Goal: Task Accomplishment & Management: Manage account settings

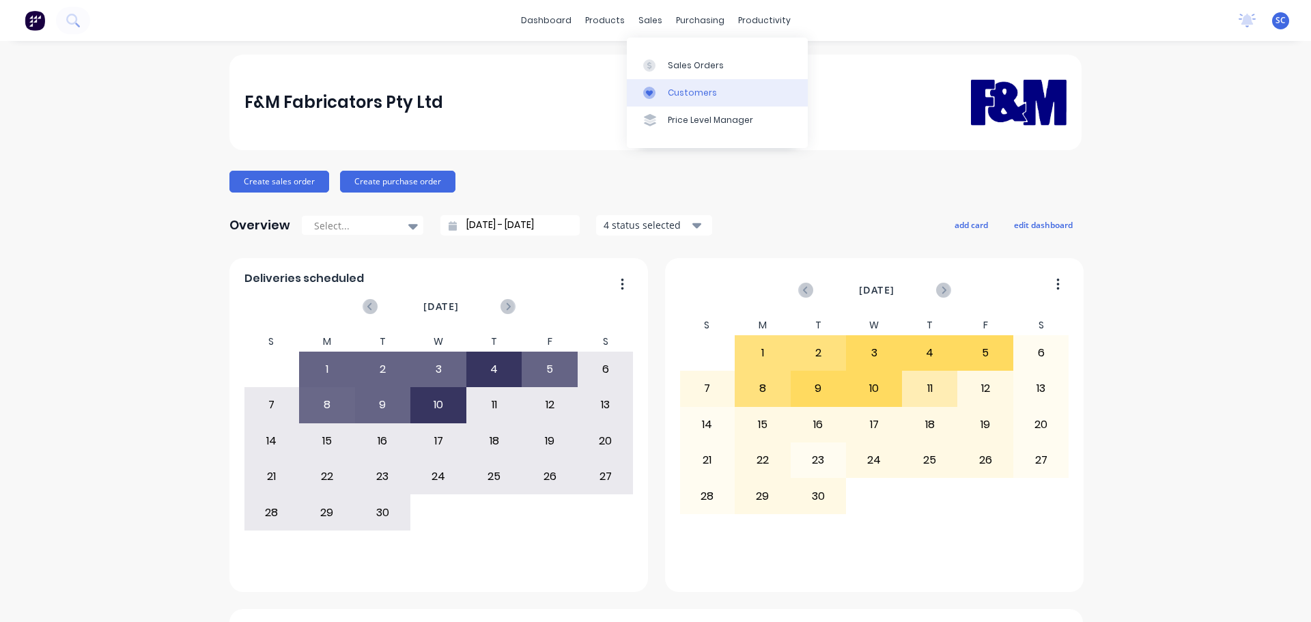
click at [696, 91] on div "Customers" at bounding box center [692, 93] width 49 height 12
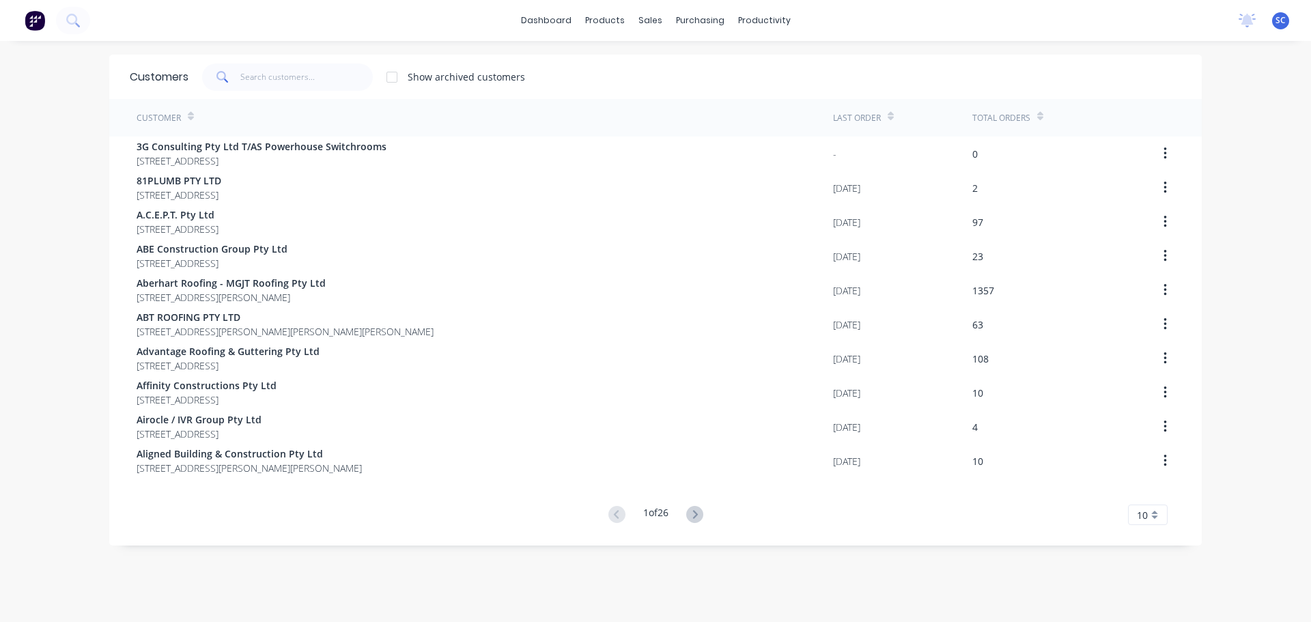
click at [296, 56] on div "Customers Show archived customers" at bounding box center [655, 77] width 1092 height 44
click at [279, 73] on input "text" at bounding box center [306, 76] width 133 height 27
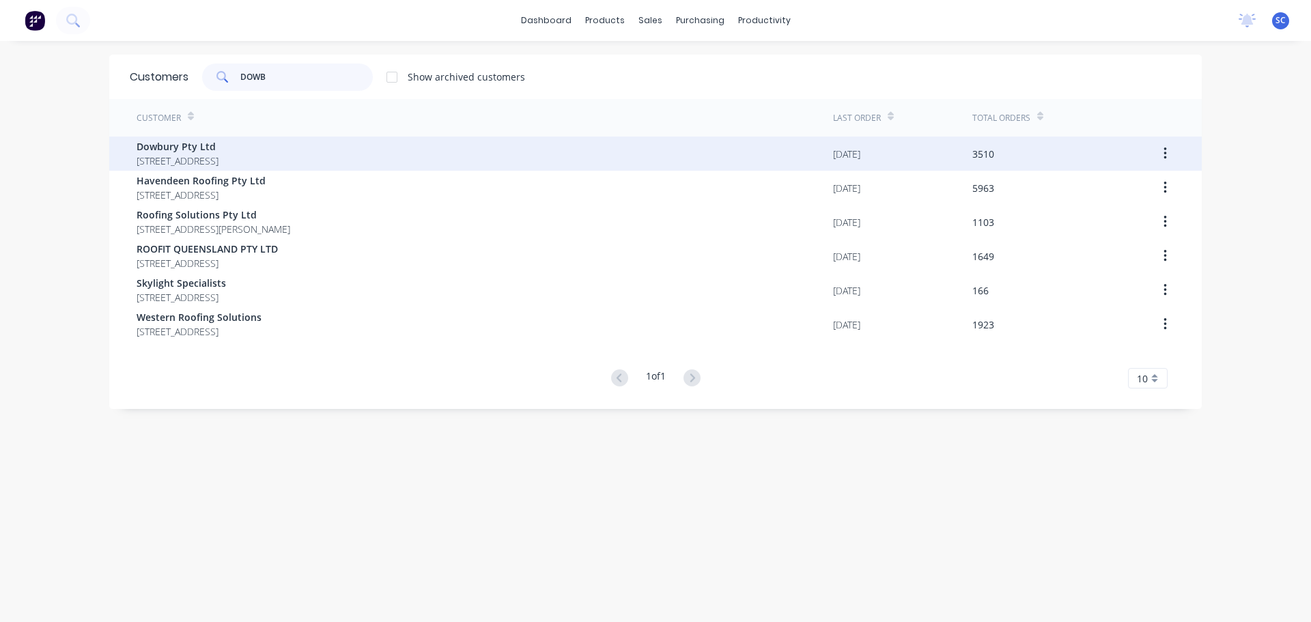
type input "DOWB"
click at [208, 154] on div "Dowbury Pty Ltd 3/106 Flinders Parade North Lakes Queensland Australia 4509" at bounding box center [178, 153] width 82 height 29
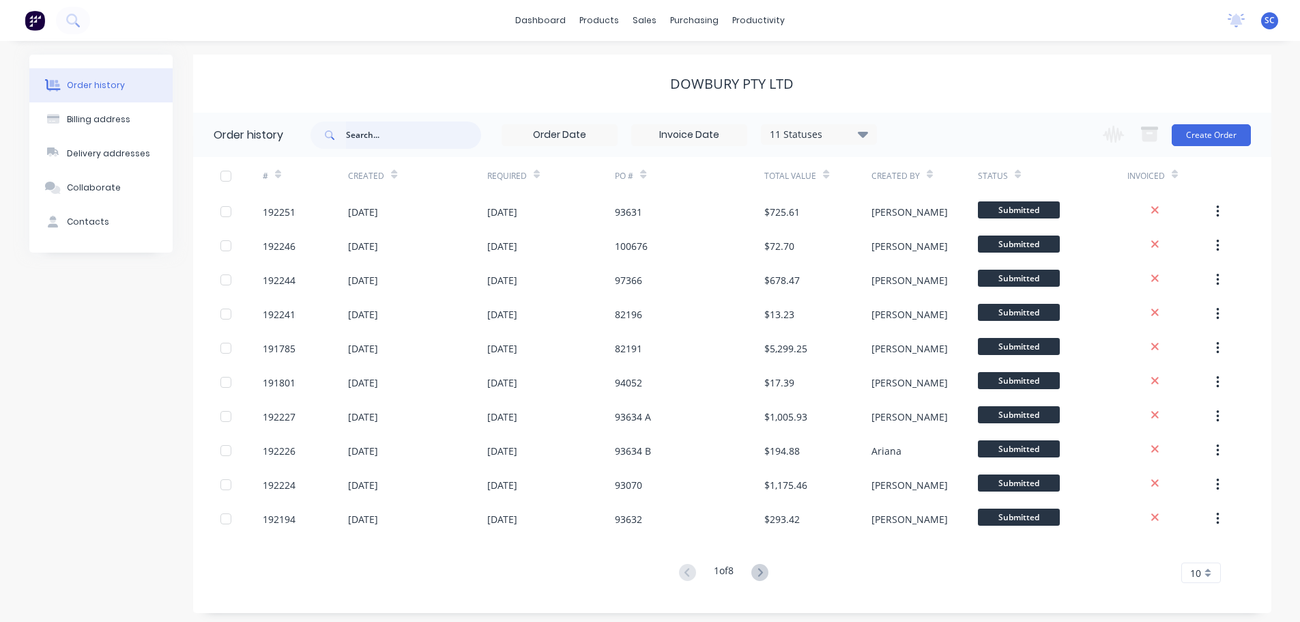
click at [379, 128] on input "text" at bounding box center [413, 135] width 135 height 27
type input "93627"
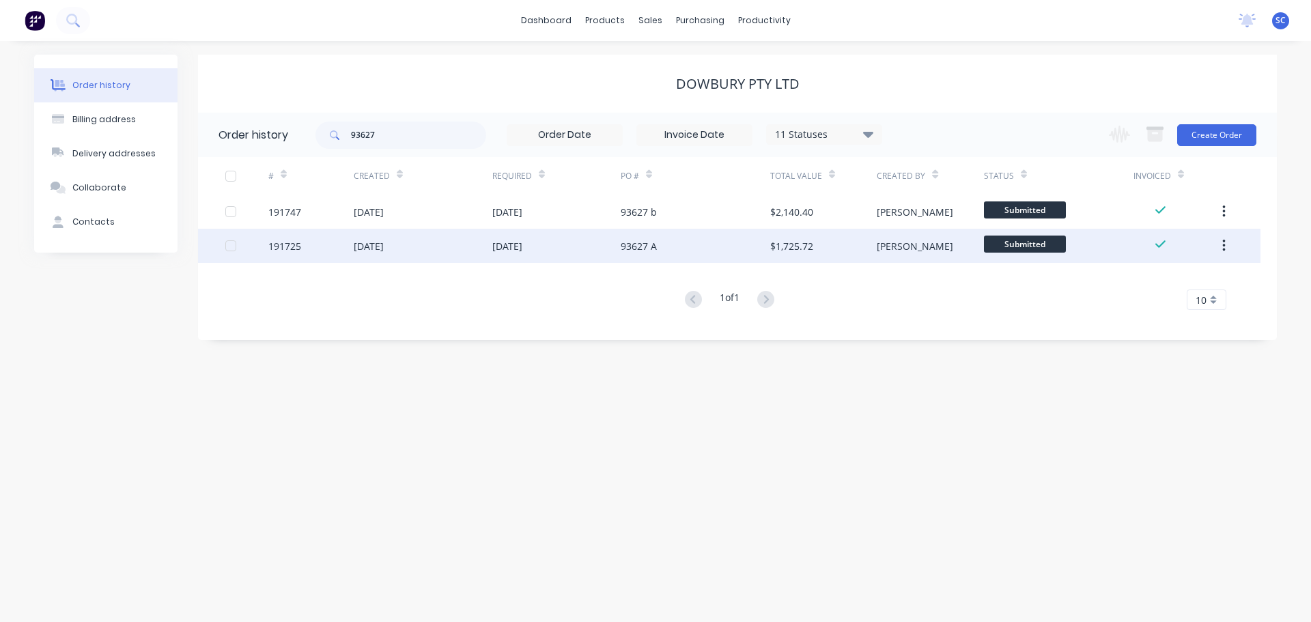
click at [418, 255] on div "03 Sep 2025" at bounding box center [423, 246] width 139 height 34
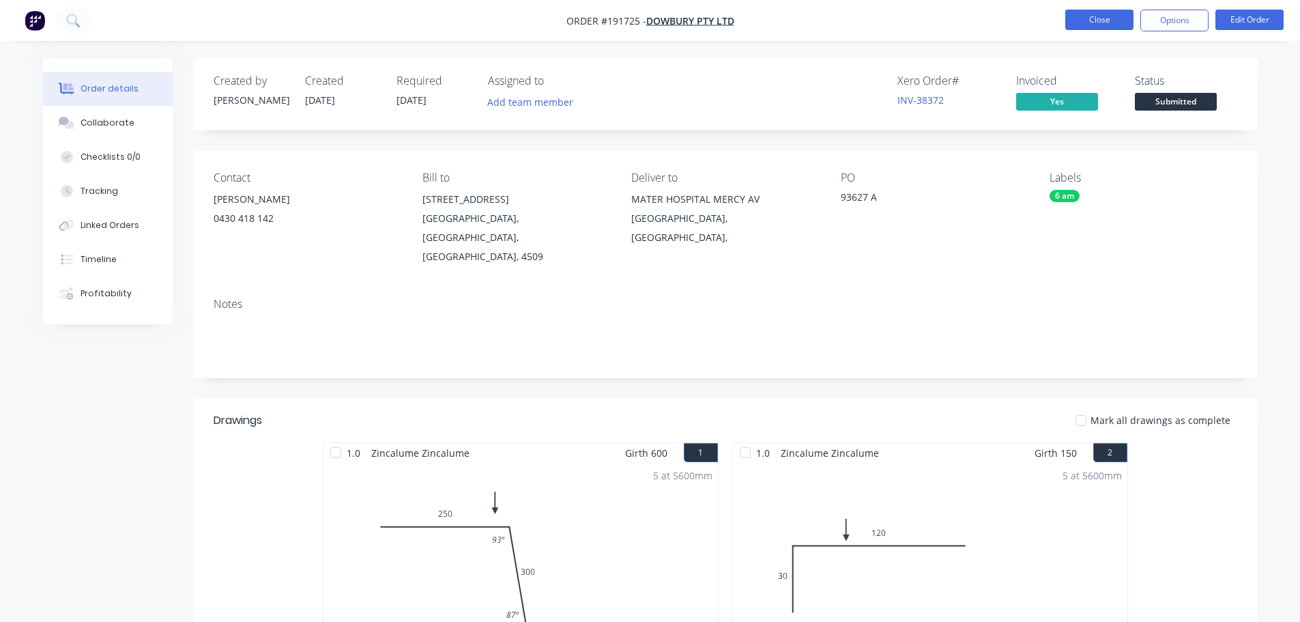
click at [1115, 20] on button "Close" at bounding box center [1100, 20] width 68 height 20
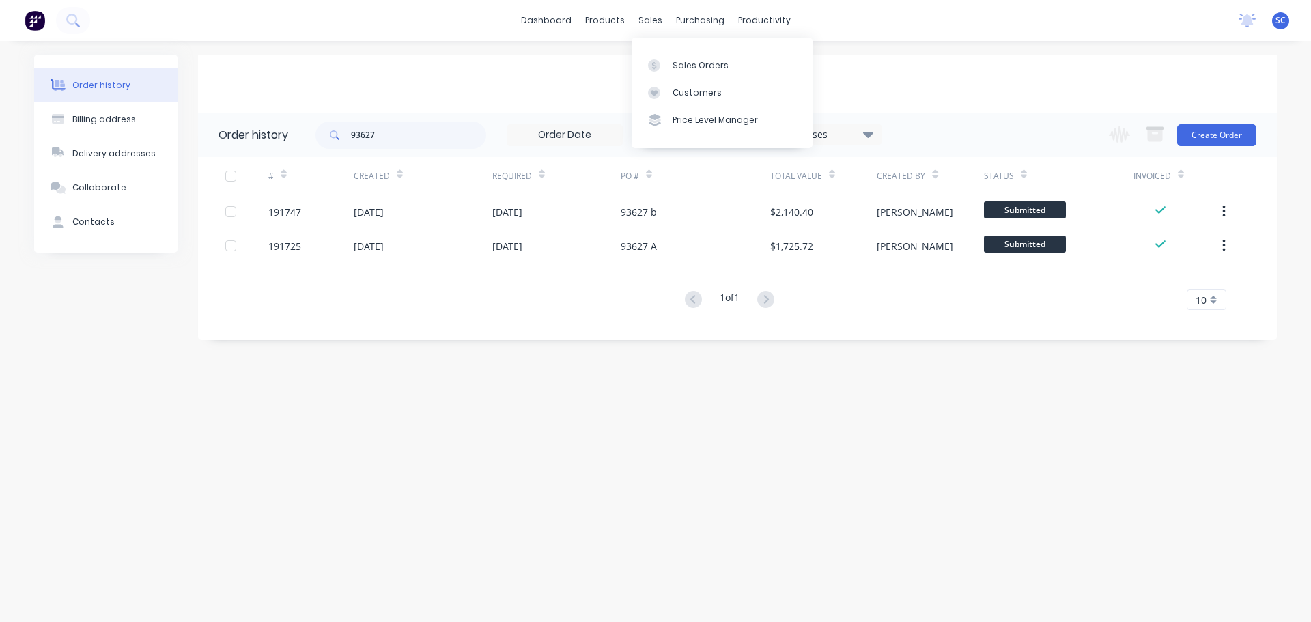
click at [650, 24] on div "sales" at bounding box center [650, 20] width 38 height 20
click at [670, 91] on link "Customers" at bounding box center [721, 92] width 181 height 27
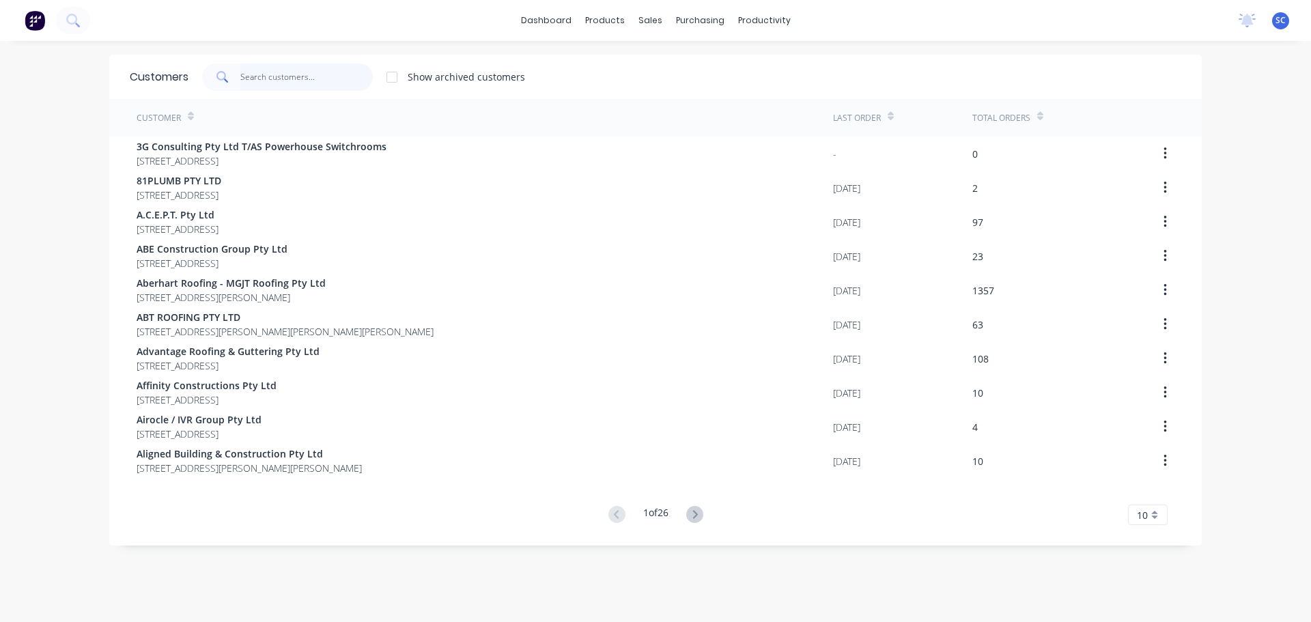
click at [263, 74] on input "text" at bounding box center [306, 76] width 133 height 27
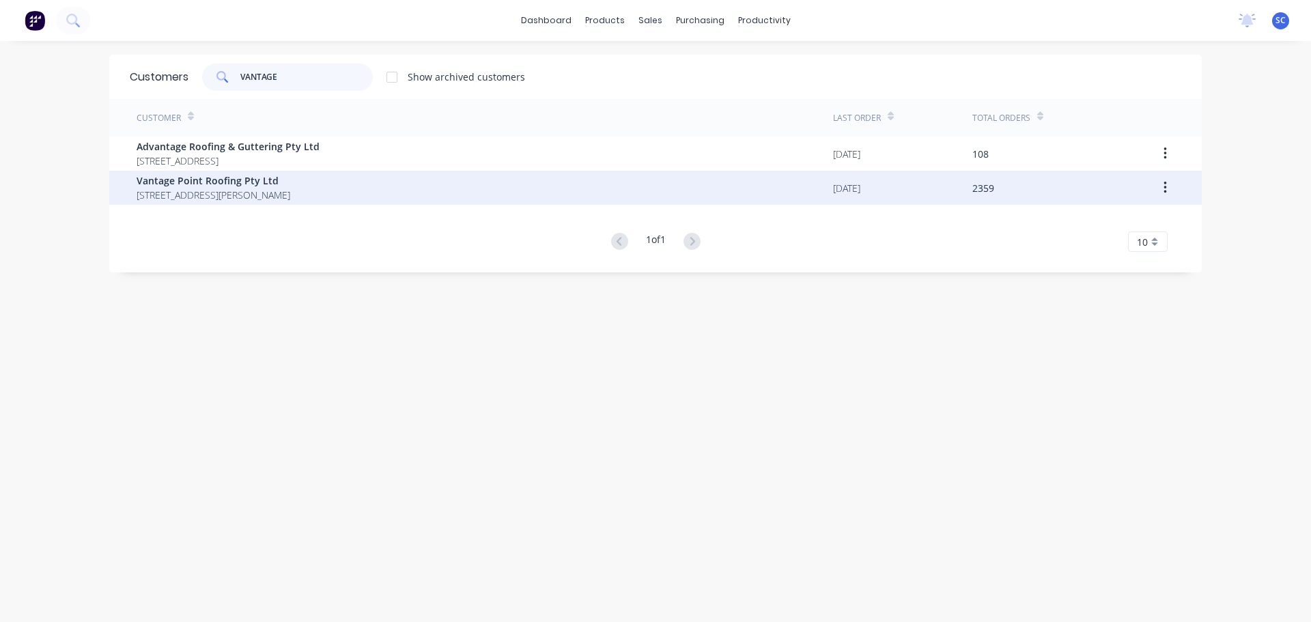
type input "VANTAGE"
click at [197, 193] on span "UNIT4, 288-292 NEWMARKET RD WILSTON Queensland Australia 4108" at bounding box center [214, 195] width 154 height 14
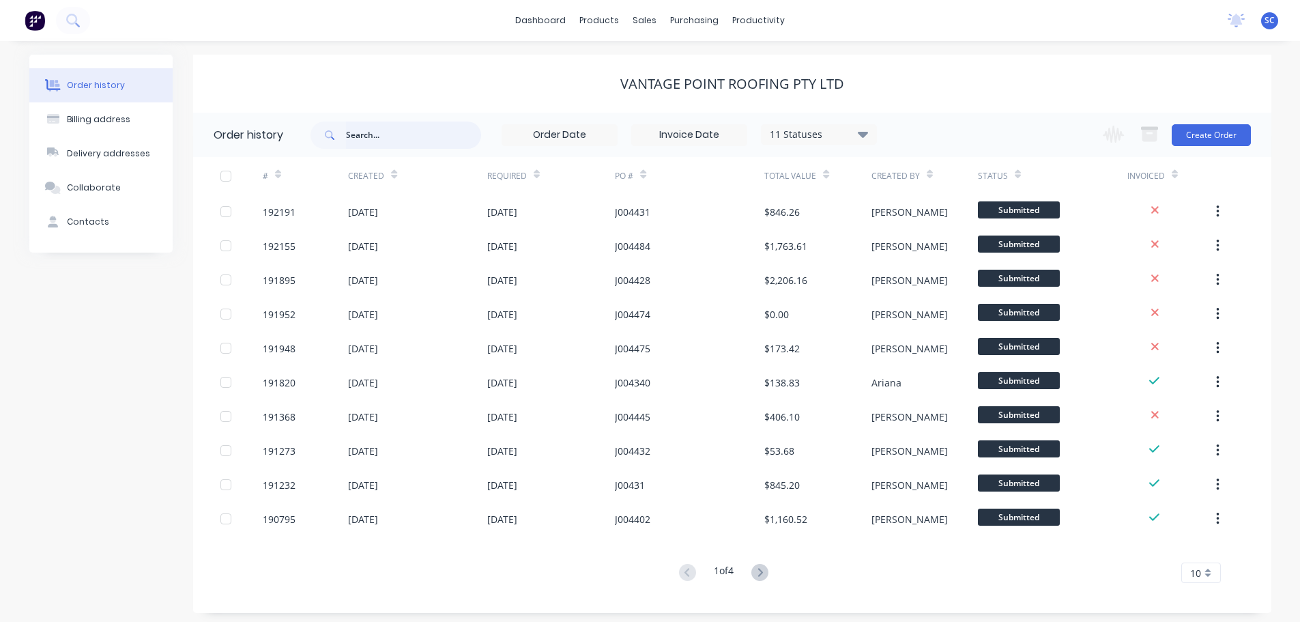
click at [374, 132] on input "text" at bounding box center [413, 135] width 135 height 27
type input "191895"
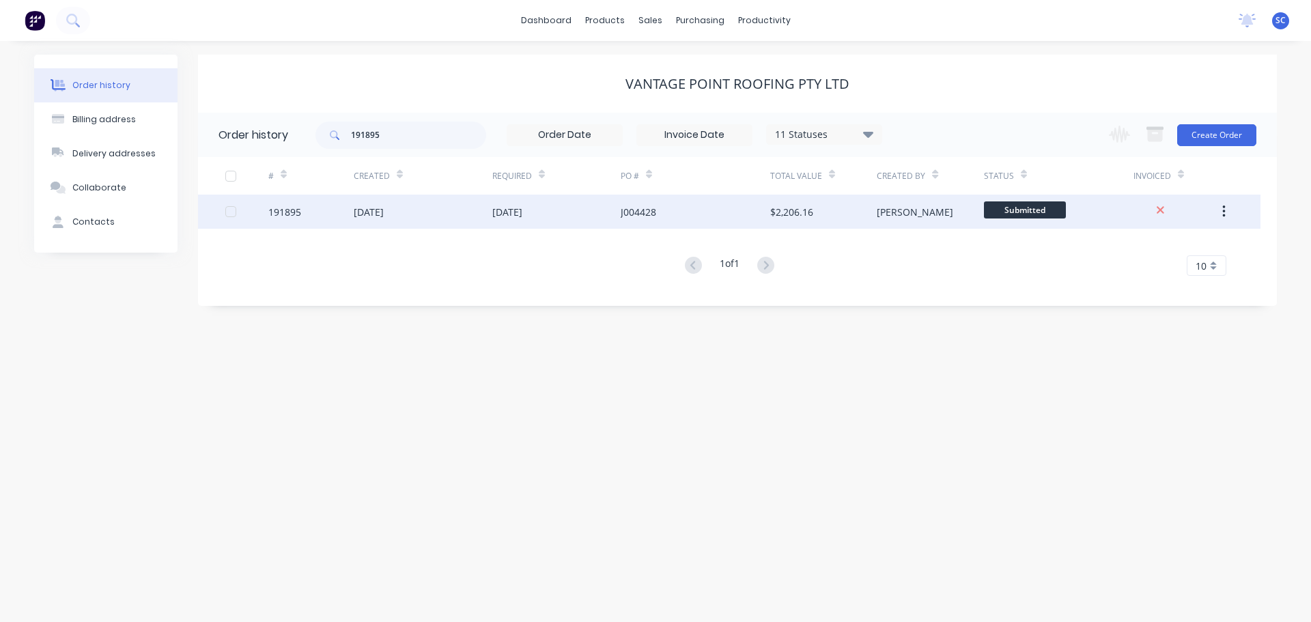
click at [472, 210] on div "05 Sep 2025" at bounding box center [423, 212] width 139 height 34
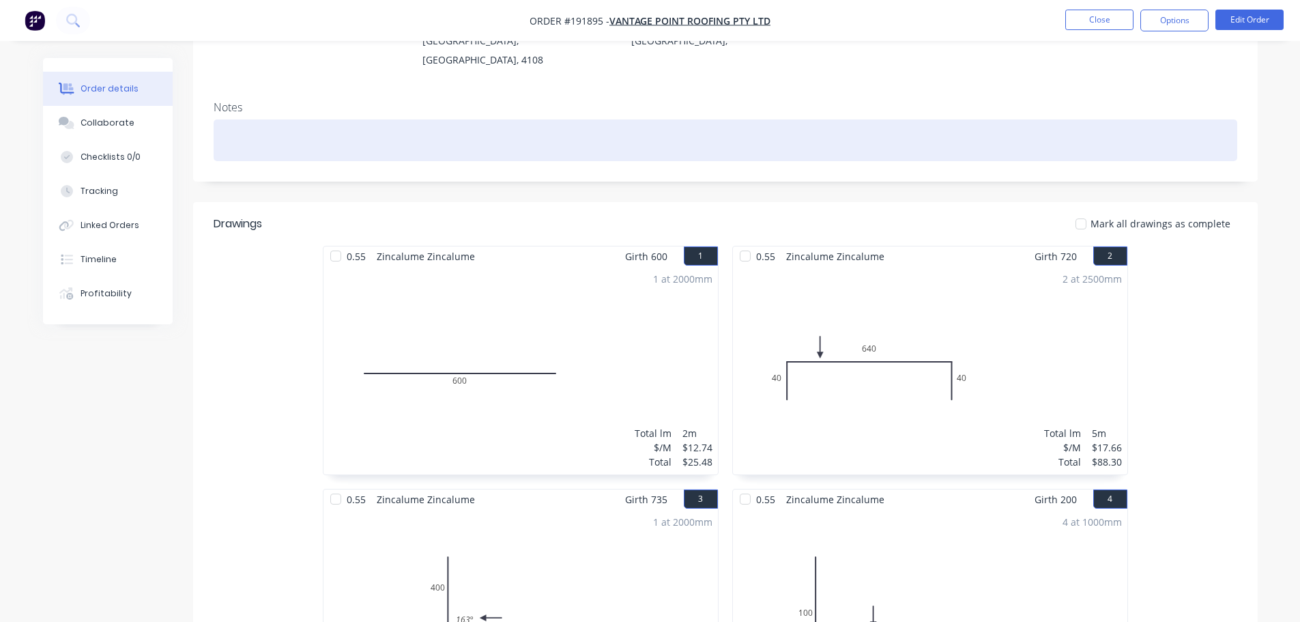
scroll to position [205, 0]
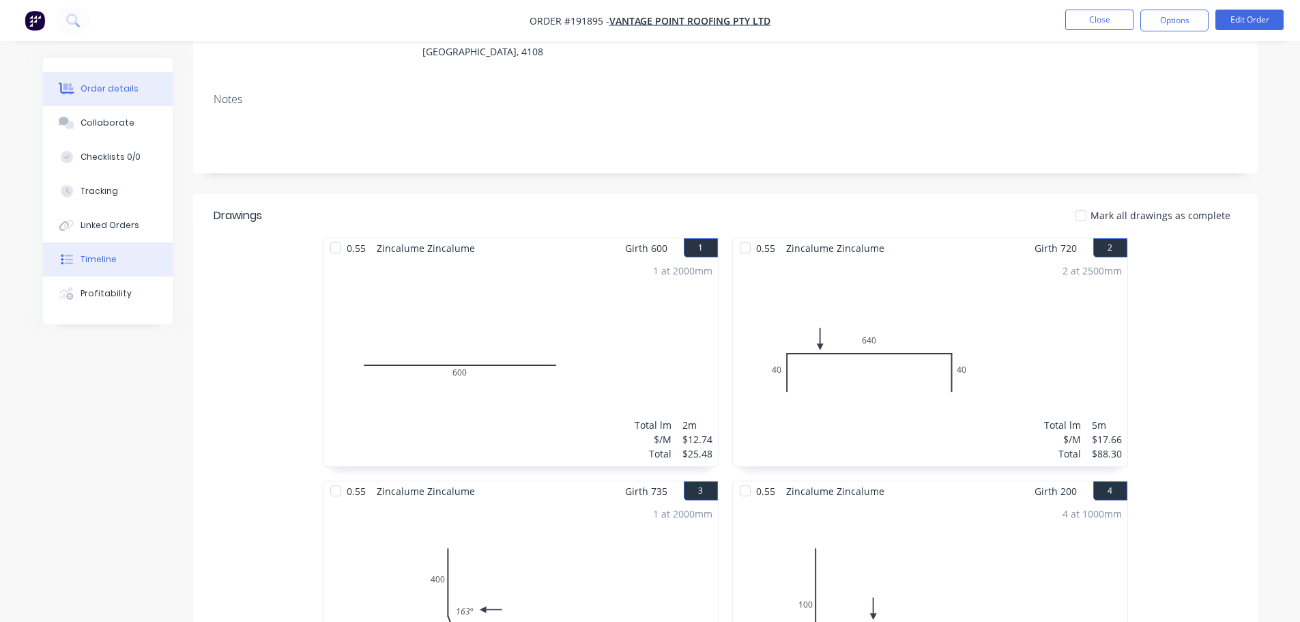
click at [98, 261] on div "Timeline" at bounding box center [99, 259] width 36 height 12
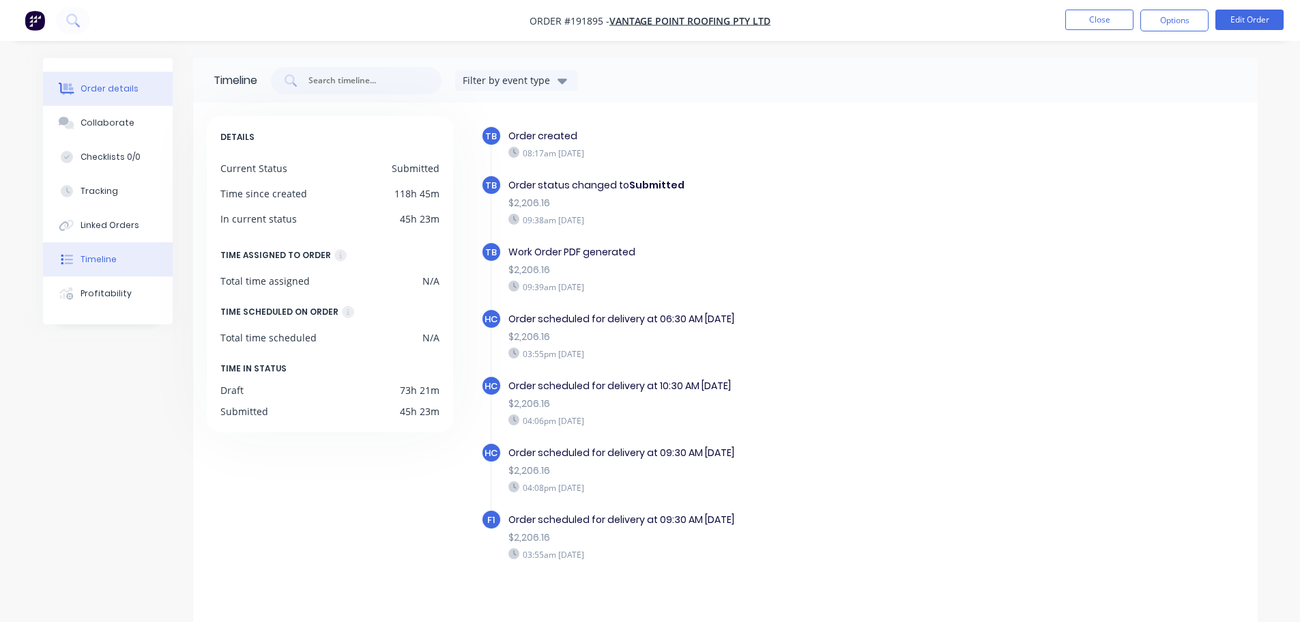
click at [89, 83] on div "Order details" at bounding box center [110, 89] width 58 height 12
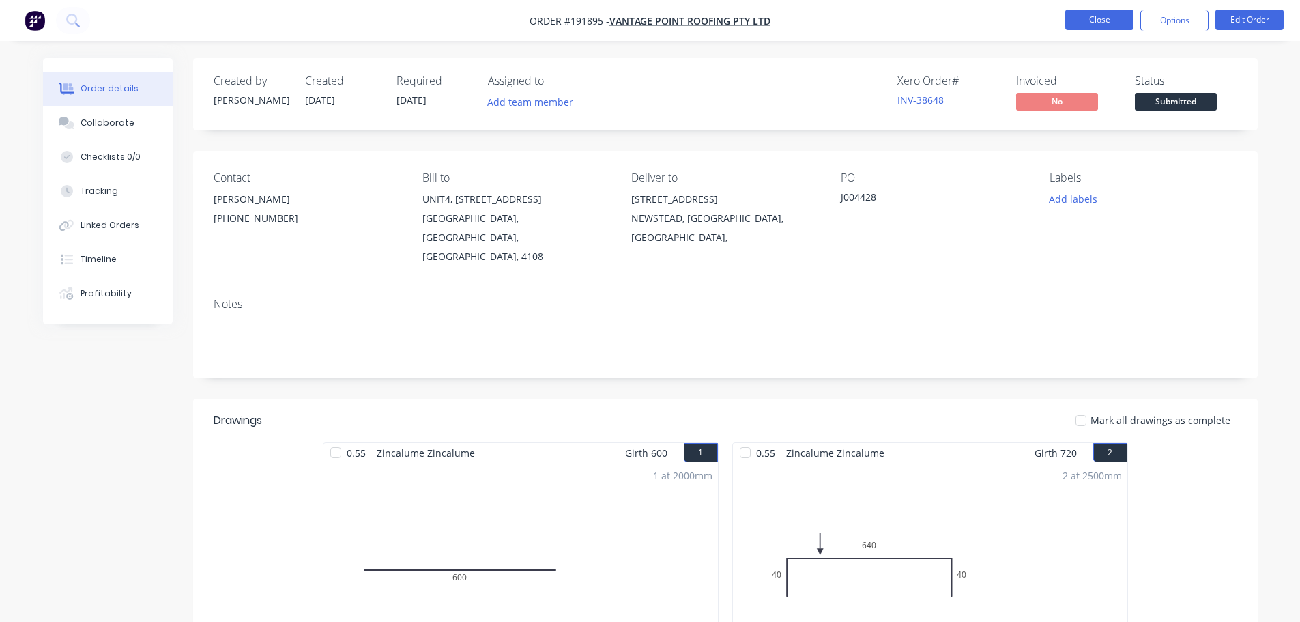
click at [1103, 17] on button "Close" at bounding box center [1100, 20] width 68 height 20
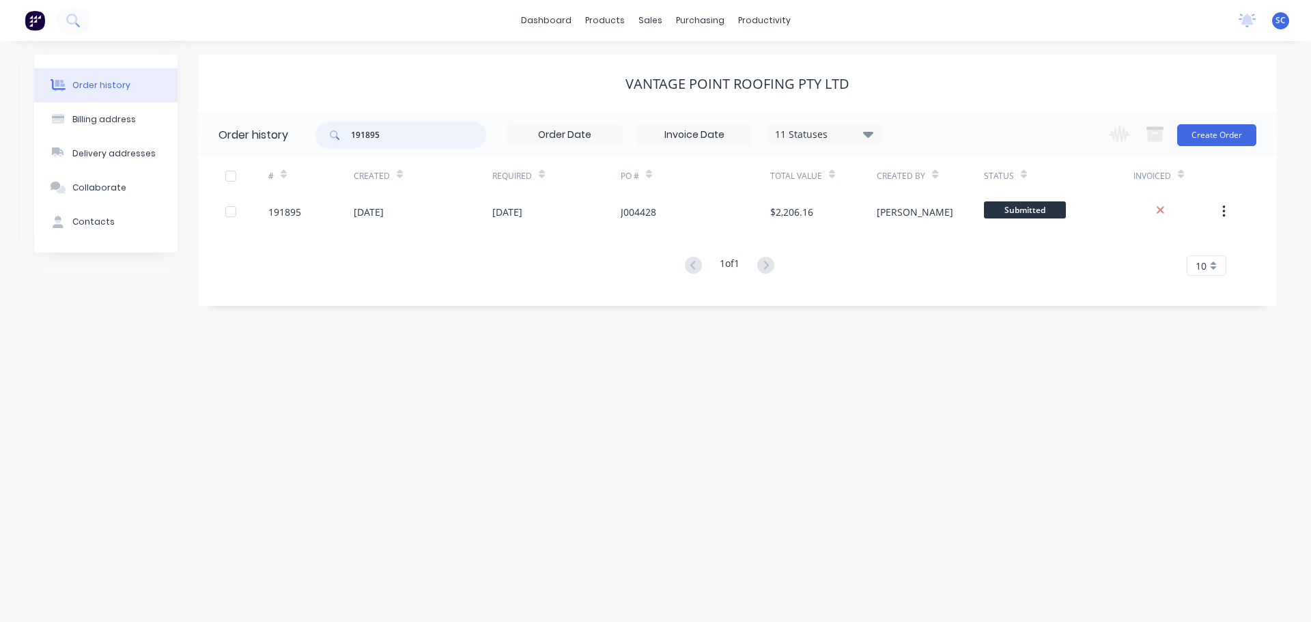
drag, startPoint x: 382, startPoint y: 139, endPoint x: 340, endPoint y: 134, distance: 42.7
click at [335, 137] on div "191895" at bounding box center [400, 135] width 171 height 27
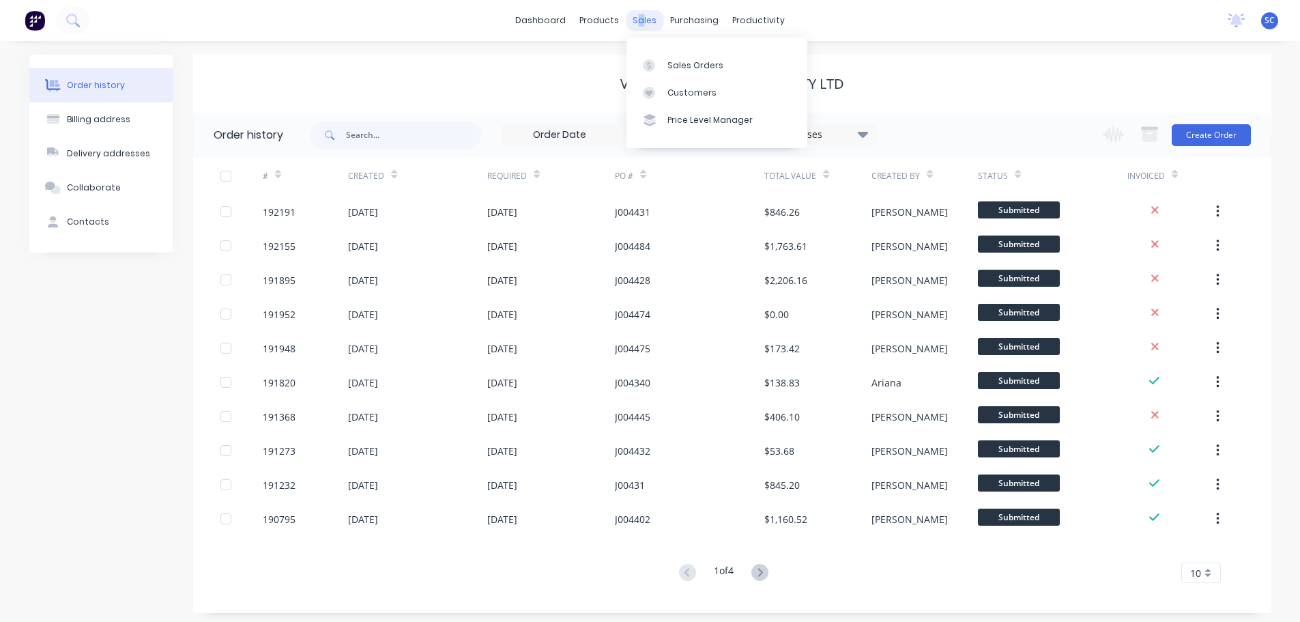
click at [641, 18] on div "sales" at bounding box center [645, 20] width 38 height 20
click at [692, 91] on div "Customers" at bounding box center [692, 93] width 49 height 12
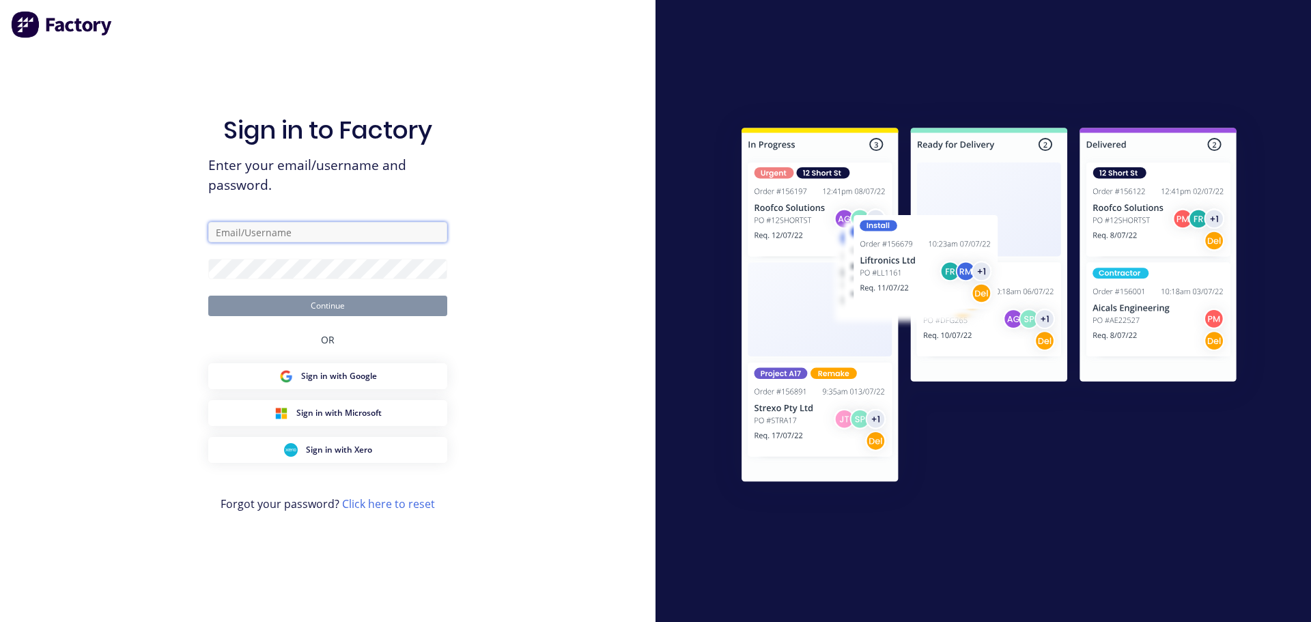
click at [264, 227] on input "text" at bounding box center [327, 232] width 239 height 20
type input "Stephen_Craven@fmfabricators.com.au"
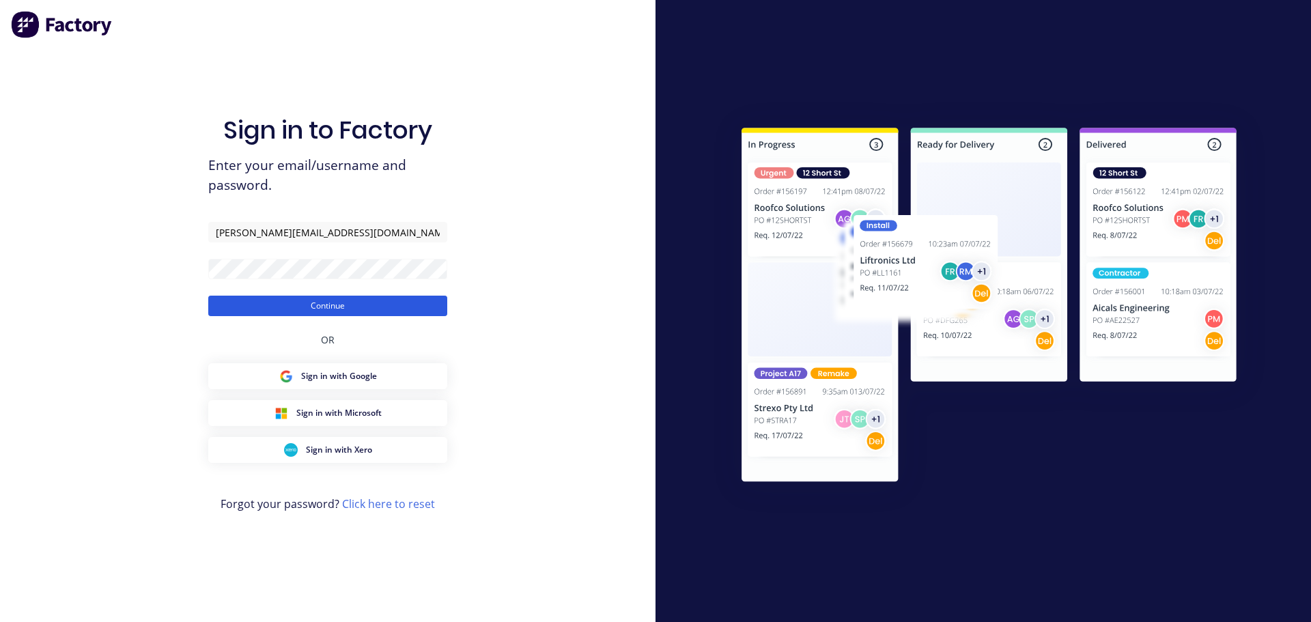
click at [266, 307] on button "Continue" at bounding box center [327, 306] width 239 height 20
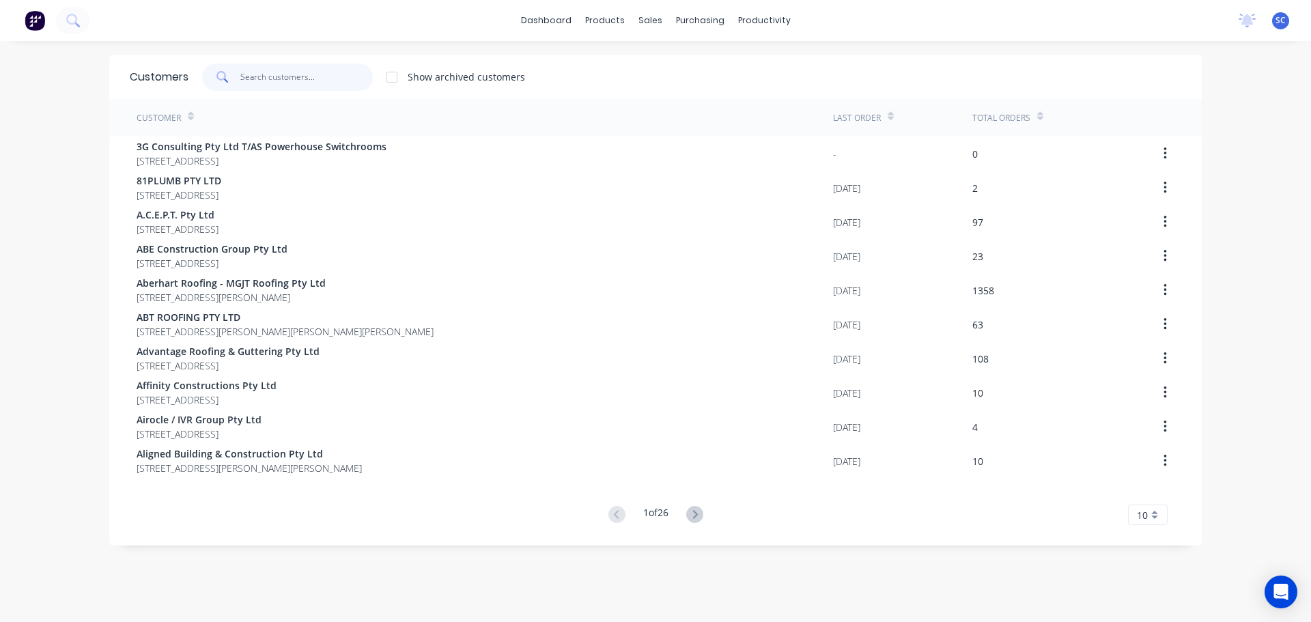
click at [242, 79] on input "text" at bounding box center [306, 76] width 133 height 27
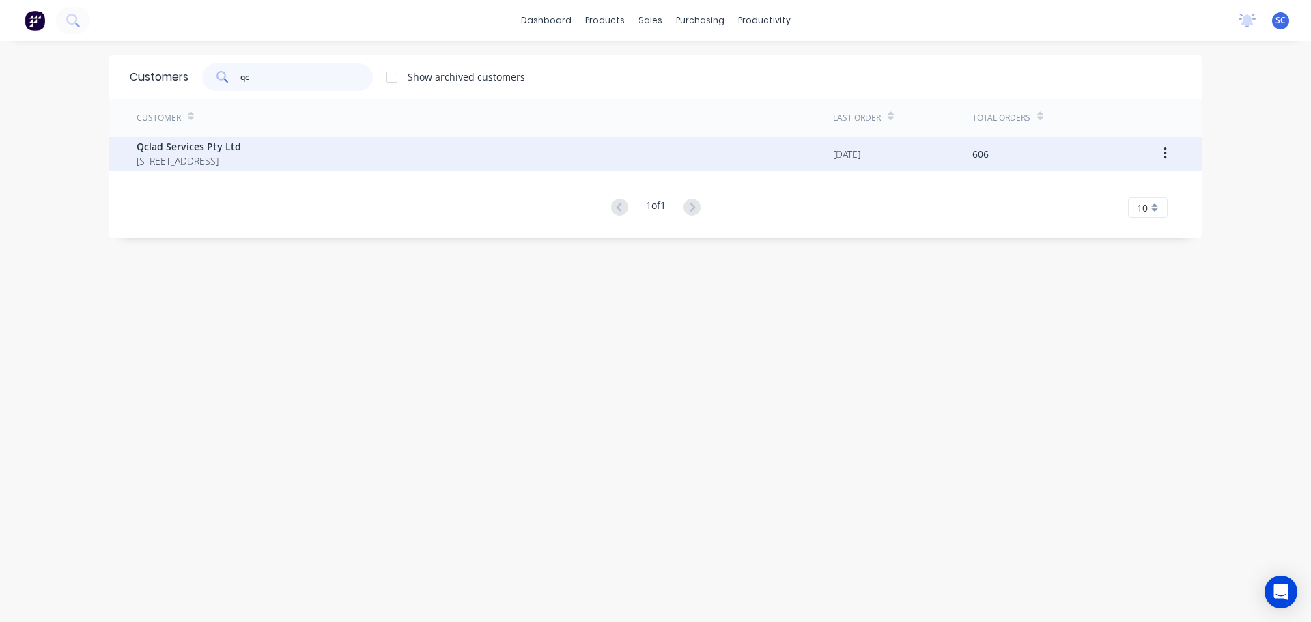
type input "qc"
click at [193, 150] on span "Qclad Services Pty Ltd" at bounding box center [189, 146] width 104 height 14
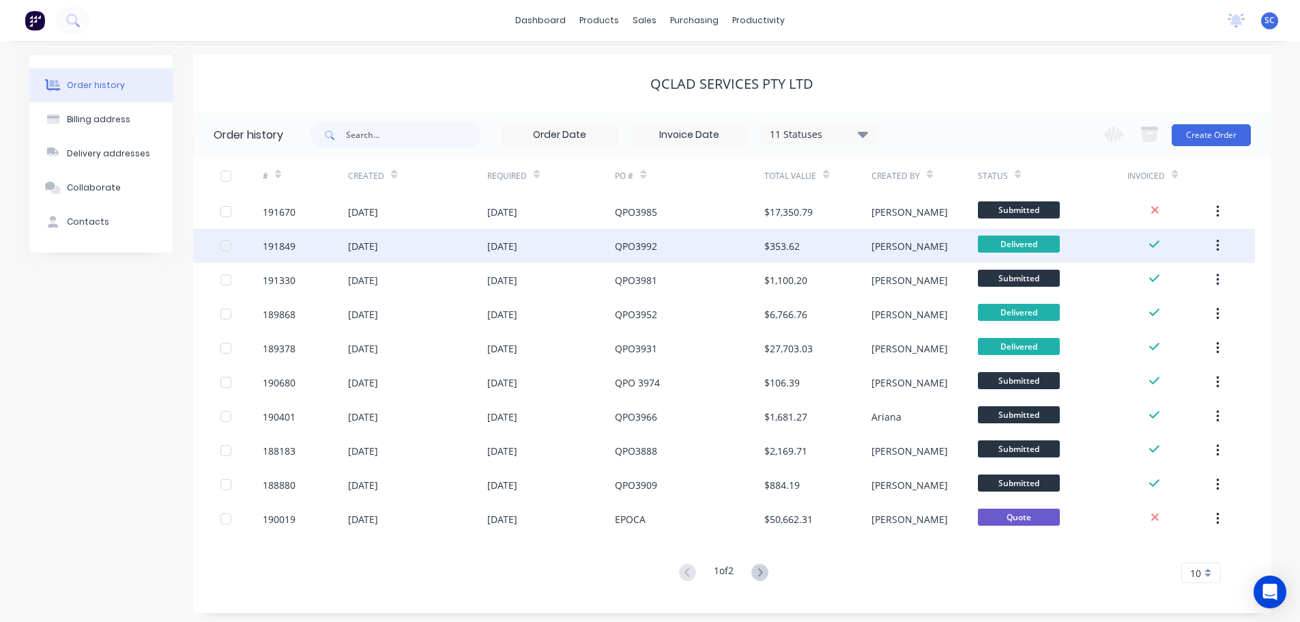
click at [403, 242] on div "[DATE]" at bounding box center [417, 246] width 139 height 34
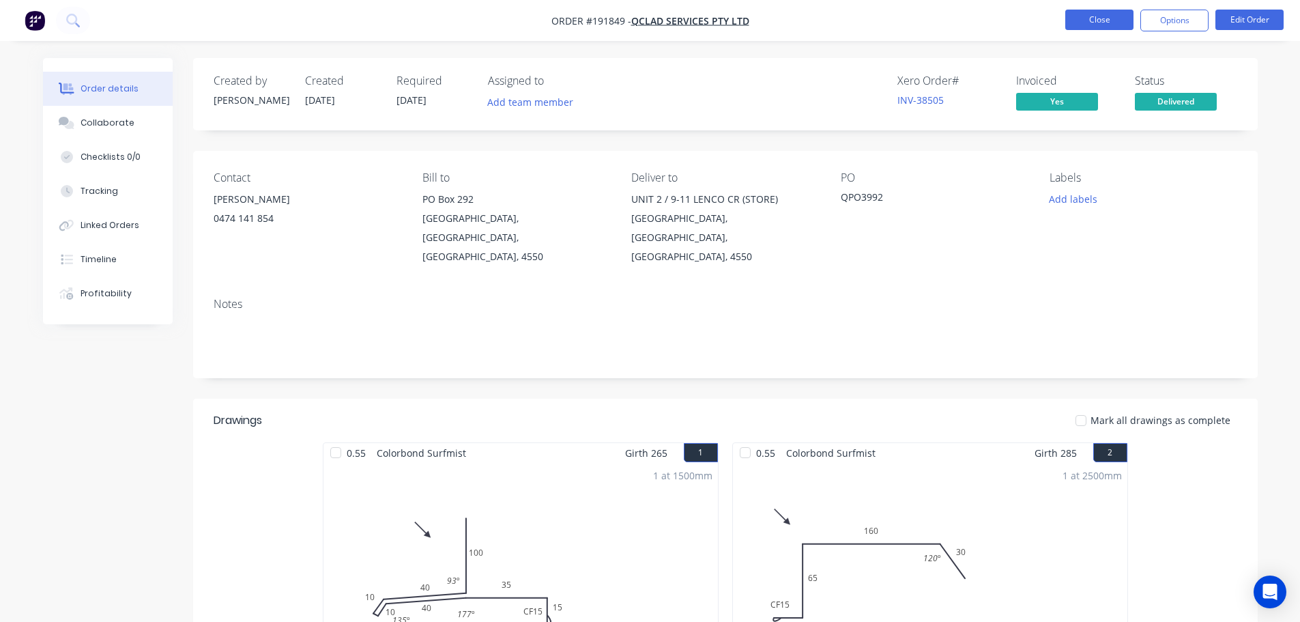
click at [1111, 14] on button "Close" at bounding box center [1100, 20] width 68 height 20
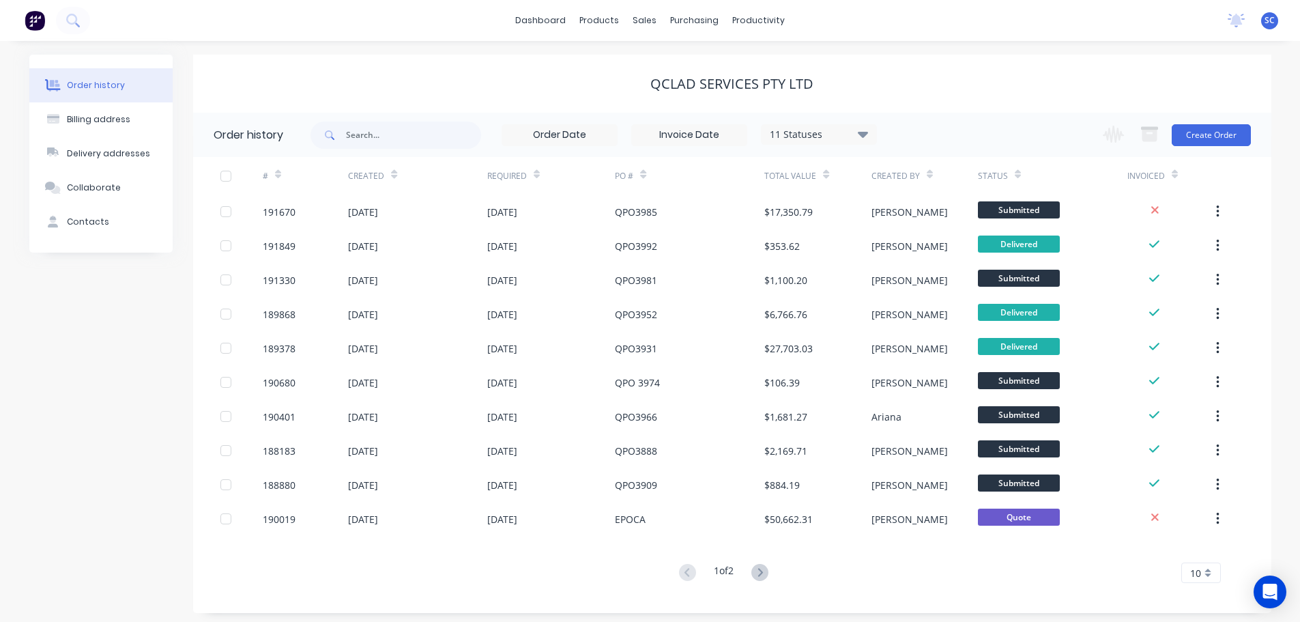
drag, startPoint x: 524, startPoint y: 83, endPoint x: 547, endPoint y: 8, distance: 77.7
click at [528, 81] on div "Qclad Services Pty Ltd" at bounding box center [732, 84] width 1079 height 16
drag, startPoint x: 653, startPoint y: 20, endPoint x: 655, endPoint y: 45, distance: 25.3
click at [652, 20] on div "sales" at bounding box center [645, 20] width 38 height 20
click at [681, 94] on div "Customers" at bounding box center [692, 93] width 49 height 12
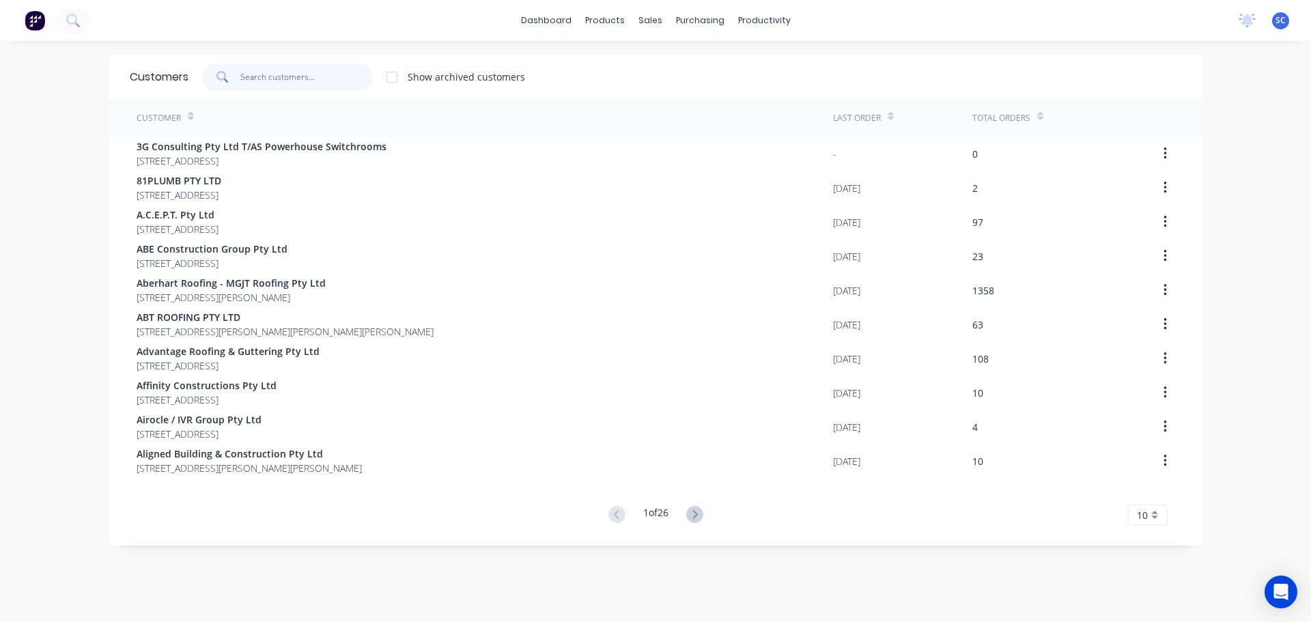
click at [264, 79] on input "text" at bounding box center [306, 76] width 133 height 27
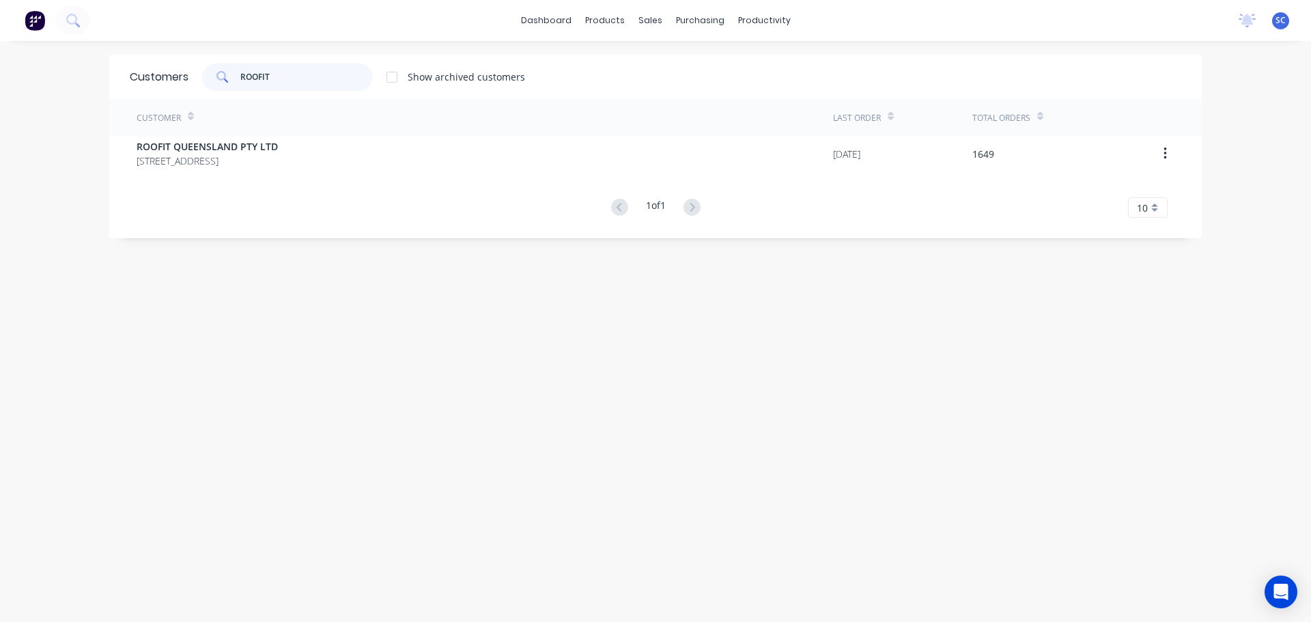
type input "ROOFIT"
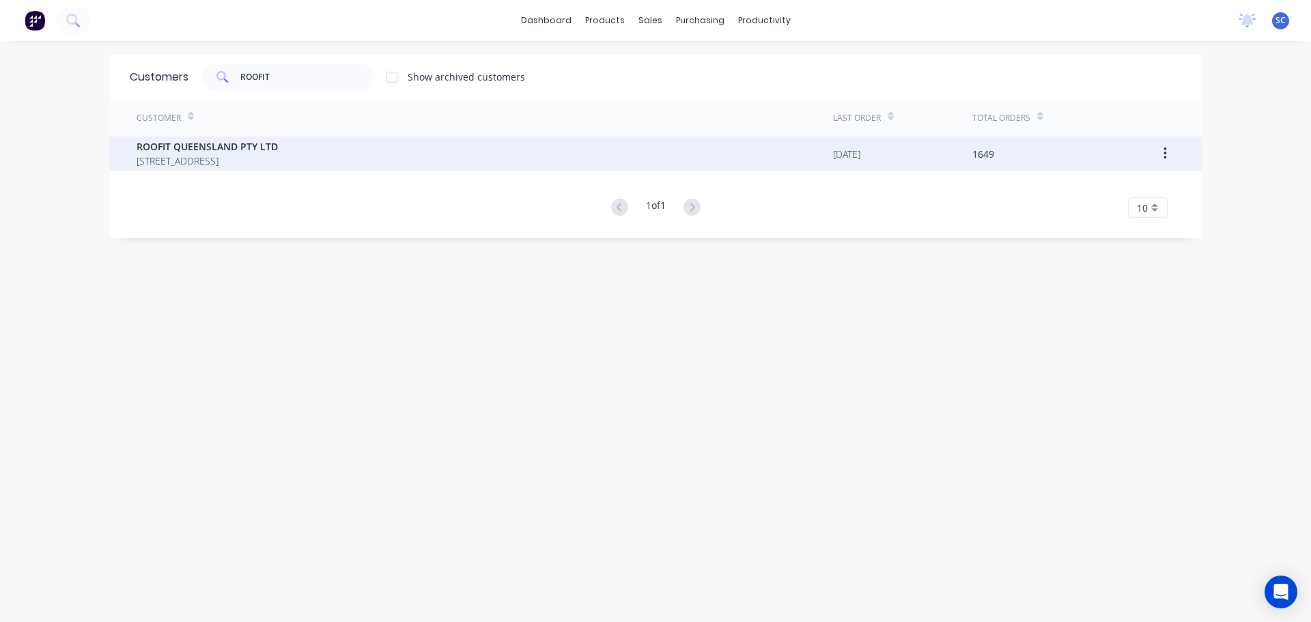
click at [195, 160] on span "PO BOX 1193 SUNNYBANK HILLS Queensland Australia 4109" at bounding box center [207, 161] width 141 height 14
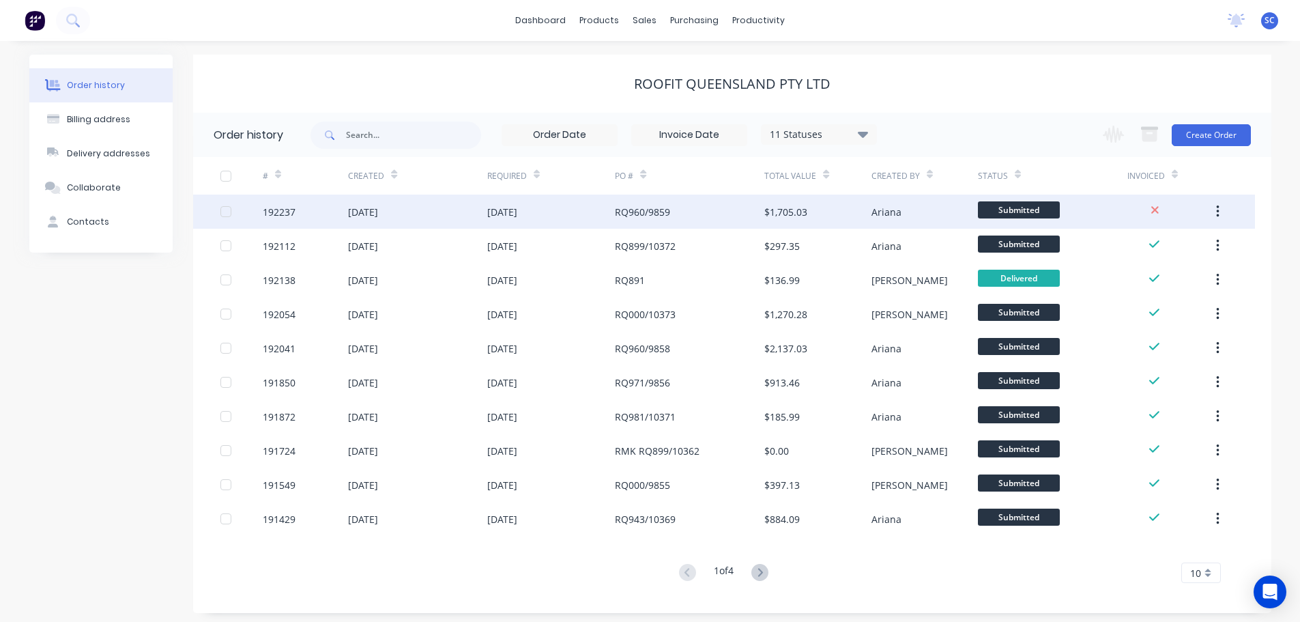
click at [428, 212] on div "09 Sep 2025" at bounding box center [417, 212] width 139 height 34
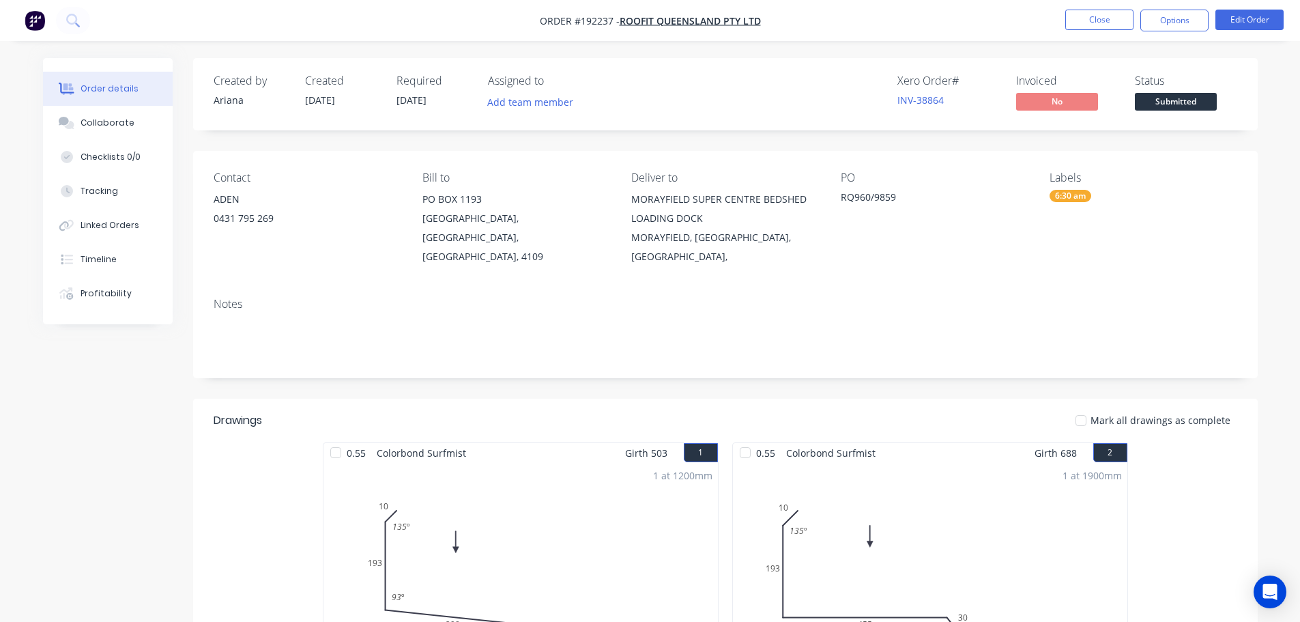
click at [416, 158] on div "Contact ADEN 0431 795 269 Bill to PO BOX 1193 SUNNYBANK HILLS, Queensland, Aust…" at bounding box center [725, 219] width 1065 height 136
click at [1094, 16] on button "Close" at bounding box center [1100, 20] width 68 height 20
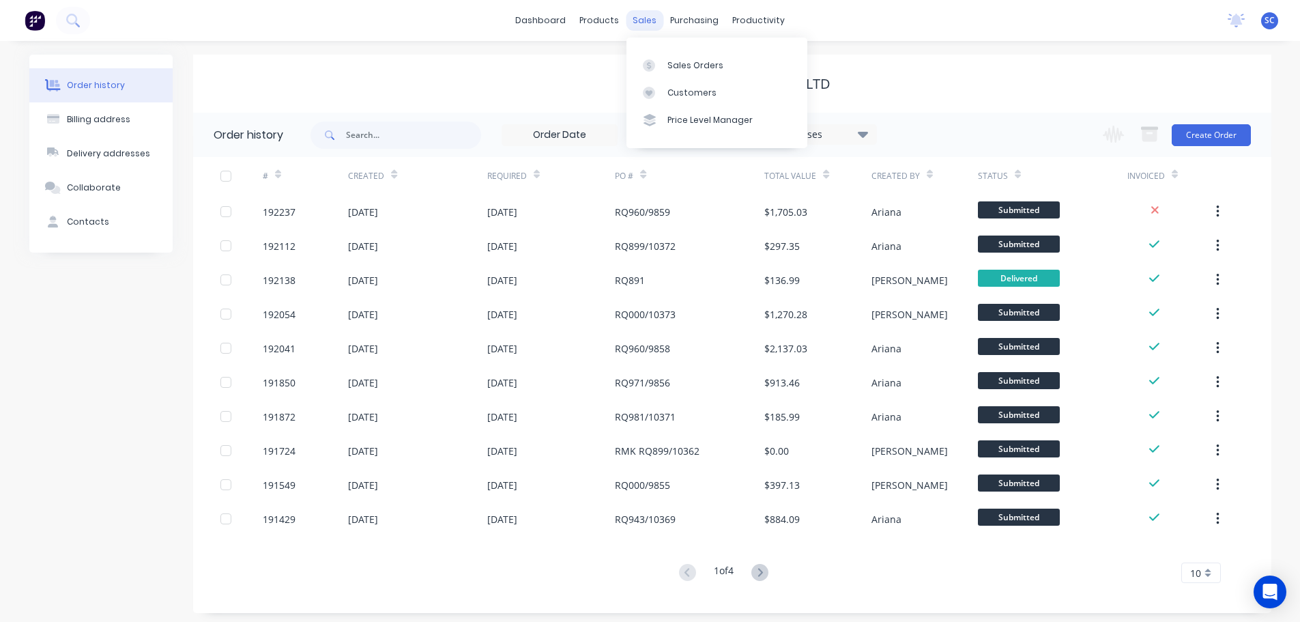
click at [649, 20] on div "sales" at bounding box center [645, 20] width 38 height 20
click at [694, 93] on div "Customers" at bounding box center [692, 93] width 49 height 12
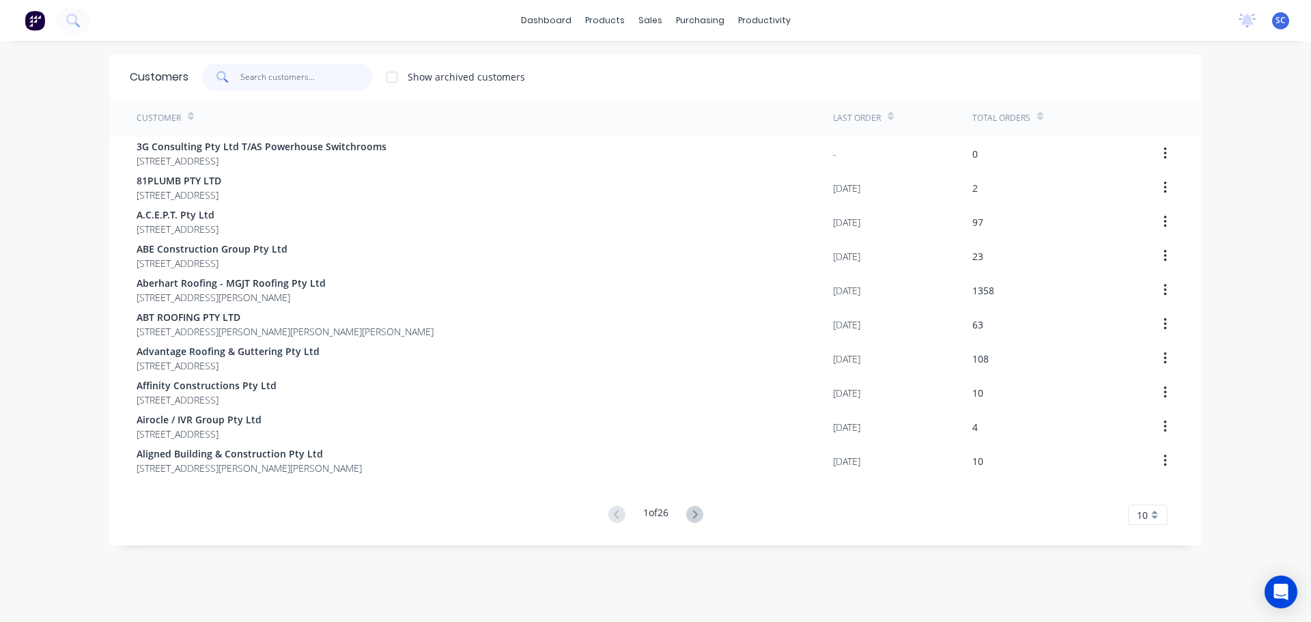
click at [259, 76] on input "text" at bounding box center [306, 76] width 133 height 27
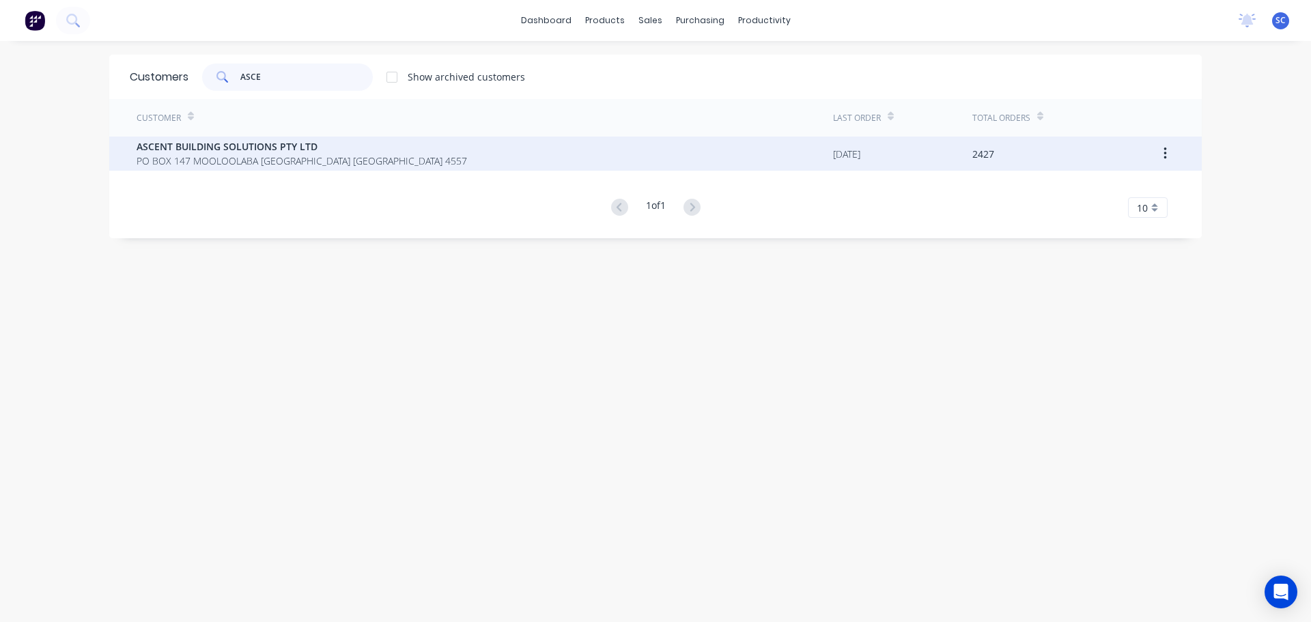
type input "ASCE"
click at [165, 158] on span "PO BOX 147 MOOLOOLABA [GEOGRAPHIC_DATA] [GEOGRAPHIC_DATA] 4557" at bounding box center [302, 161] width 330 height 14
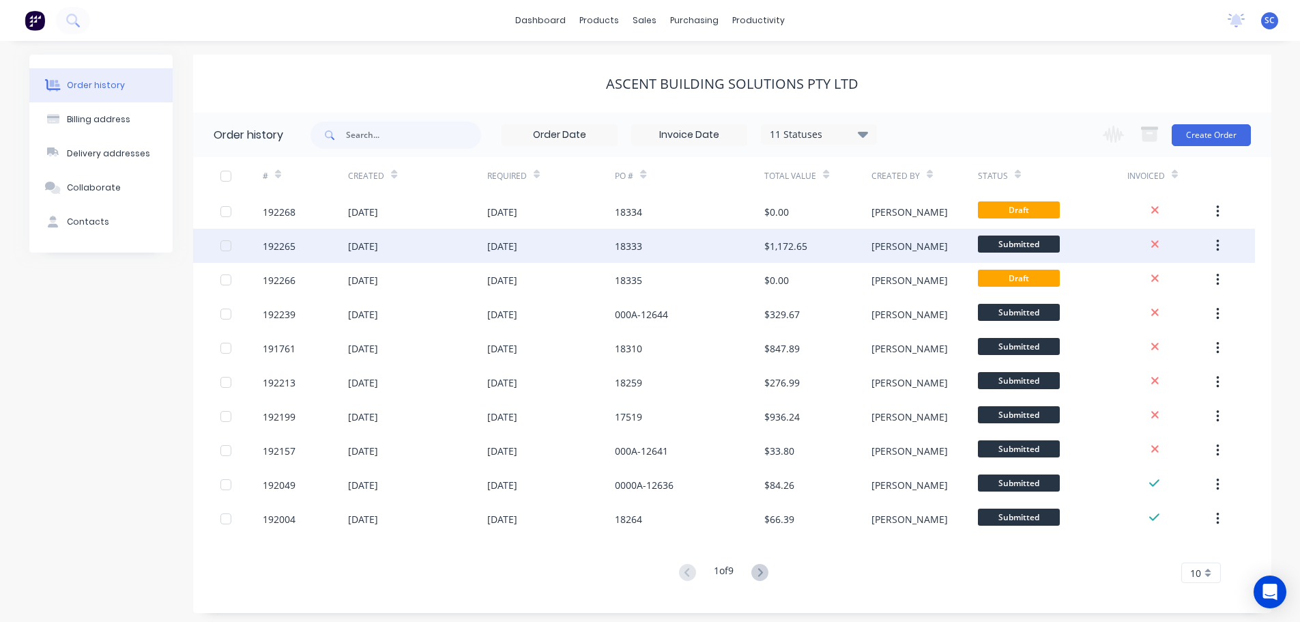
click at [609, 250] on div "[DATE]" at bounding box center [551, 246] width 128 height 34
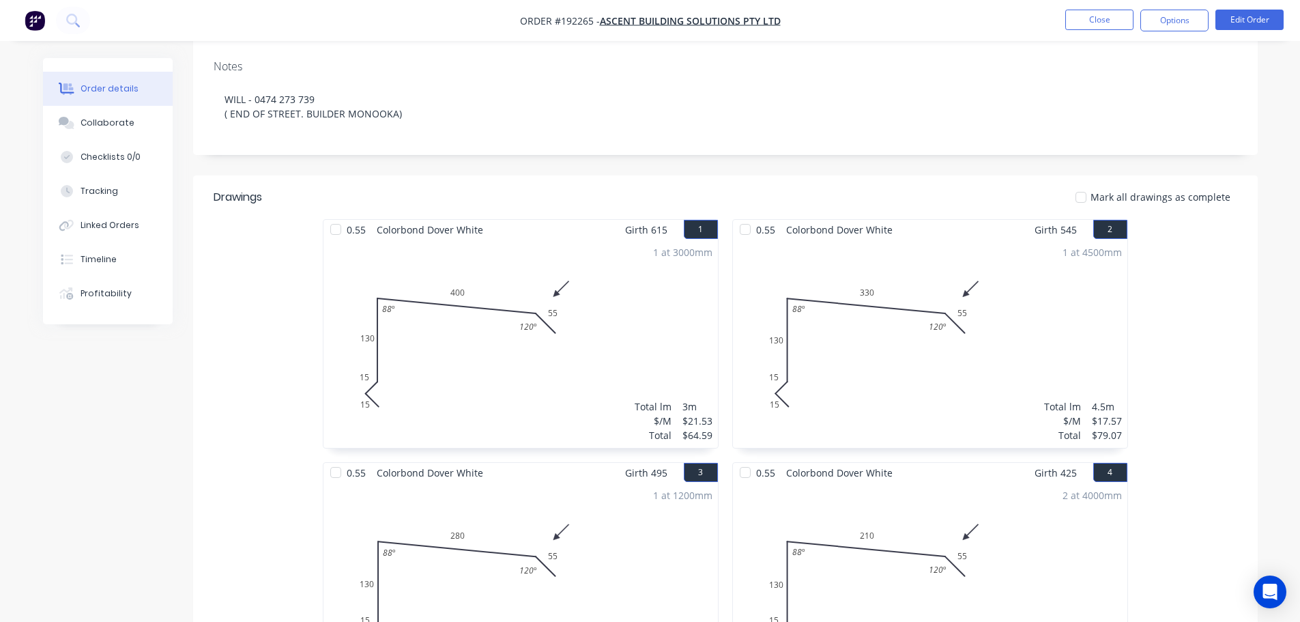
scroll to position [137, 0]
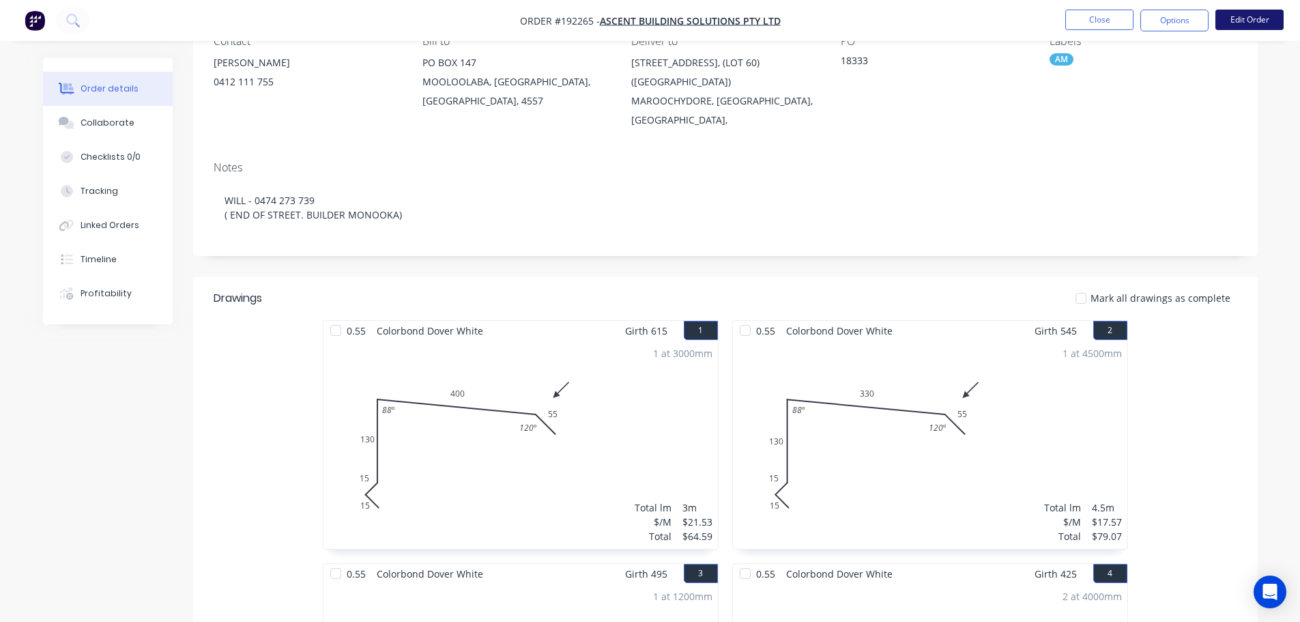
click at [1240, 19] on button "Edit Order" at bounding box center [1250, 20] width 68 height 20
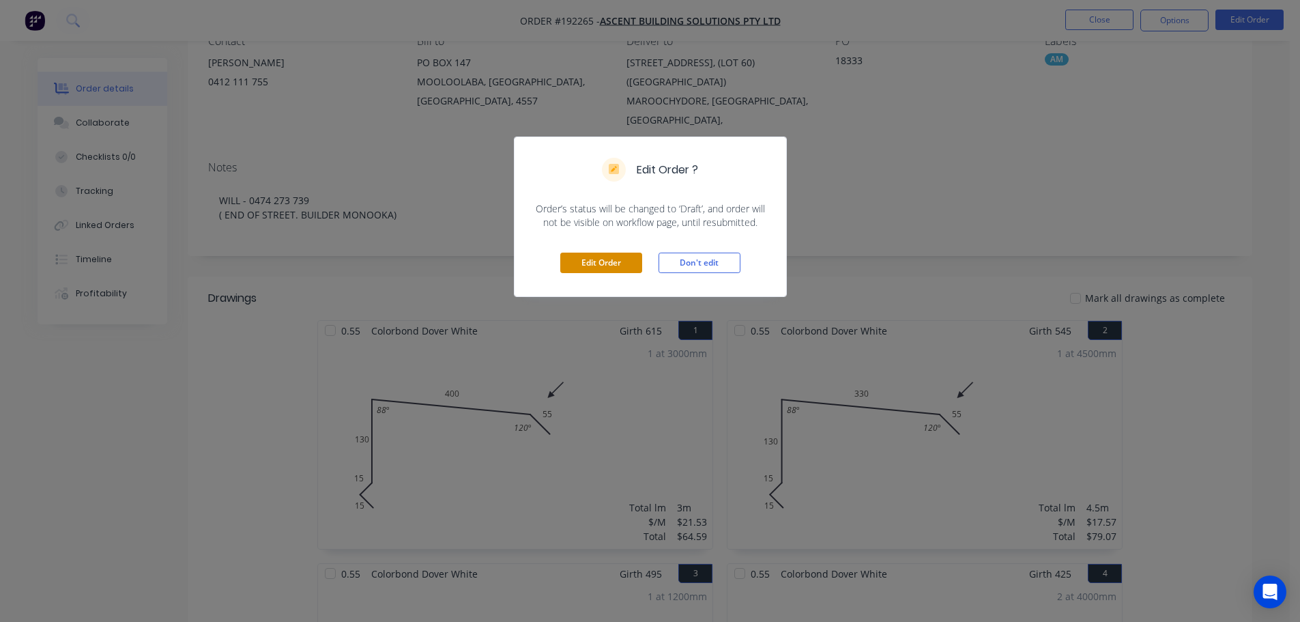
click at [585, 263] on button "Edit Order" at bounding box center [601, 263] width 82 height 20
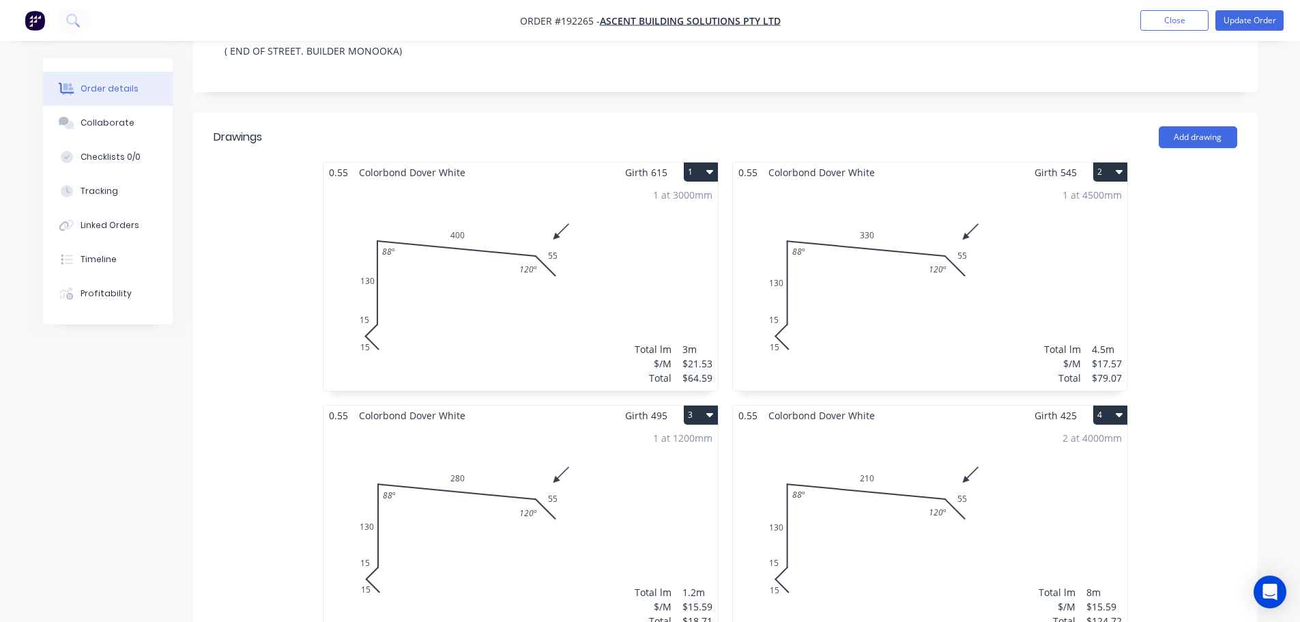
scroll to position [683, 0]
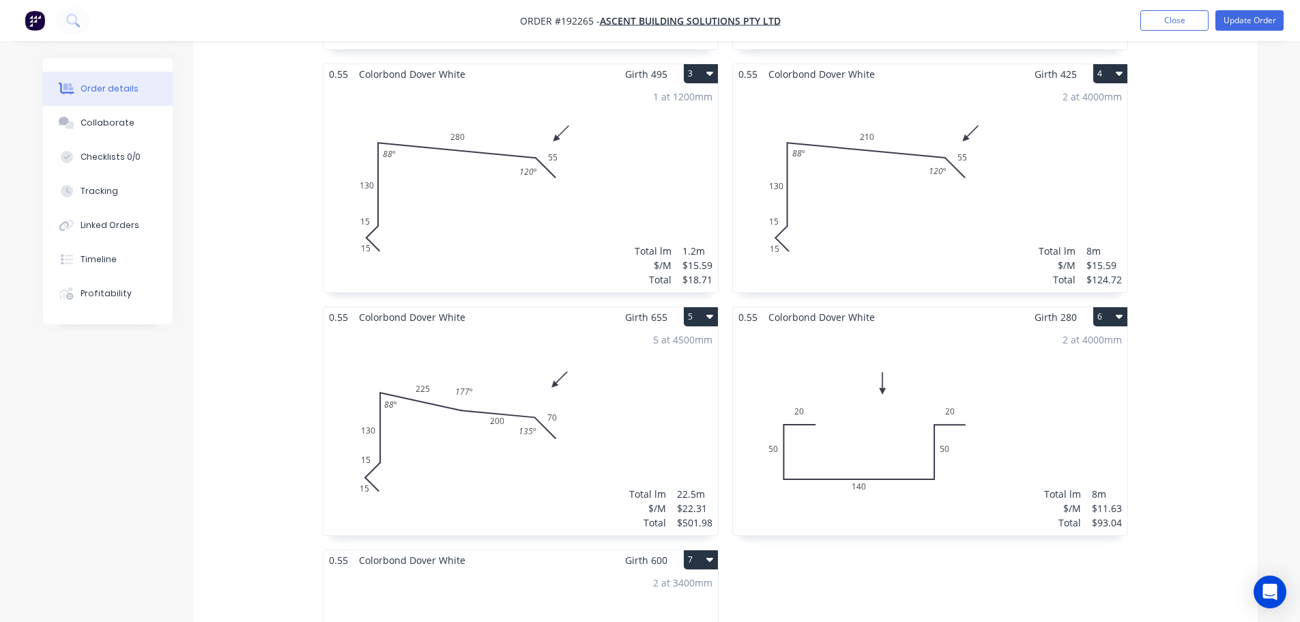
click at [489, 456] on div "5 at 4500mm Total lm $/M Total 22.5m $22.31 $501.98" at bounding box center [521, 431] width 395 height 208
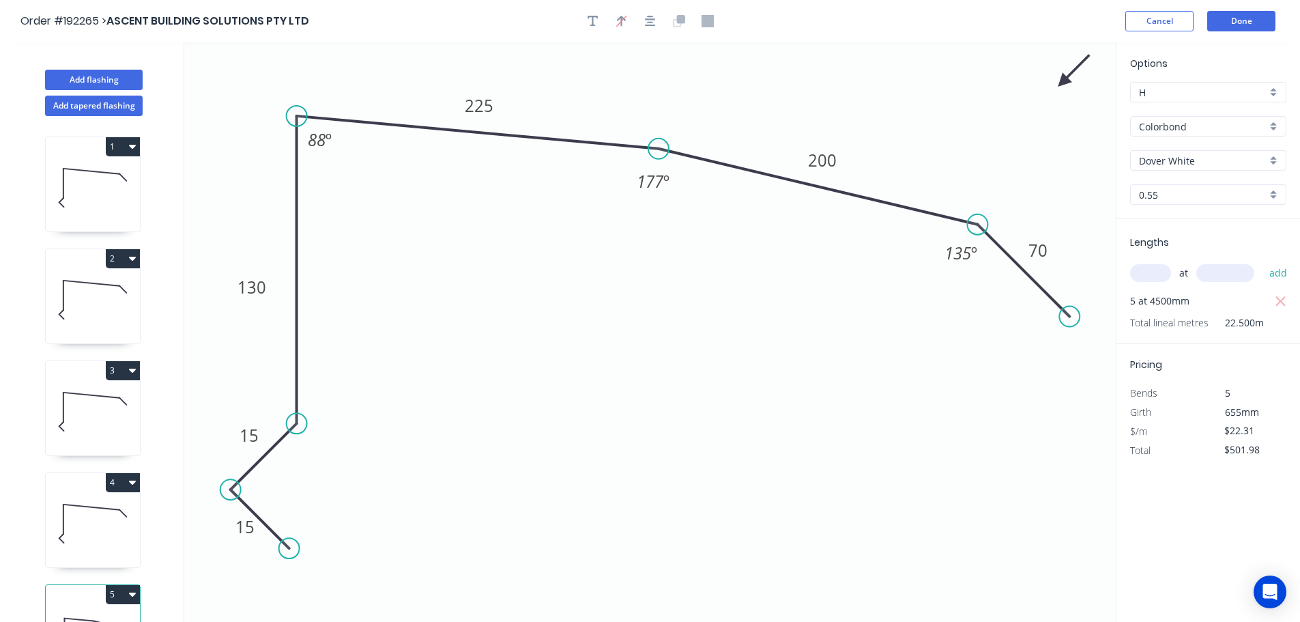
drag, startPoint x: 653, startPoint y: 188, endPoint x: 659, endPoint y: 149, distance: 39.3
click at [659, 149] on circle at bounding box center [659, 149] width 20 height 20
click at [1253, 22] on button "Done" at bounding box center [1242, 21] width 68 height 20
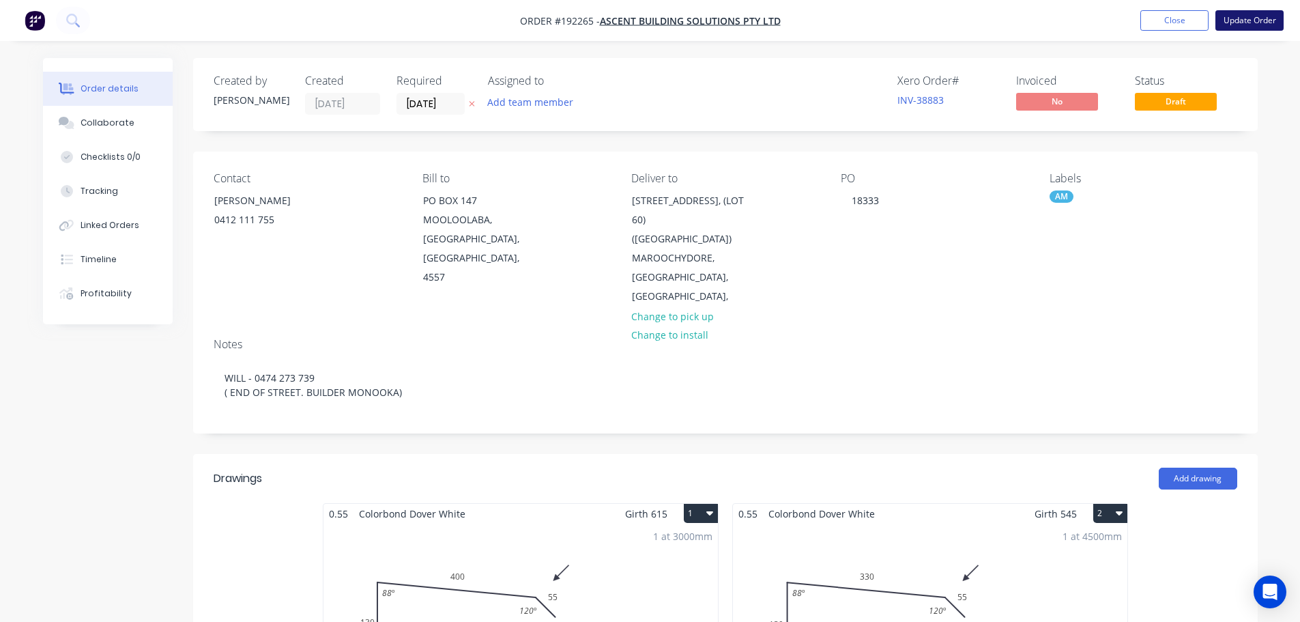
click at [1254, 12] on button "Update Order" at bounding box center [1250, 20] width 68 height 20
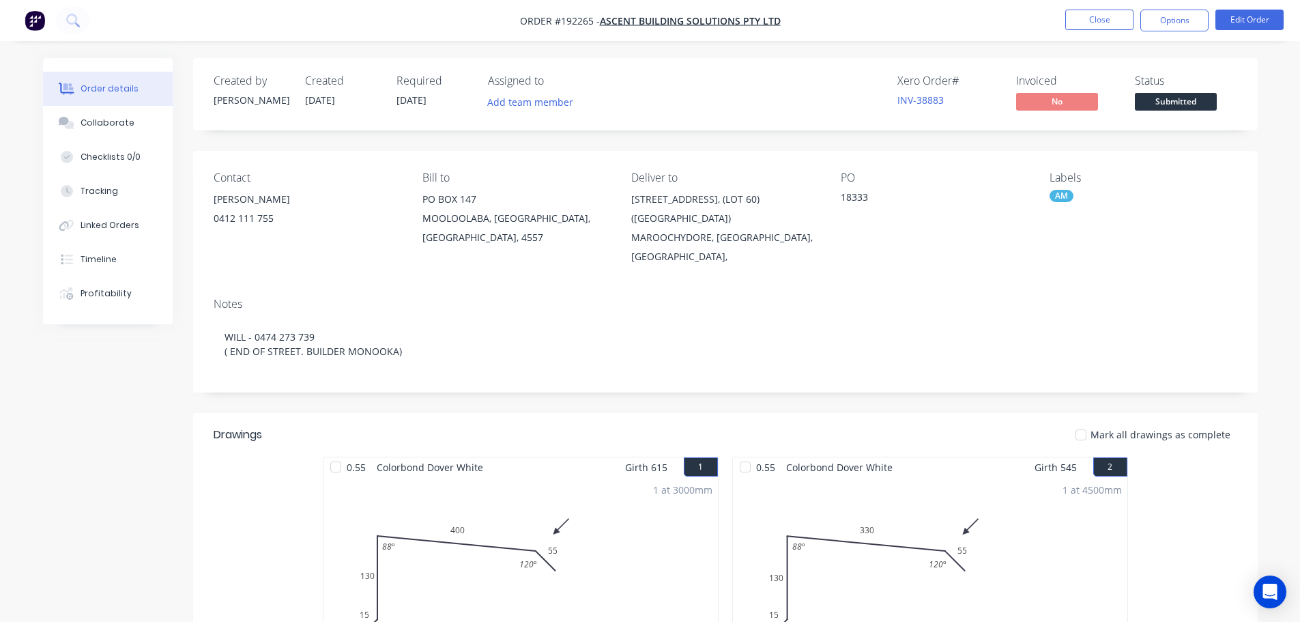
click at [650, 79] on div "Xero Order # INV-38883 Invoiced No Status Submitted" at bounding box center [931, 94] width 613 height 40
click at [1115, 12] on button "Close" at bounding box center [1100, 20] width 68 height 20
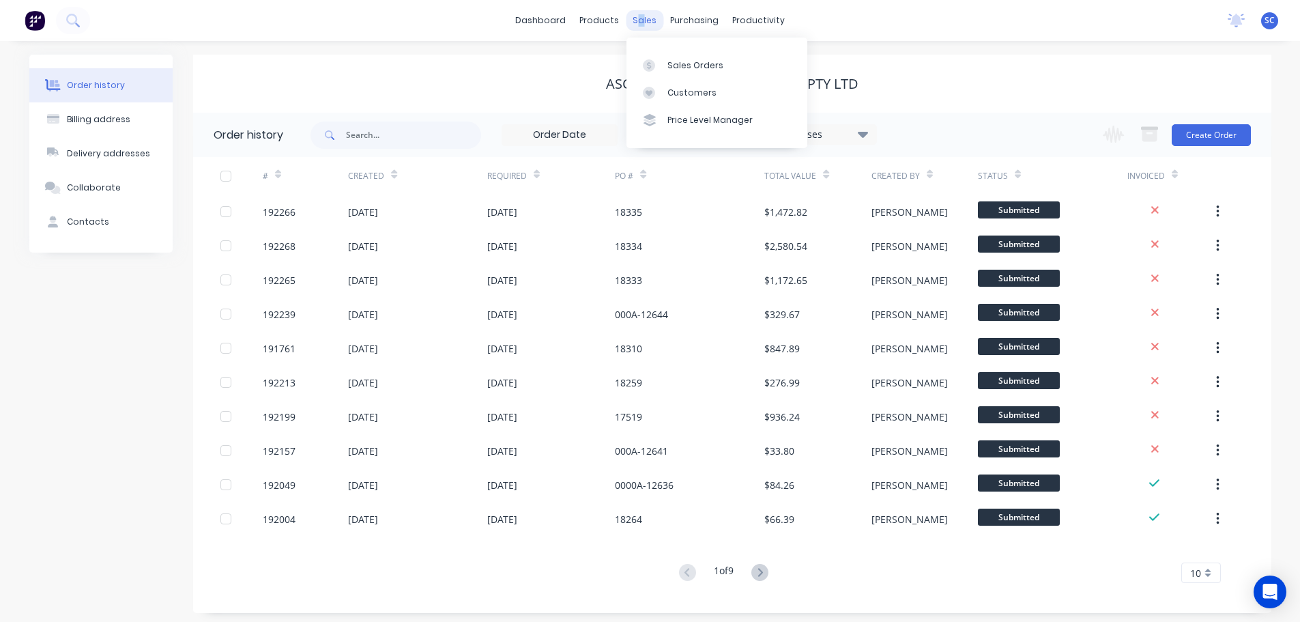
click at [641, 27] on div "sales" at bounding box center [645, 20] width 38 height 20
click at [685, 92] on div "Customers" at bounding box center [692, 93] width 49 height 12
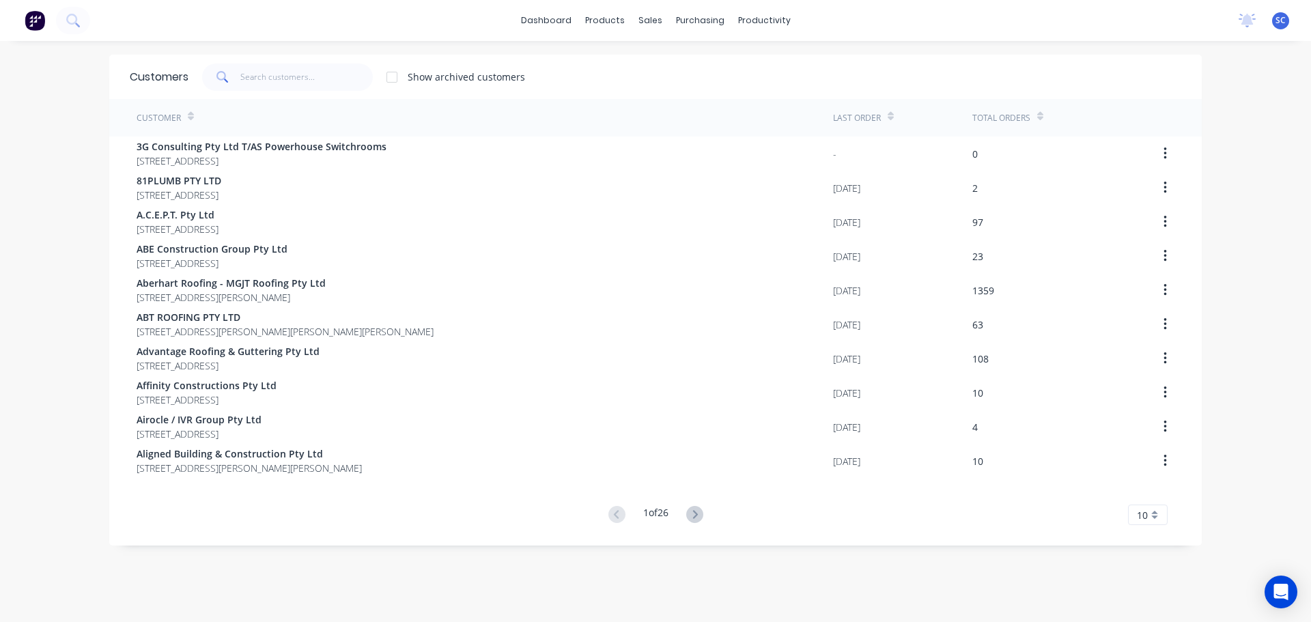
click at [287, 62] on div "Customers Show archived customers" at bounding box center [655, 77] width 1092 height 44
click at [272, 75] on input "text" at bounding box center [306, 76] width 133 height 27
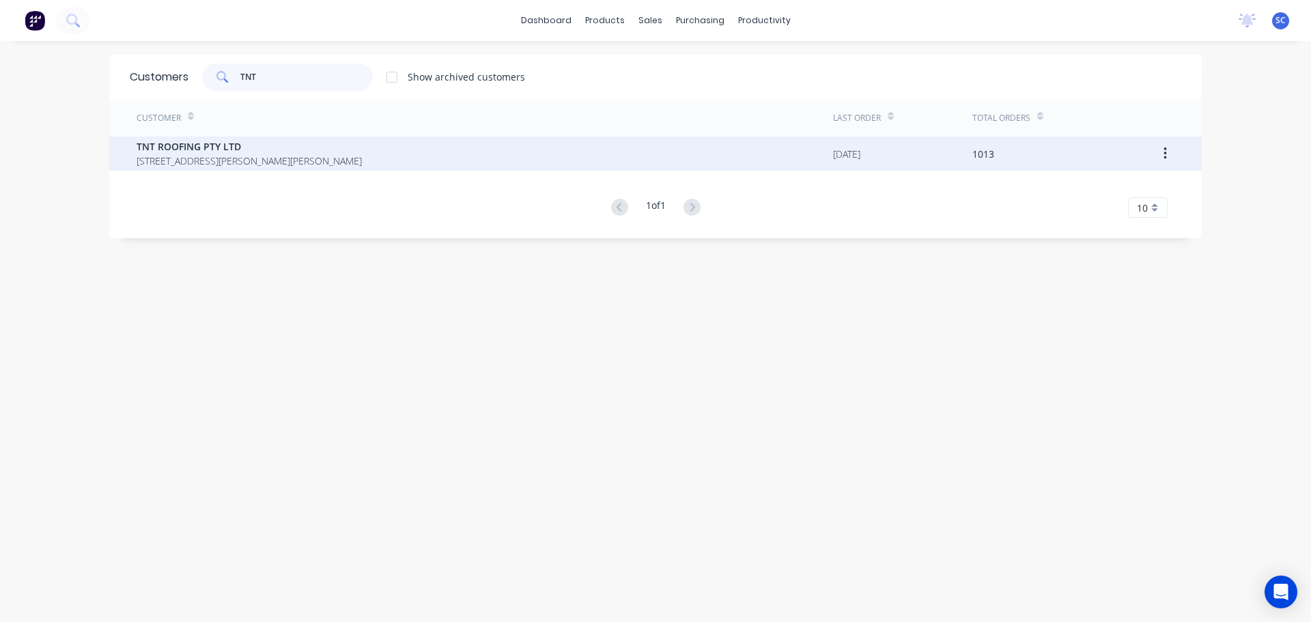
type input "TNT"
click at [176, 147] on span "TNT ROOFING PTY LTD" at bounding box center [249, 146] width 225 height 14
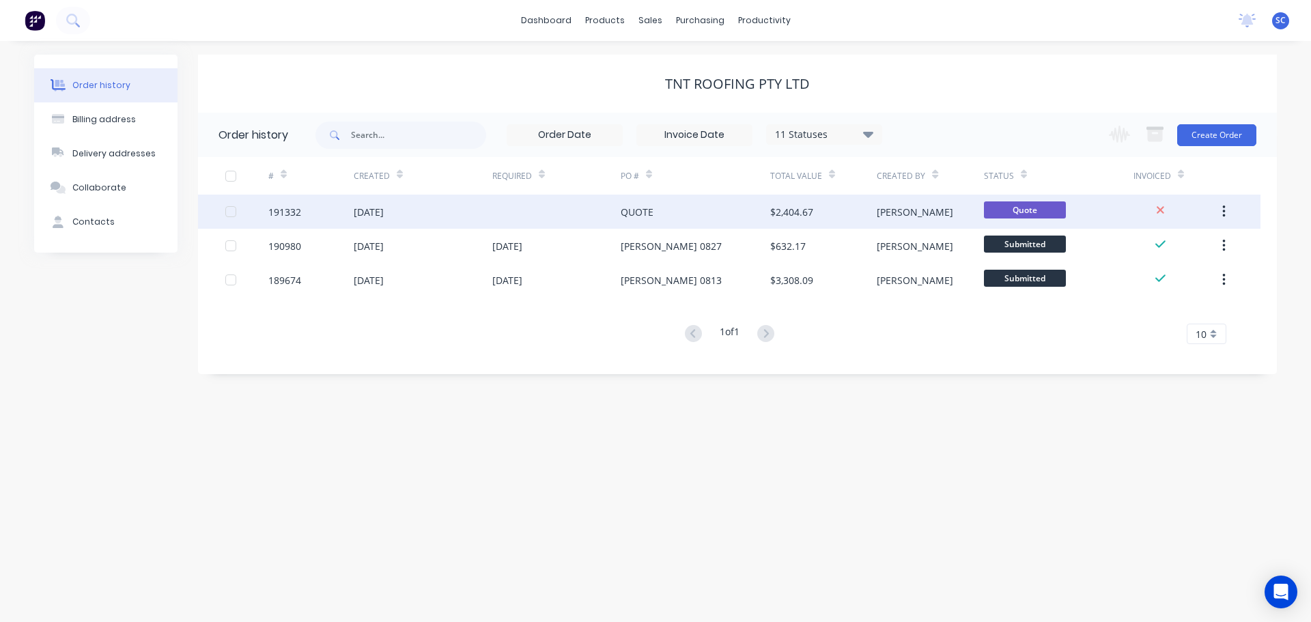
click at [594, 211] on div at bounding box center [556, 212] width 128 height 34
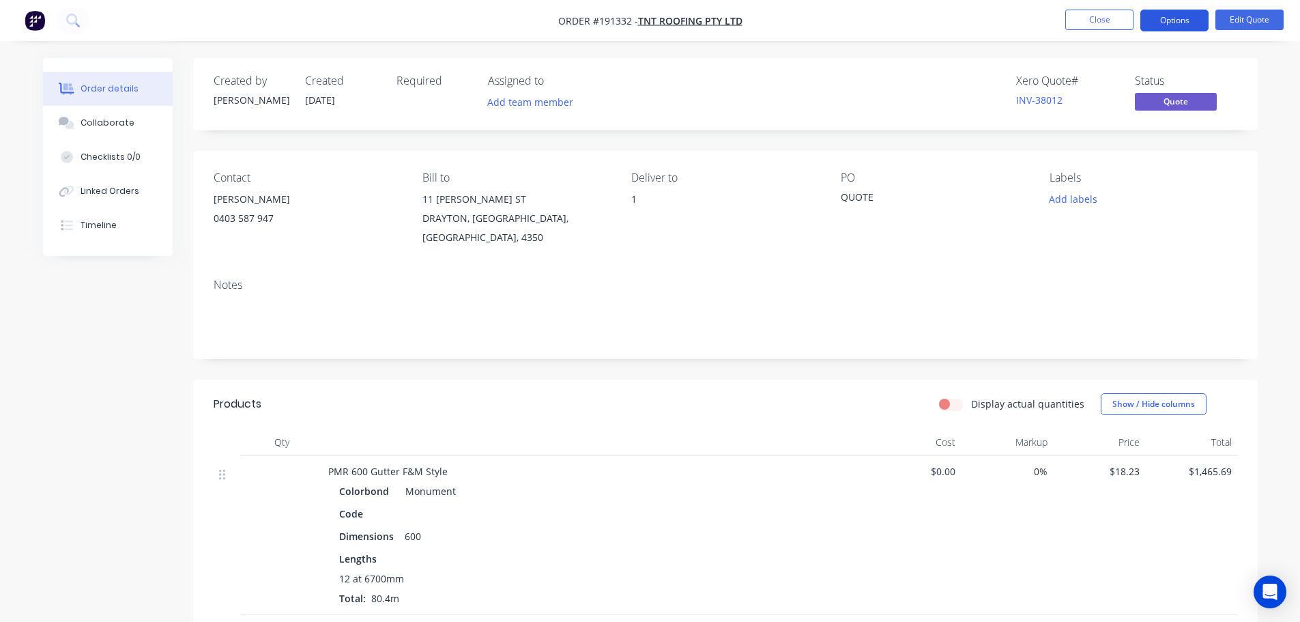
click at [1193, 21] on button "Options" at bounding box center [1175, 21] width 68 height 22
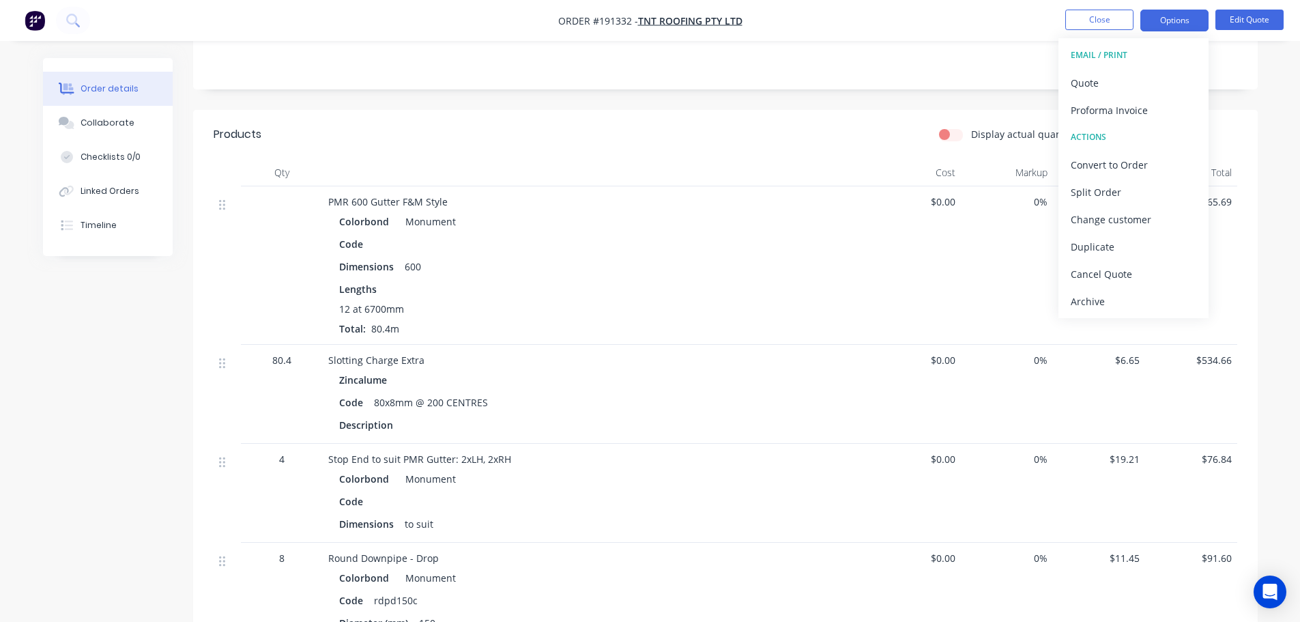
scroll to position [137, 0]
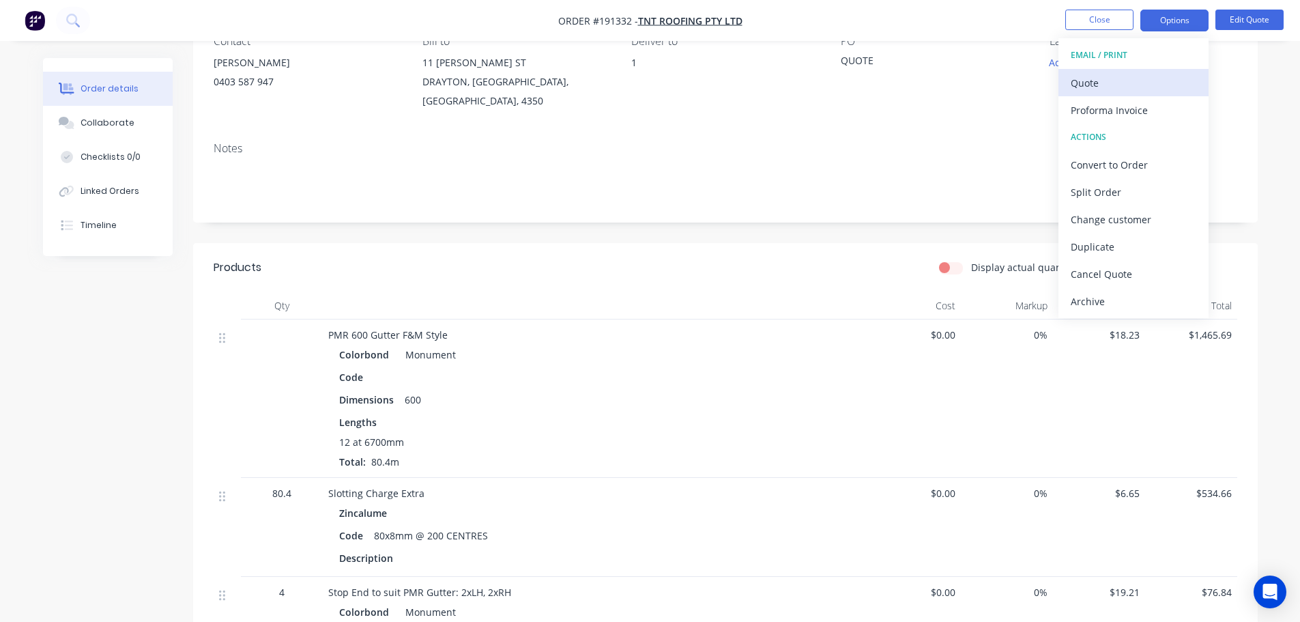
click at [1124, 87] on div "Quote" at bounding box center [1134, 83] width 126 height 20
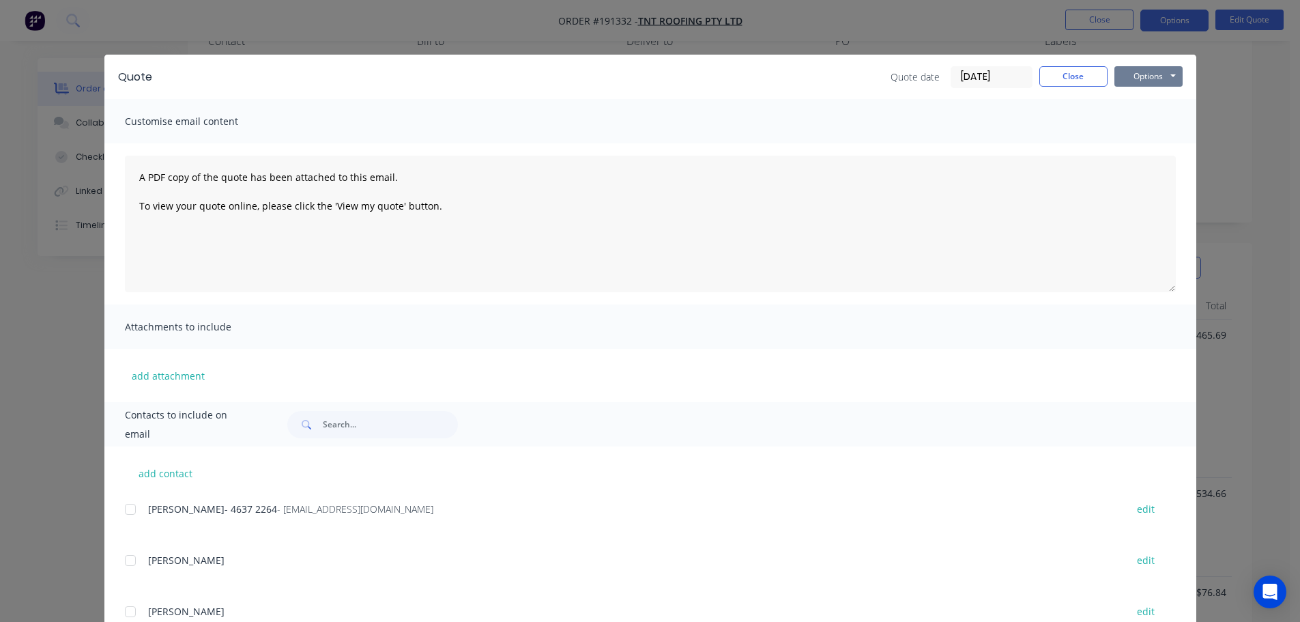
click at [1139, 77] on button "Options" at bounding box center [1149, 76] width 68 height 20
click at [1159, 126] on button "Print" at bounding box center [1158, 123] width 87 height 23
click at [1081, 82] on button "Close" at bounding box center [1074, 76] width 68 height 20
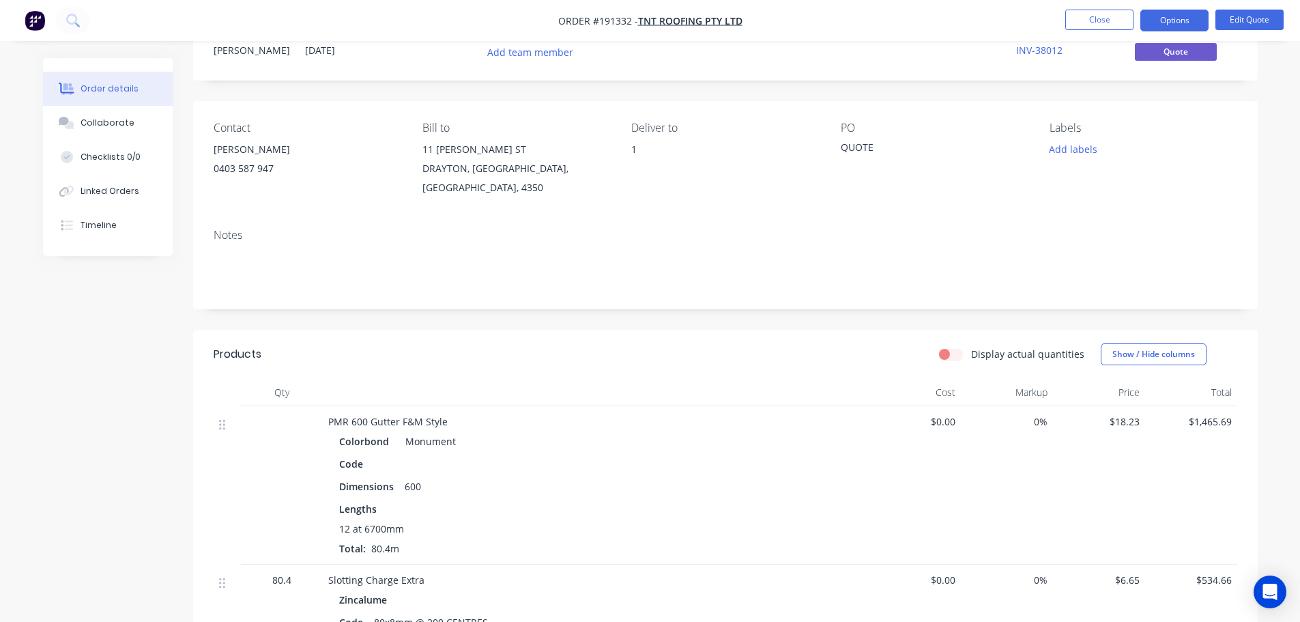
scroll to position [0, 0]
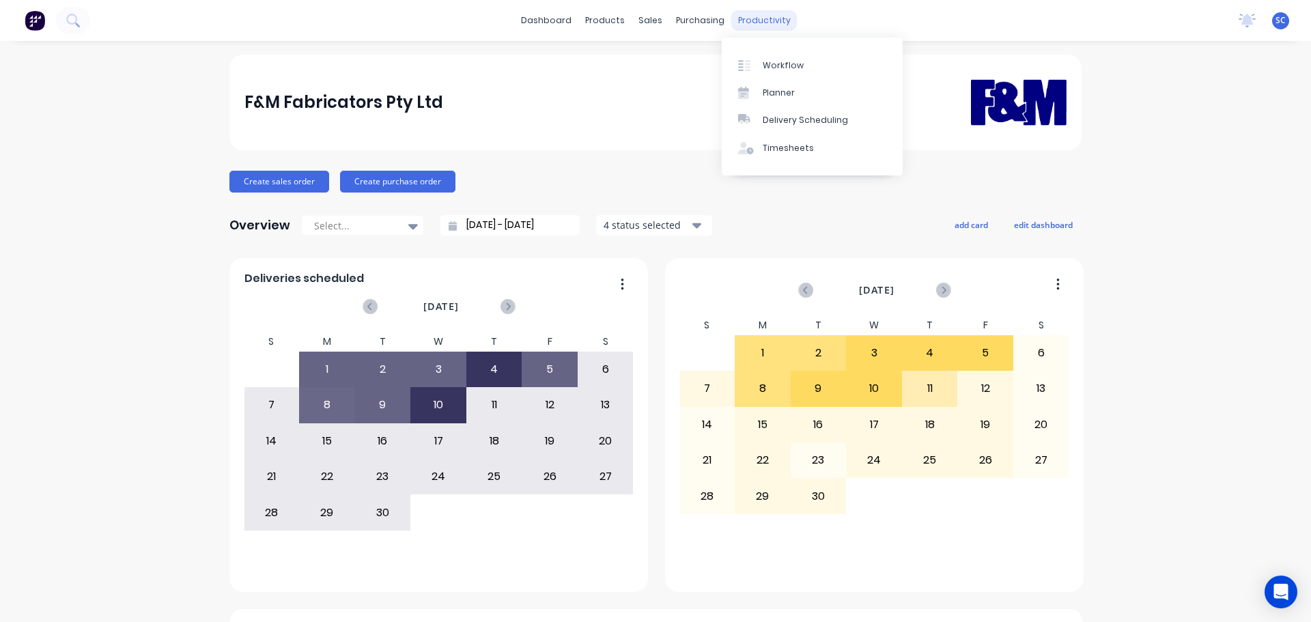
click at [755, 20] on div "productivity" at bounding box center [764, 20] width 66 height 20
click at [791, 121] on div "Delivery Scheduling" at bounding box center [805, 120] width 85 height 12
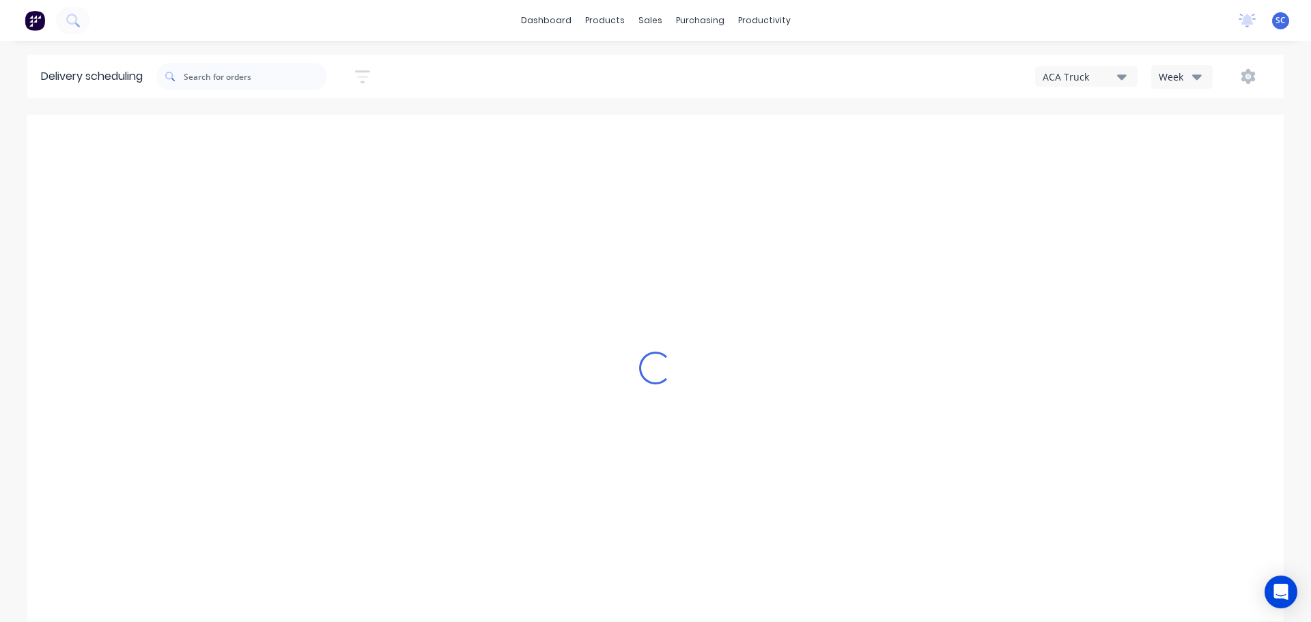
click at [1193, 72] on icon "button" at bounding box center [1197, 76] width 10 height 15
click at [1184, 147] on div "Vehicle" at bounding box center [1219, 139] width 135 height 27
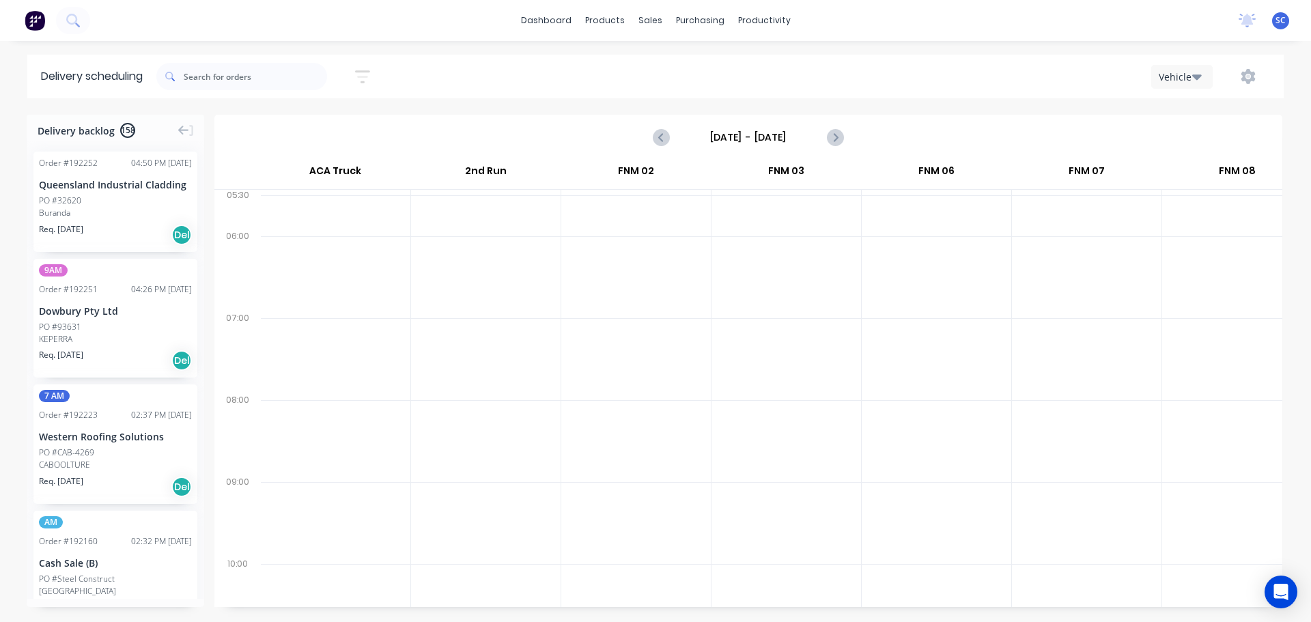
click at [717, 138] on input "Sunday - 07/09/25" at bounding box center [748, 137] width 135 height 20
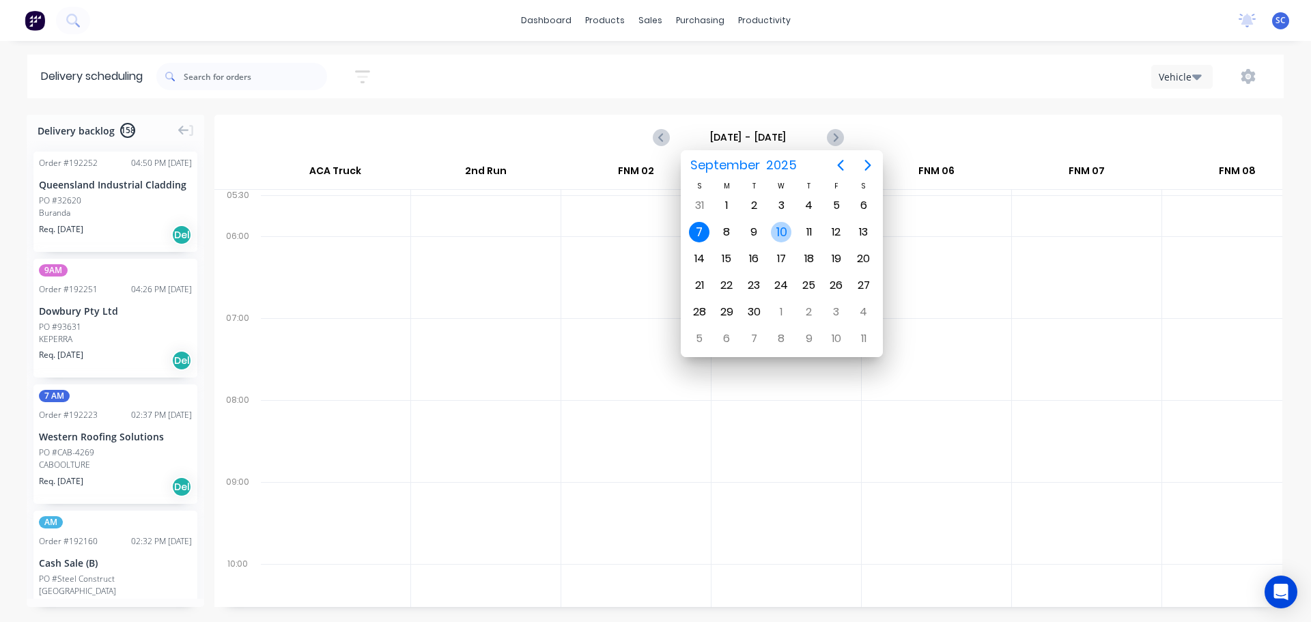
click at [781, 232] on div "10" at bounding box center [781, 232] width 20 height 20
type input "Wednesday - 10/09/25"
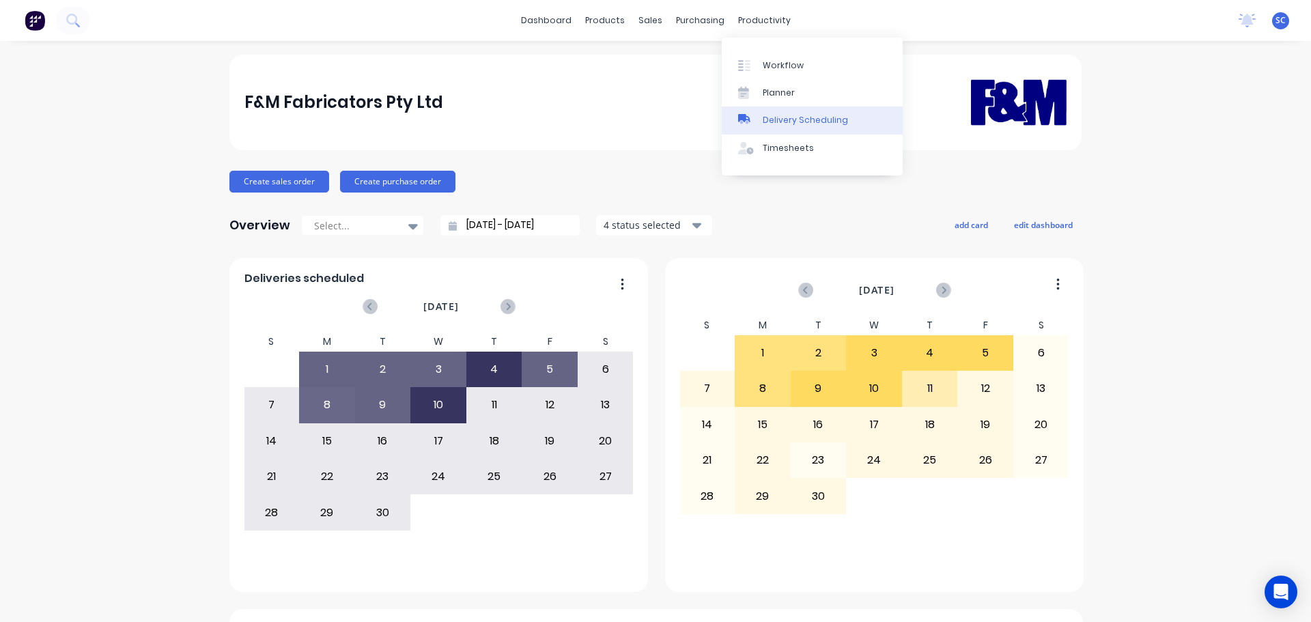
click at [795, 123] on div "Delivery Scheduling" at bounding box center [805, 120] width 85 height 12
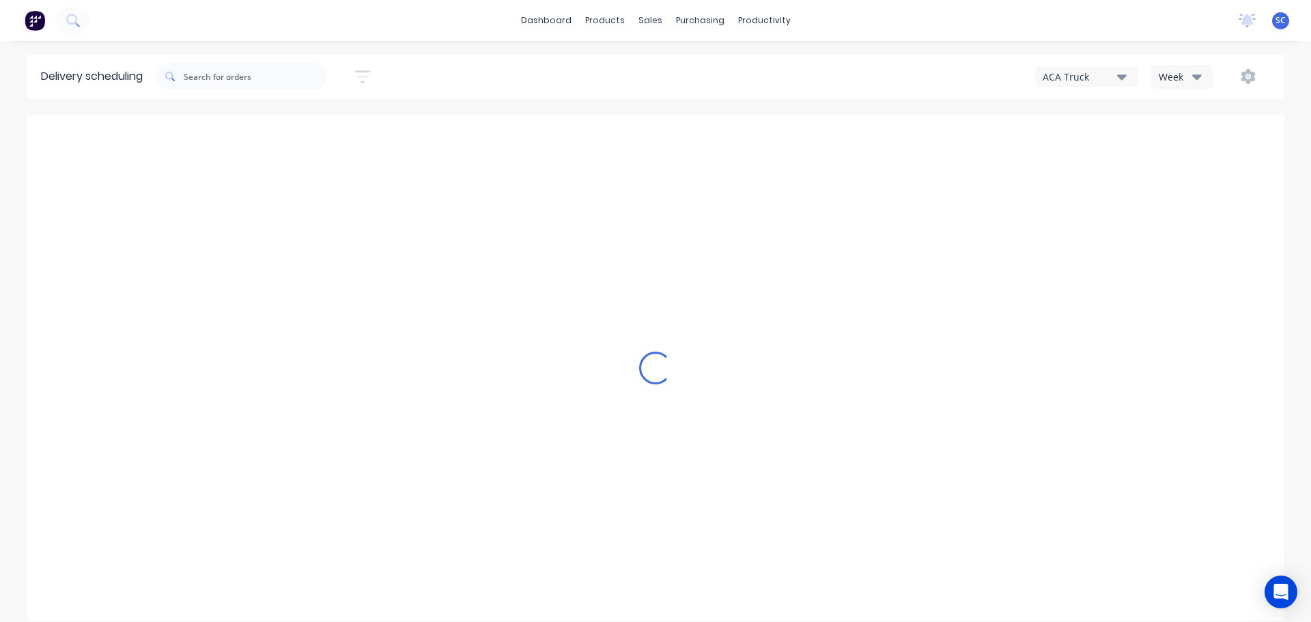
click at [1123, 79] on icon "button" at bounding box center [1122, 76] width 10 height 5
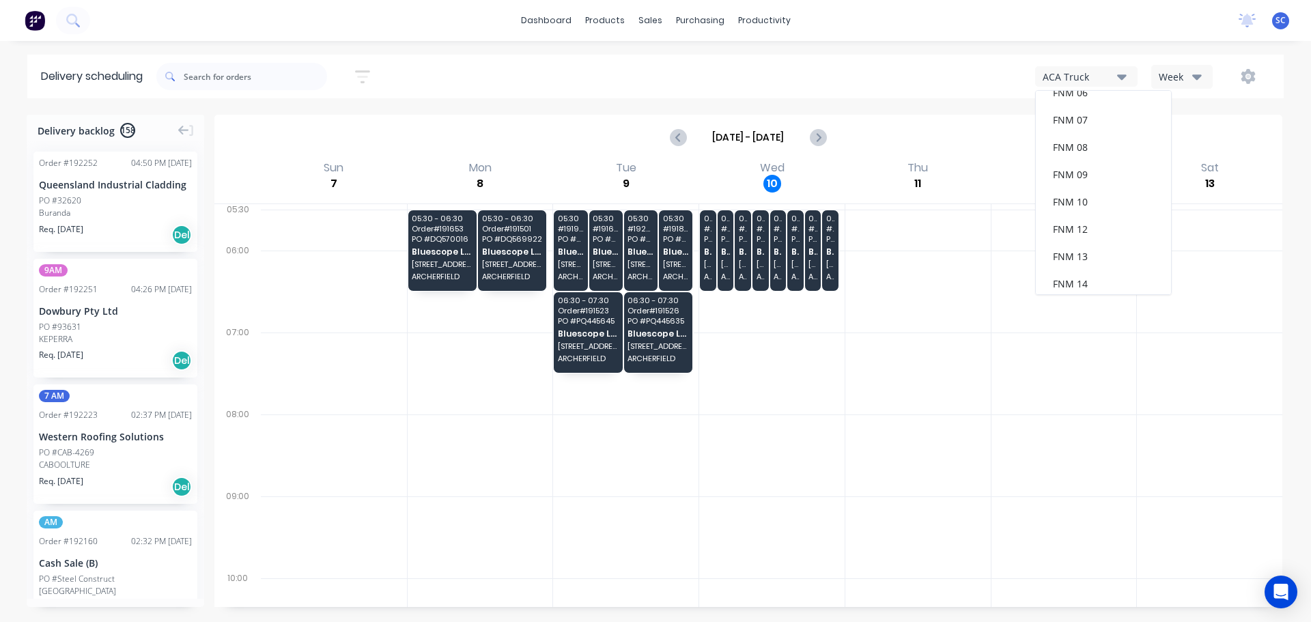
scroll to position [177, 0]
click at [1086, 126] on div "FNM 09" at bounding box center [1103, 124] width 135 height 27
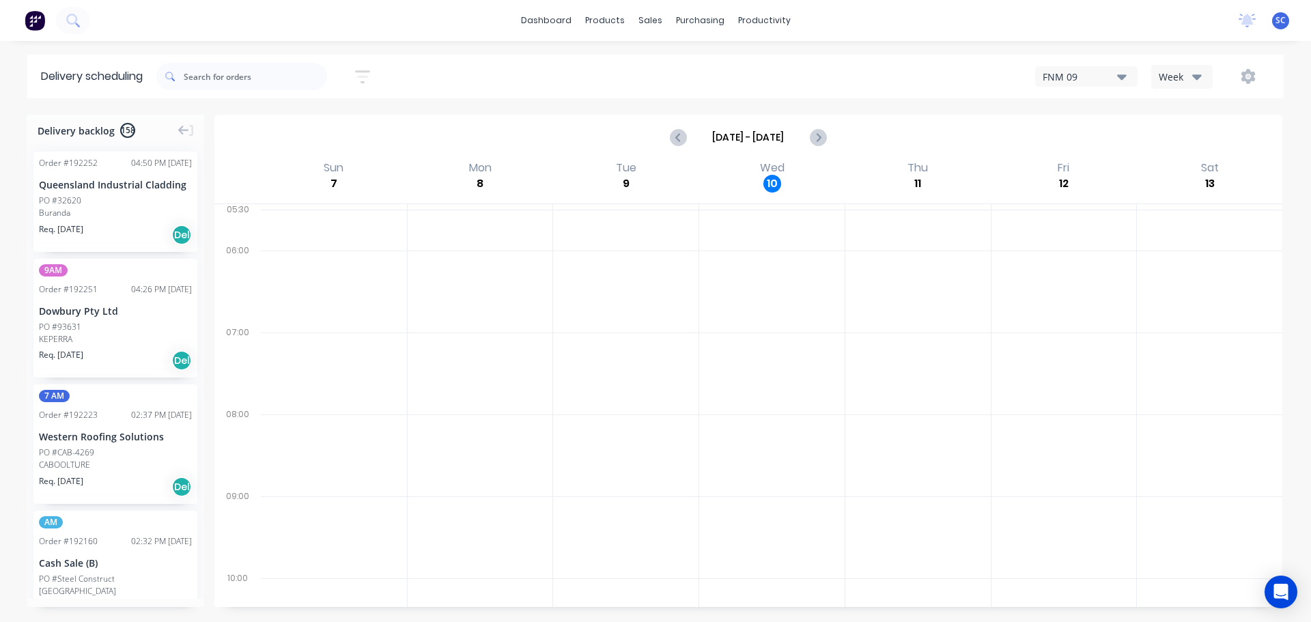
click at [1197, 77] on icon "button" at bounding box center [1197, 76] width 10 height 5
click at [938, 70] on div "FNM 09 Week Week Vehicle" at bounding box center [989, 76] width 564 height 25
click at [1189, 74] on div "Week" at bounding box center [1178, 77] width 40 height 14
click at [808, 74] on div "FNM 09 Week Week Vehicle" at bounding box center [989, 76] width 564 height 25
click at [764, 20] on div "productivity" at bounding box center [764, 20] width 66 height 20
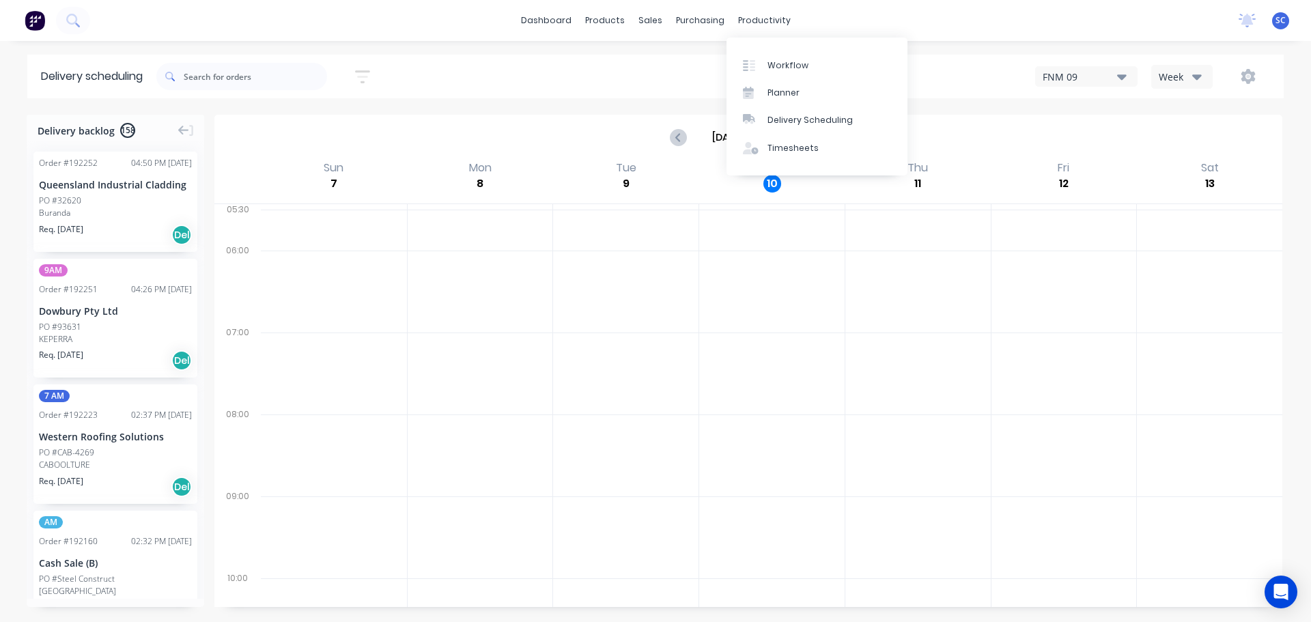
click at [614, 79] on div "Sort by Most recent Created date Required date Order number Customer name Most …" at bounding box center [719, 76] width 1127 height 38
click at [369, 74] on icon "button" at bounding box center [362, 76] width 15 height 17
click at [300, 125] on input at bounding box center [299, 128] width 127 height 20
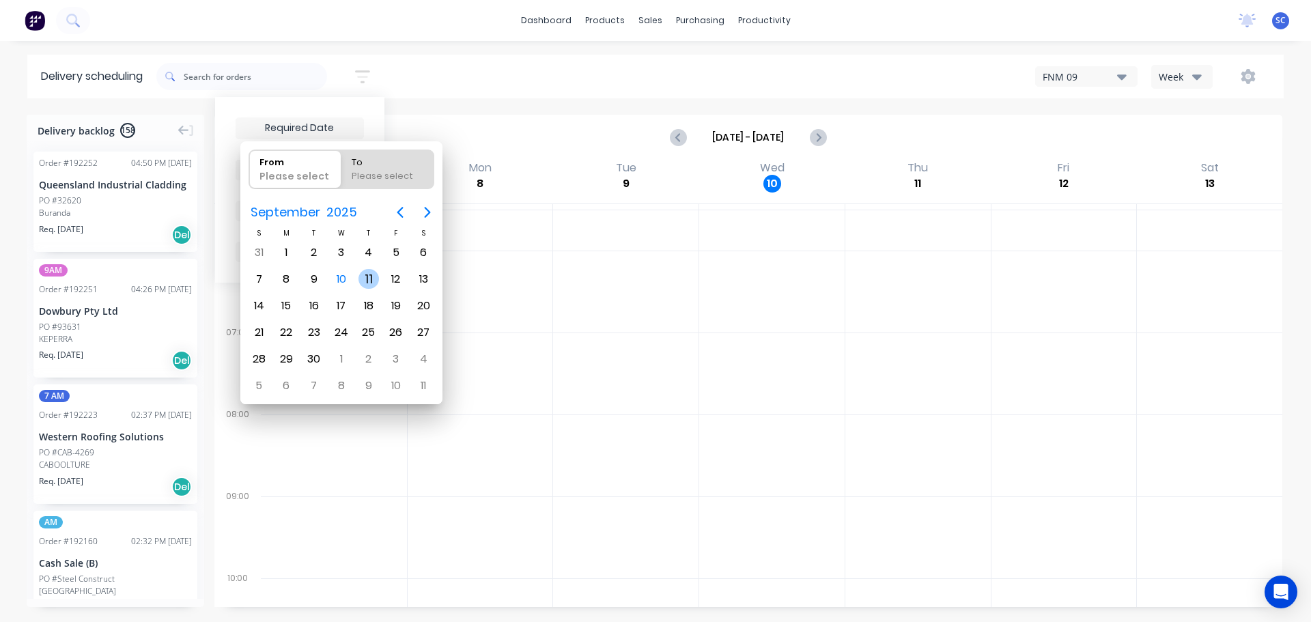
click at [367, 281] on div "11" at bounding box center [368, 279] width 20 height 20
type input "[DATE]"
radio input "false"
radio input "true"
click at [367, 281] on div "11" at bounding box center [368, 279] width 20 height 20
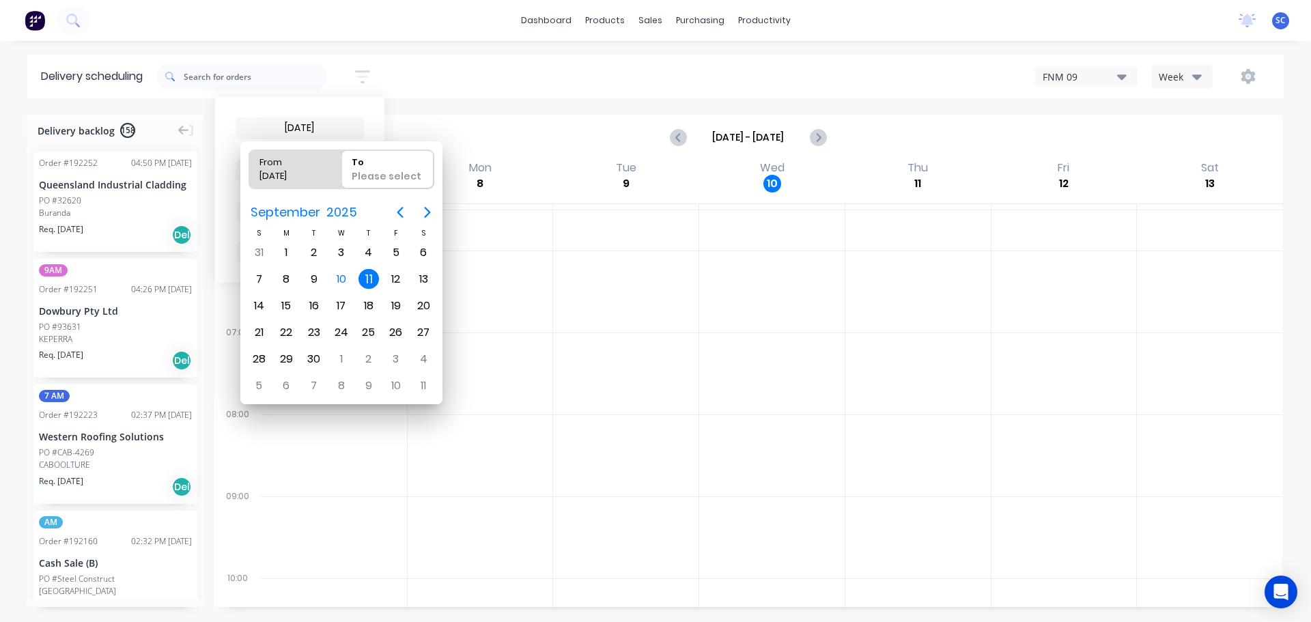
type input "11/09/25 - 11/09/25"
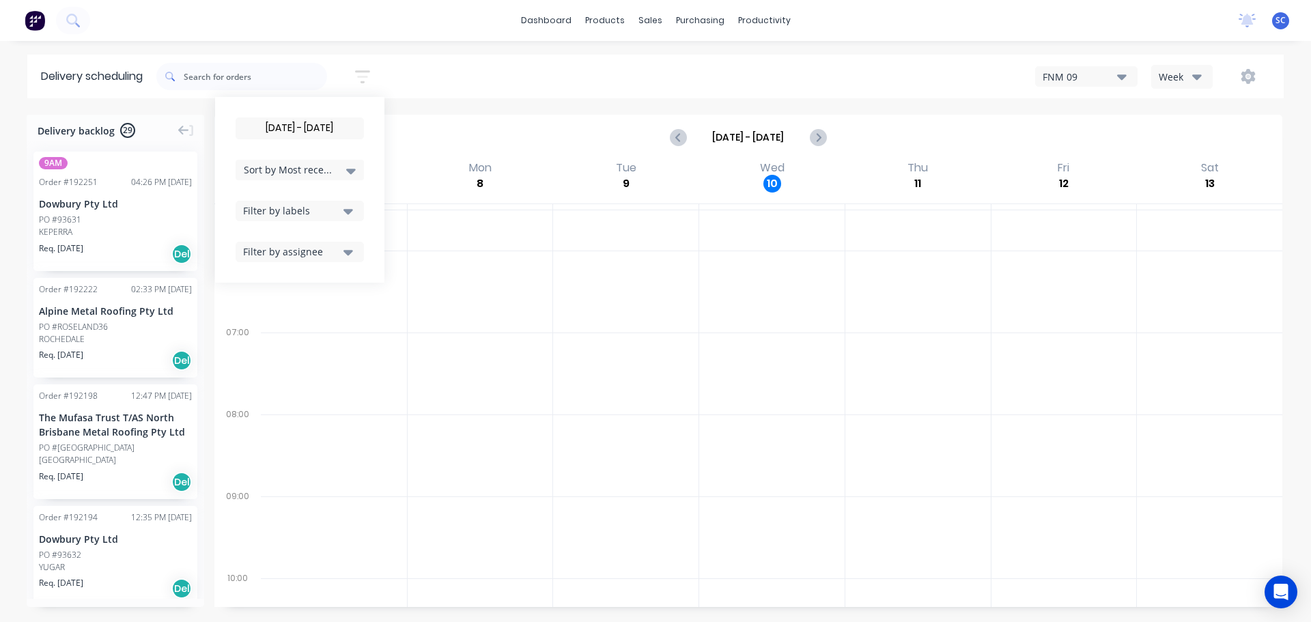
click at [356, 171] on icon at bounding box center [351, 171] width 10 height 5
click at [276, 322] on div "Suburb" at bounding box center [300, 322] width 128 height 25
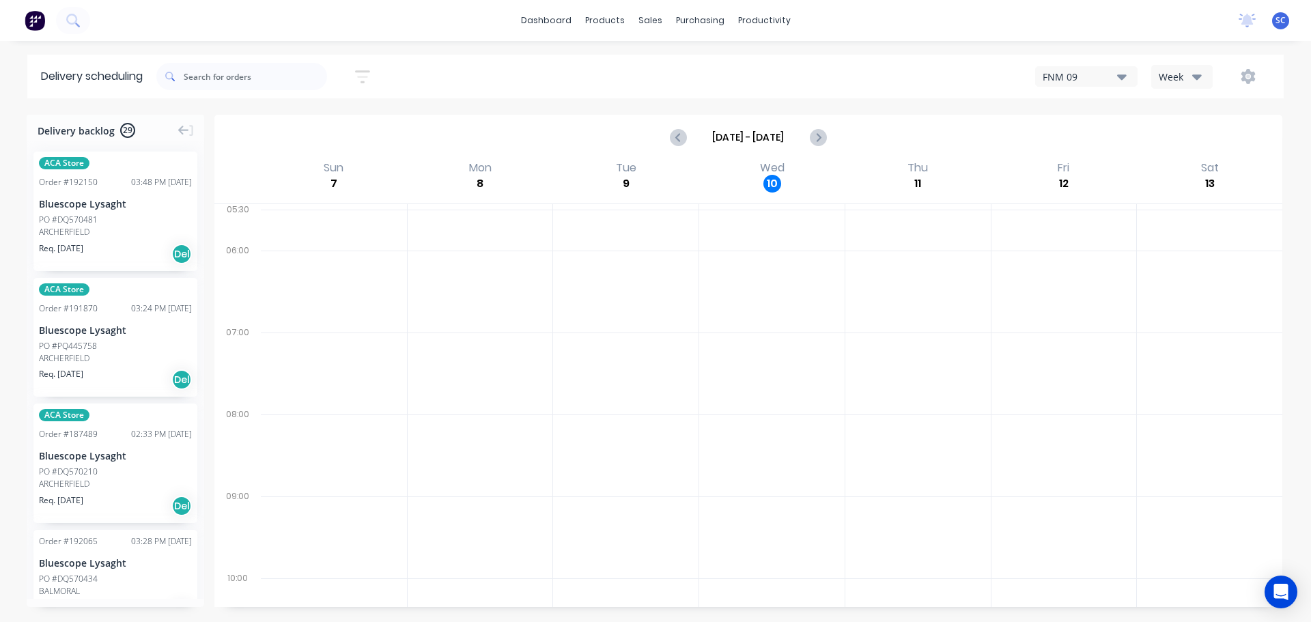
drag, startPoint x: 474, startPoint y: 74, endPoint x: 485, endPoint y: 70, distance: 11.0
click at [476, 74] on div "11/09/25 - 11/09/25 Sort by Suburb Created date Required date Order number Cust…" at bounding box center [719, 76] width 1127 height 38
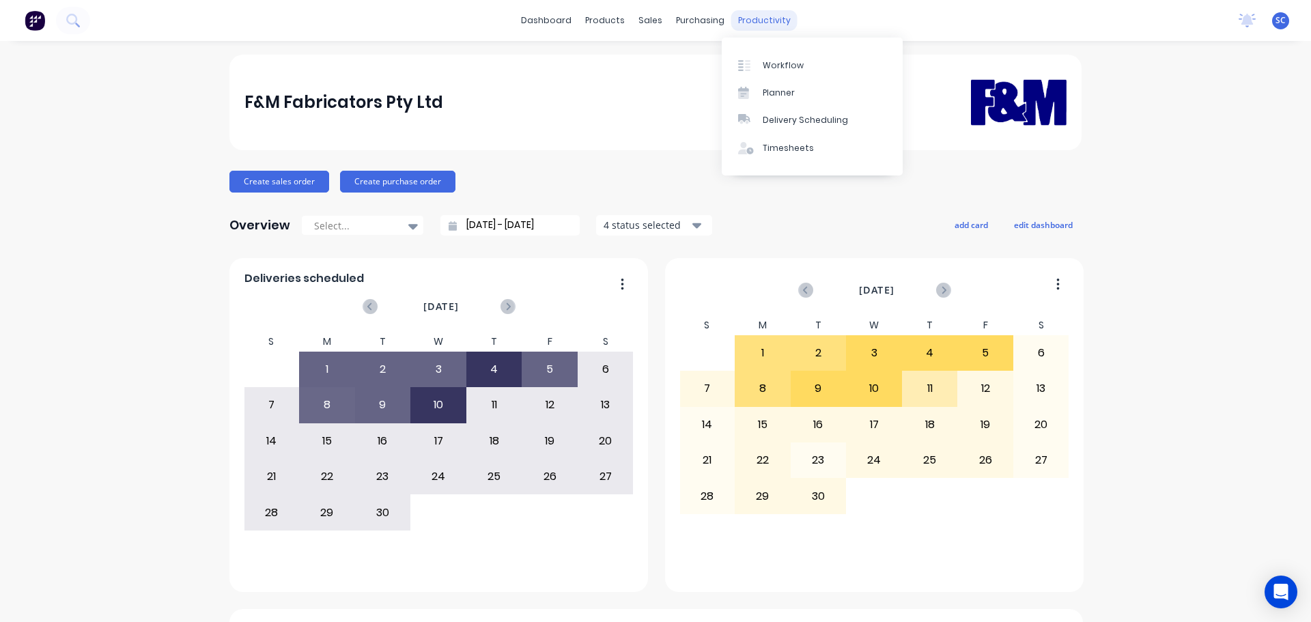
click at [756, 18] on div "productivity" at bounding box center [764, 20] width 66 height 20
click at [793, 114] on link "Delivery Scheduling" at bounding box center [812, 119] width 181 height 27
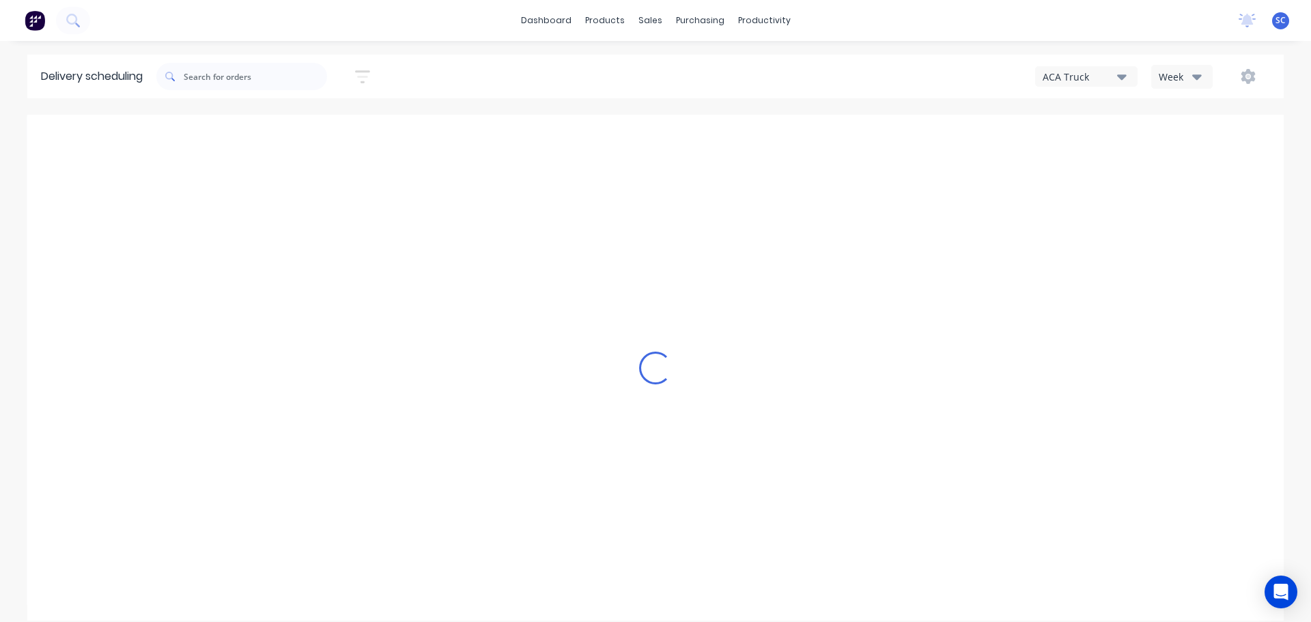
click at [1124, 74] on icon "button" at bounding box center [1122, 76] width 10 height 15
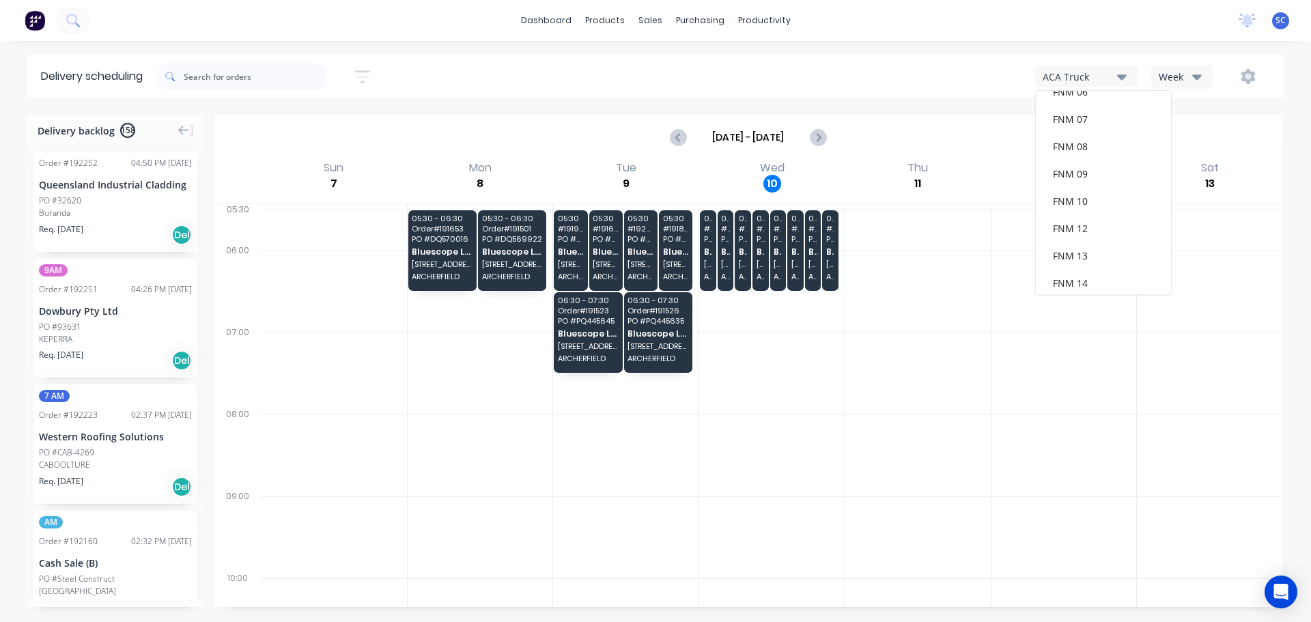
scroll to position [177, 0]
click at [1078, 124] on div "FNM 09" at bounding box center [1103, 124] width 135 height 27
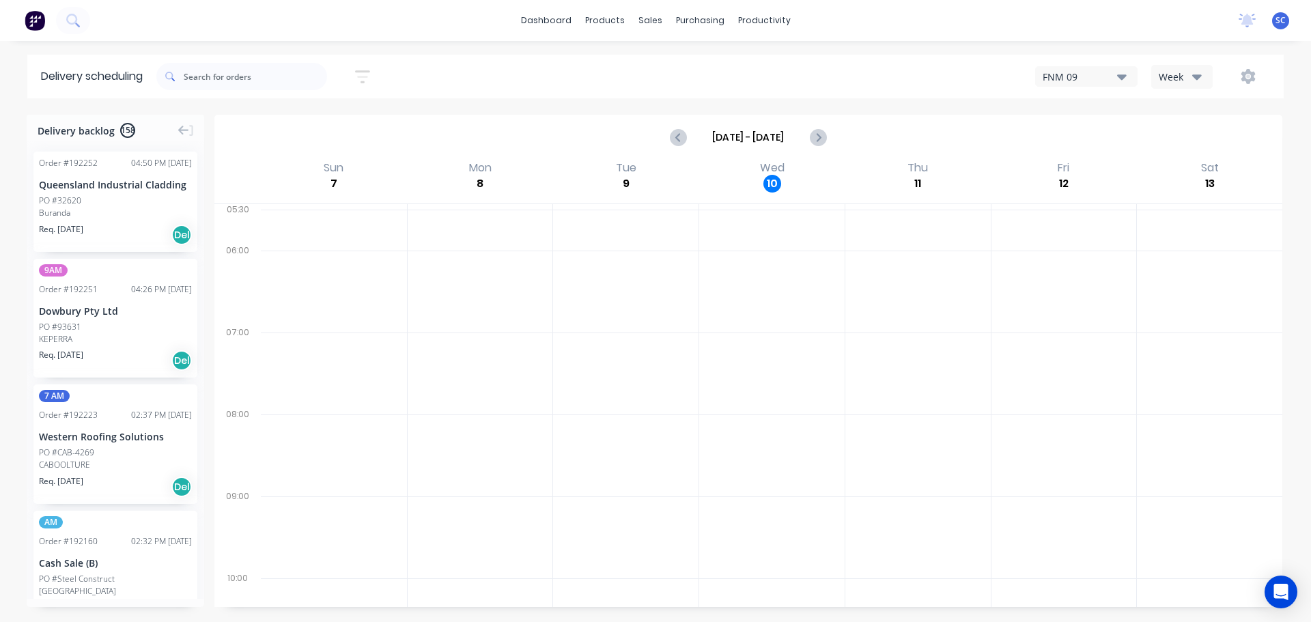
click at [1188, 74] on div "Week" at bounding box center [1178, 77] width 40 height 14
click at [863, 65] on div "FNM 09 Week Week Vehicle" at bounding box center [989, 76] width 564 height 25
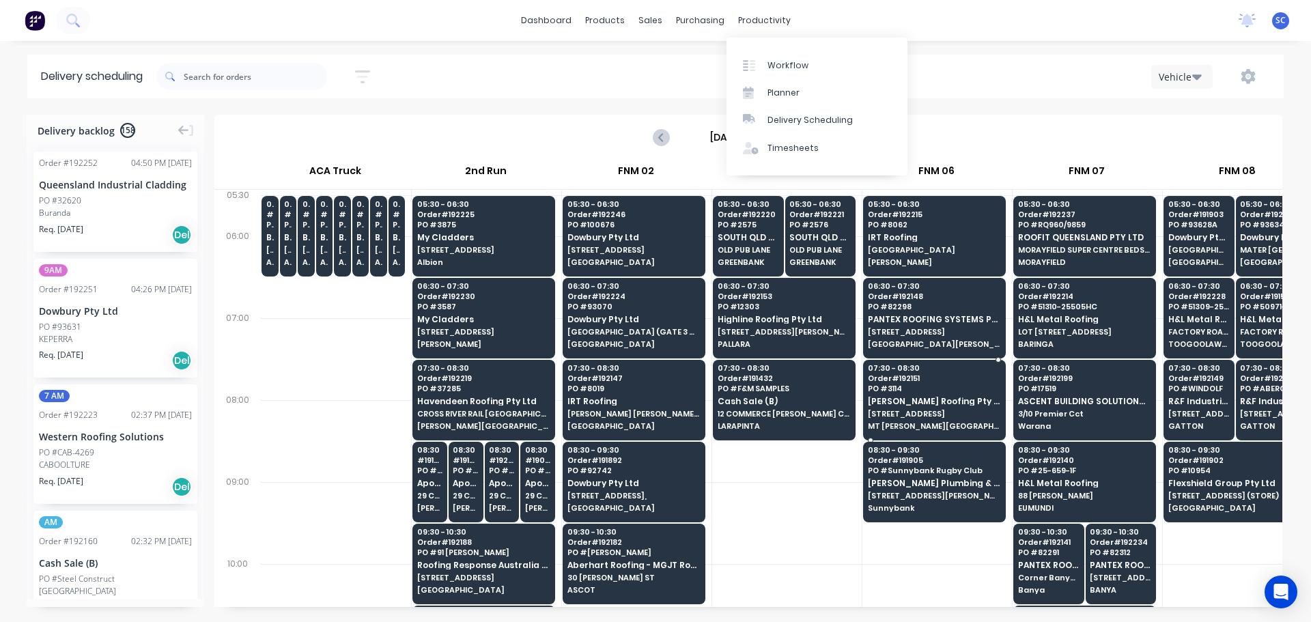
scroll to position [0, 1]
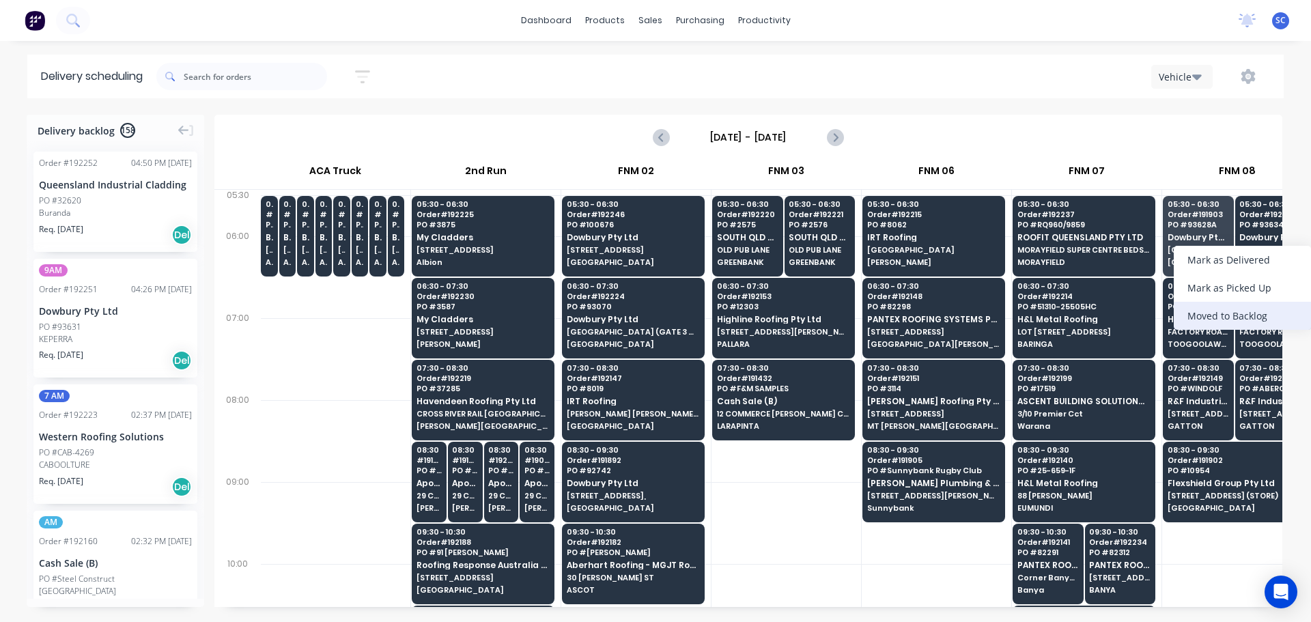
click at [1229, 317] on div "Moved to Backlog" at bounding box center [1241, 316] width 137 height 28
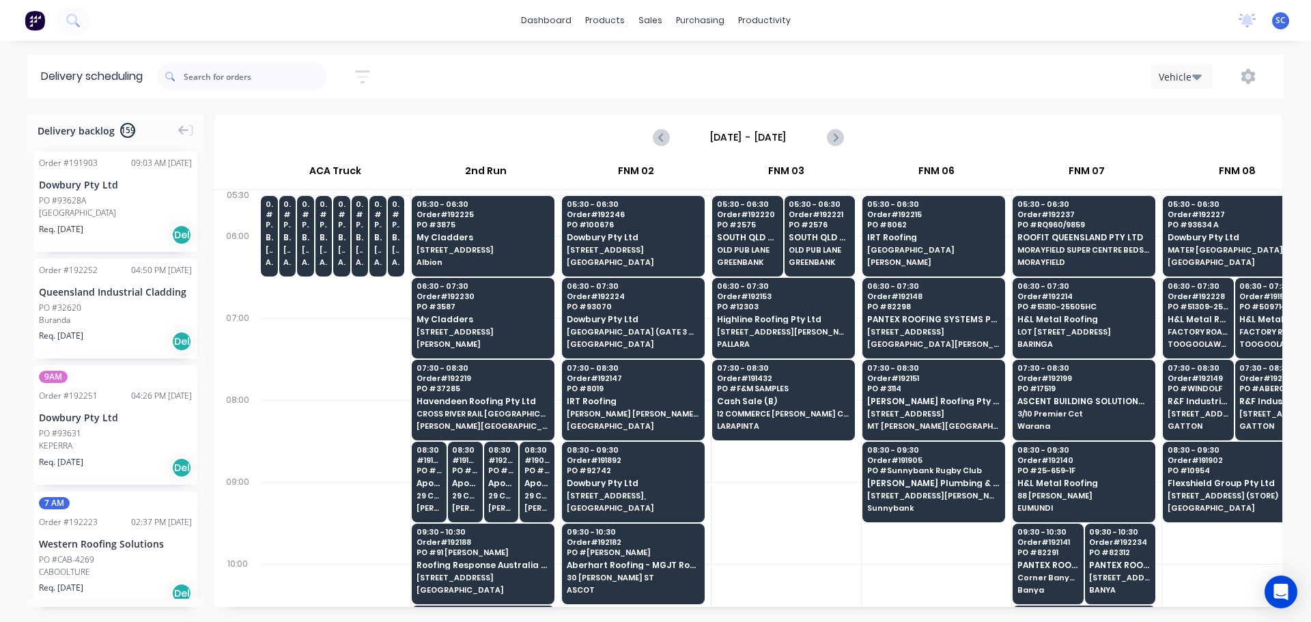
click at [81, 203] on div "PO #93628A" at bounding box center [62, 201] width 47 height 12
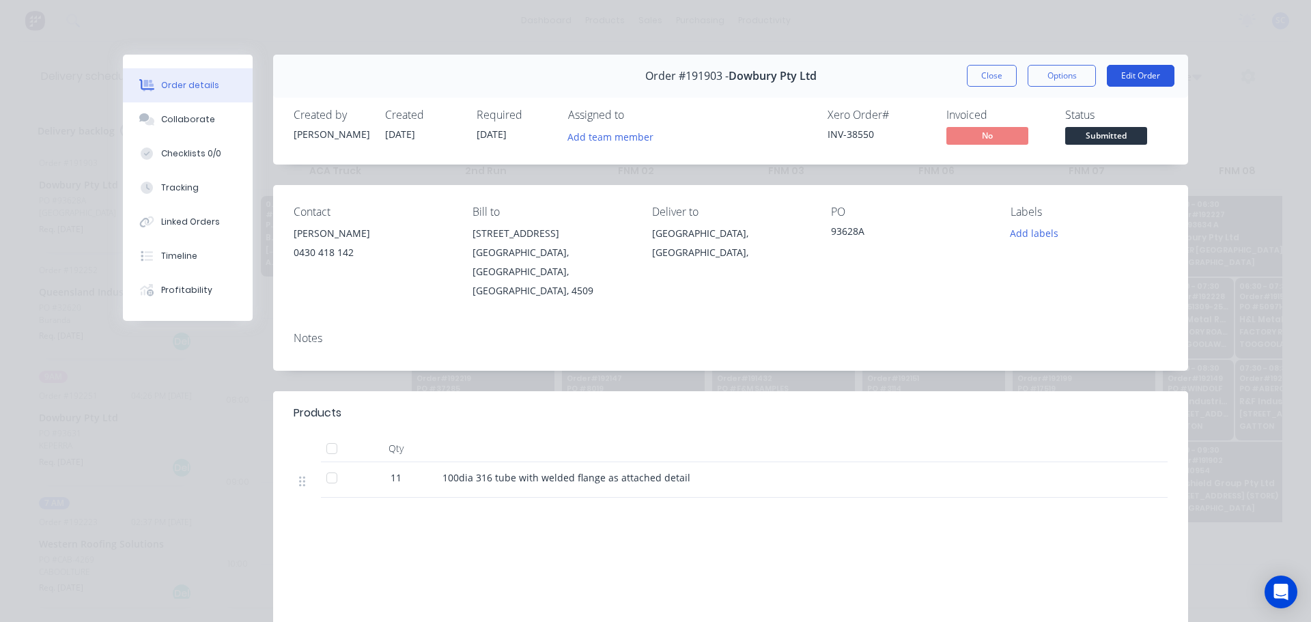
click at [1143, 66] on button "Edit Order" at bounding box center [1141, 76] width 68 height 22
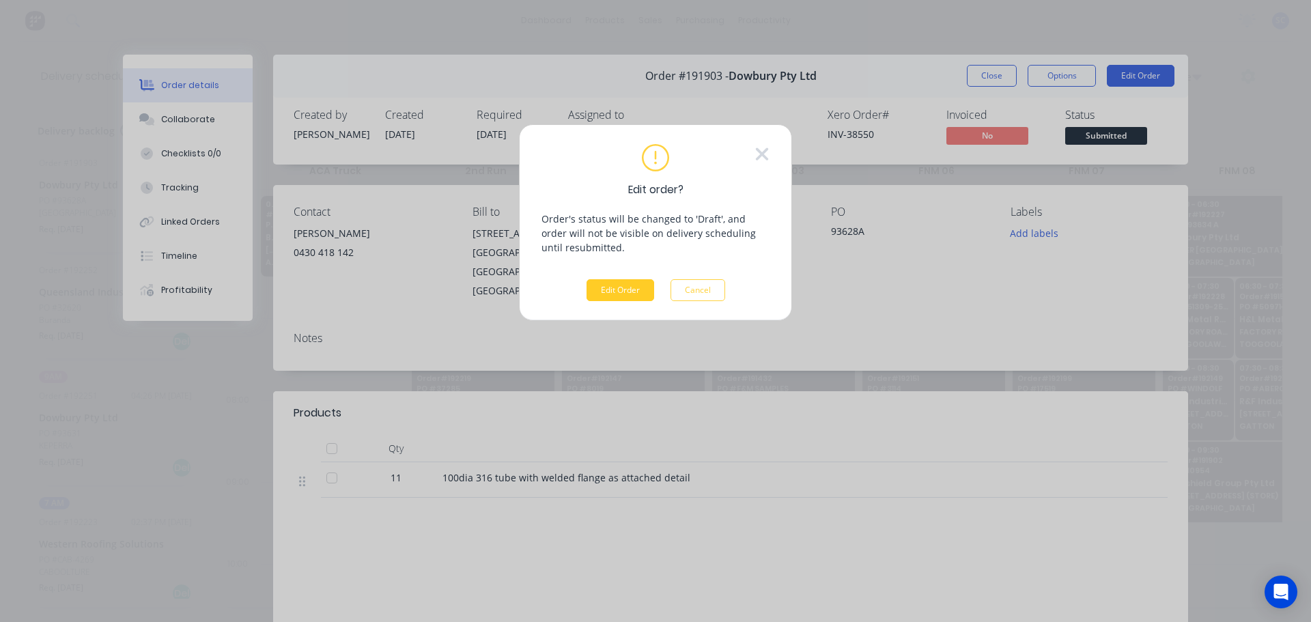
click at [608, 290] on button "Edit Order" at bounding box center [620, 290] width 68 height 22
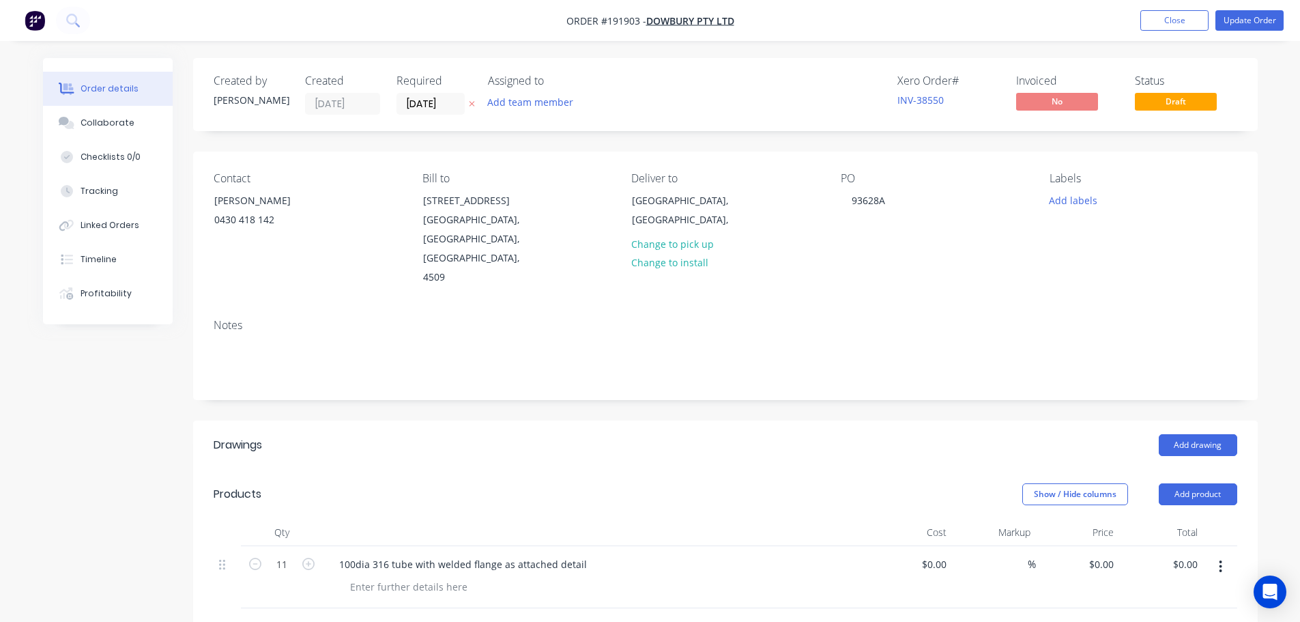
click at [472, 103] on icon "button" at bounding box center [472, 104] width 6 height 8
click at [1255, 16] on button "Update Order" at bounding box center [1250, 20] width 68 height 20
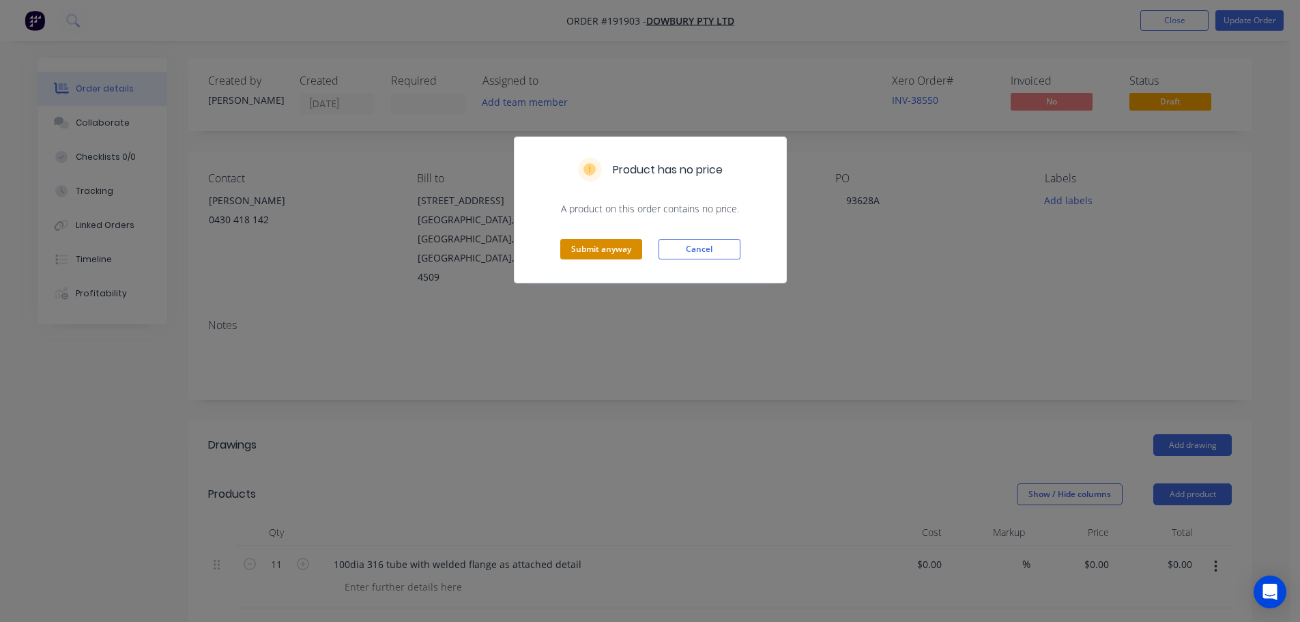
click at [594, 258] on button "Submit anyway" at bounding box center [601, 249] width 82 height 20
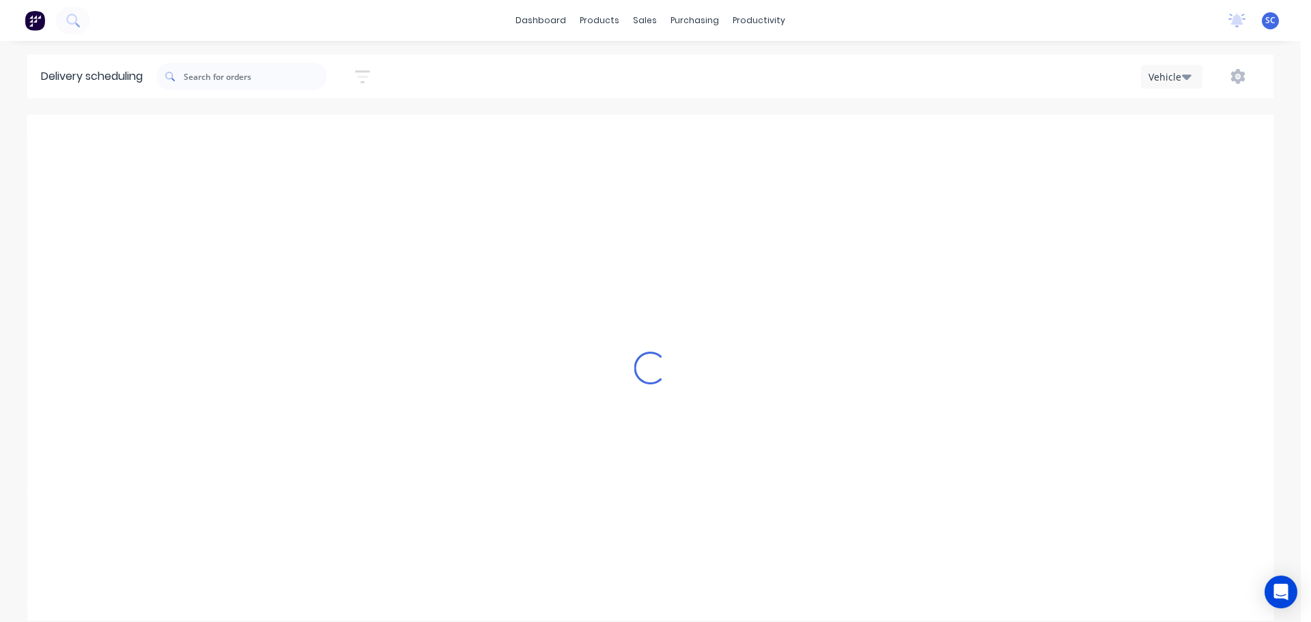
scroll to position [0, 1]
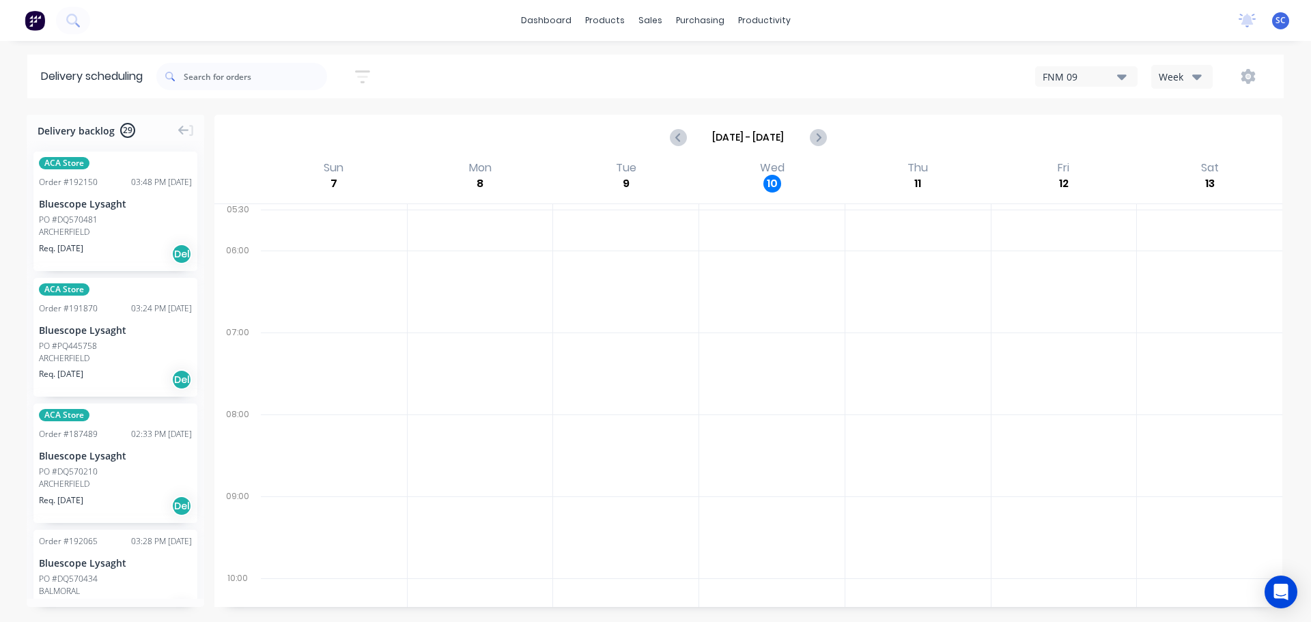
click at [367, 73] on icon "button" at bounding box center [362, 76] width 15 height 17
click at [285, 132] on input "[DATE] - [DATE]" at bounding box center [299, 128] width 127 height 20
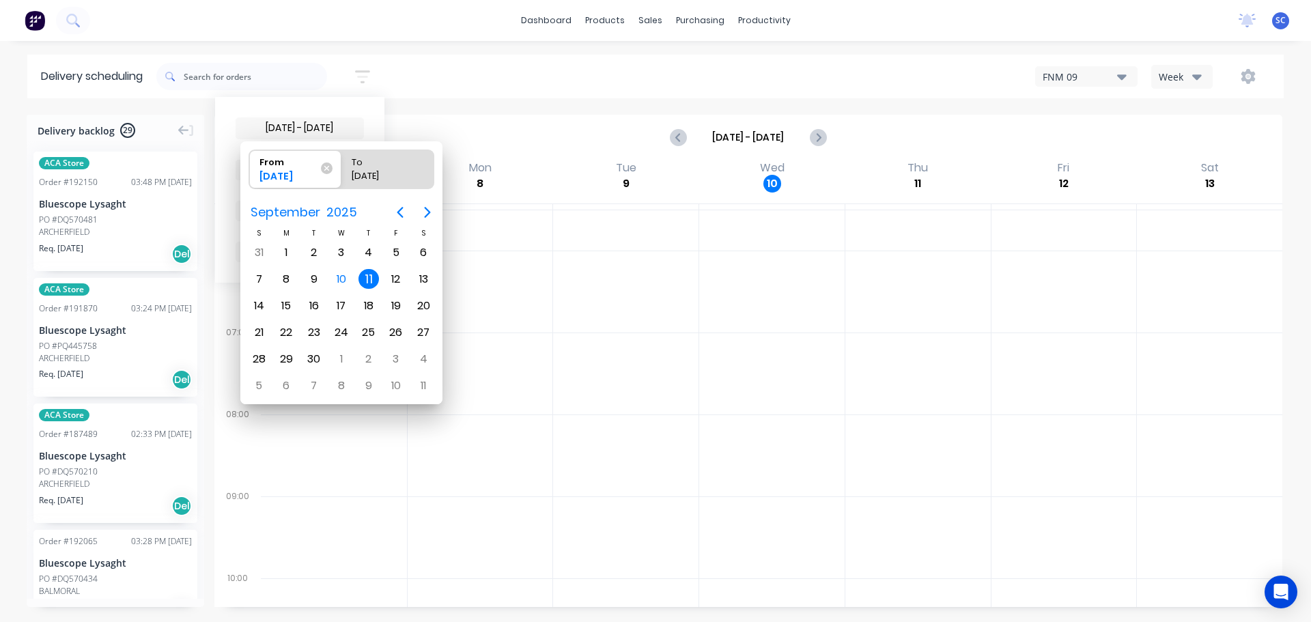
click at [365, 285] on div "11" at bounding box center [368, 279] width 20 height 20
radio input "false"
radio input "true"
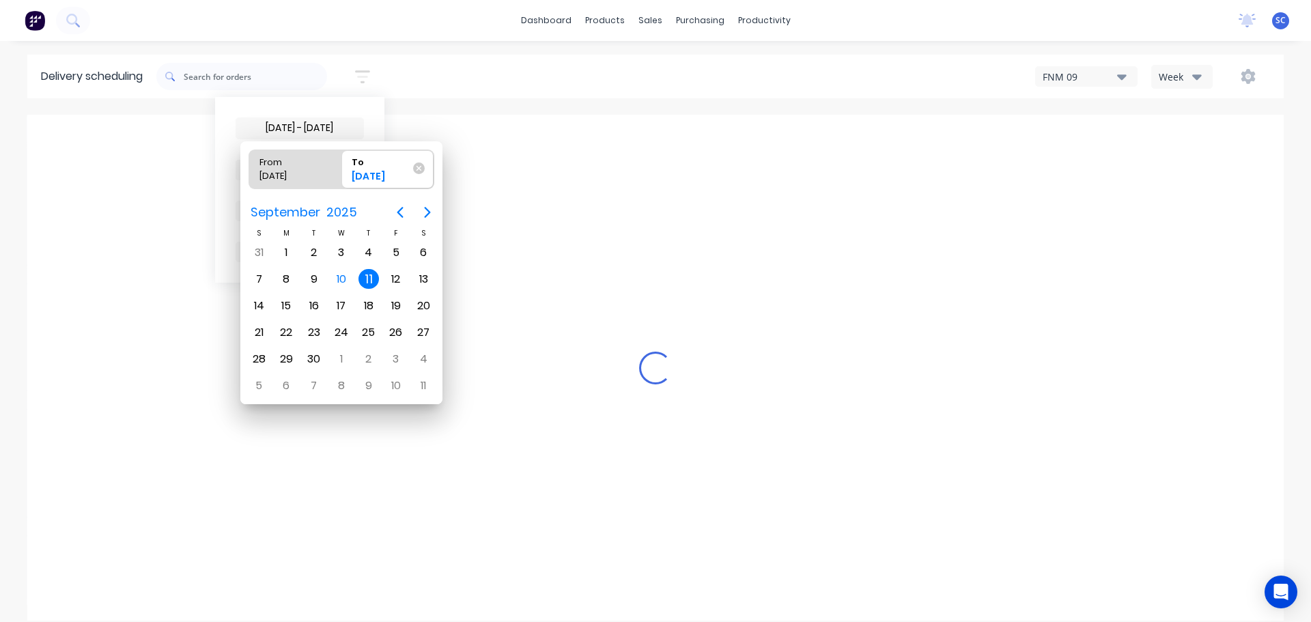
click at [369, 273] on div "11" at bounding box center [368, 279] width 20 height 20
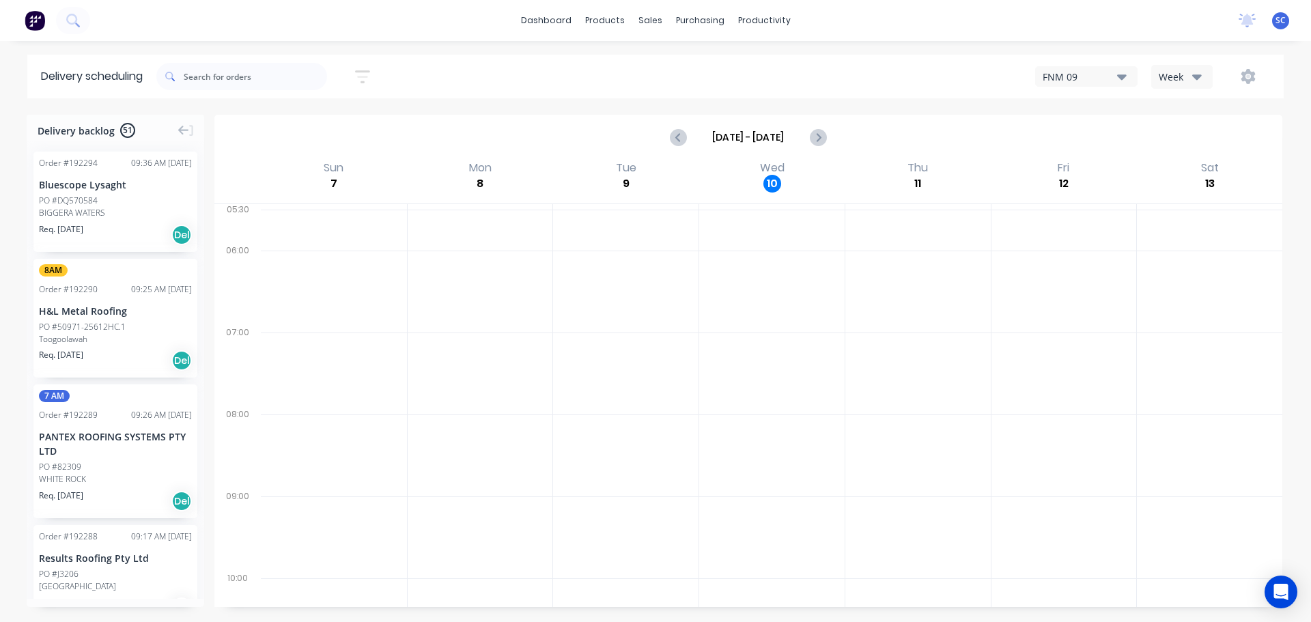
click at [360, 74] on icon "button" at bounding box center [362, 76] width 15 height 17
click at [326, 168] on span "Sort by Suburb" at bounding box center [288, 169] width 89 height 14
click at [279, 323] on div "Suburb" at bounding box center [300, 322] width 128 height 25
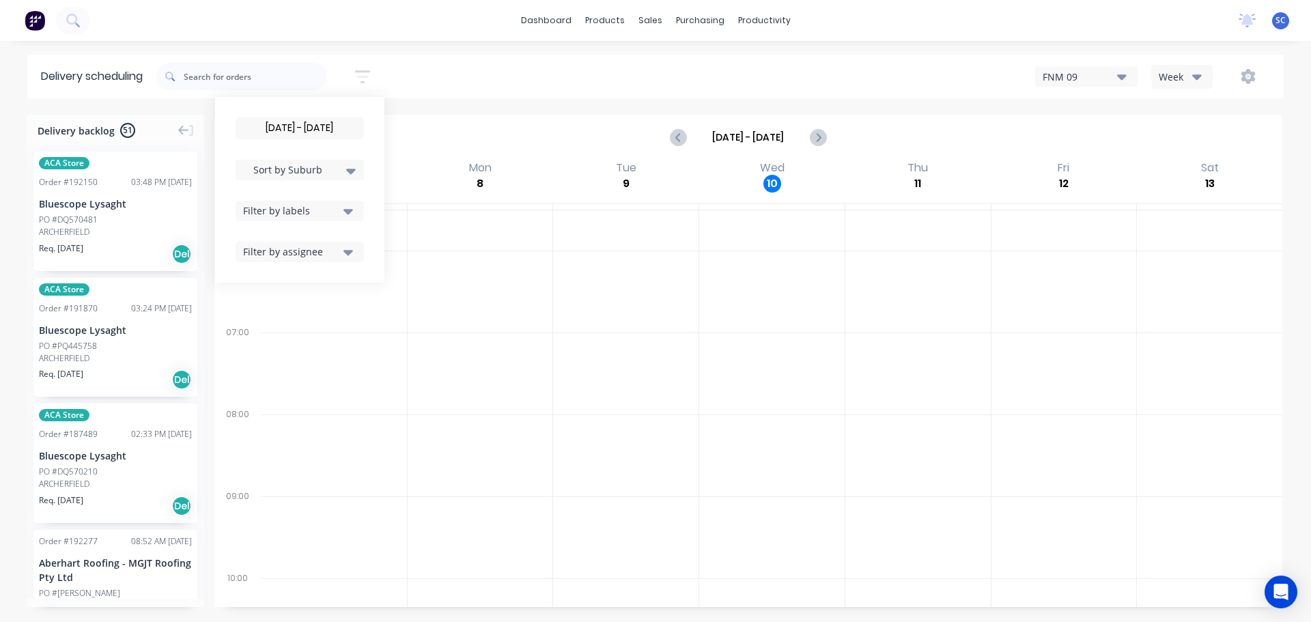
click at [506, 86] on div "11/09/25 - 11/09/25 Sort by Suburb Created date Required date Order number Cust…" at bounding box center [719, 76] width 1127 height 38
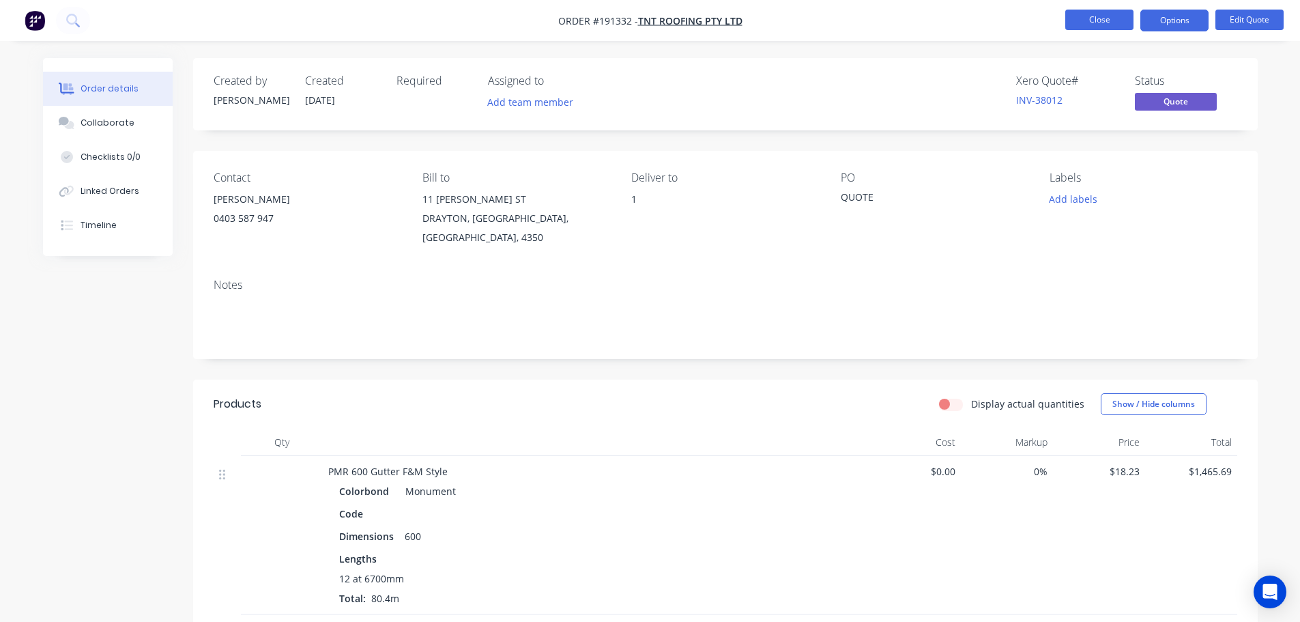
click at [1093, 28] on button "Close" at bounding box center [1100, 20] width 68 height 20
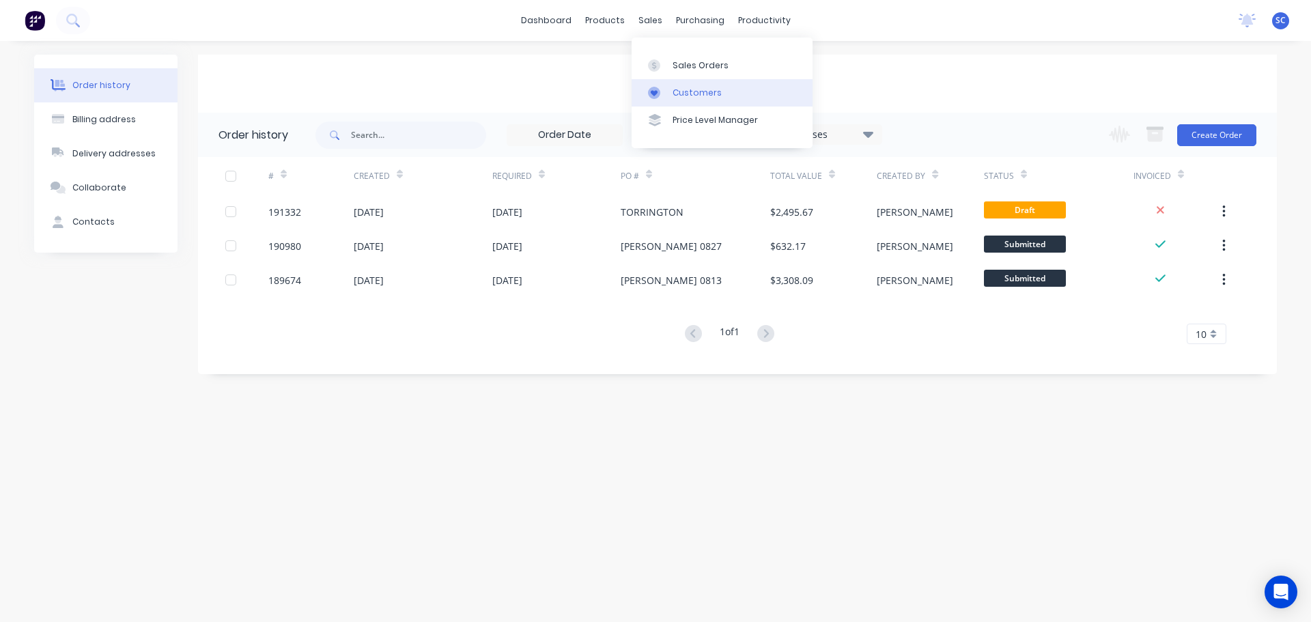
click at [694, 96] on div "Customers" at bounding box center [696, 93] width 49 height 12
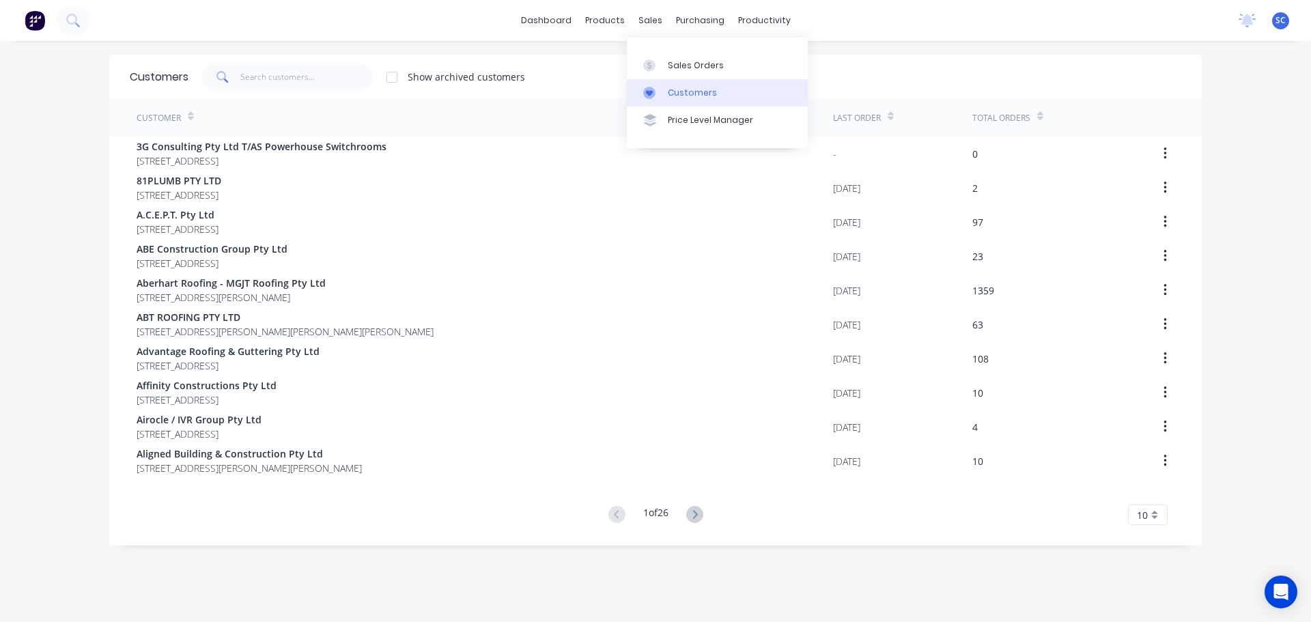
click at [687, 96] on div "Customers" at bounding box center [692, 93] width 49 height 12
click at [260, 76] on input "text" at bounding box center [306, 76] width 133 height 27
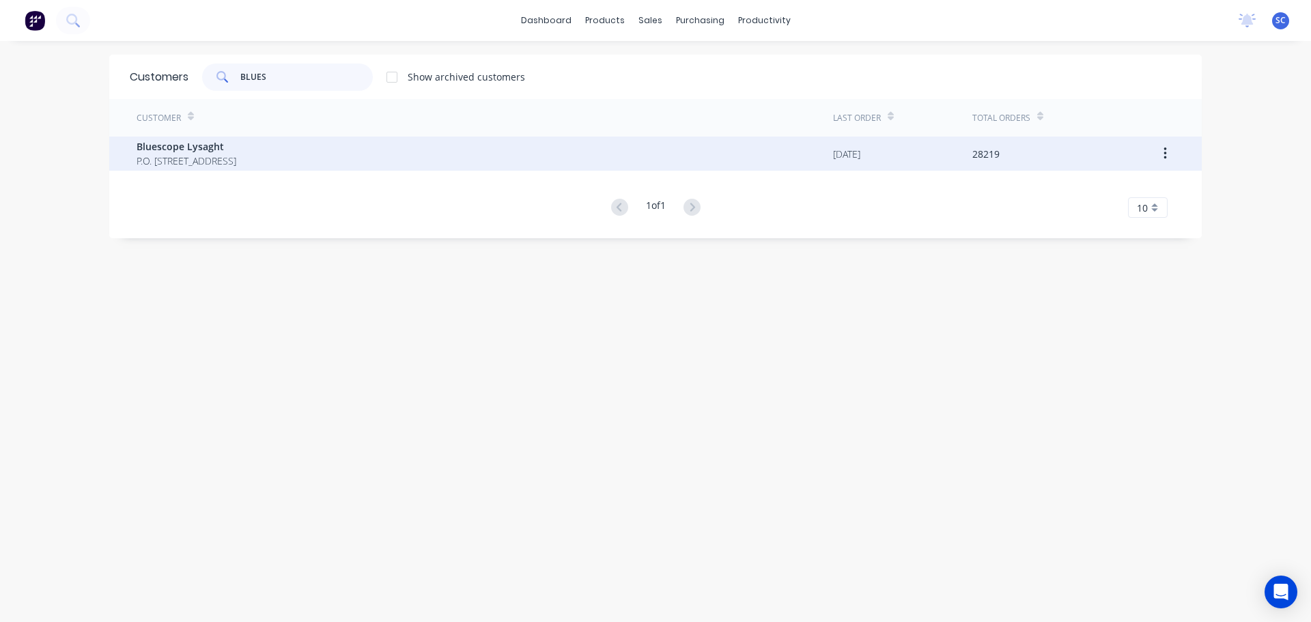
type input "BLUES"
click at [215, 158] on span "P.O. Box 144 Archerfield Australia 4108" at bounding box center [187, 161] width 100 height 14
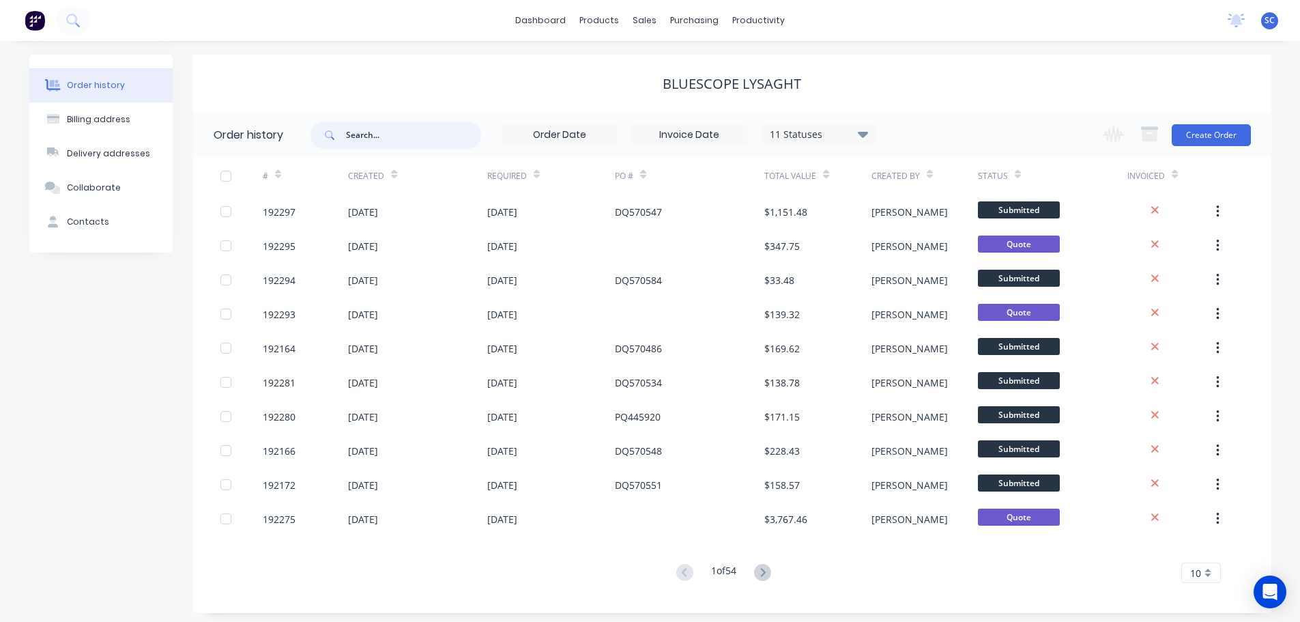
click at [396, 137] on input "text" at bounding box center [413, 135] width 135 height 27
type input "570494"
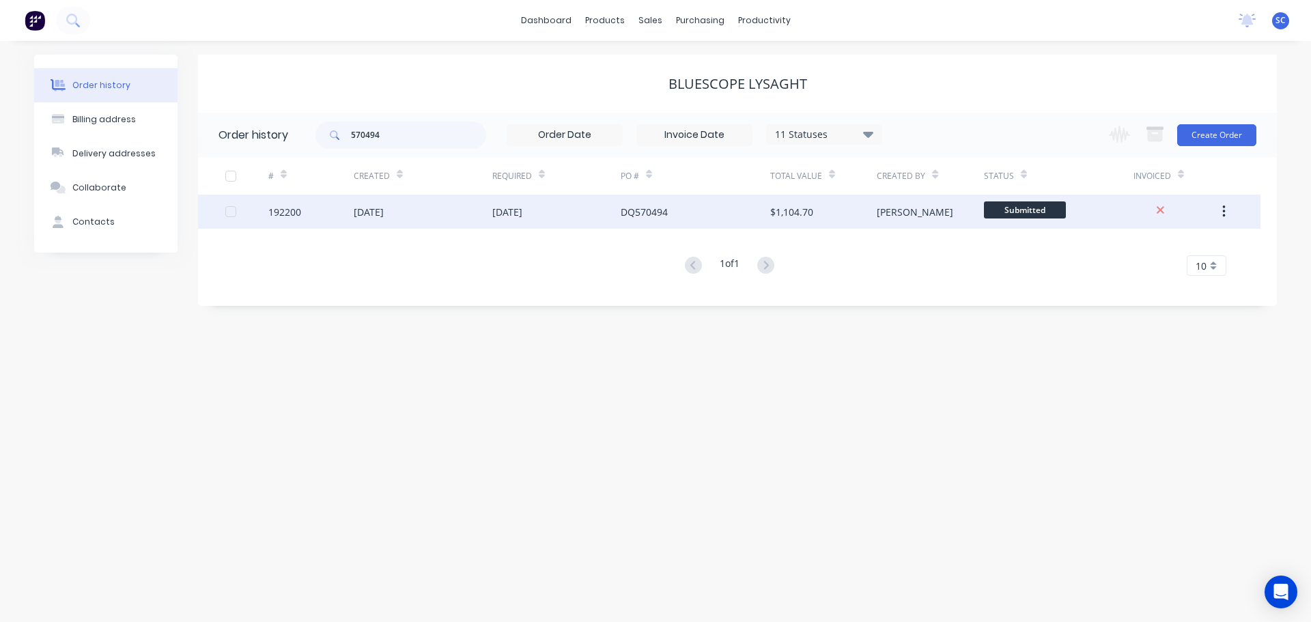
click at [440, 215] on div "09 Sep 2025" at bounding box center [423, 212] width 139 height 34
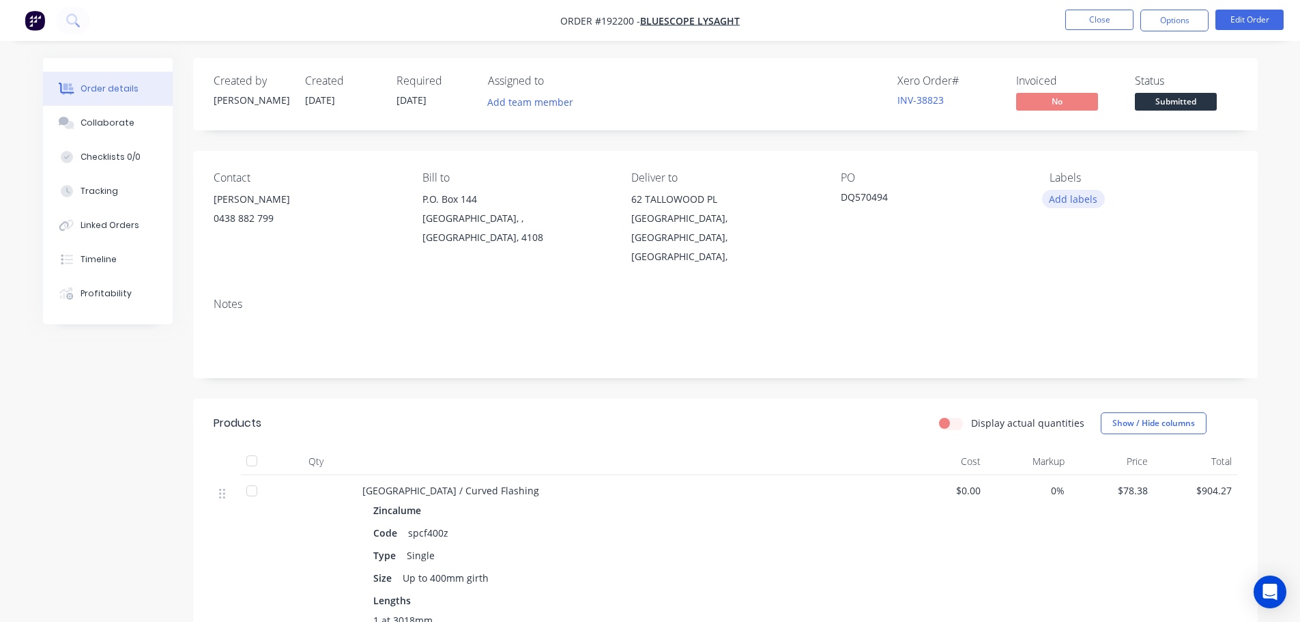
click at [1069, 200] on button "Add labels" at bounding box center [1073, 199] width 63 height 18
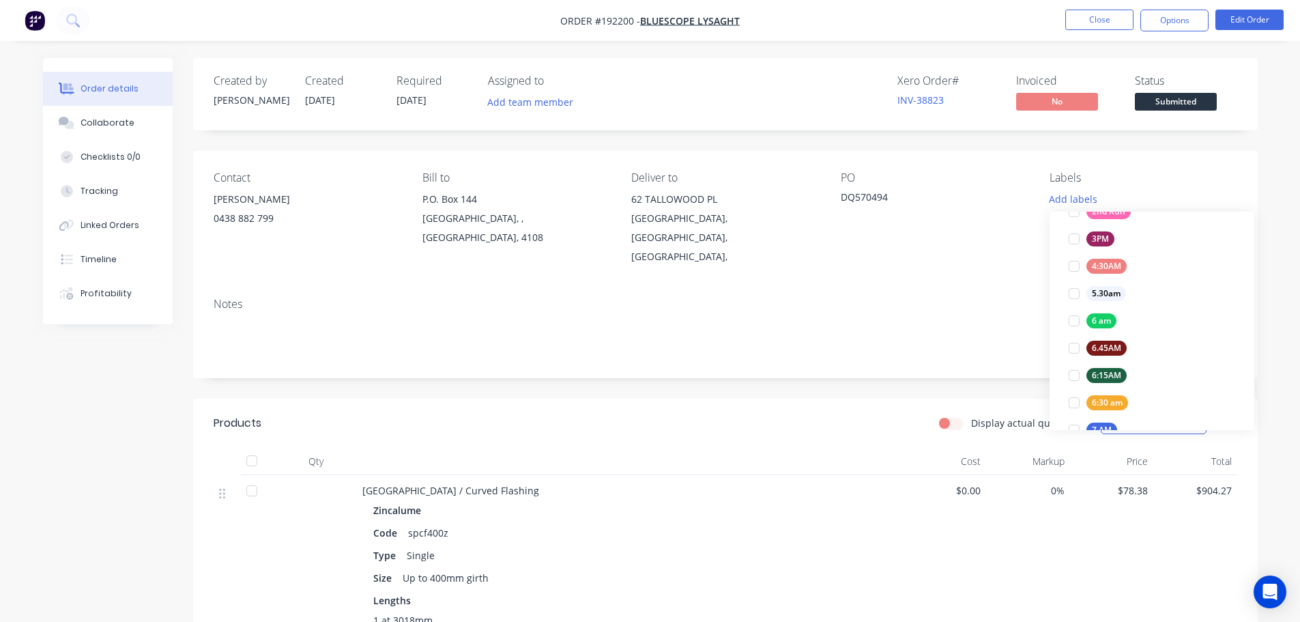
scroll to position [382, 0]
click at [1075, 347] on div at bounding box center [1074, 348] width 27 height 27
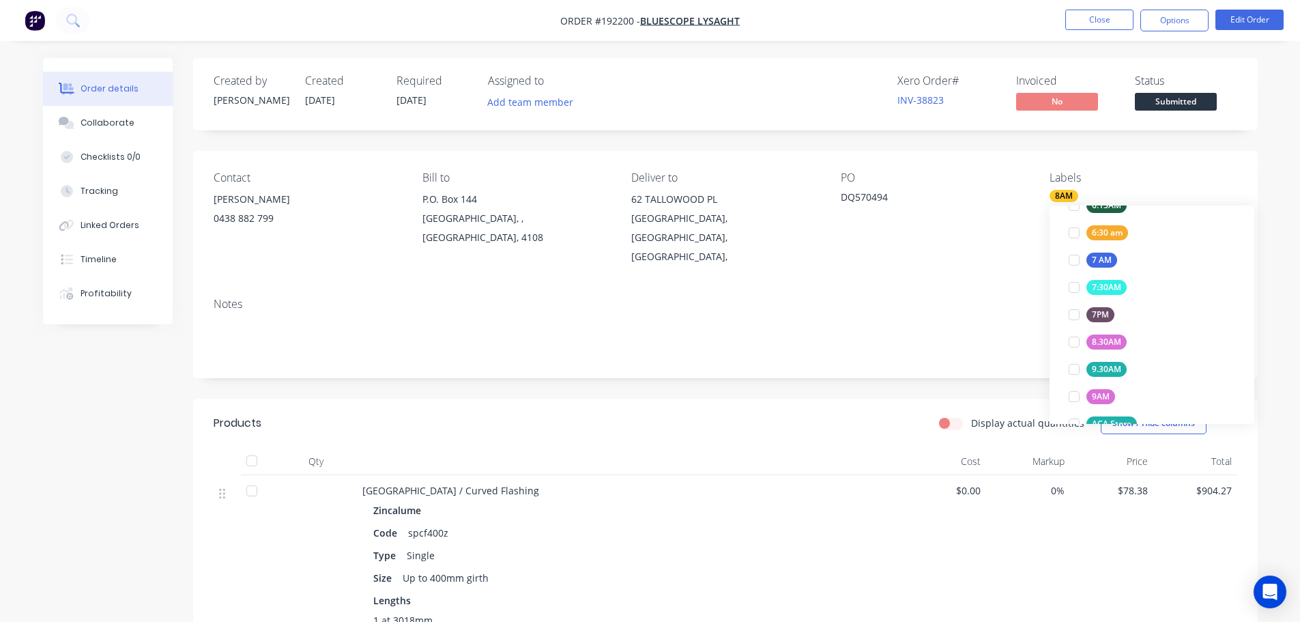
scroll to position [0, 0]
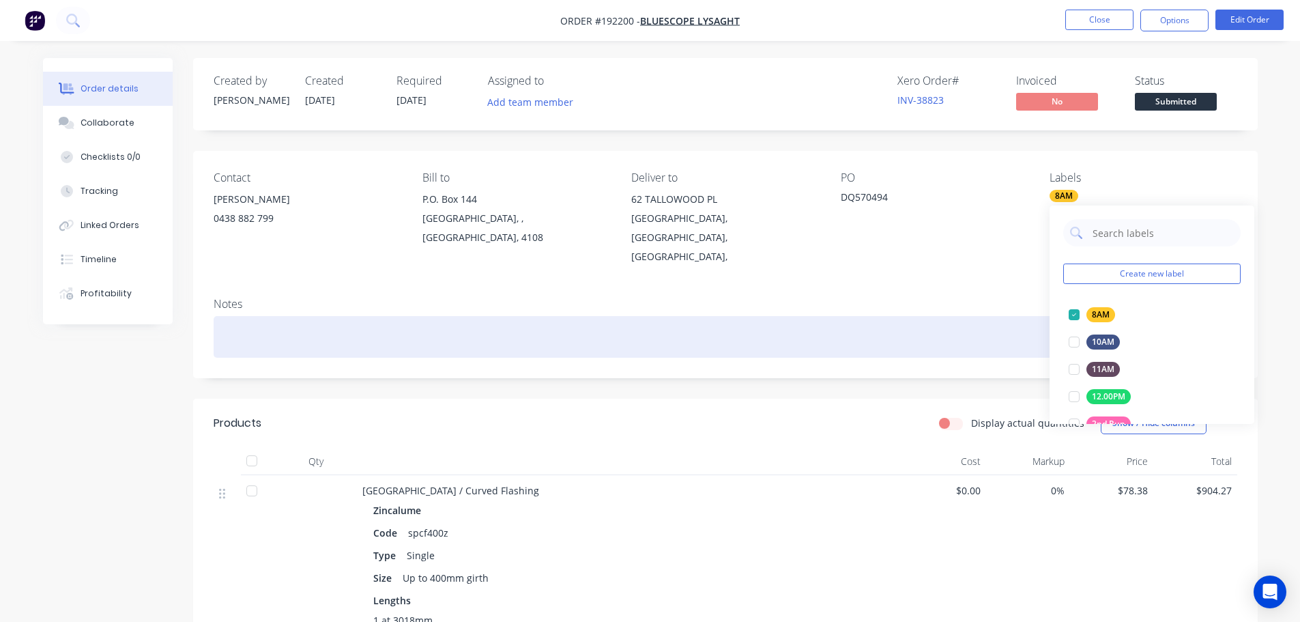
click at [810, 316] on div at bounding box center [726, 337] width 1024 height 42
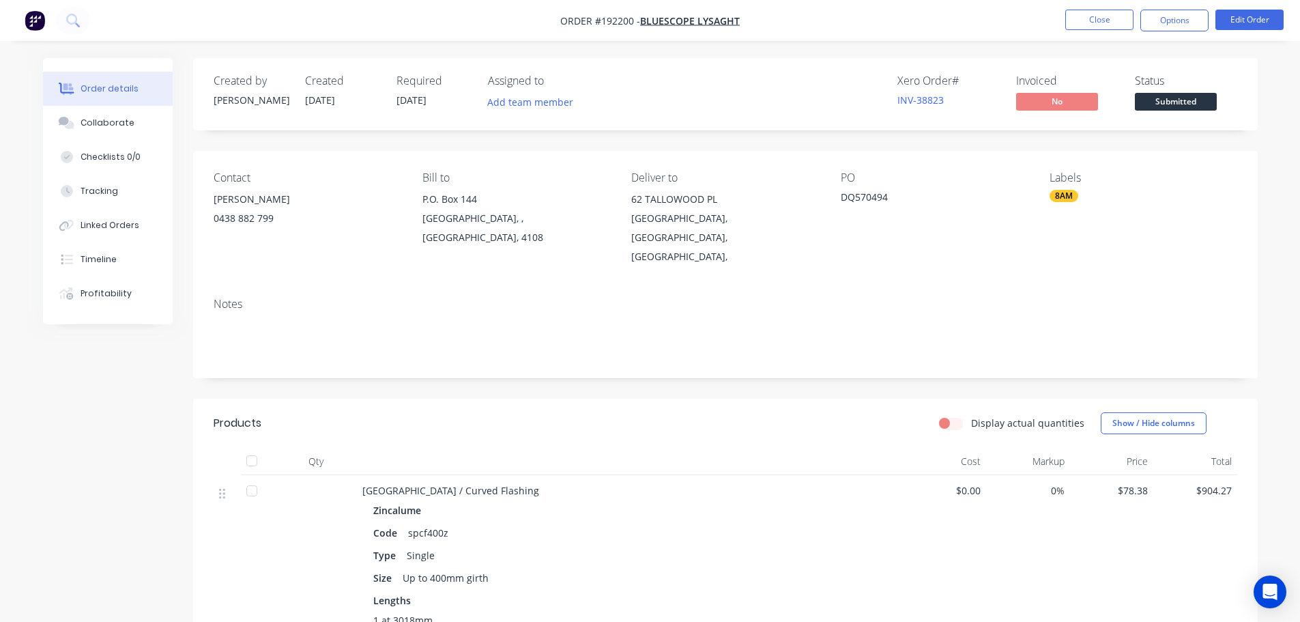
drag, startPoint x: 732, startPoint y: 88, endPoint x: 739, endPoint y: 87, distance: 6.9
click at [732, 87] on div "Xero Order # INV-38823 Invoiced No Status Submitted" at bounding box center [931, 94] width 613 height 40
click at [1089, 16] on button "Close" at bounding box center [1100, 20] width 68 height 20
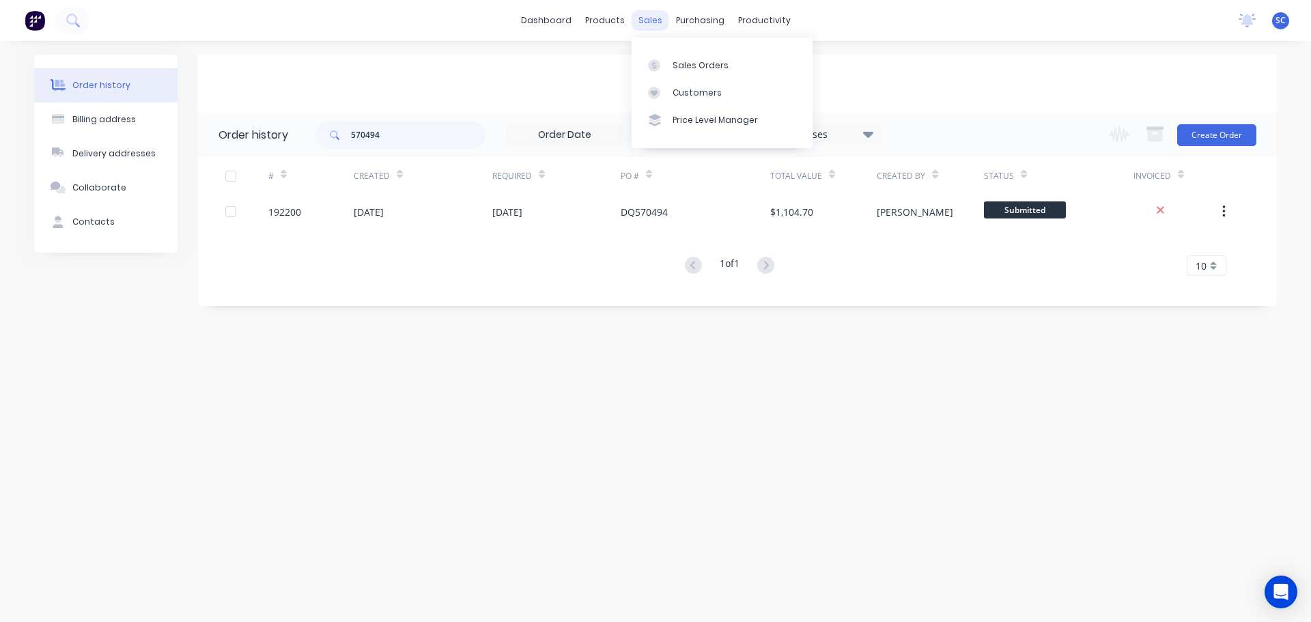
click at [654, 14] on div "sales" at bounding box center [650, 20] width 38 height 20
click at [703, 93] on div "Customers" at bounding box center [696, 93] width 49 height 12
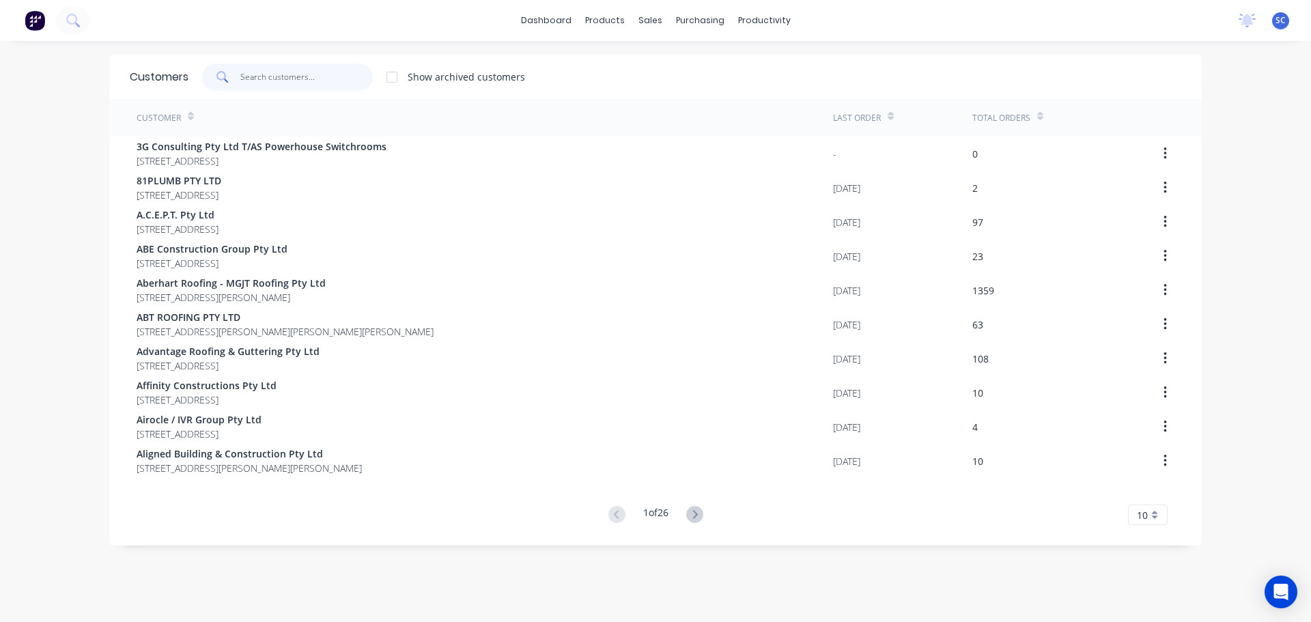
click at [242, 69] on input "text" at bounding box center [306, 76] width 133 height 27
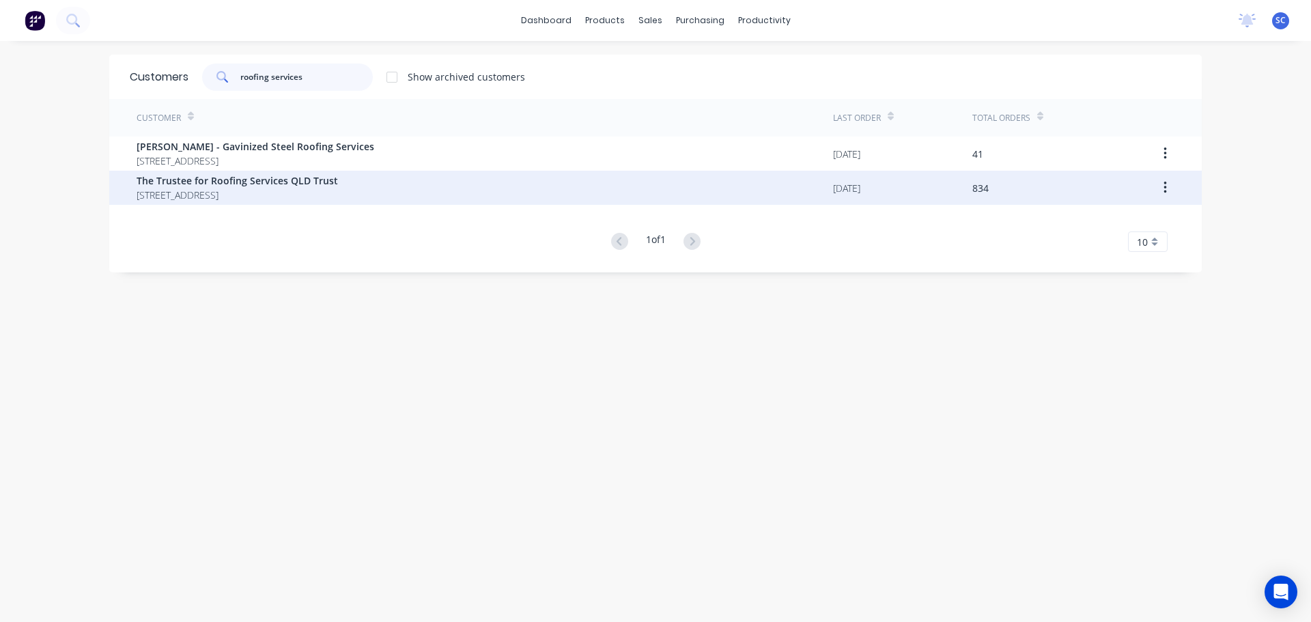
type input "roofing services"
click at [212, 188] on span "PO BOX 1510 Runaway Bay Queensland Australia 4216" at bounding box center [237, 195] width 201 height 14
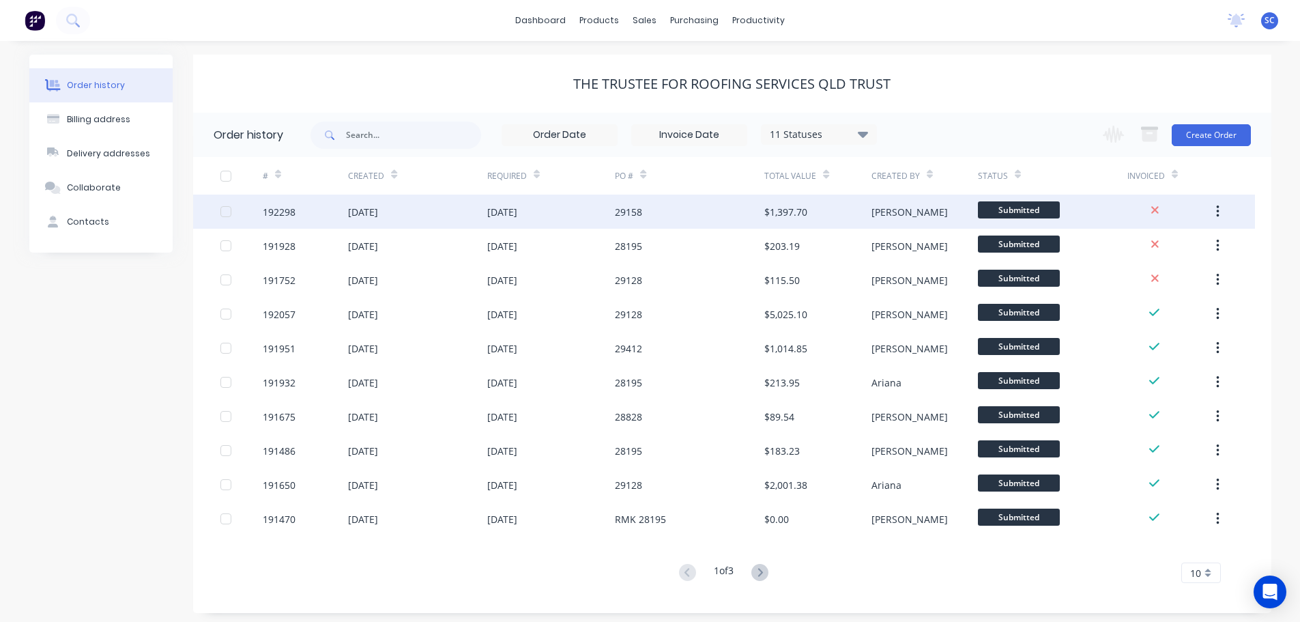
click at [517, 212] on div "11 Sep 2025" at bounding box center [502, 212] width 30 height 14
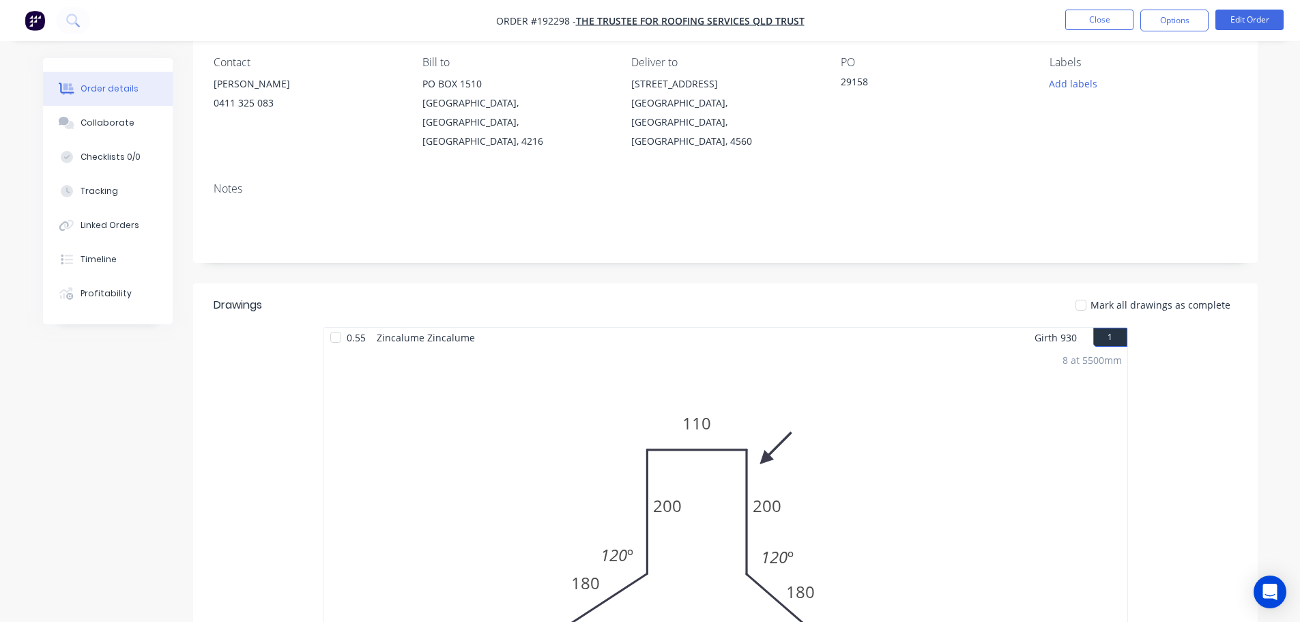
scroll to position [68, 0]
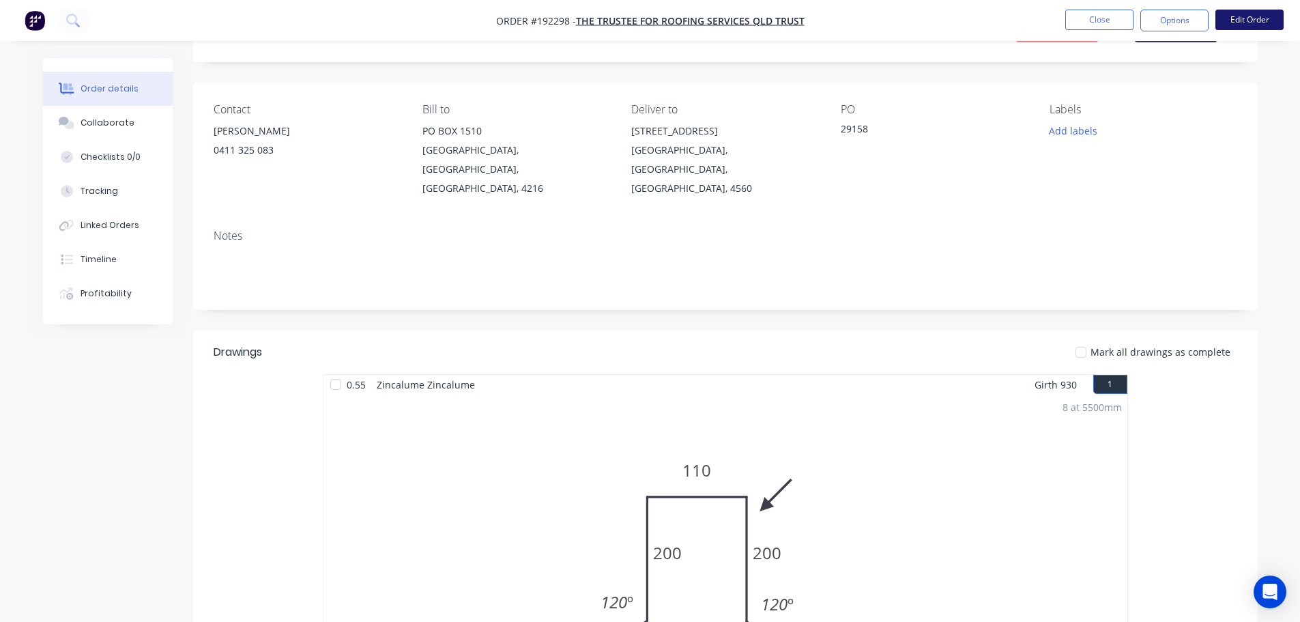
click at [1246, 18] on button "Edit Order" at bounding box center [1250, 20] width 68 height 20
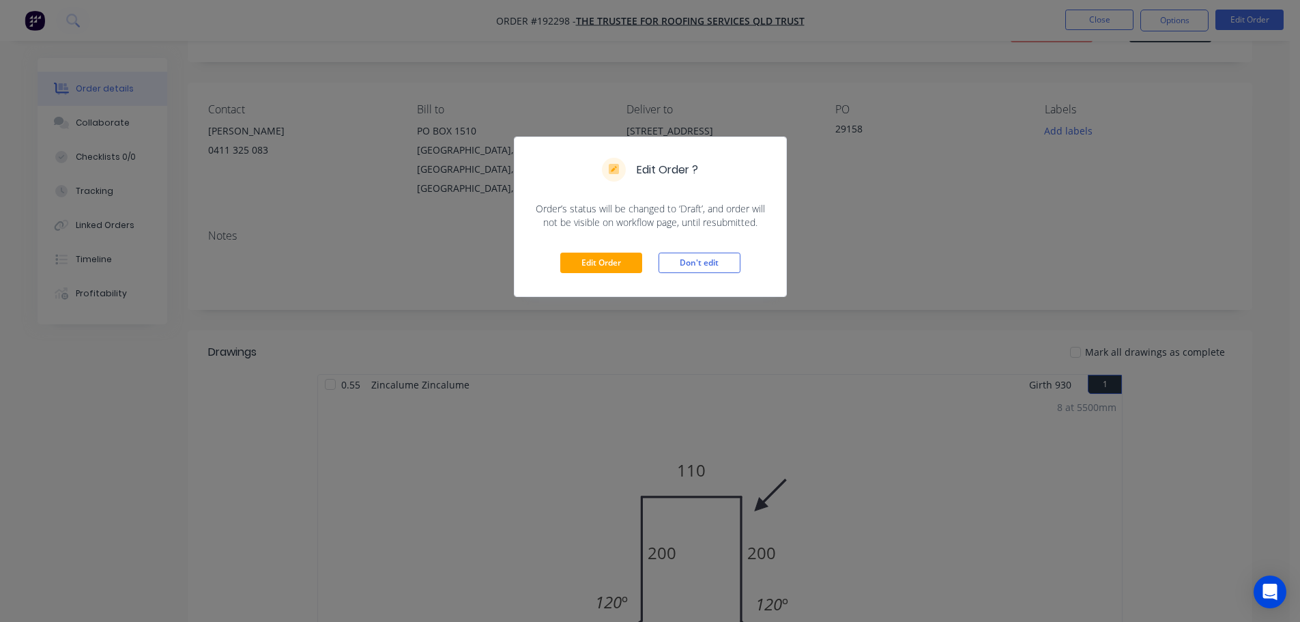
scroll to position [0, 0]
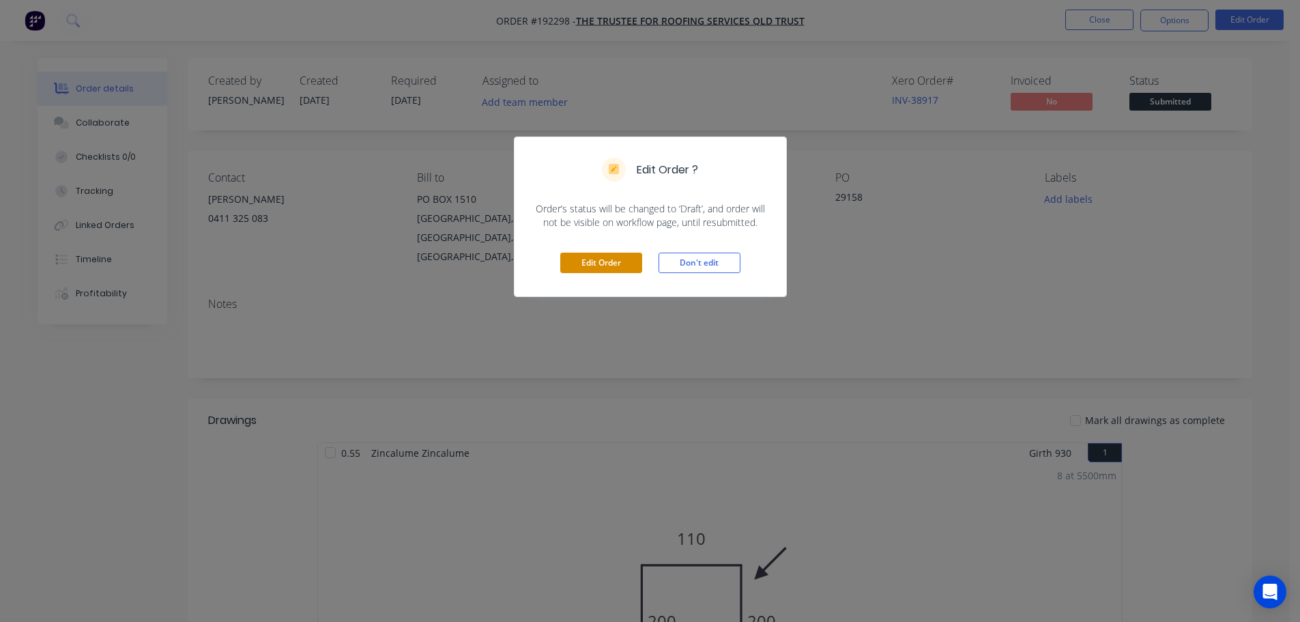
click at [601, 253] on button "Edit Order" at bounding box center [601, 263] width 82 height 20
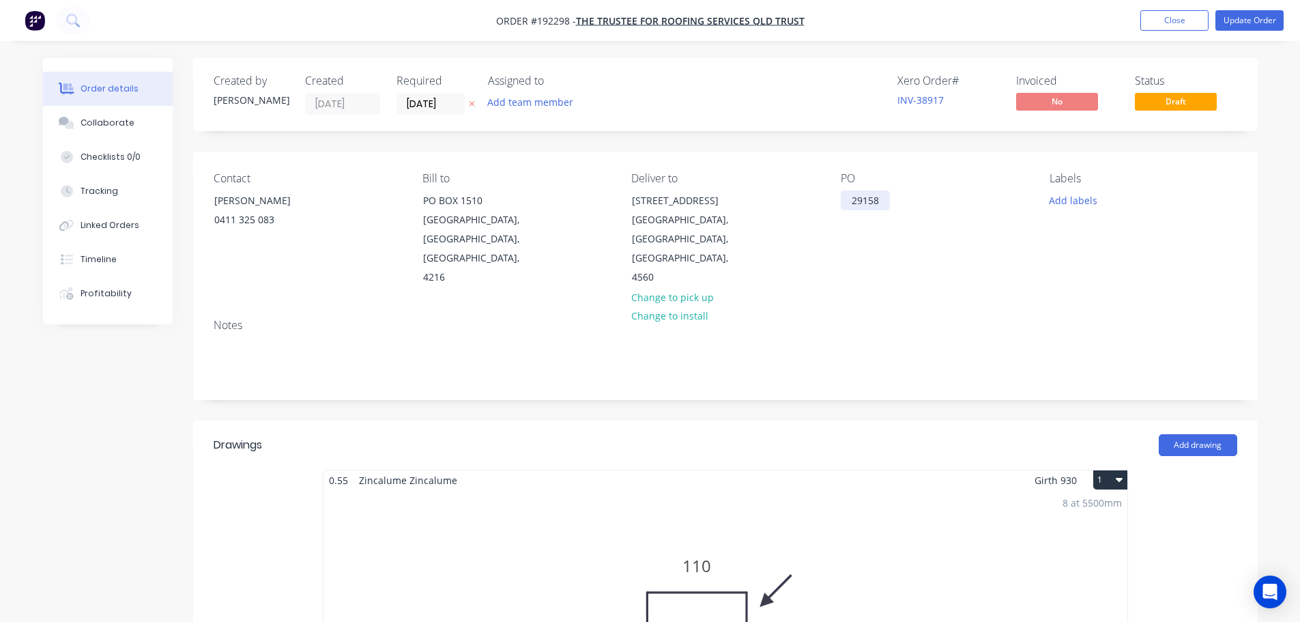
click at [877, 199] on div "29158" at bounding box center [865, 200] width 49 height 20
click at [1250, 17] on button "Update Order" at bounding box center [1250, 20] width 68 height 20
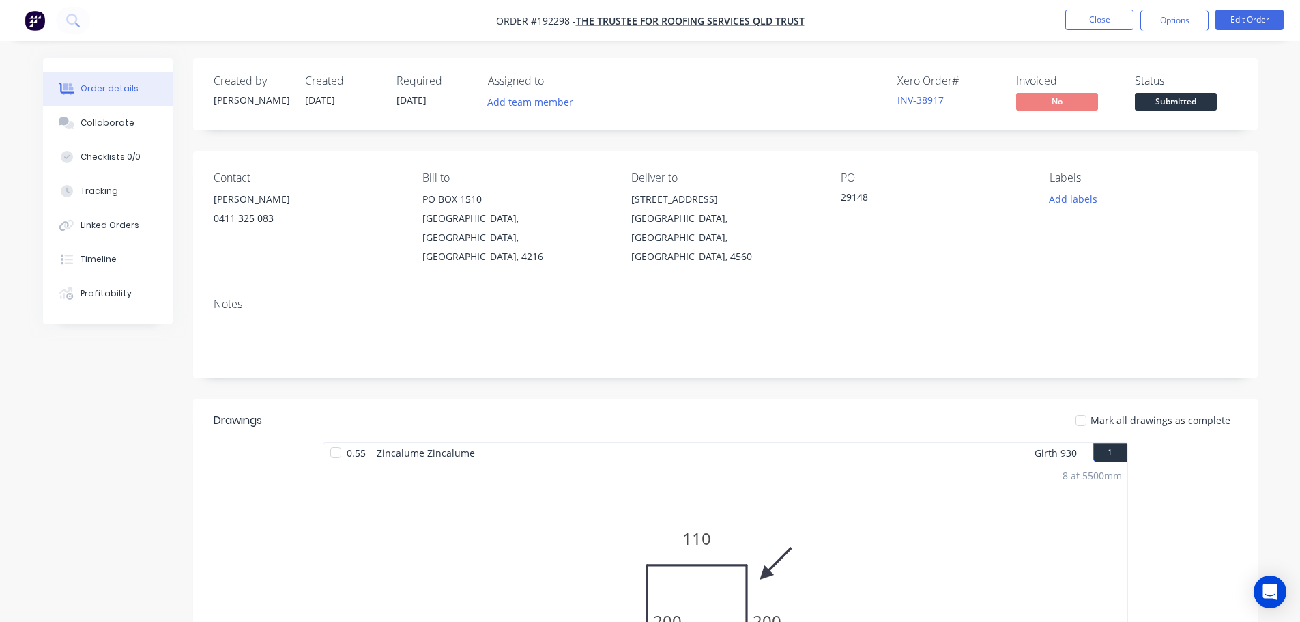
click at [408, 14] on nav "Order #192298 - The Trustee for Roofing Services QLD Trust Close Options Edit O…" at bounding box center [650, 20] width 1300 height 41
click at [808, 95] on div "Xero Order # INV-38917 Invoiced No Status Submitted" at bounding box center [931, 94] width 613 height 40
click at [1094, 18] on button "Close" at bounding box center [1100, 20] width 68 height 20
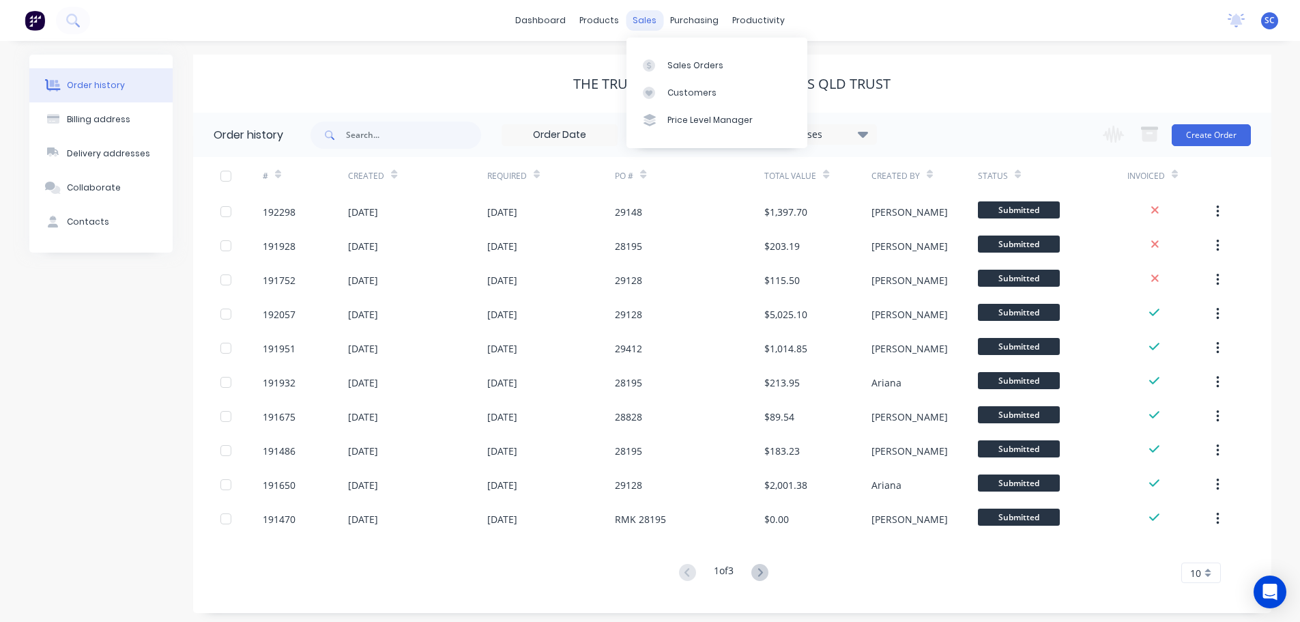
click at [649, 20] on div "sales" at bounding box center [645, 20] width 38 height 20
click at [690, 94] on div "Customers" at bounding box center [692, 93] width 49 height 12
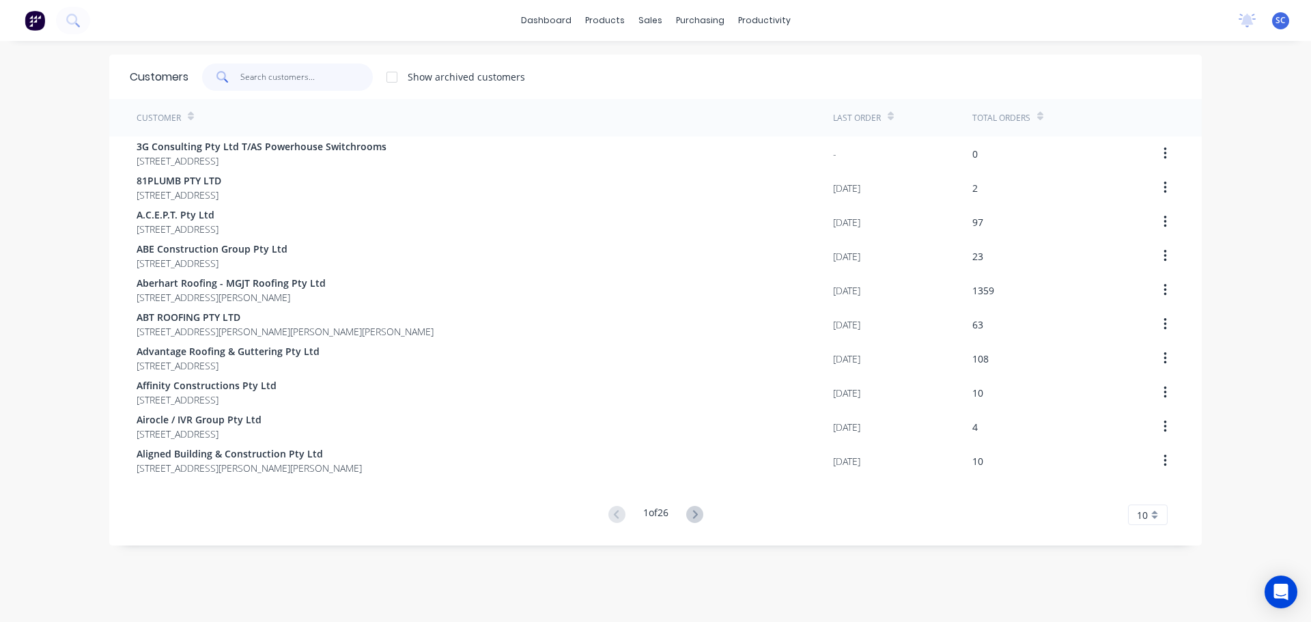
click at [258, 76] on input "text" at bounding box center [306, 76] width 133 height 27
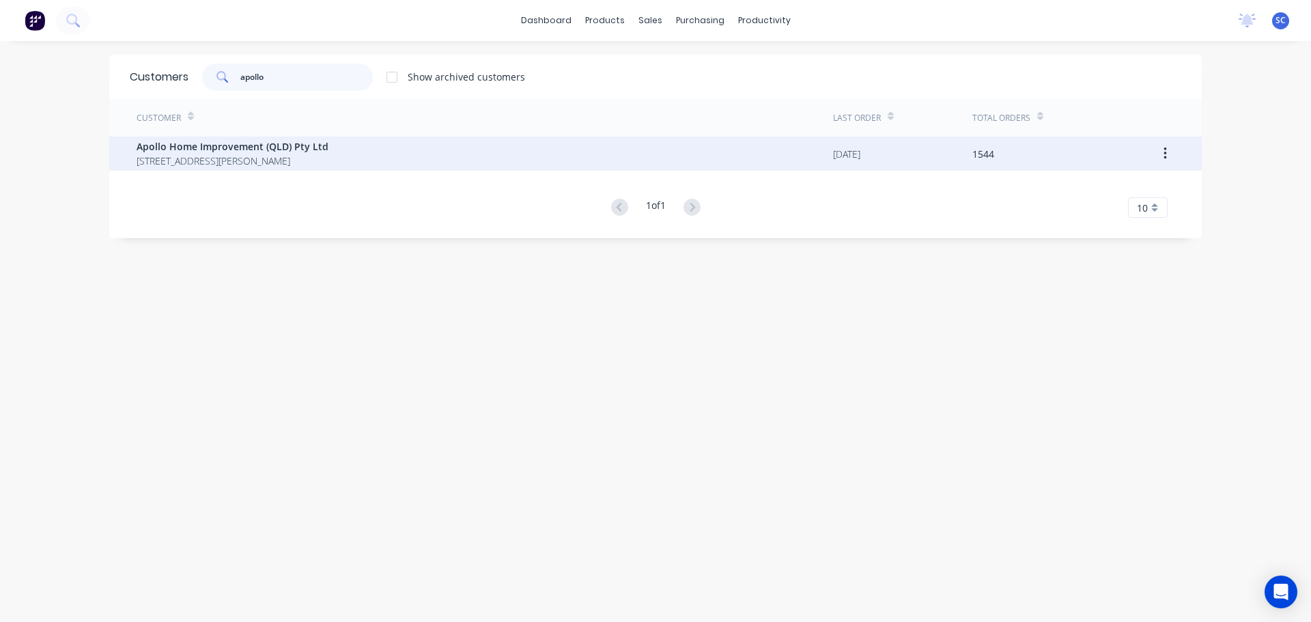
type input "apollo"
click at [212, 158] on span "29 Corymbia Place Parkinson Australia 4115" at bounding box center [233, 161] width 192 height 14
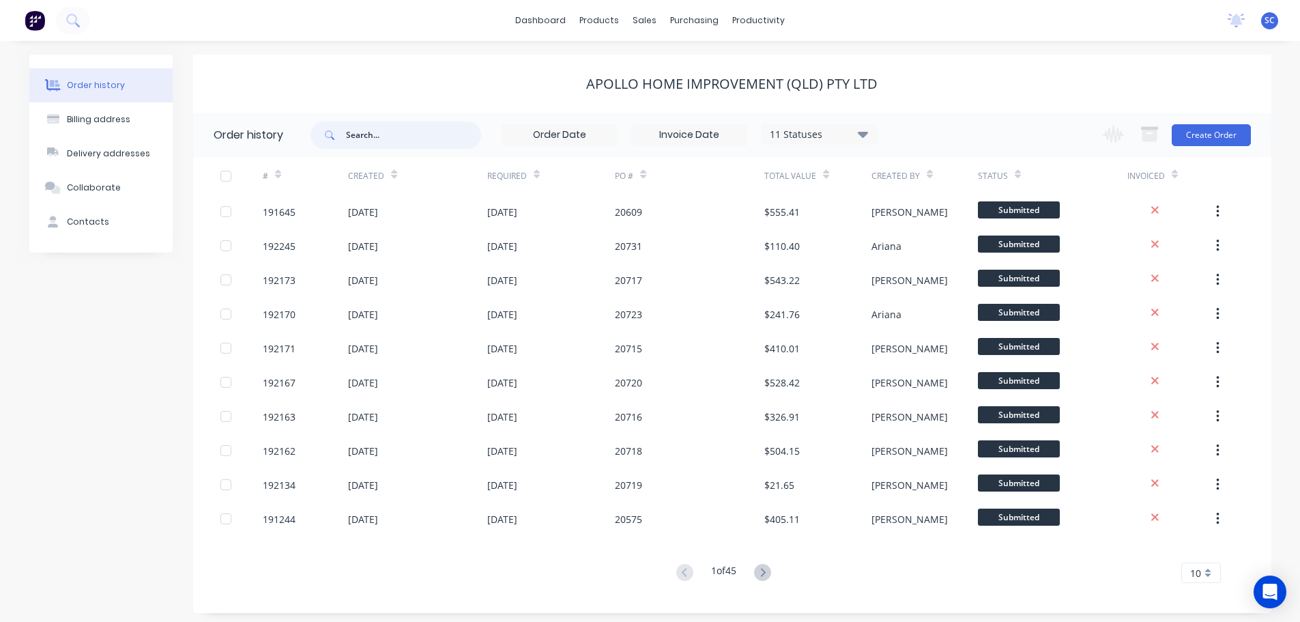
click at [390, 147] on input "text" at bounding box center [413, 135] width 135 height 27
type input "20730"
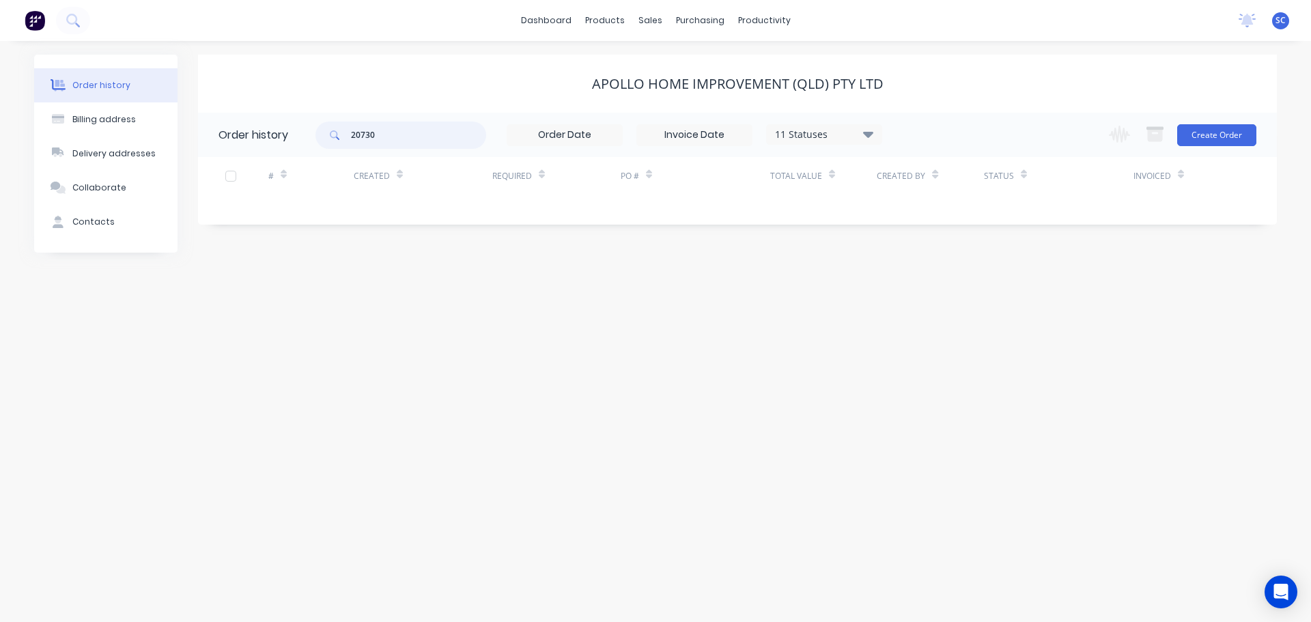
click at [328, 135] on div "20730" at bounding box center [400, 135] width 171 height 27
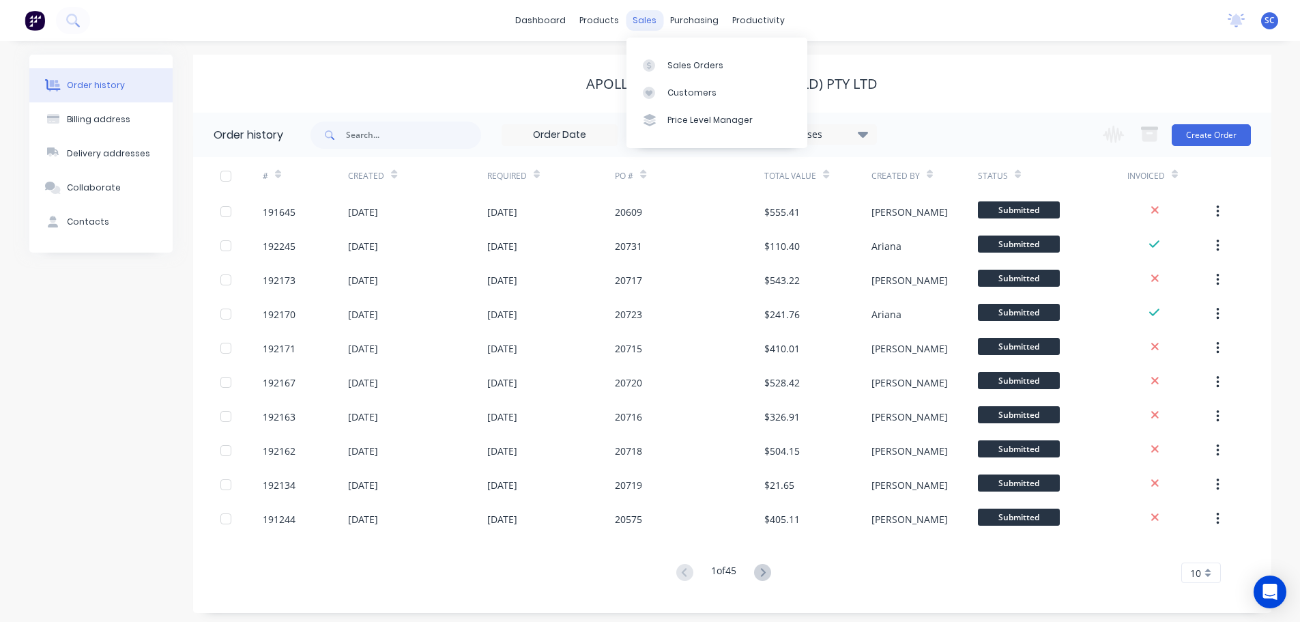
click at [647, 18] on div "sales" at bounding box center [645, 20] width 38 height 20
click at [687, 94] on div "Customers" at bounding box center [692, 93] width 49 height 12
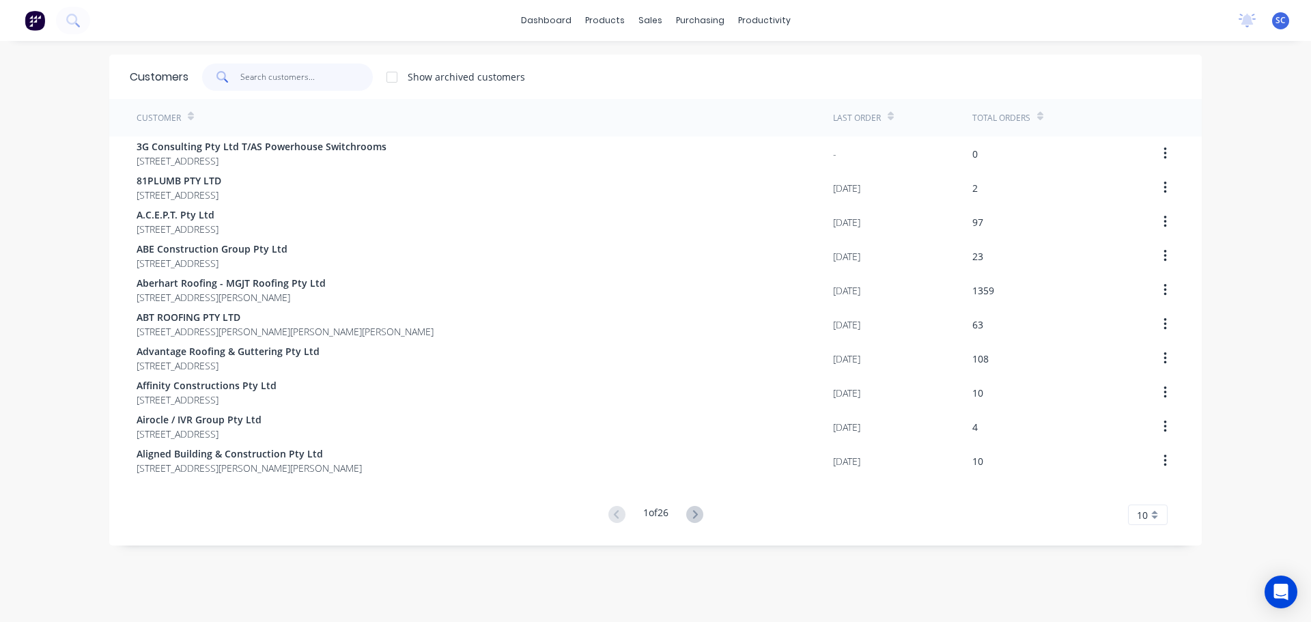
click at [250, 74] on input "text" at bounding box center [306, 76] width 133 height 27
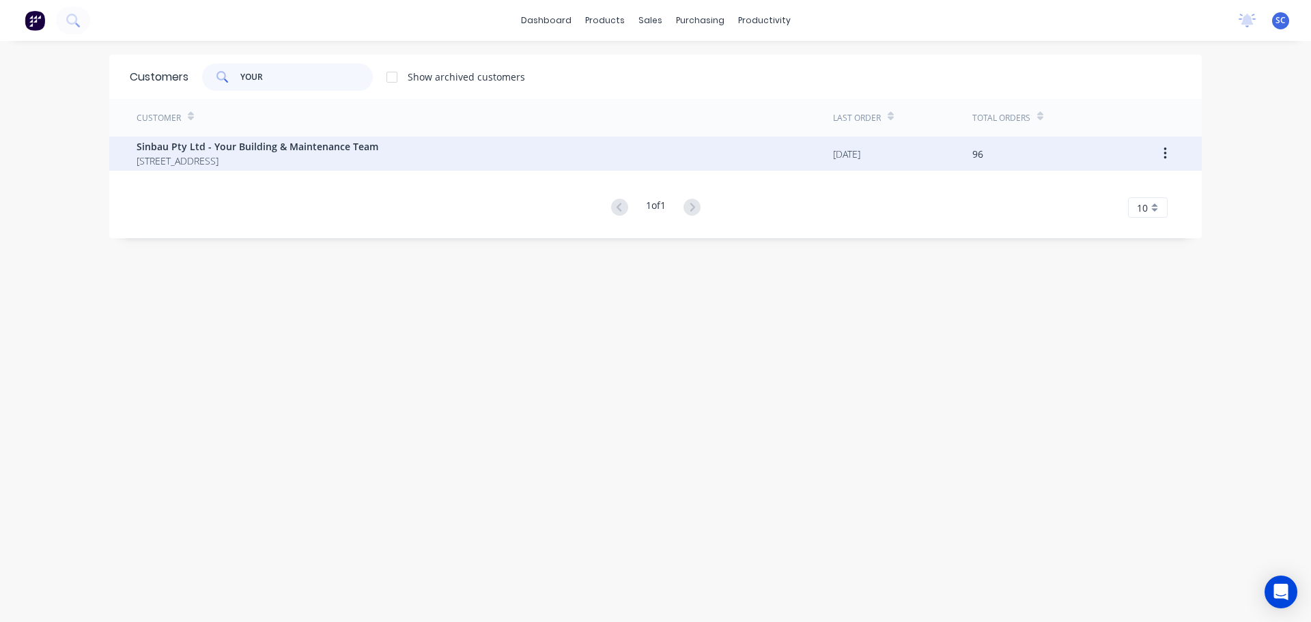
type input "YOUR"
click at [209, 157] on span "PO BOX 61 MOOROOKA Queensland Australia 4105" at bounding box center [258, 161] width 242 height 14
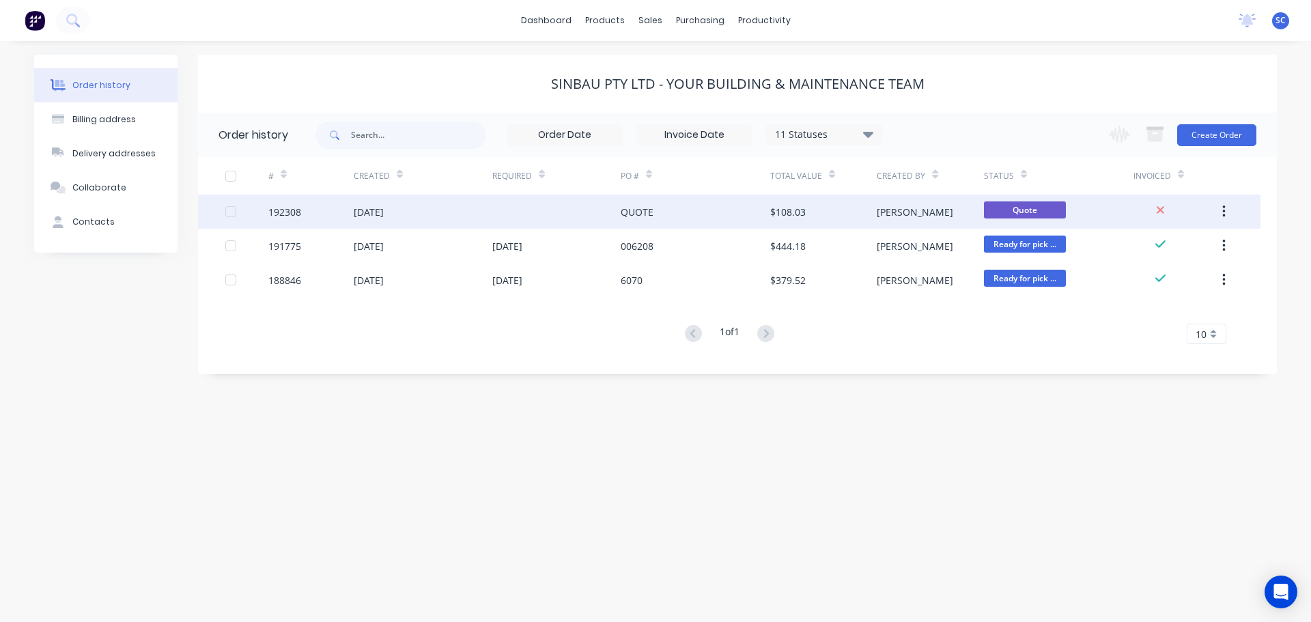
click at [382, 209] on div "[DATE]" at bounding box center [369, 212] width 30 height 14
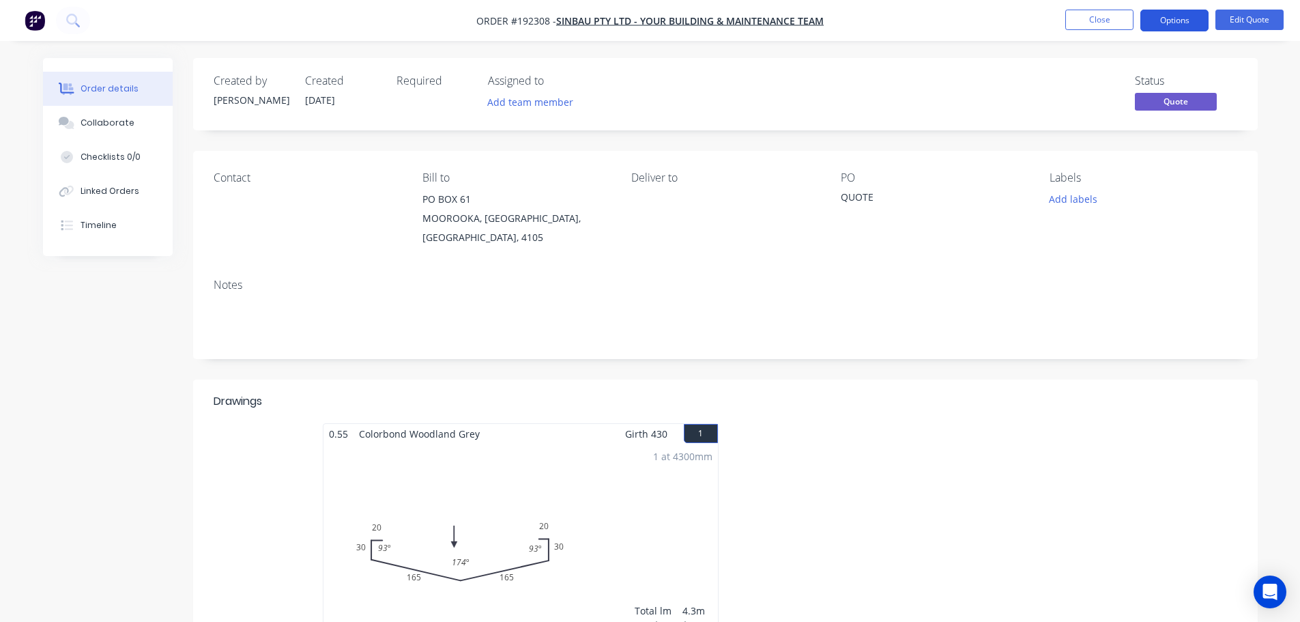
click at [1193, 18] on button "Options" at bounding box center [1175, 21] width 68 height 22
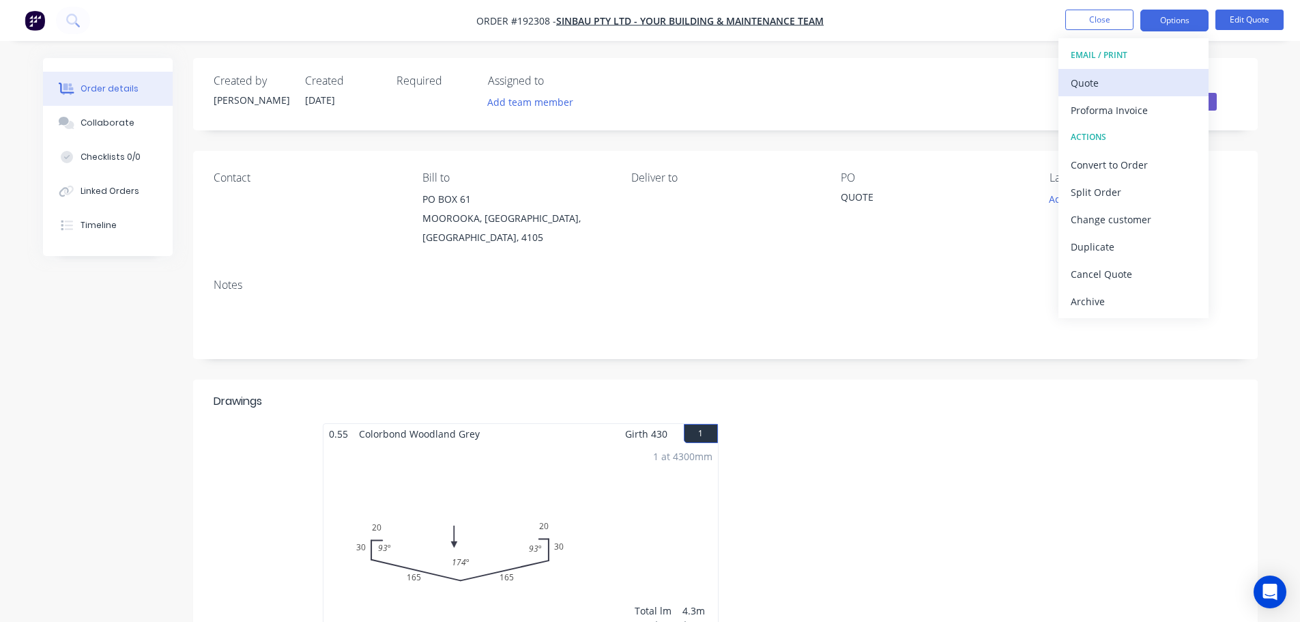
click at [1113, 81] on div "Quote" at bounding box center [1134, 83] width 126 height 20
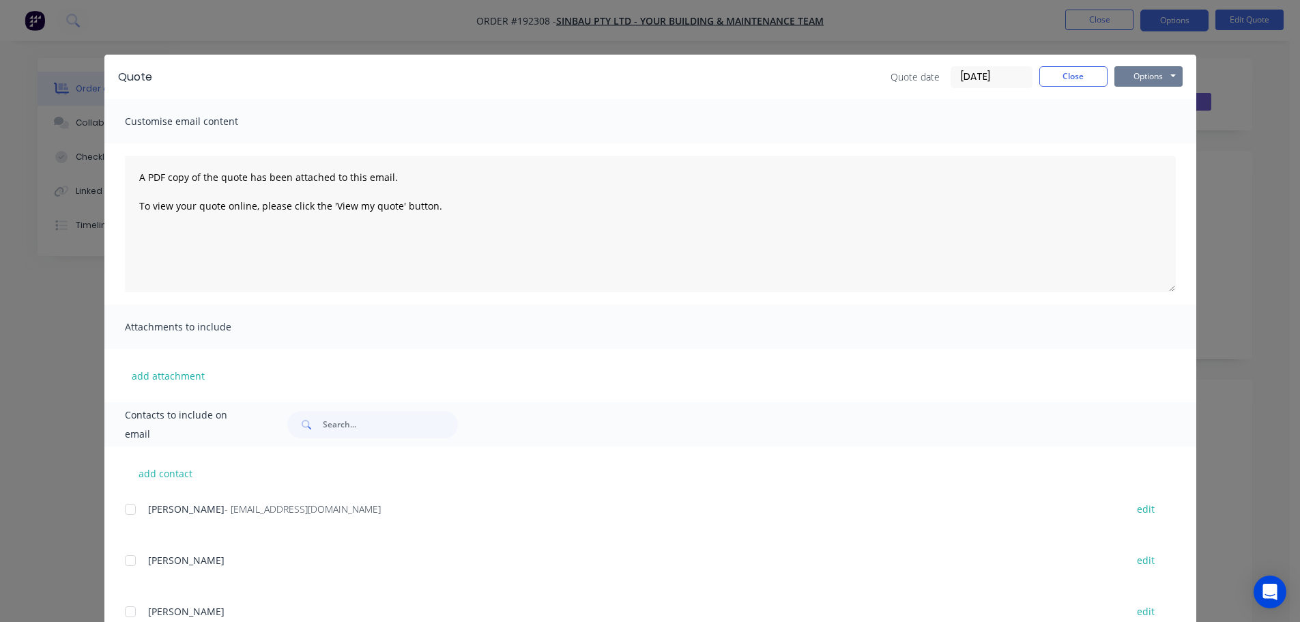
click at [1155, 75] on button "Options" at bounding box center [1149, 76] width 68 height 20
click at [1157, 127] on button "Print" at bounding box center [1158, 123] width 87 height 23
click at [1079, 78] on button "Close" at bounding box center [1074, 76] width 68 height 20
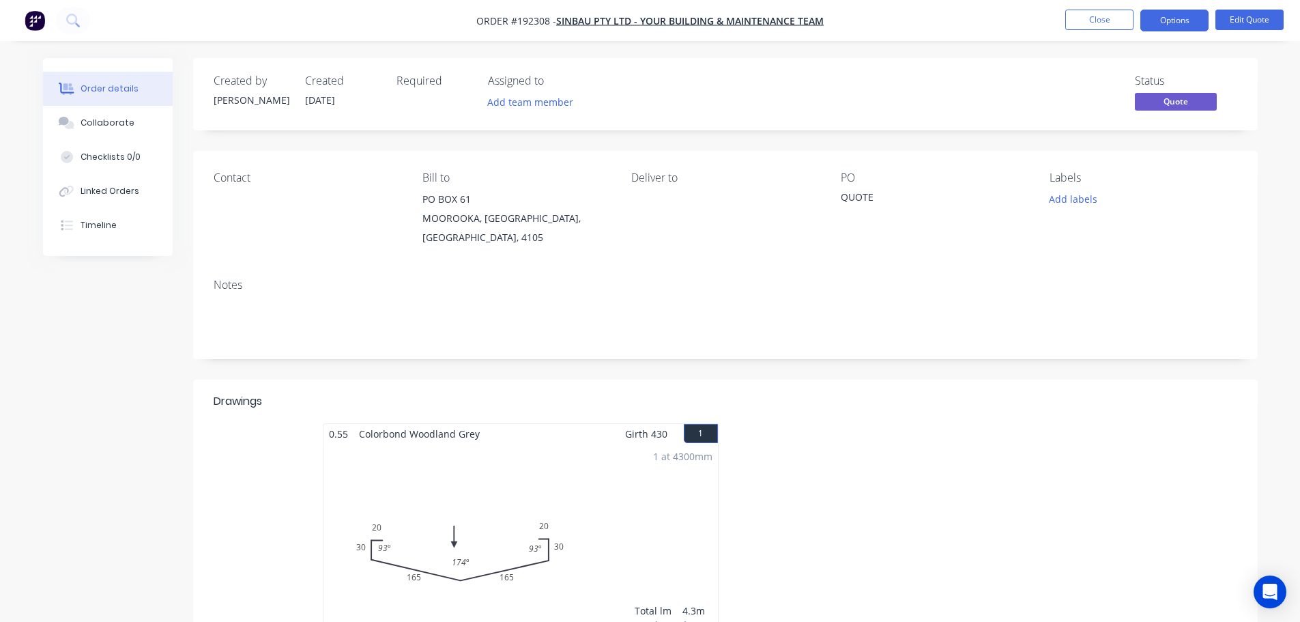
click at [659, 74] on div "Status Quote" at bounding box center [931, 94] width 613 height 40
click at [1094, 16] on button "Close" at bounding box center [1100, 20] width 68 height 20
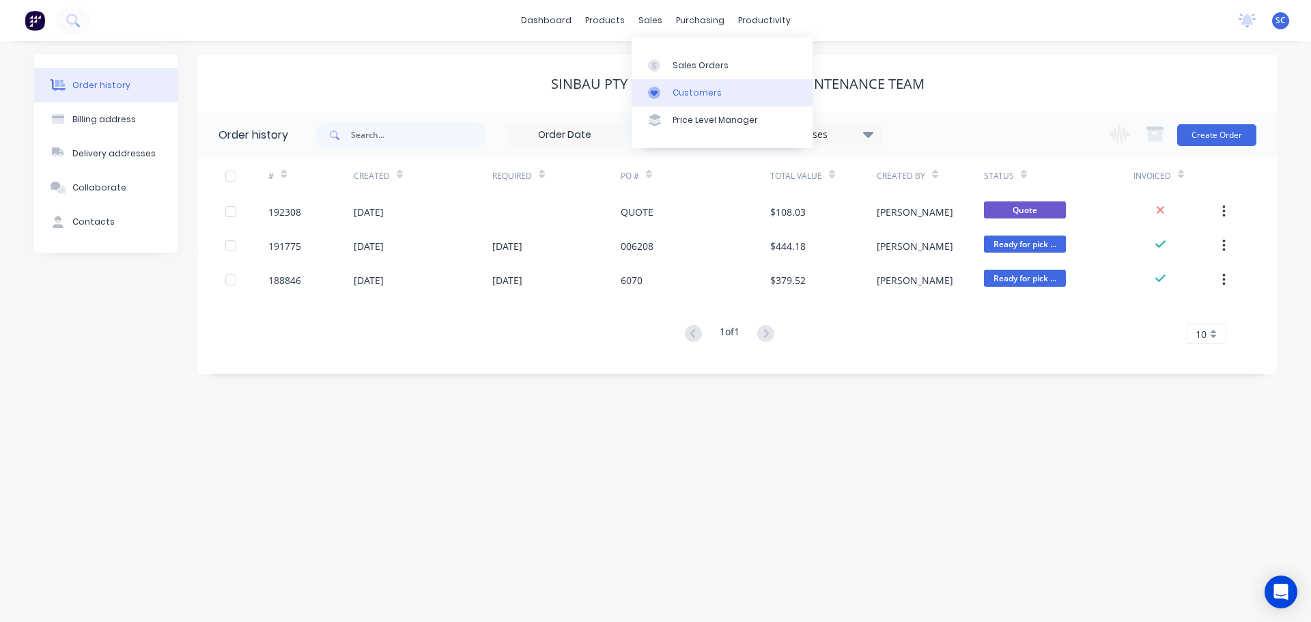
click at [702, 89] on div "Customers" at bounding box center [696, 93] width 49 height 12
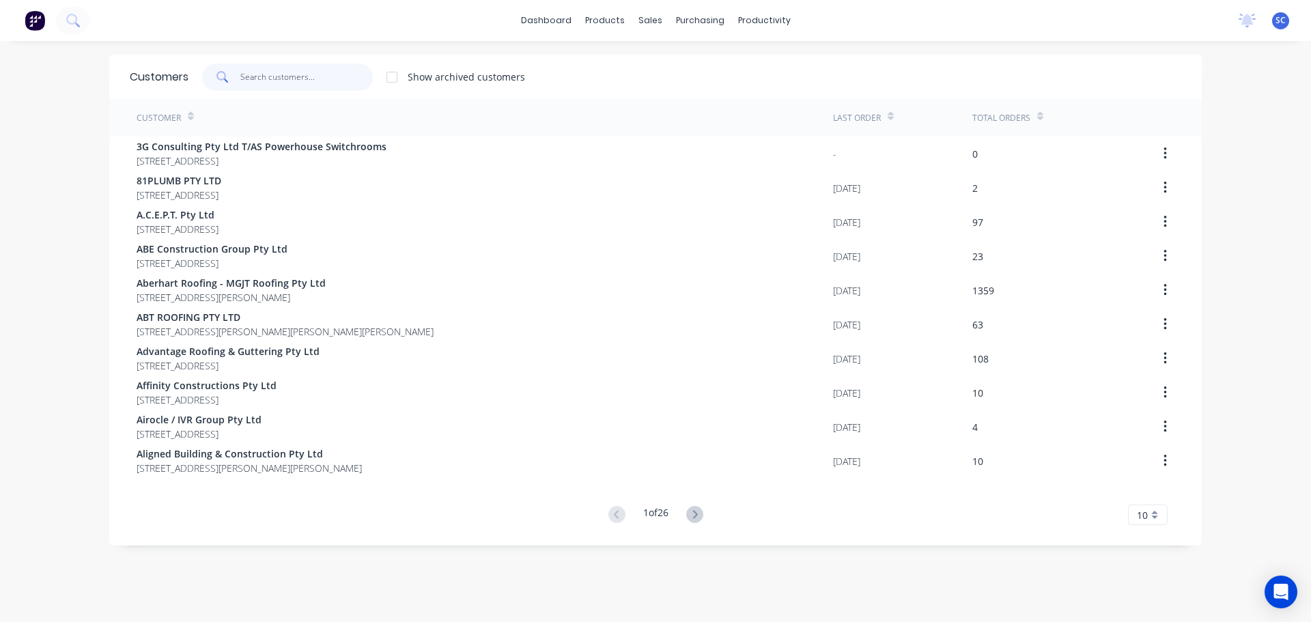
click at [290, 78] on input "text" at bounding box center [306, 76] width 133 height 27
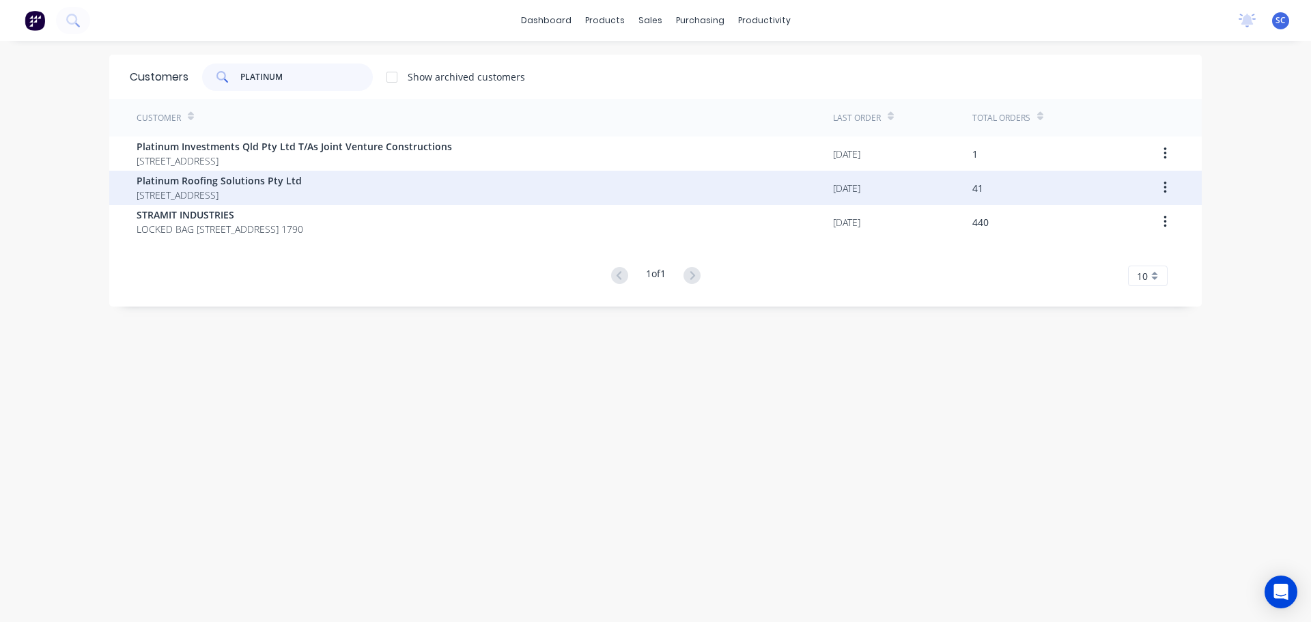
type input "PLATINUM"
click at [209, 194] on span "Unit 5/38-40 Mill Street Yarrabilba Queensland Australia 4207" at bounding box center [219, 195] width 165 height 14
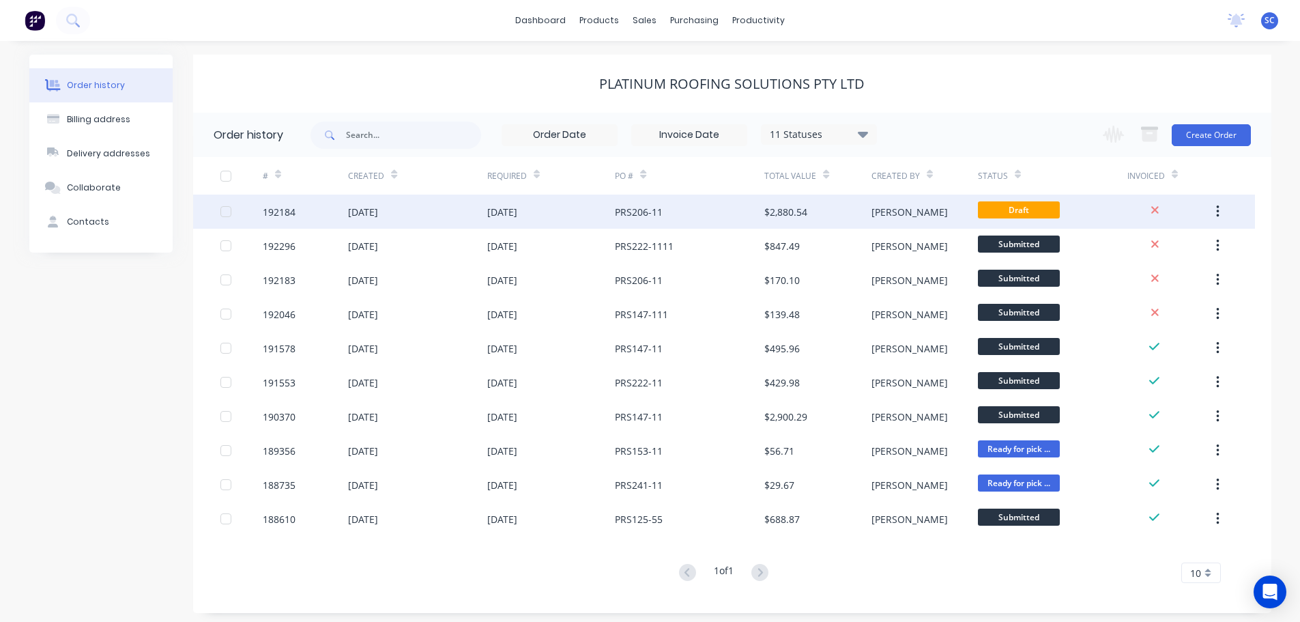
click at [460, 211] on div "[DATE]" at bounding box center [417, 212] width 139 height 34
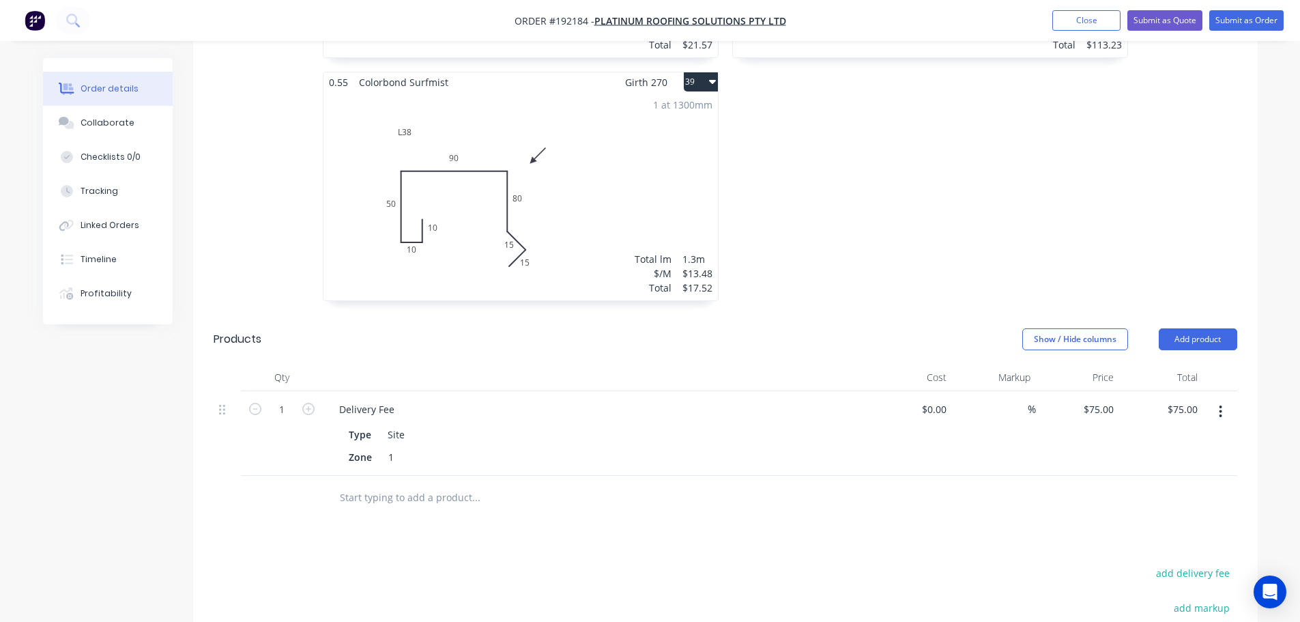
scroll to position [5297, 0]
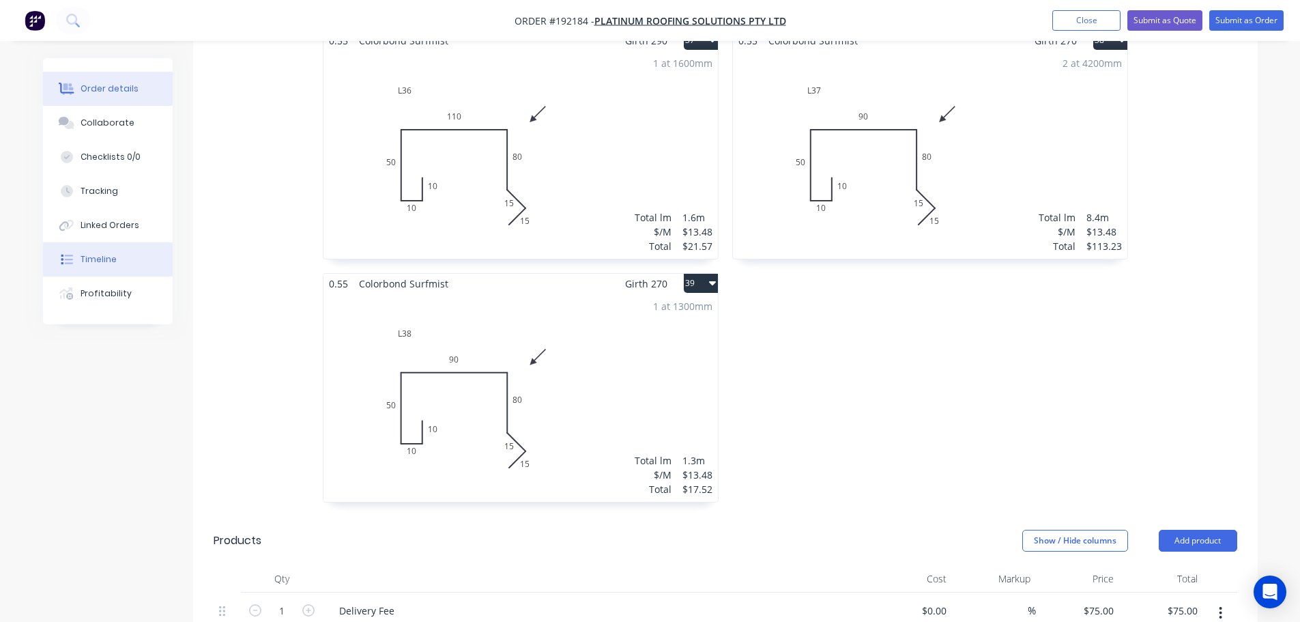
click at [106, 261] on div "Timeline" at bounding box center [99, 259] width 36 height 12
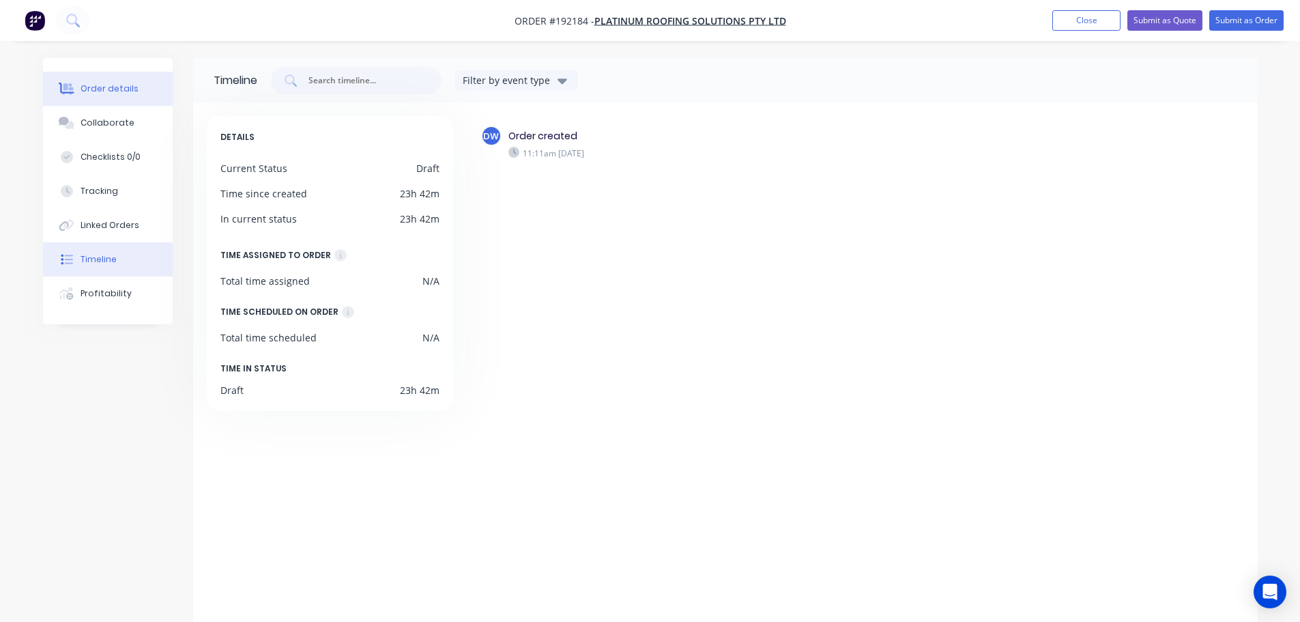
click at [117, 83] on div "Order details" at bounding box center [110, 89] width 58 height 12
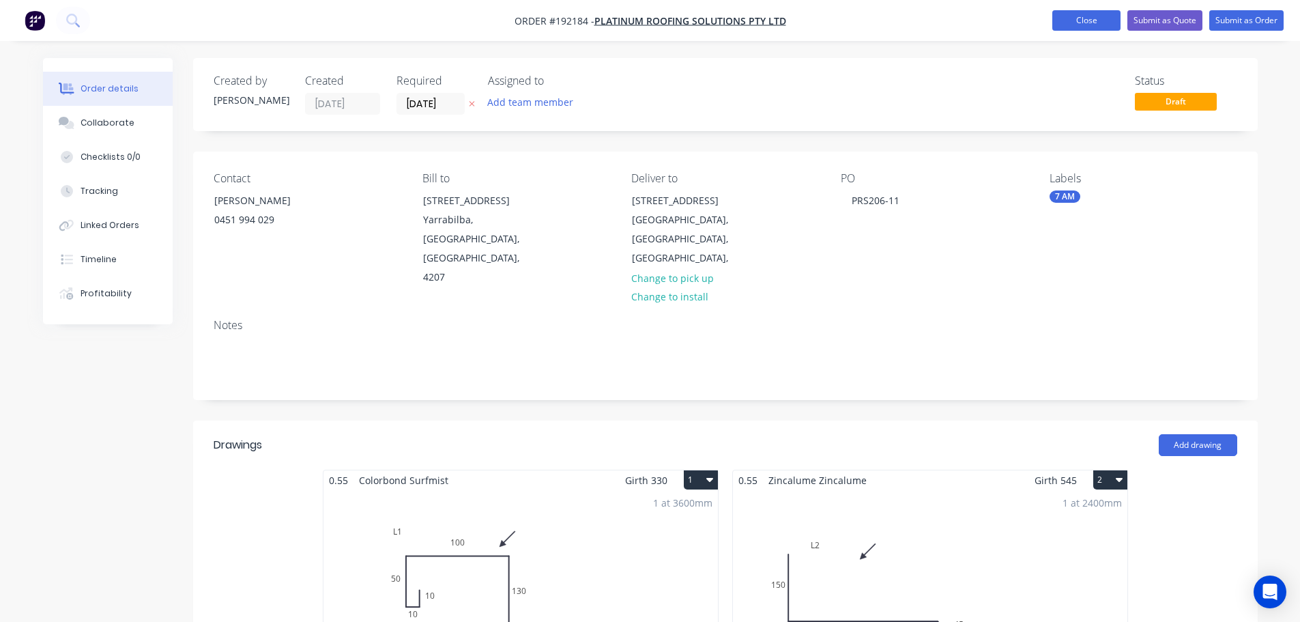
click at [1066, 16] on button "Close" at bounding box center [1087, 20] width 68 height 20
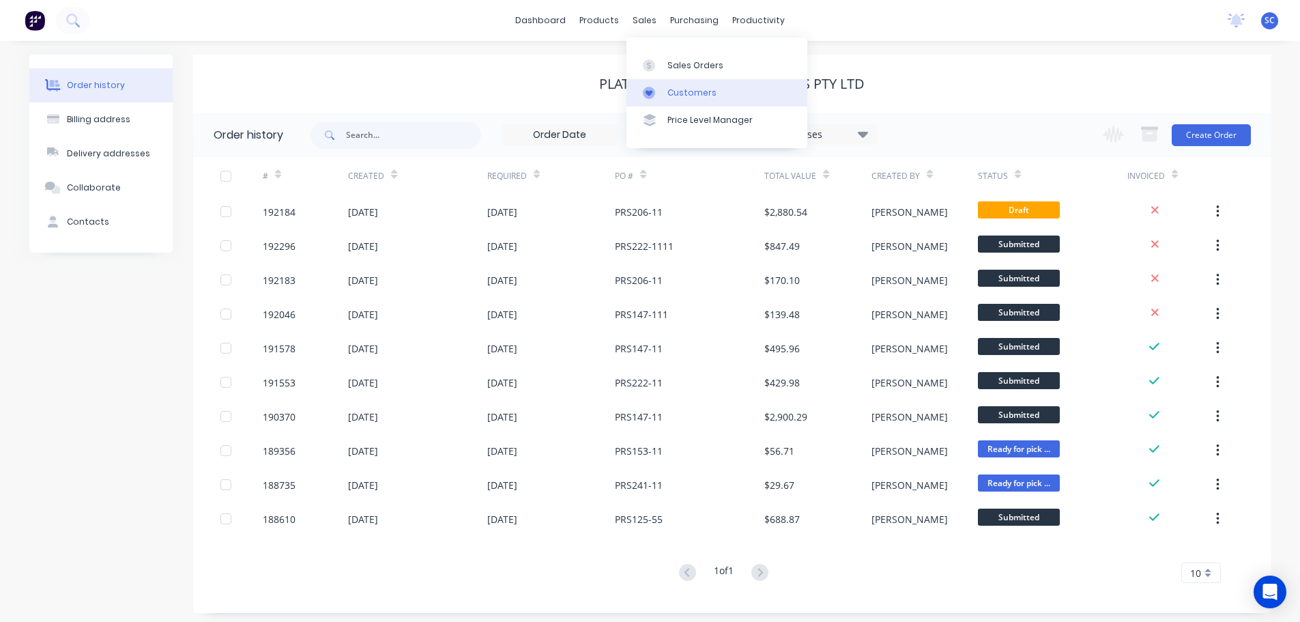
click at [689, 94] on div "Customers" at bounding box center [692, 93] width 49 height 12
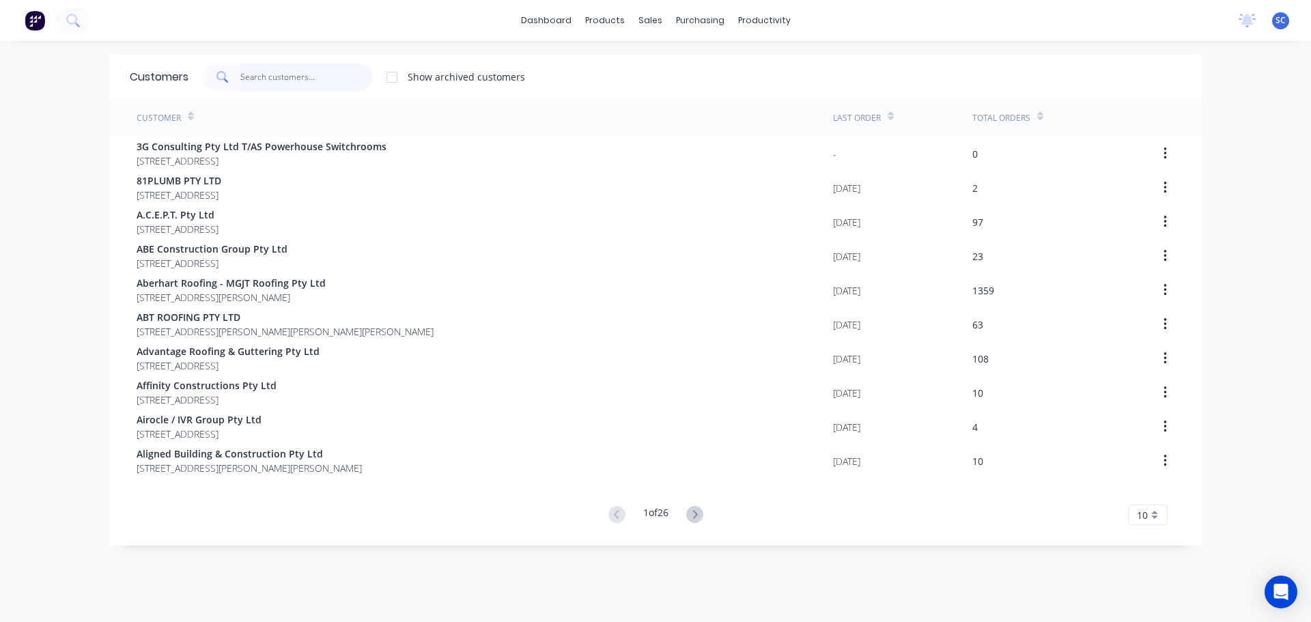
click at [277, 76] on input "text" at bounding box center [306, 76] width 133 height 27
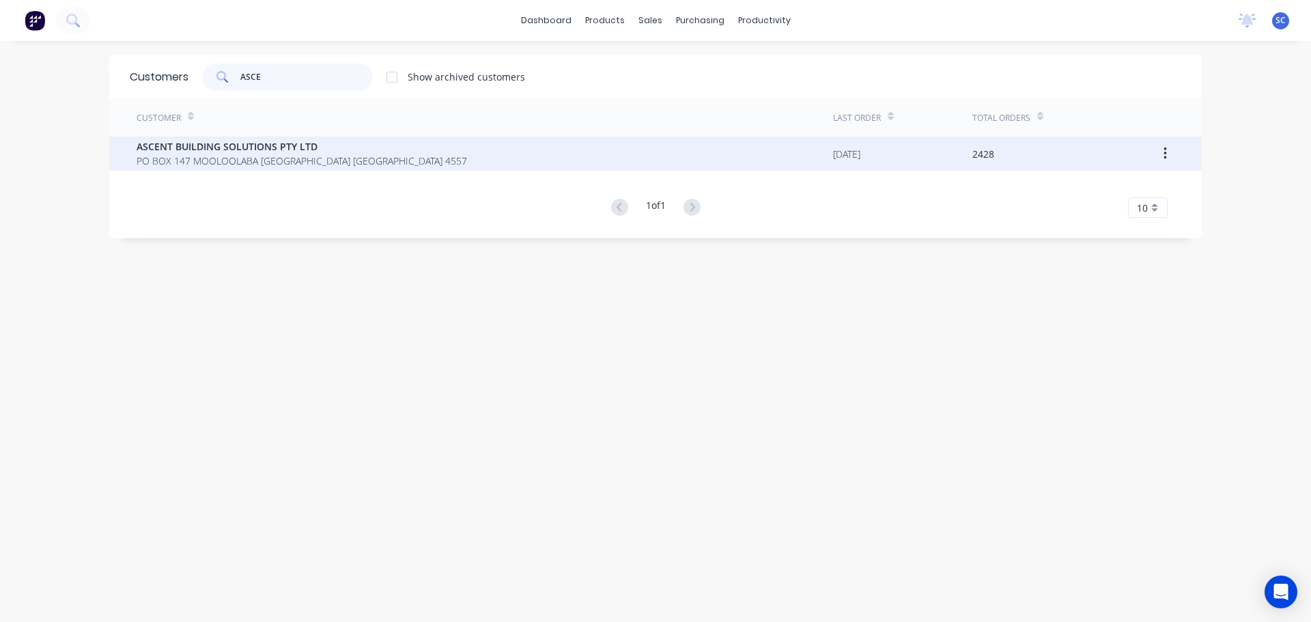
type input "ASCE"
click at [249, 165] on span "PO BOX 147 MOOLOOLABA [GEOGRAPHIC_DATA] [GEOGRAPHIC_DATA] 4557" at bounding box center [302, 161] width 330 height 14
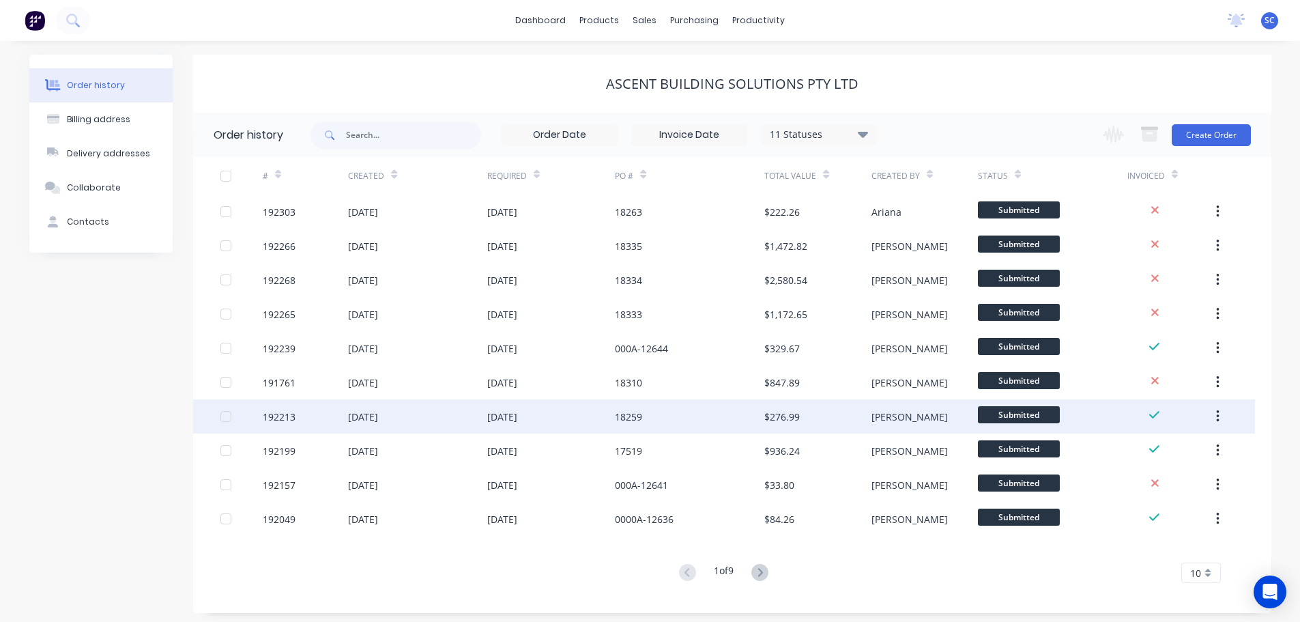
click at [615, 421] on div "18259" at bounding box center [628, 417] width 27 height 14
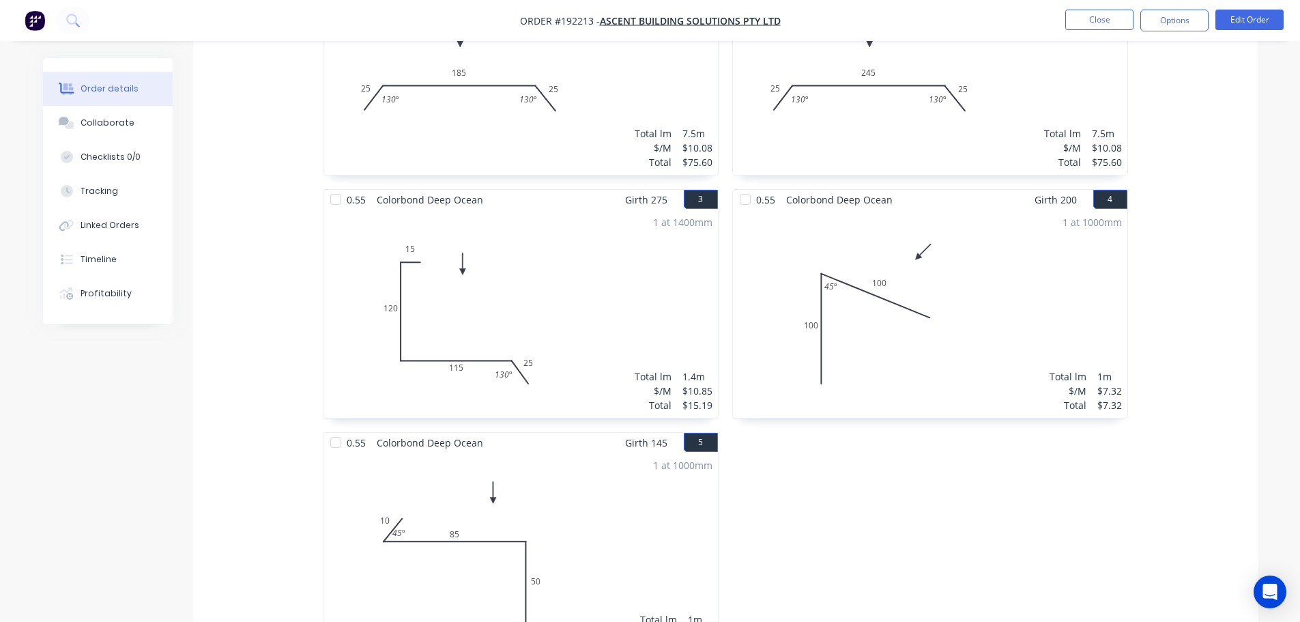
scroll to position [478, 0]
click at [1092, 18] on button "Close" at bounding box center [1100, 20] width 68 height 20
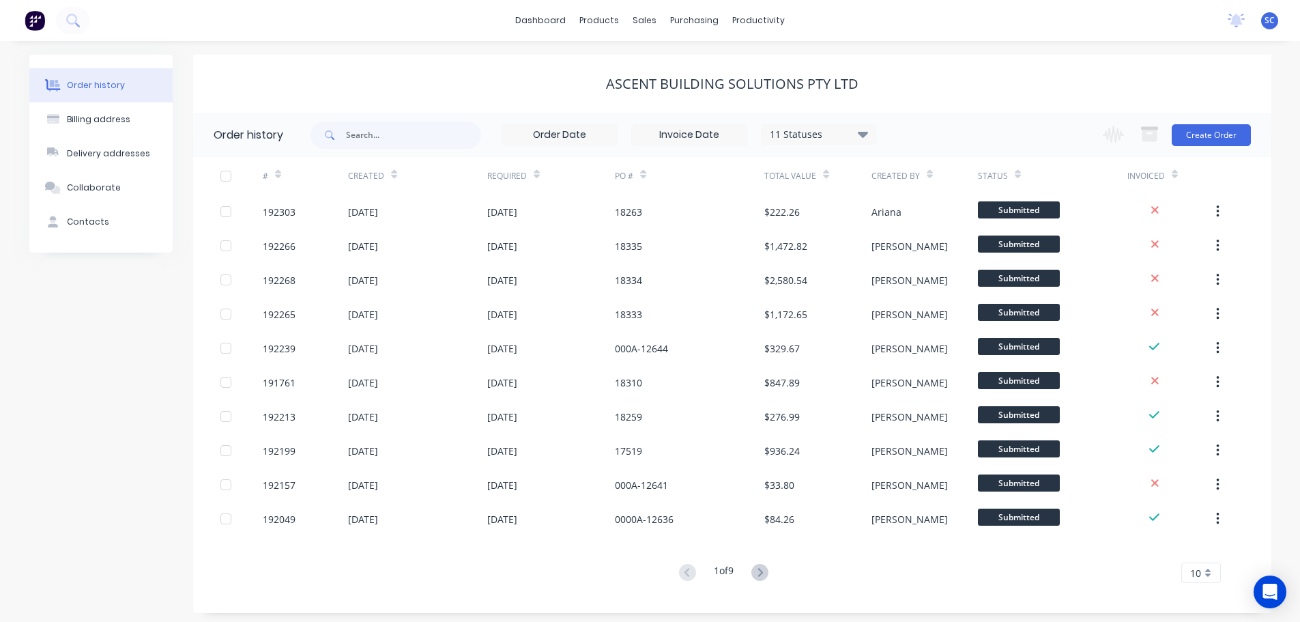
click at [422, 102] on div "ASCENT BUILDING SOLUTIONS PTY LTD" at bounding box center [732, 84] width 1079 height 58
click at [666, 89] on link "Customers" at bounding box center [717, 92] width 181 height 27
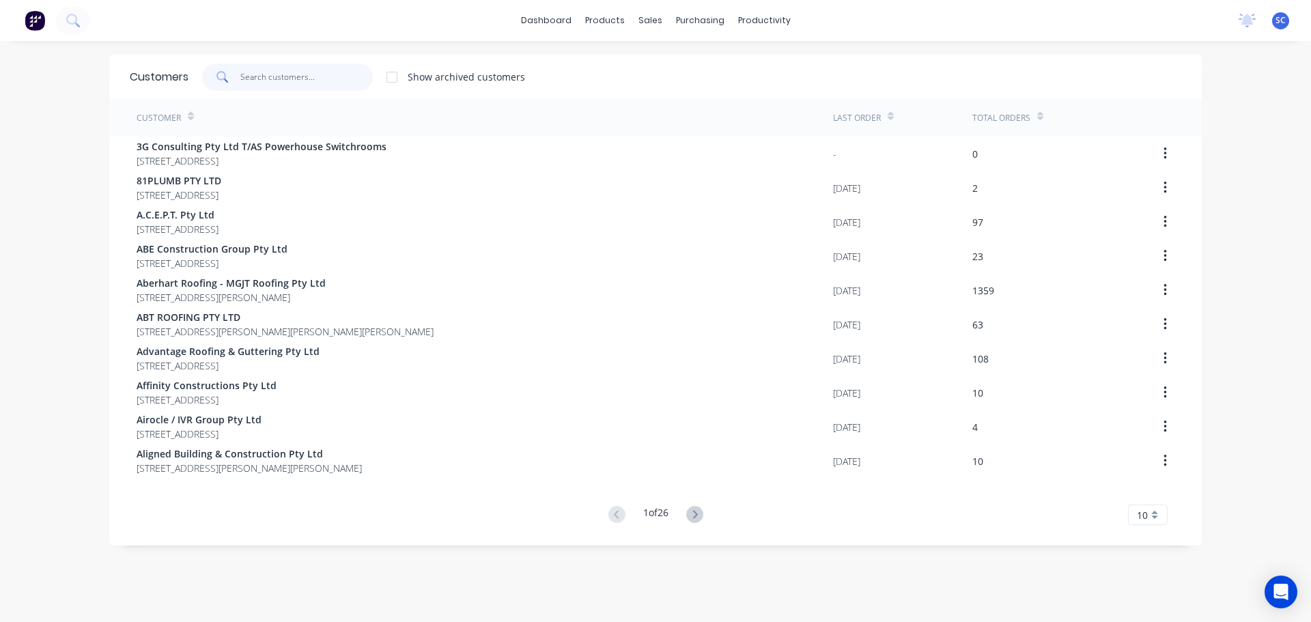
click at [269, 80] on input "text" at bounding box center [306, 76] width 133 height 27
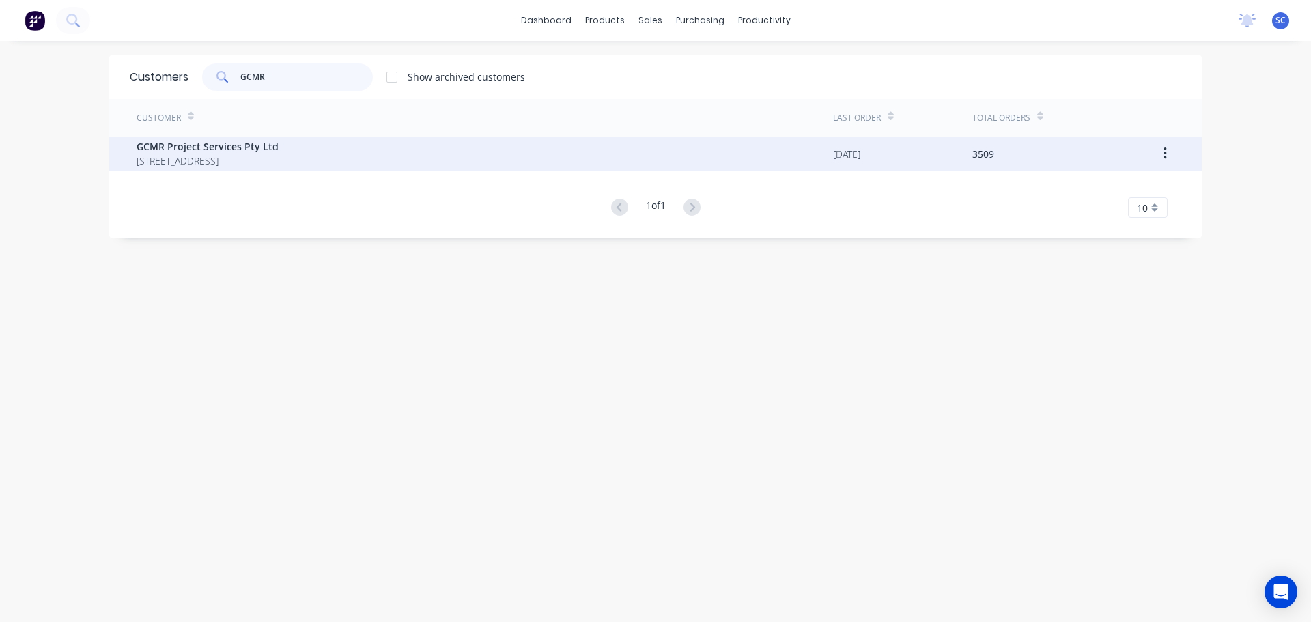
type input "GCMR"
click at [185, 165] on div "GCMR Project Services Pty Ltd PO BOX 275 MERMAID BEACH Queensland Australia 4218" at bounding box center [485, 154] width 696 height 34
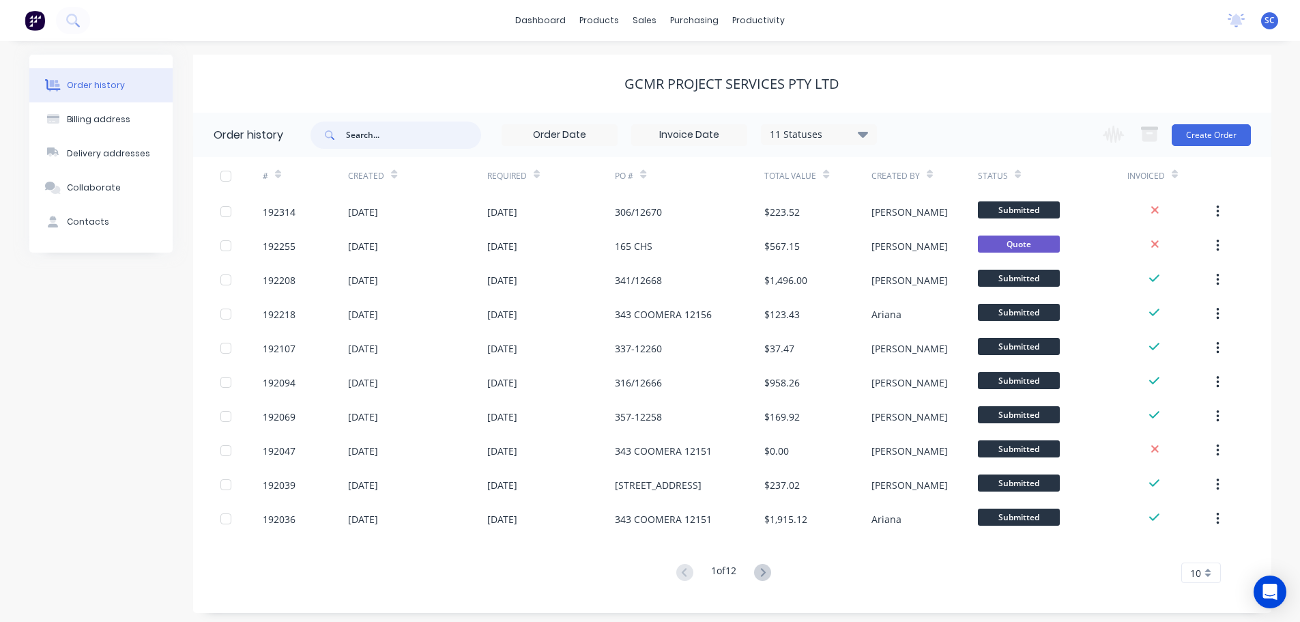
click at [384, 140] on input "text" at bounding box center [413, 135] width 135 height 27
type input "OSPREY"
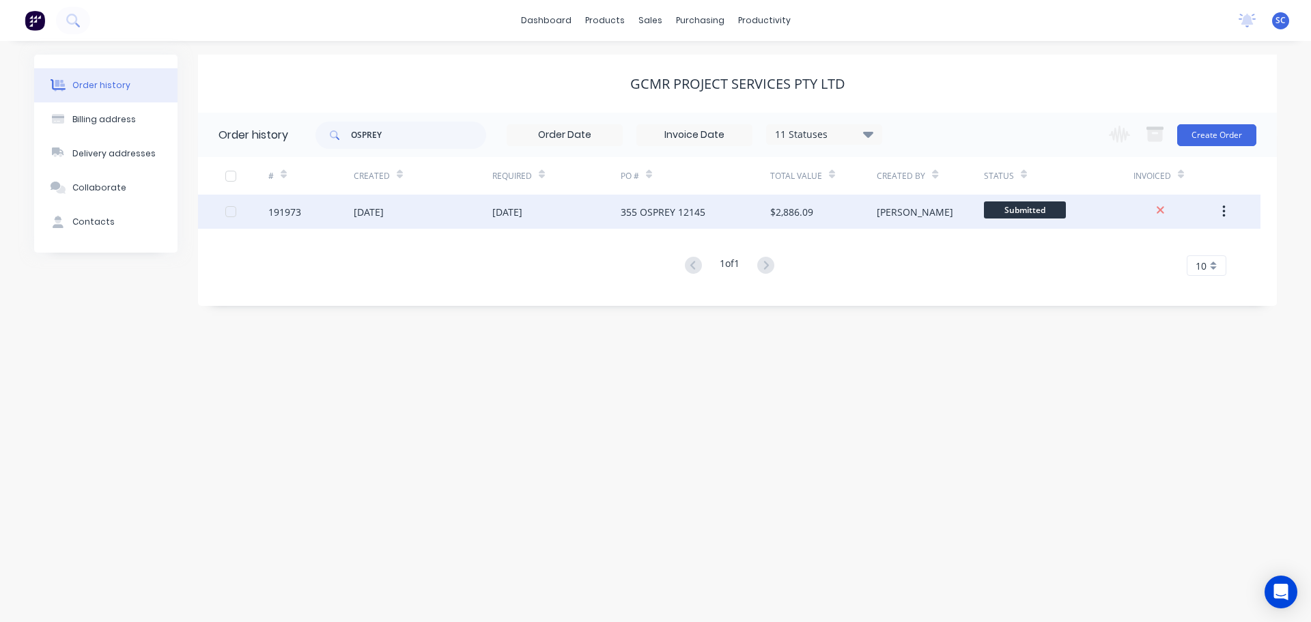
click at [507, 215] on div "[DATE]" at bounding box center [507, 212] width 30 height 14
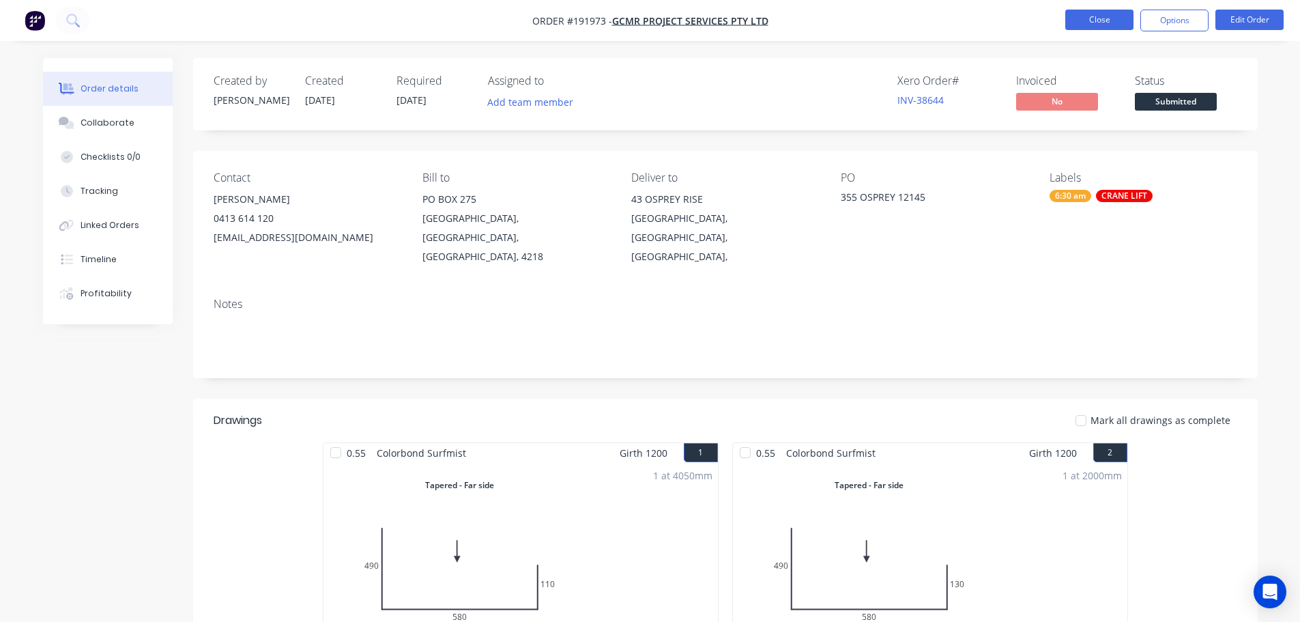
click at [1104, 14] on button "Close" at bounding box center [1100, 20] width 68 height 20
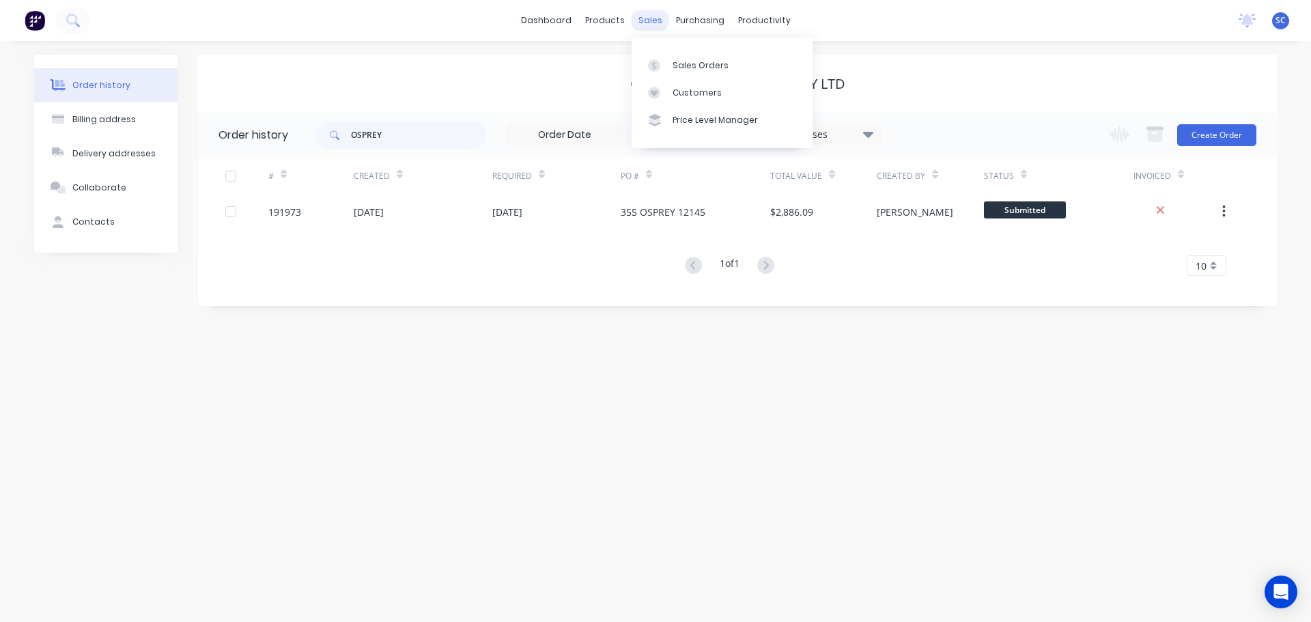
click at [646, 25] on div "sales" at bounding box center [650, 20] width 38 height 20
click at [689, 87] on div "Customers" at bounding box center [696, 93] width 49 height 12
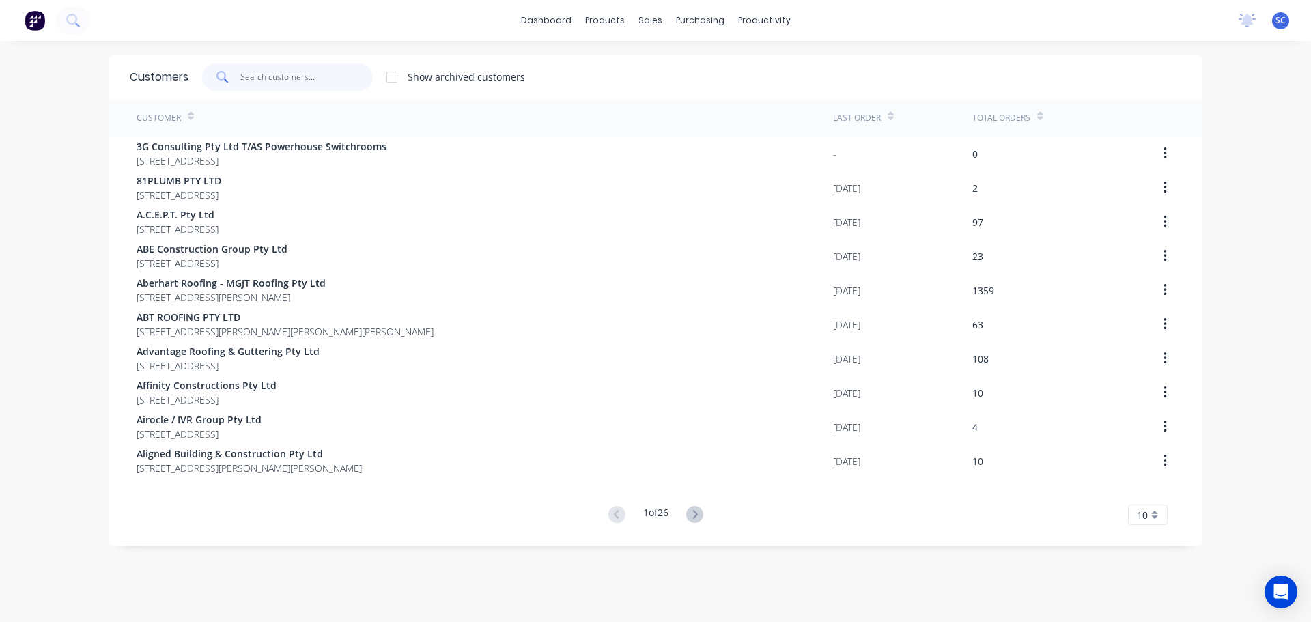
click at [278, 75] on input "text" at bounding box center [306, 76] width 133 height 27
click at [269, 74] on input "text" at bounding box center [306, 76] width 133 height 27
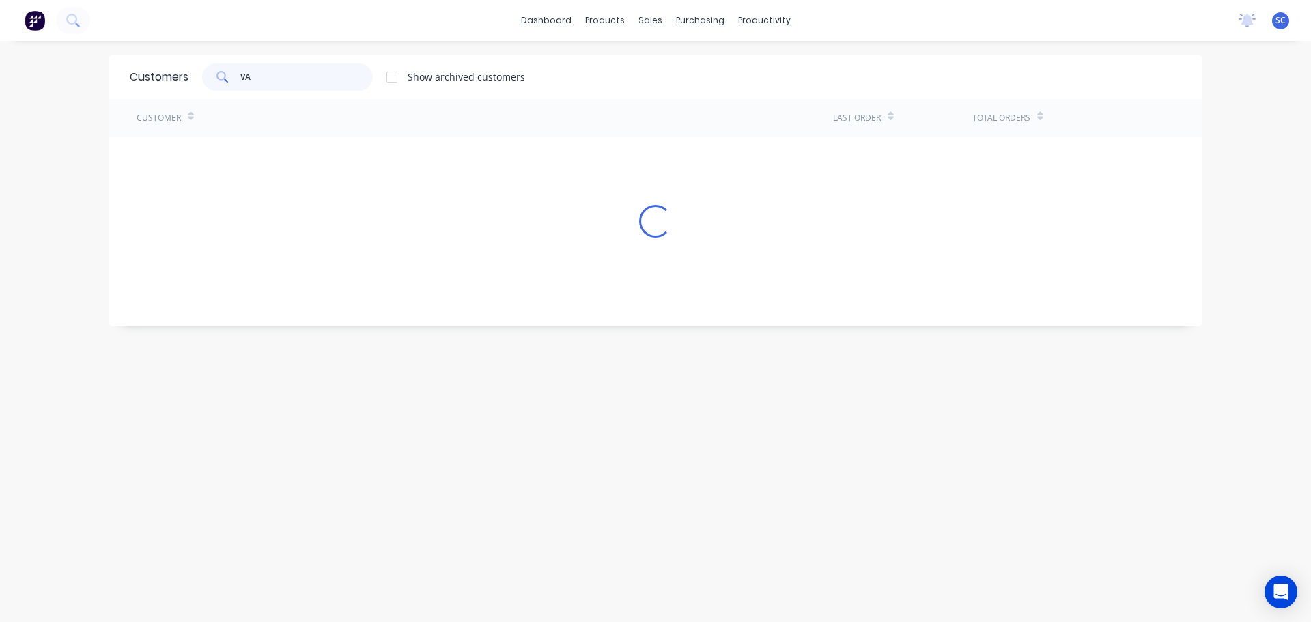
type input "V"
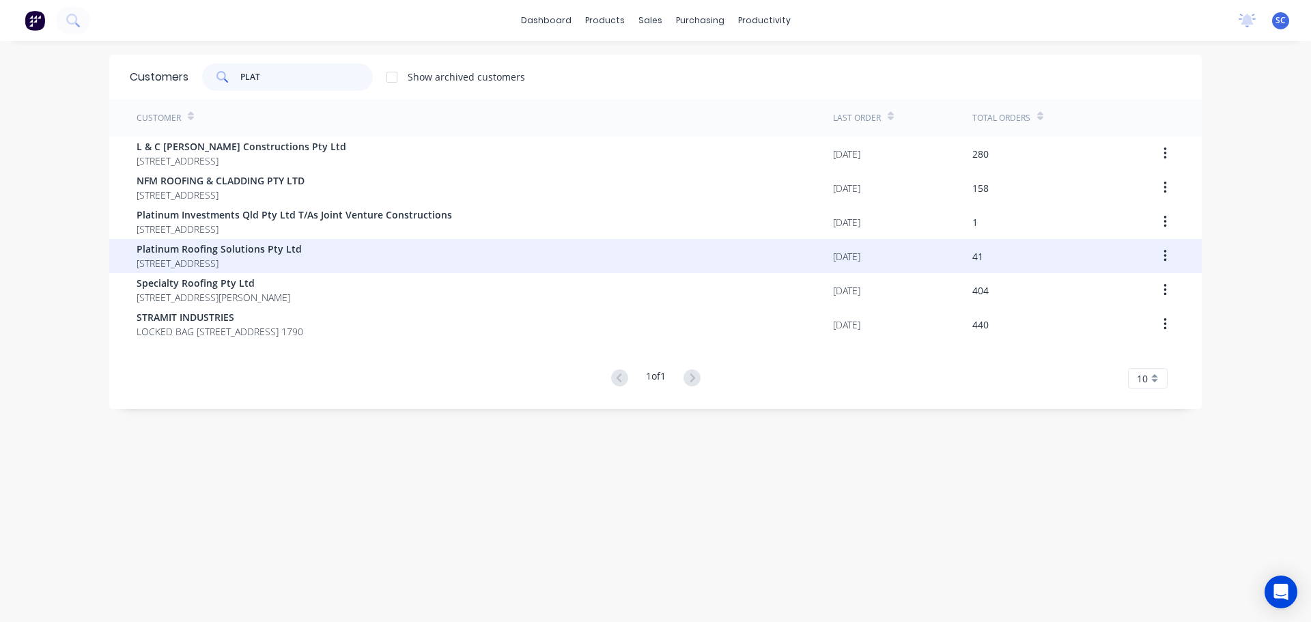
type input "PLAT"
click at [208, 254] on span "Platinum Roofing Solutions Pty Ltd" at bounding box center [219, 249] width 165 height 14
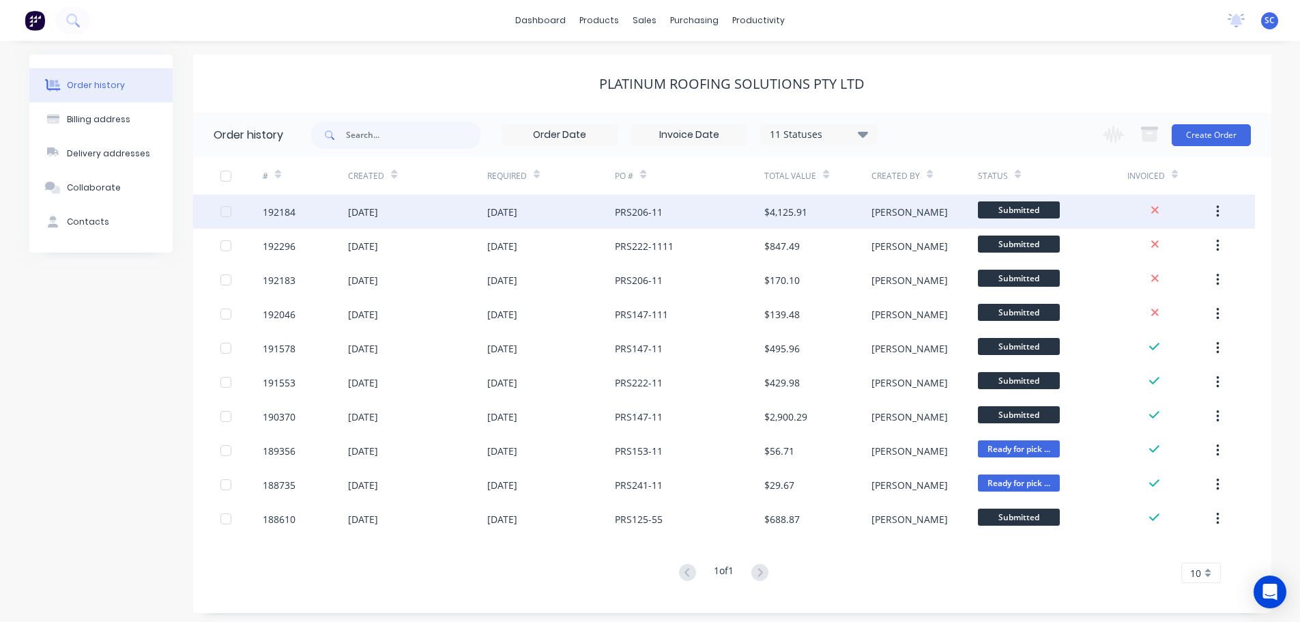
click at [488, 211] on div "[DATE]" at bounding box center [502, 212] width 30 height 14
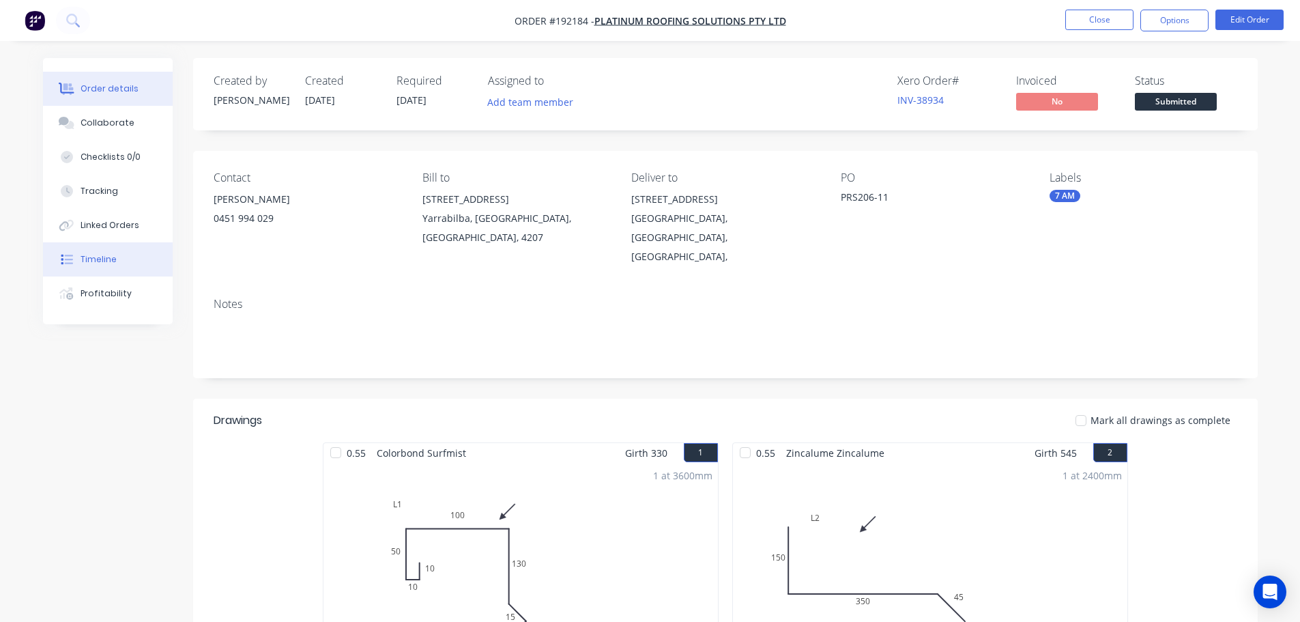
click at [108, 259] on div "Timeline" at bounding box center [99, 259] width 36 height 12
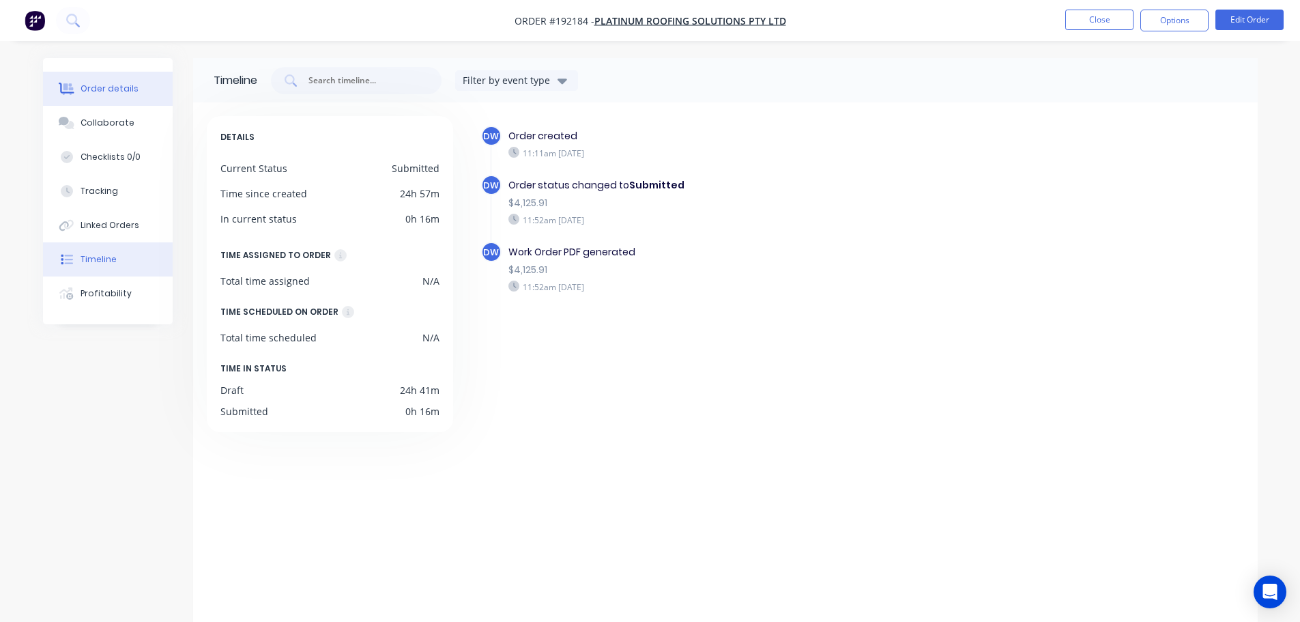
click at [111, 85] on div "Order details" at bounding box center [110, 89] width 58 height 12
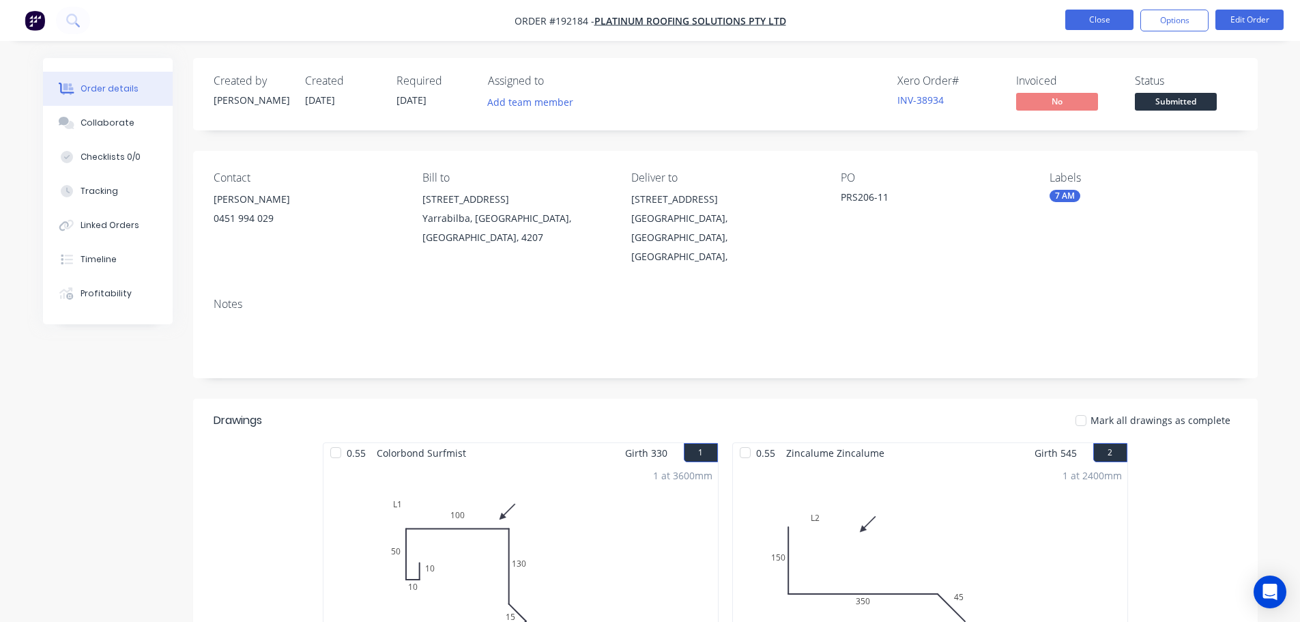
click at [1128, 23] on button "Close" at bounding box center [1100, 20] width 68 height 20
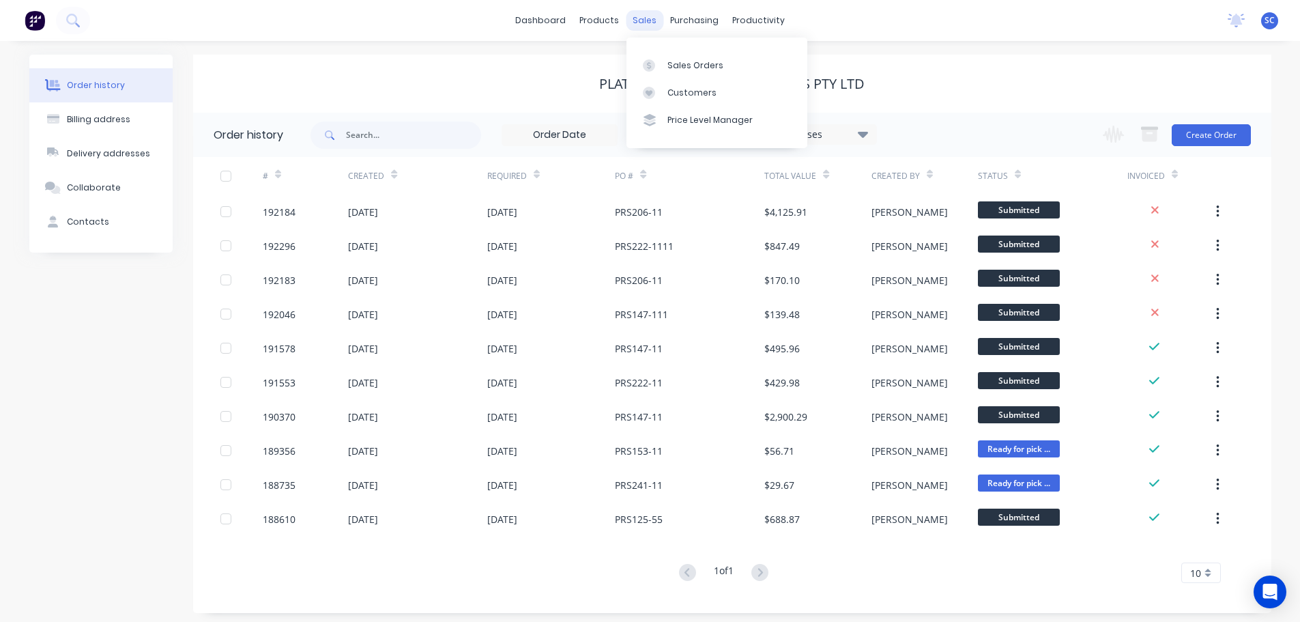
click at [655, 17] on div "sales" at bounding box center [645, 20] width 38 height 20
click at [692, 89] on div "Customers" at bounding box center [692, 93] width 49 height 12
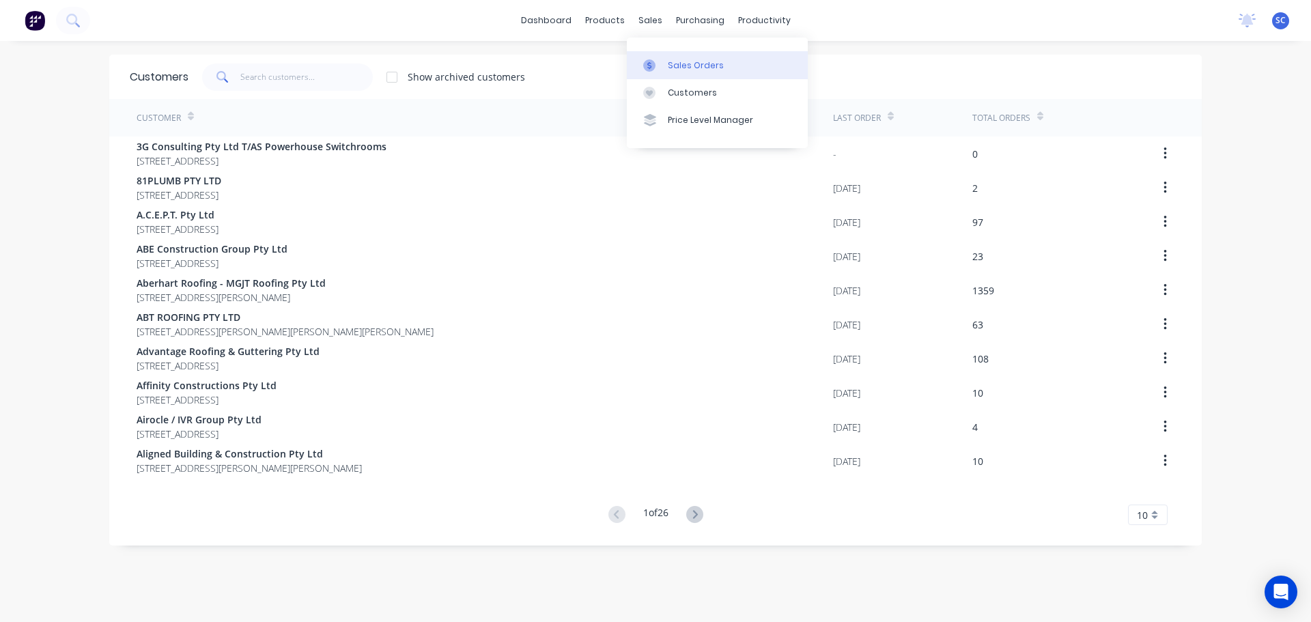
click at [681, 61] on div "Sales Orders" at bounding box center [696, 65] width 56 height 12
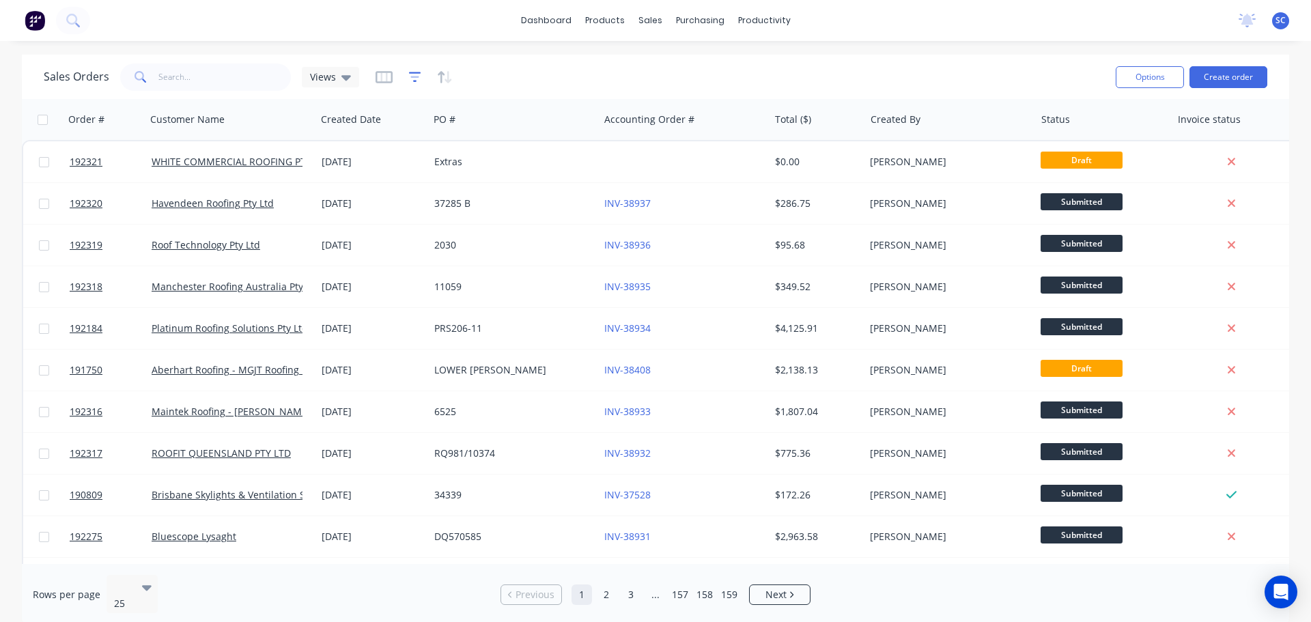
click at [414, 73] on icon "button" at bounding box center [415, 77] width 12 height 10
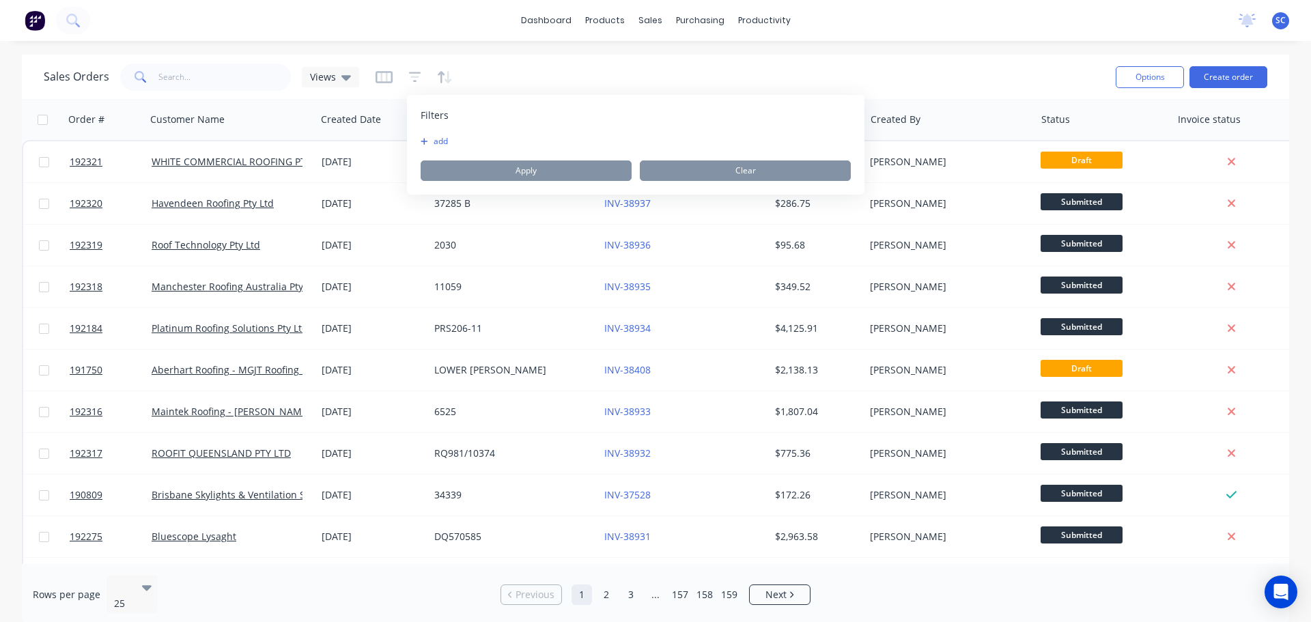
click at [436, 141] on button "add" at bounding box center [438, 141] width 34 height 11
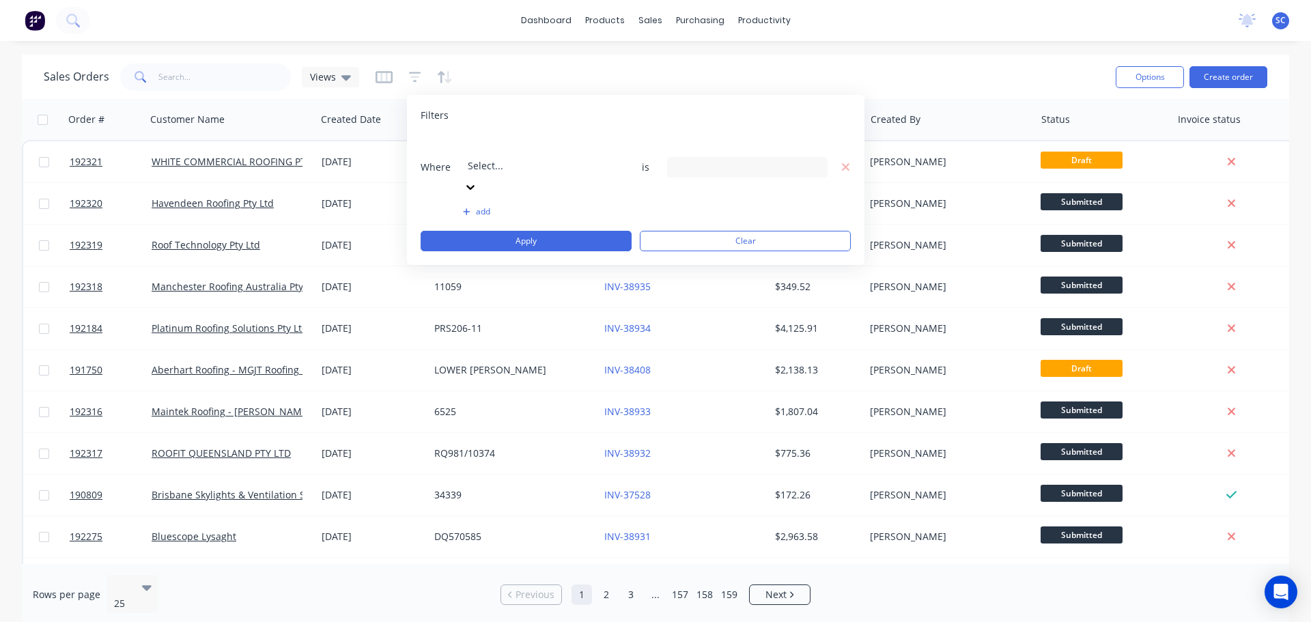
click at [524, 152] on div at bounding box center [566, 147] width 197 height 17
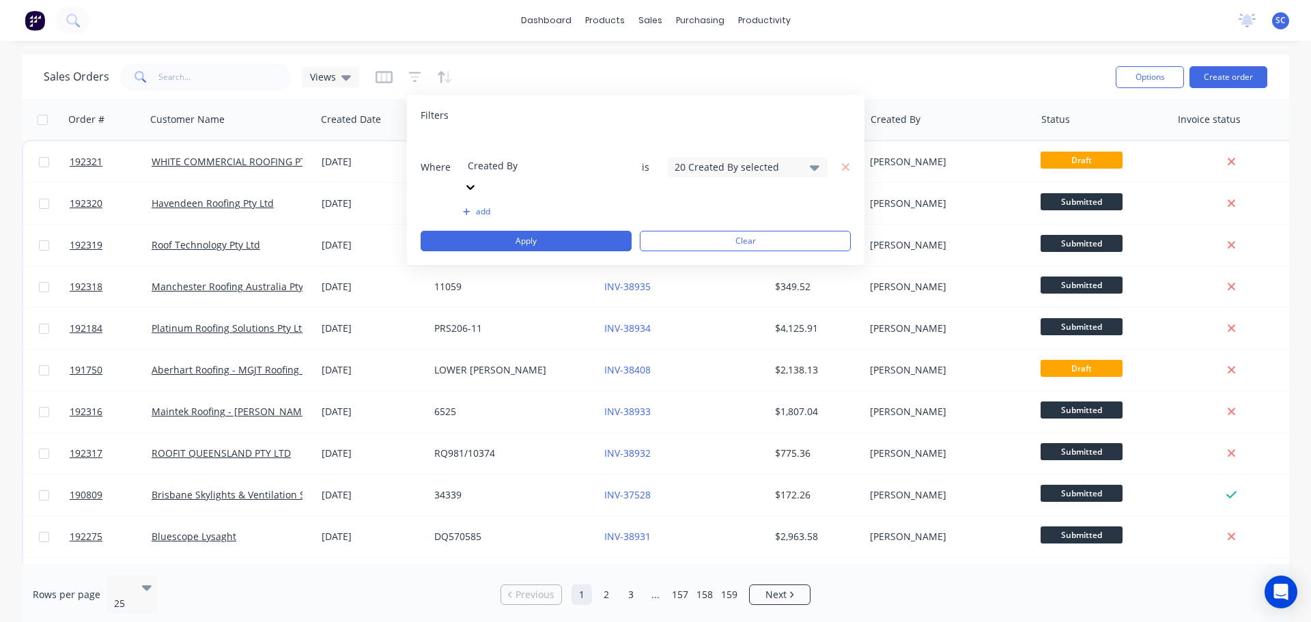
click at [817, 165] on icon at bounding box center [815, 167] width 10 height 5
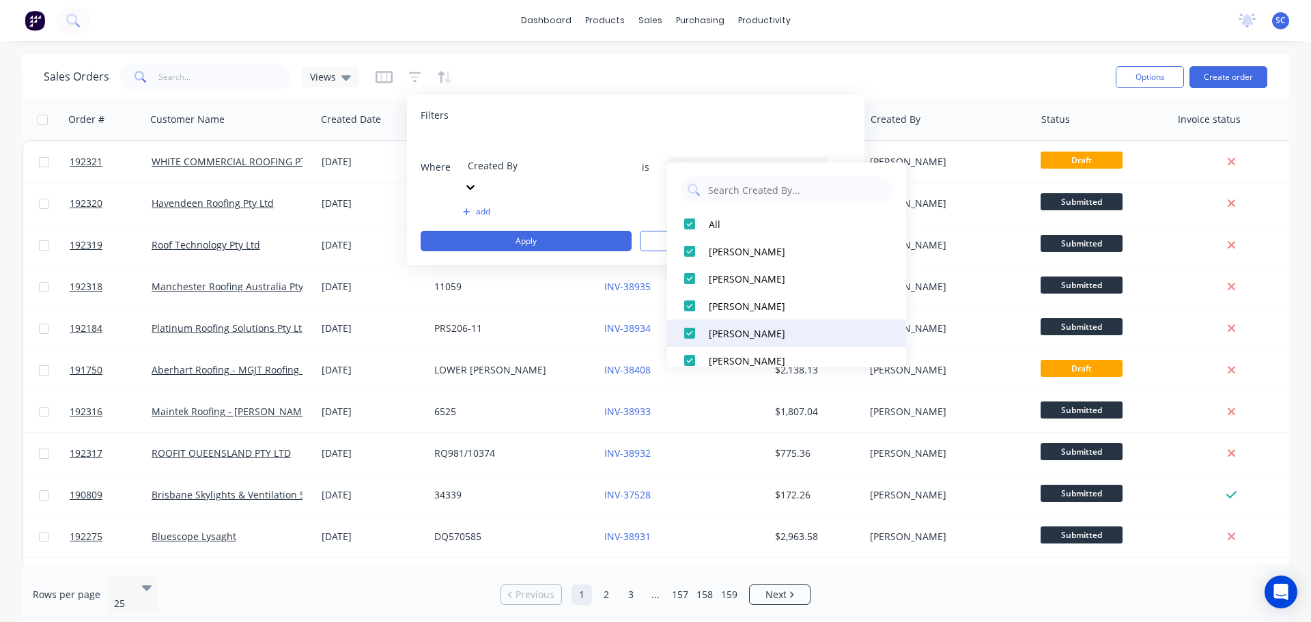
click at [693, 334] on div at bounding box center [689, 332] width 27 height 27
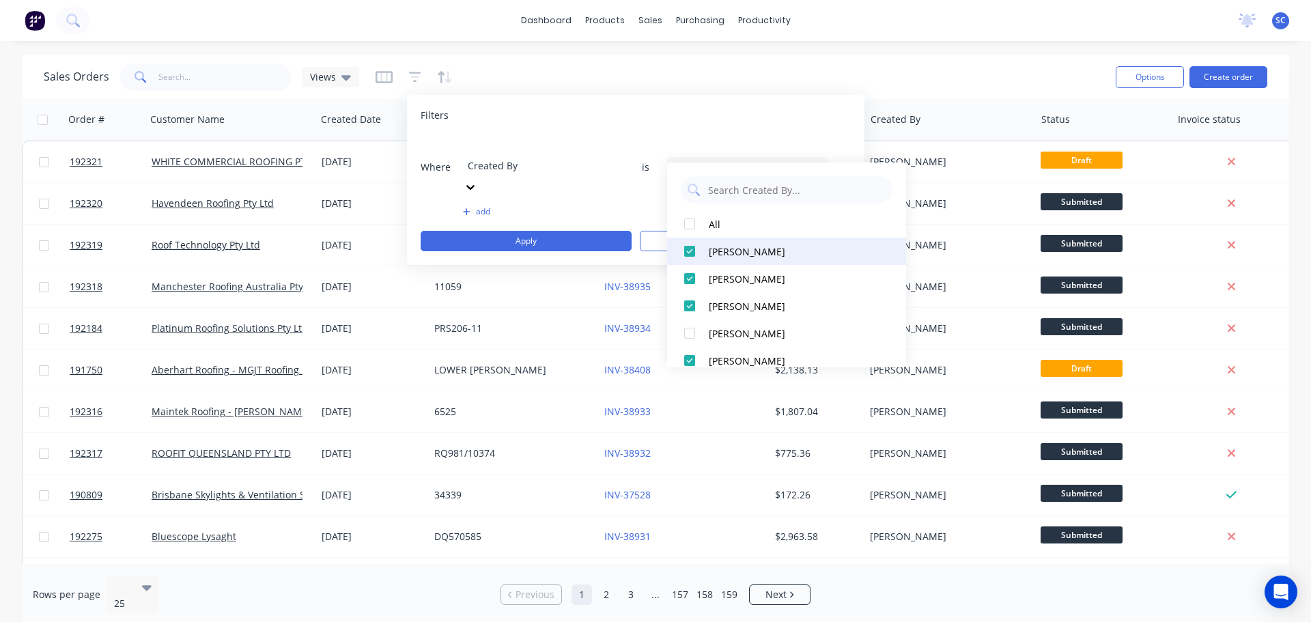
click at [691, 246] on div at bounding box center [689, 251] width 27 height 27
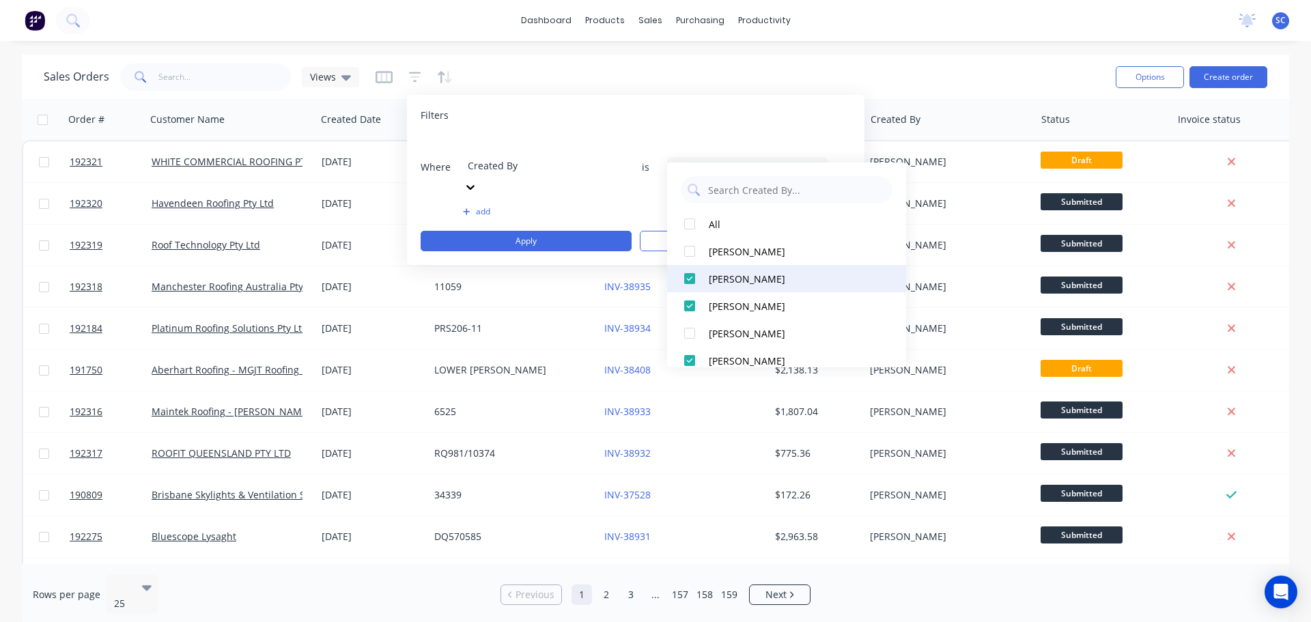
drag, startPoint x: 689, startPoint y: 268, endPoint x: 692, endPoint y: 283, distance: 15.9
click at [689, 274] on div at bounding box center [689, 278] width 27 height 27
drag, startPoint x: 687, startPoint y: 301, endPoint x: 692, endPoint y: 316, distance: 15.8
click at [689, 304] on div at bounding box center [689, 305] width 27 height 27
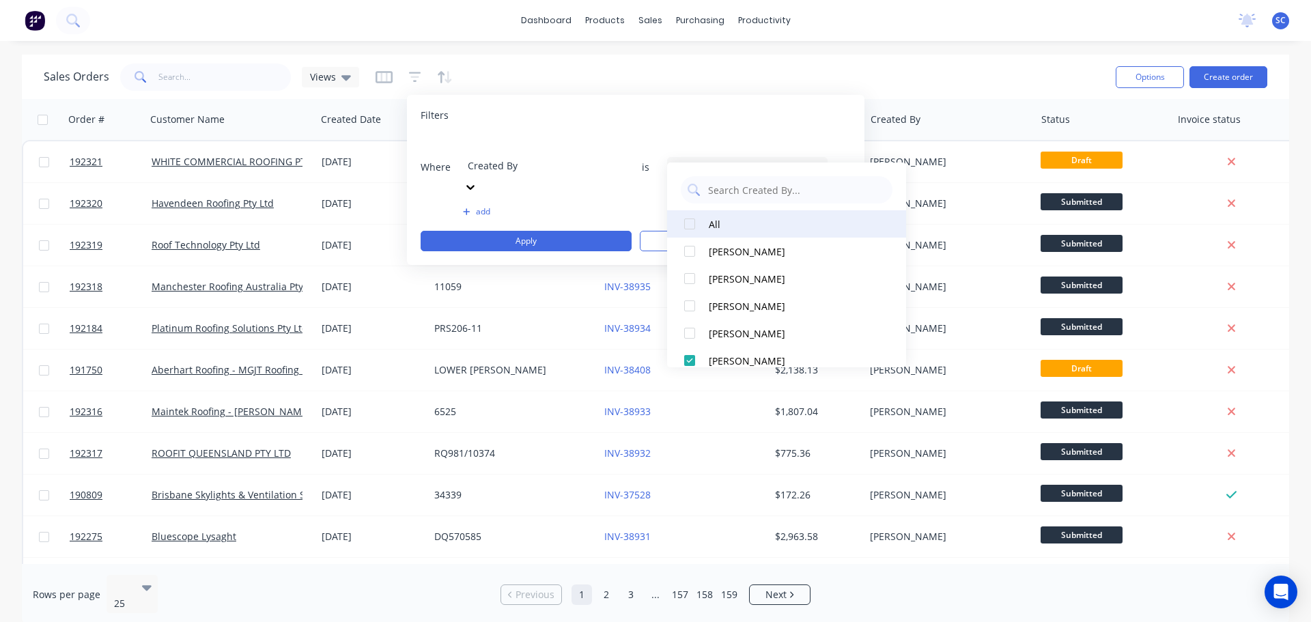
click at [695, 221] on div at bounding box center [689, 223] width 27 height 27
click at [691, 222] on div at bounding box center [689, 223] width 27 height 27
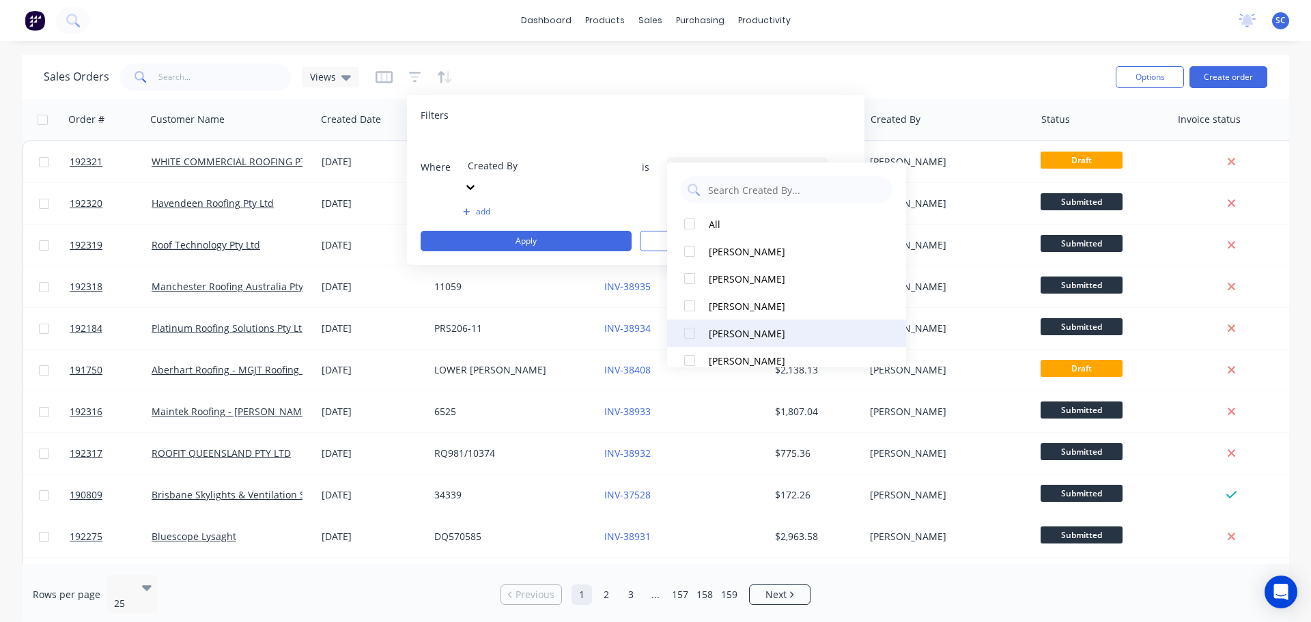
click at [693, 331] on div at bounding box center [689, 332] width 27 height 27
click at [537, 231] on button "Apply" at bounding box center [526, 241] width 211 height 20
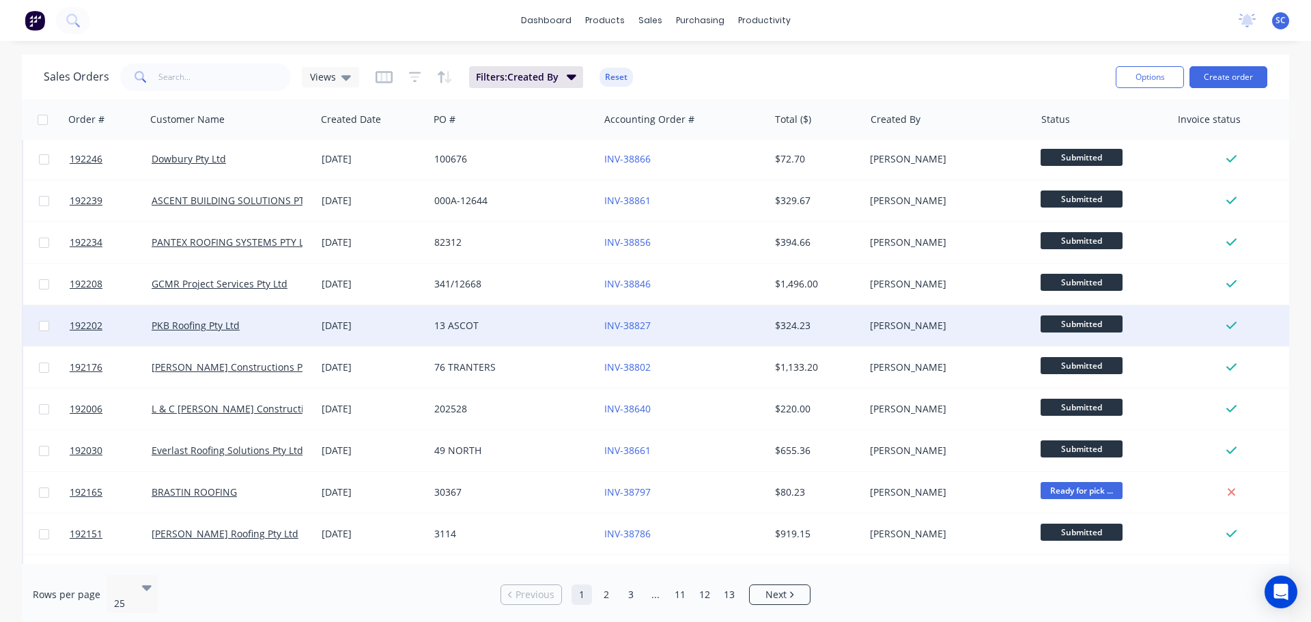
scroll to position [205, 0]
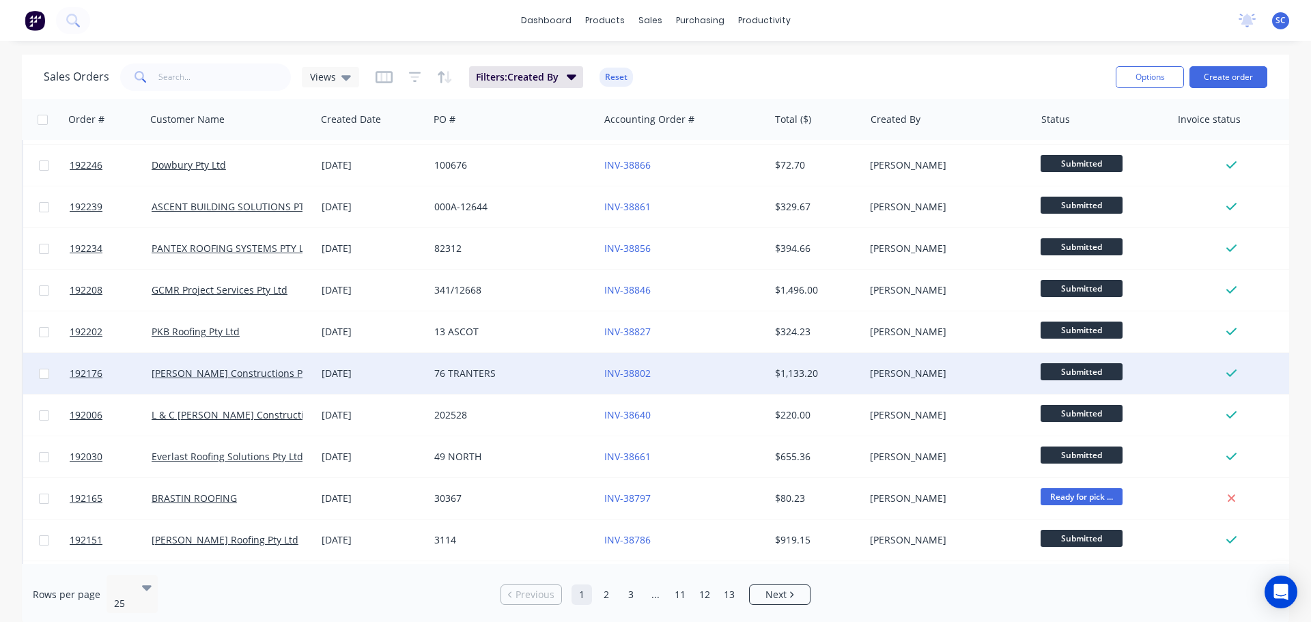
click at [347, 368] on div "[DATE]" at bounding box center [373, 374] width 102 height 14
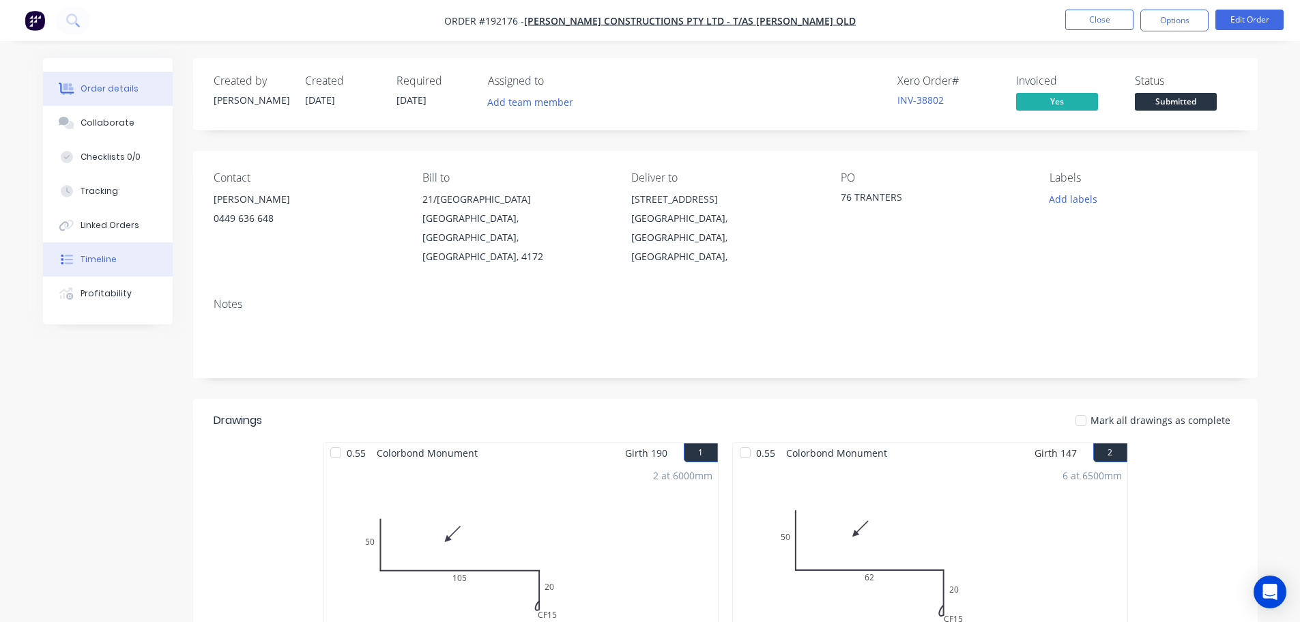
click at [94, 258] on div "Timeline" at bounding box center [99, 259] width 36 height 12
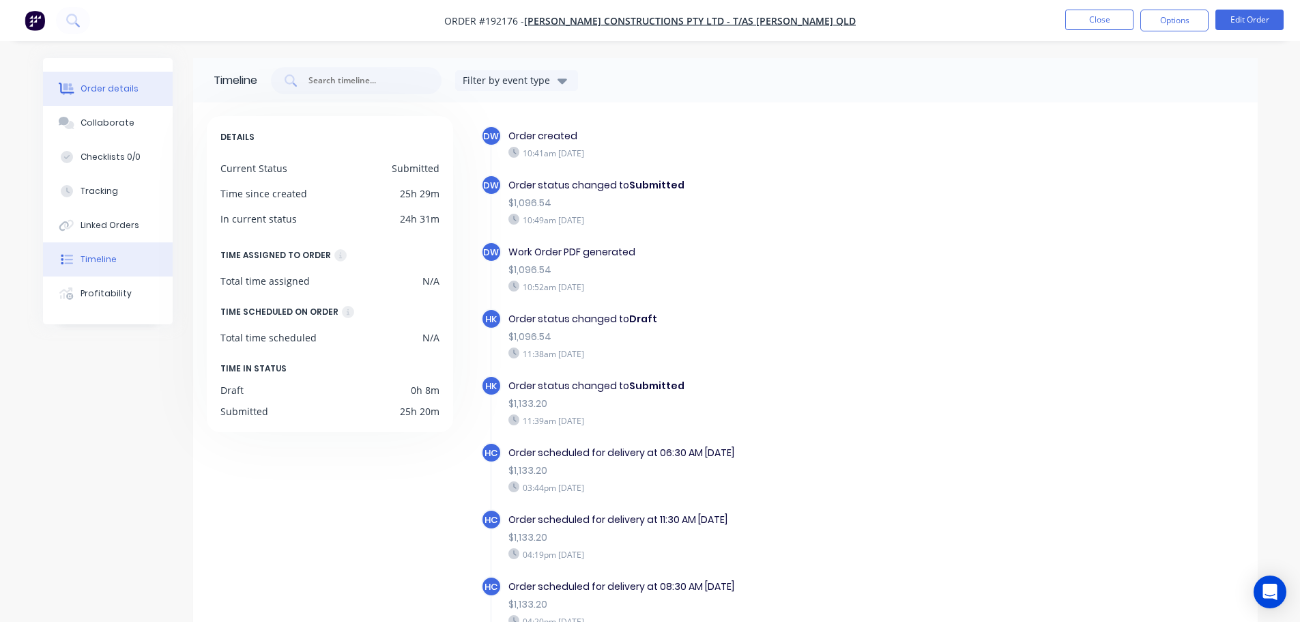
click at [98, 87] on div "Order details" at bounding box center [110, 89] width 58 height 12
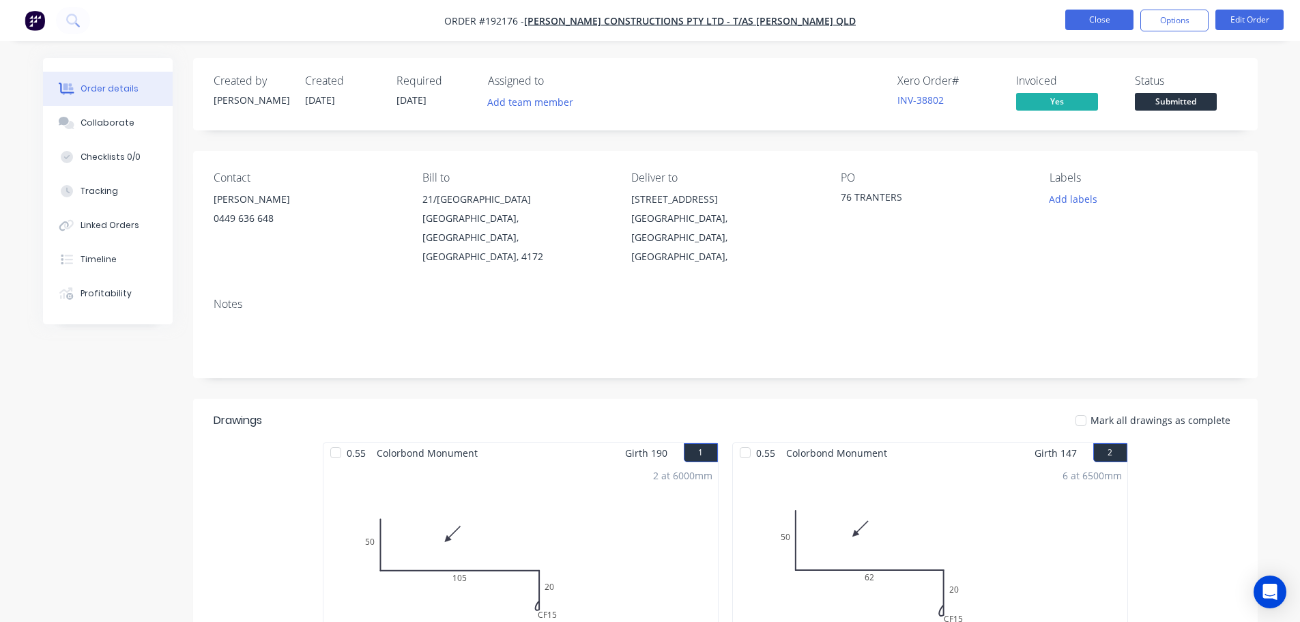
click at [1086, 23] on button "Close" at bounding box center [1100, 20] width 68 height 20
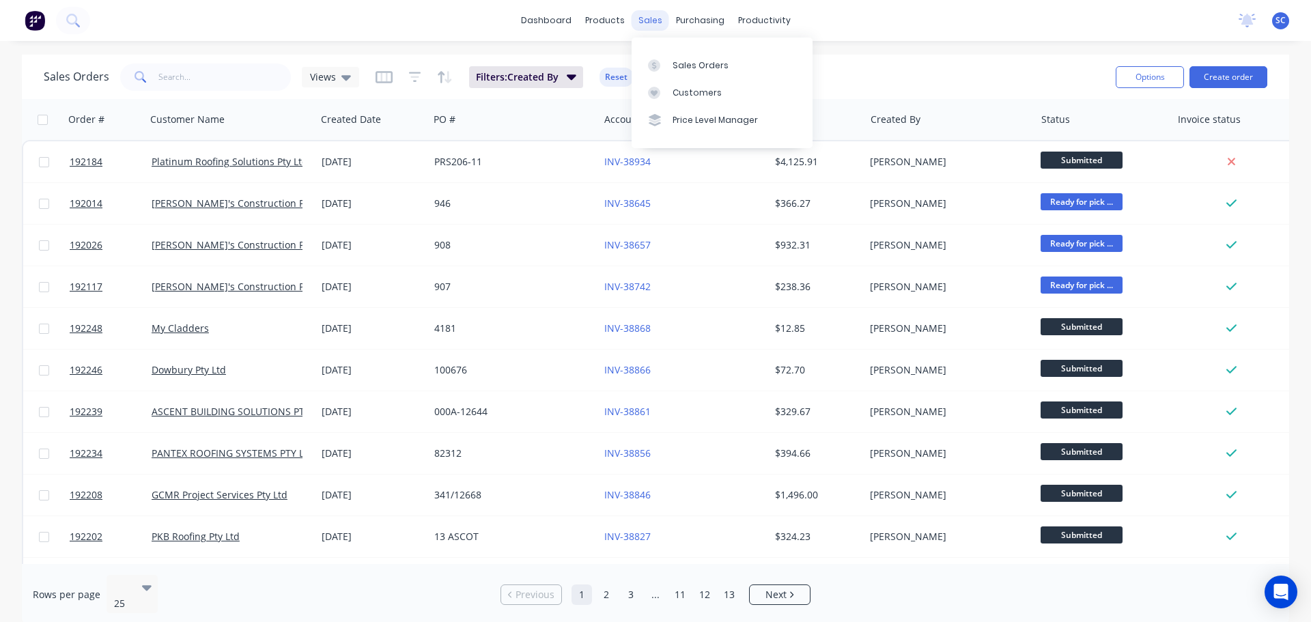
click at [652, 20] on div "sales" at bounding box center [650, 20] width 38 height 20
click at [697, 96] on div "Customers" at bounding box center [696, 93] width 49 height 12
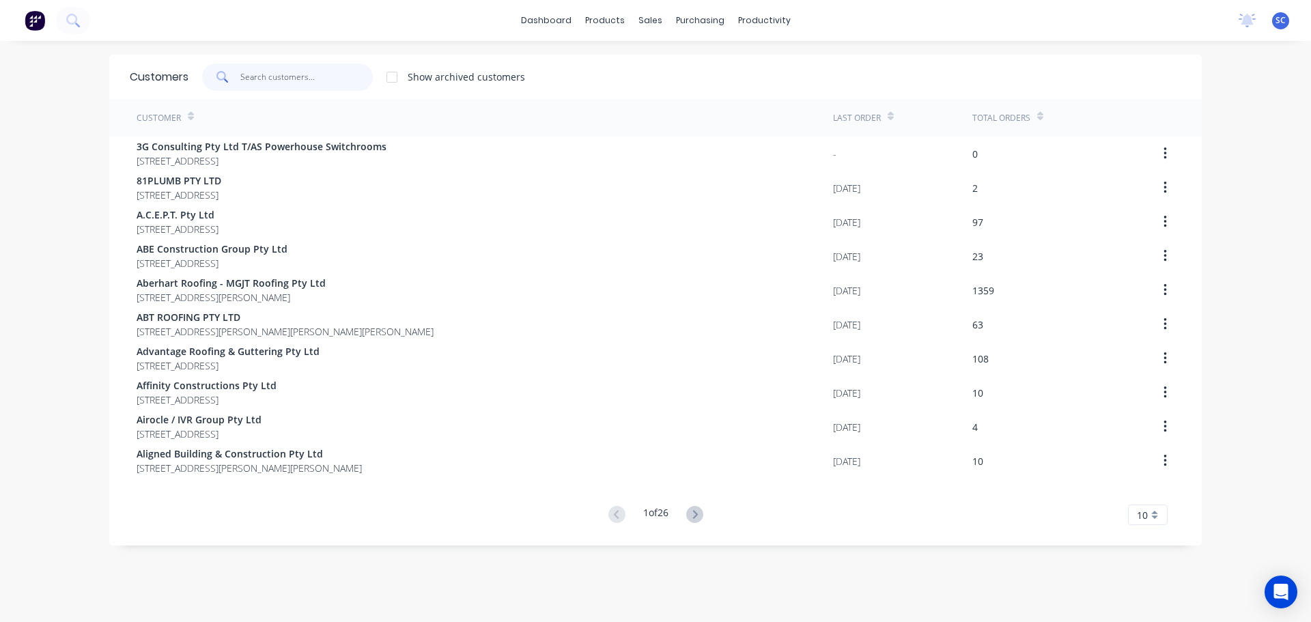
click at [272, 68] on input "text" at bounding box center [306, 76] width 133 height 27
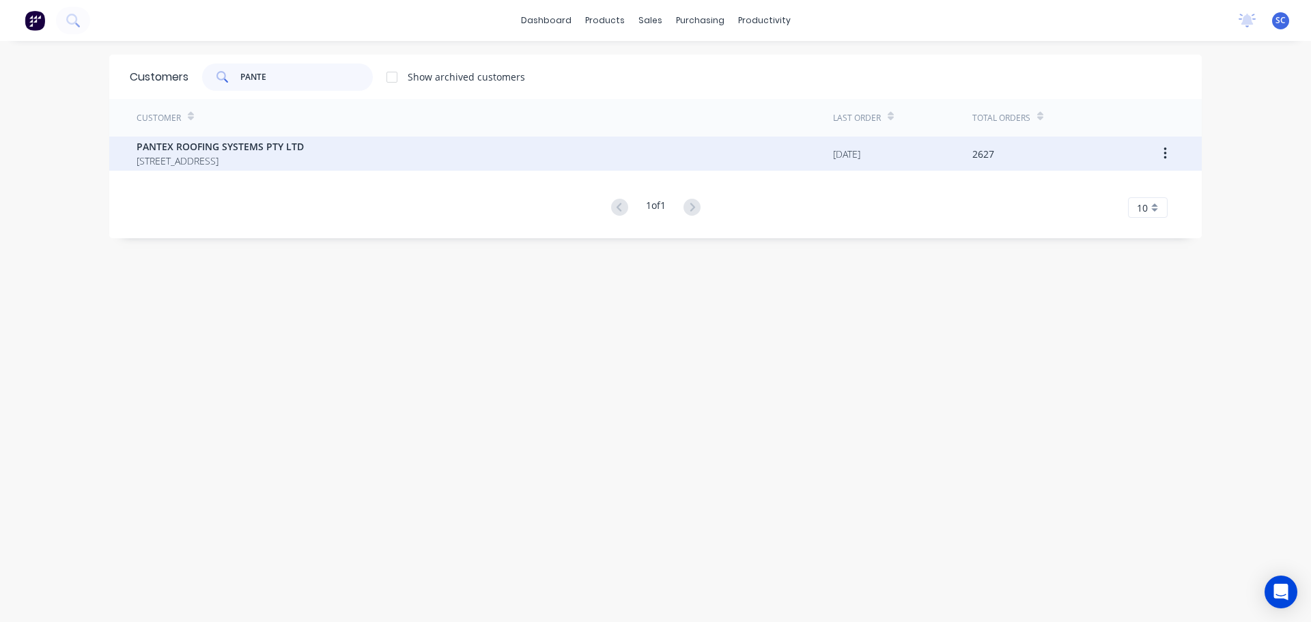
type input "PANTE"
click at [227, 154] on span "PO BOX 78 NARANGBA Queensland Australia 4504" at bounding box center [220, 161] width 167 height 14
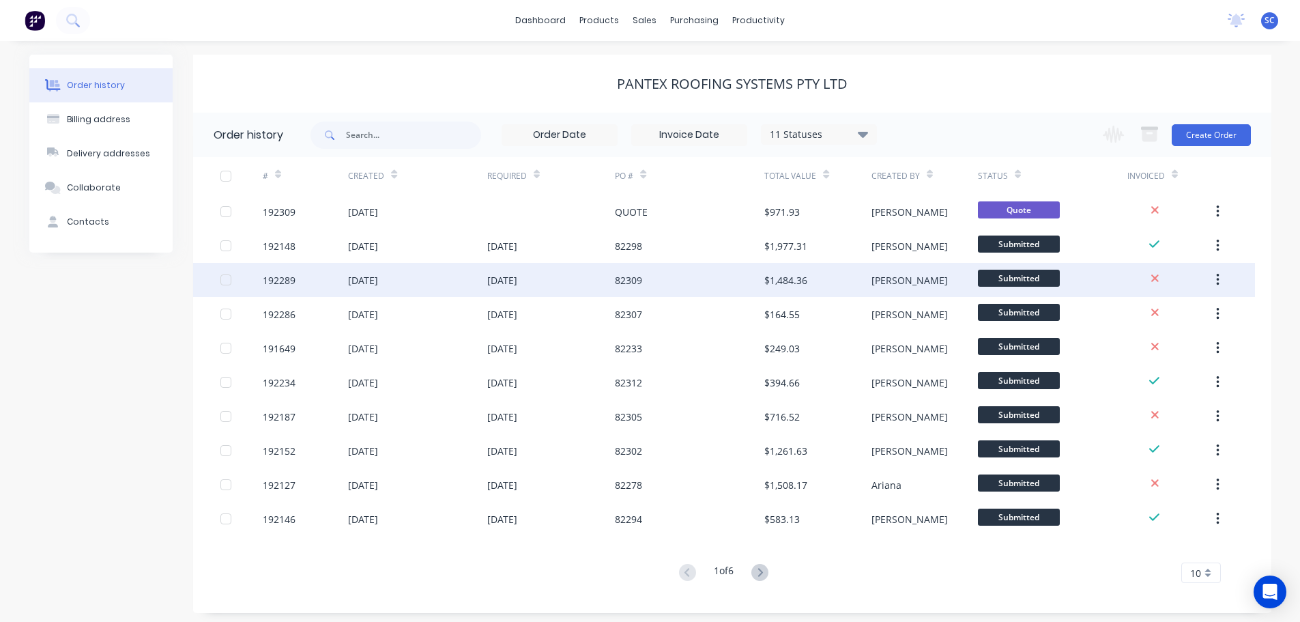
click at [429, 296] on div "[DATE]" at bounding box center [417, 280] width 139 height 34
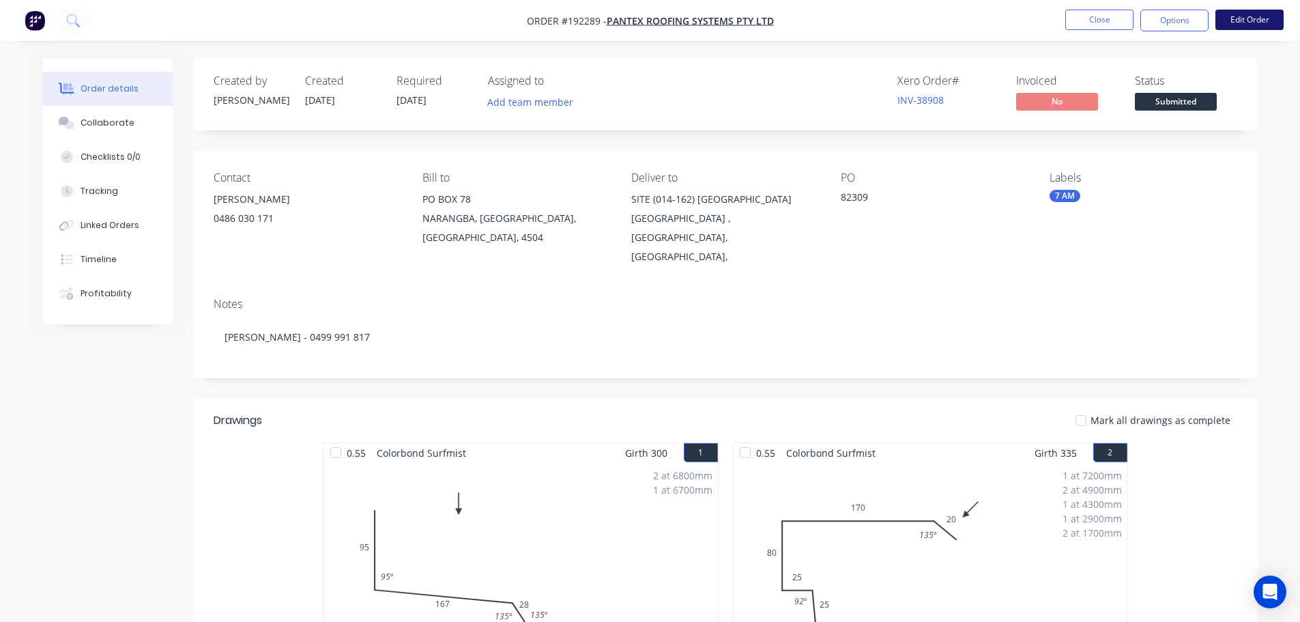
click at [1257, 18] on button "Edit Order" at bounding box center [1250, 20] width 68 height 20
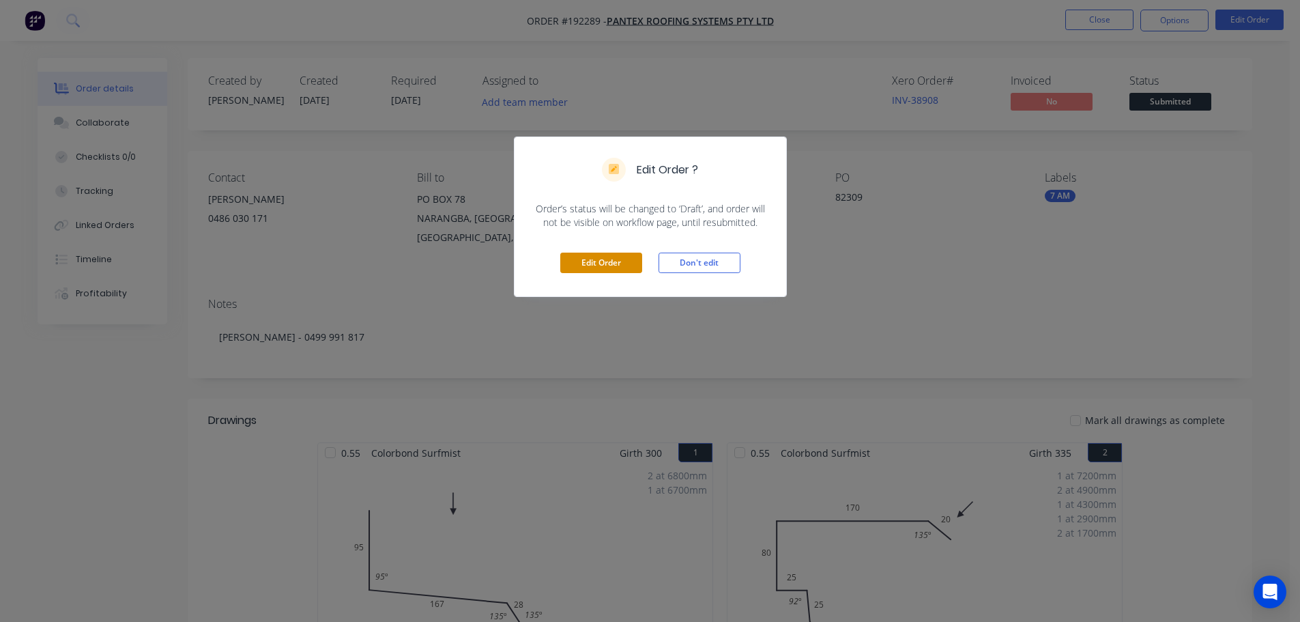
click at [599, 260] on button "Edit Order" at bounding box center [601, 263] width 82 height 20
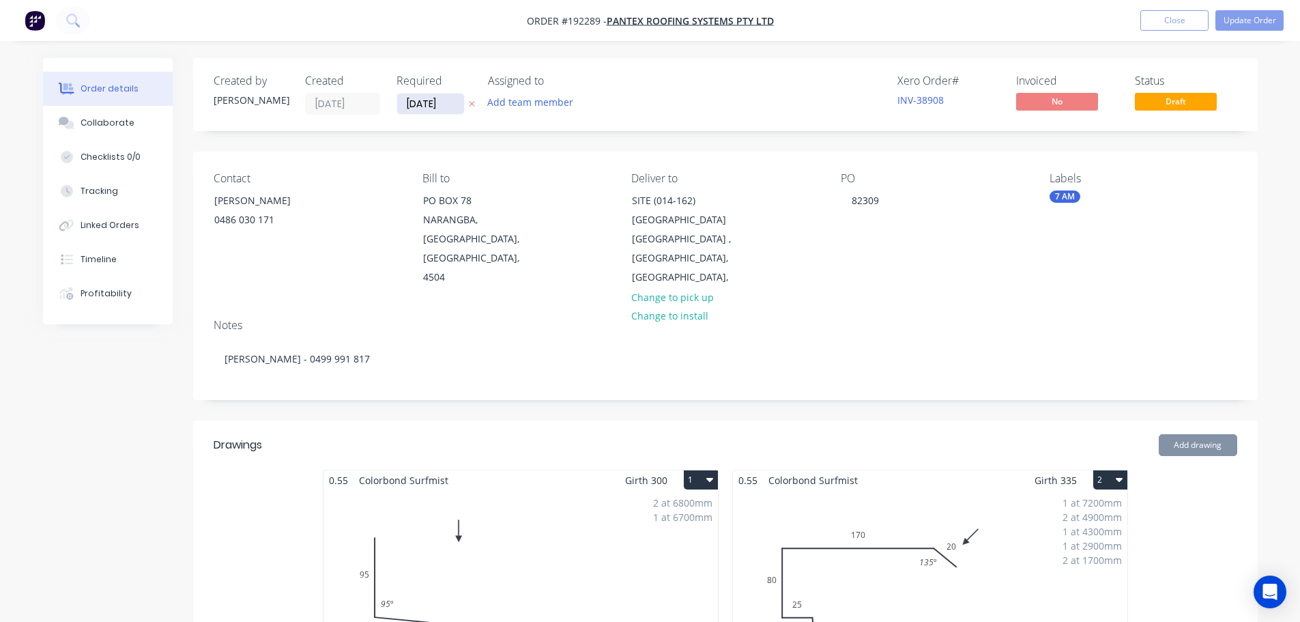
click at [427, 105] on input "[DATE]" at bounding box center [430, 104] width 67 height 20
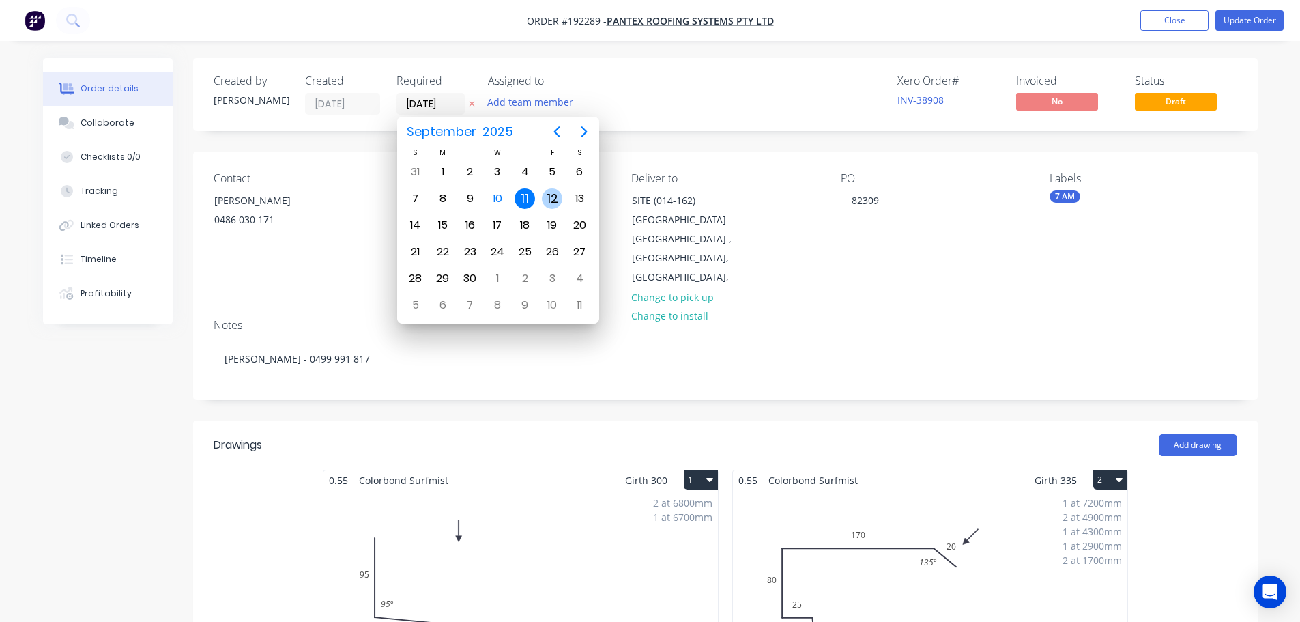
click at [554, 199] on div "12" at bounding box center [552, 198] width 20 height 20
type input "12/09/25"
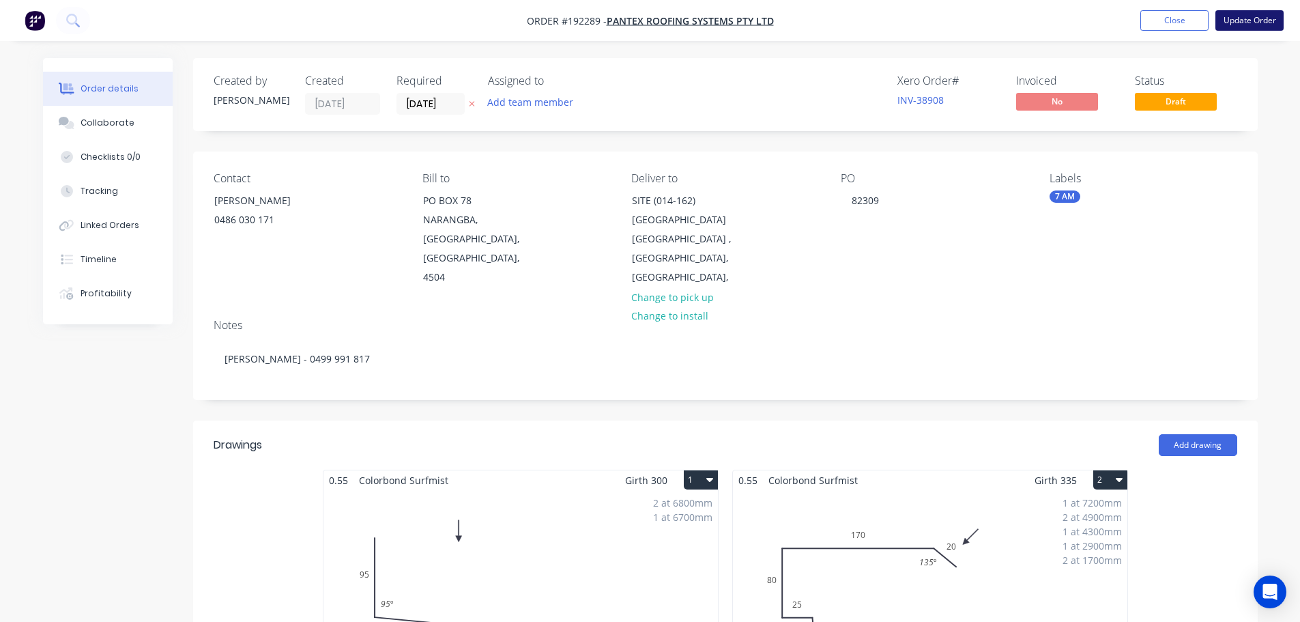
click at [1243, 16] on button "Update Order" at bounding box center [1250, 20] width 68 height 20
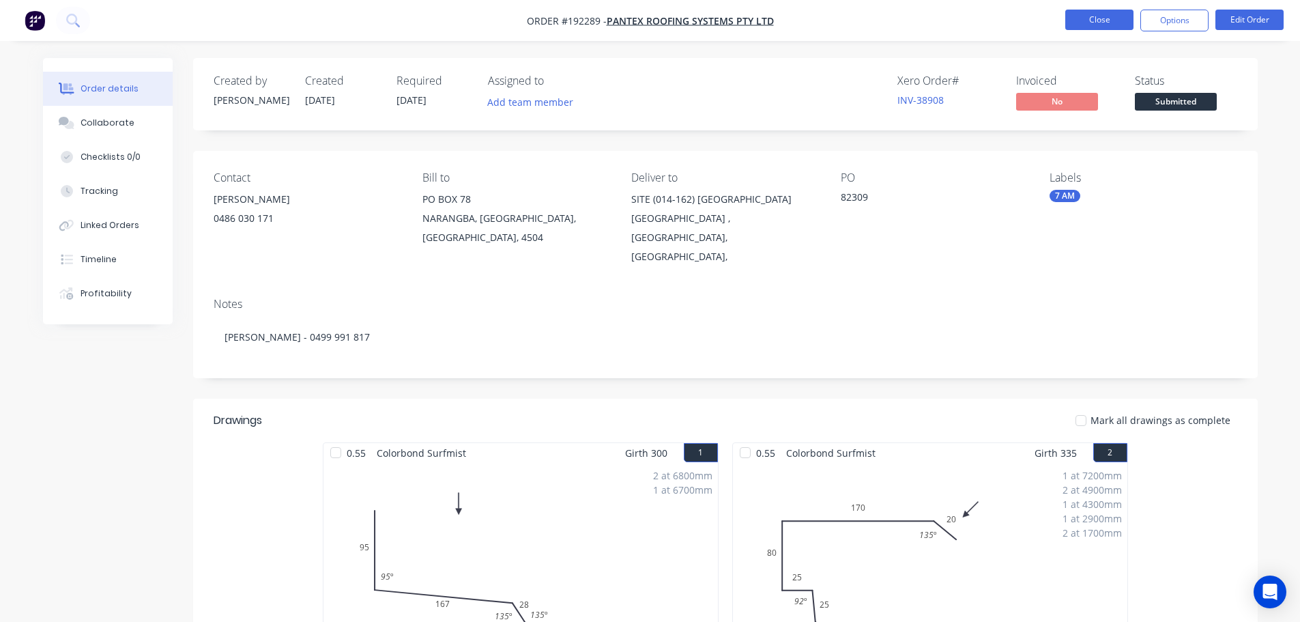
click at [1108, 12] on button "Close" at bounding box center [1100, 20] width 68 height 20
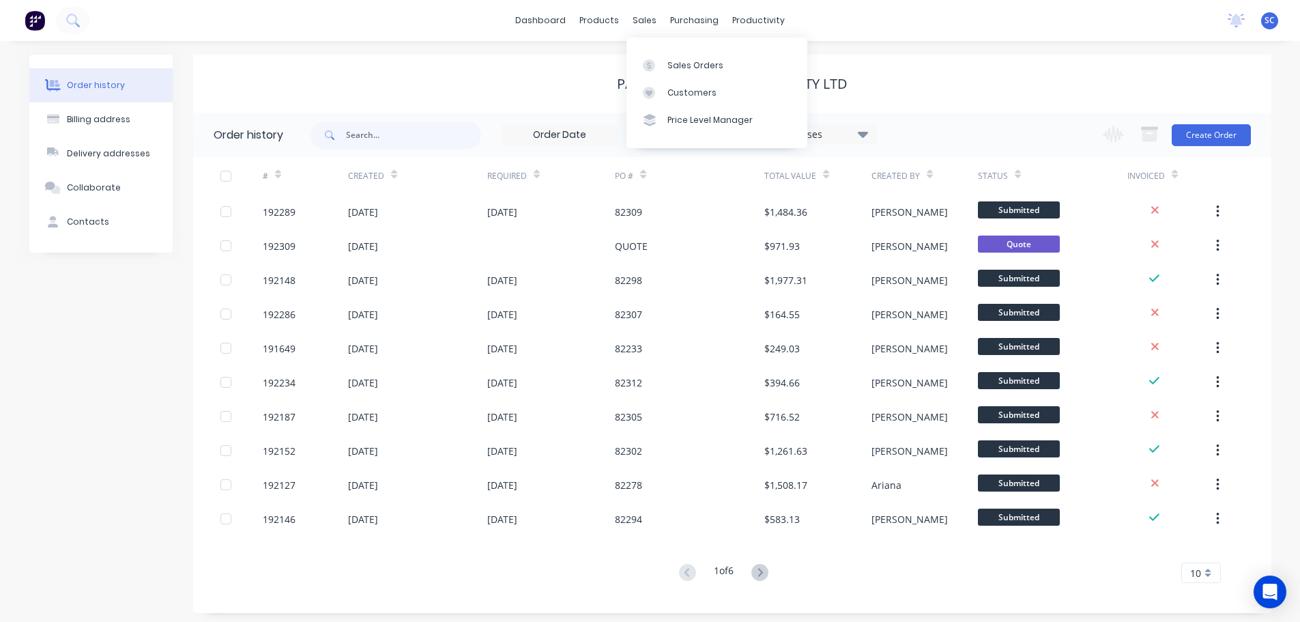
drag, startPoint x: 638, startPoint y: 17, endPoint x: 652, endPoint y: 45, distance: 31.1
click at [639, 18] on div "sales" at bounding box center [645, 20] width 38 height 20
click at [695, 83] on link "Customers" at bounding box center [717, 92] width 181 height 27
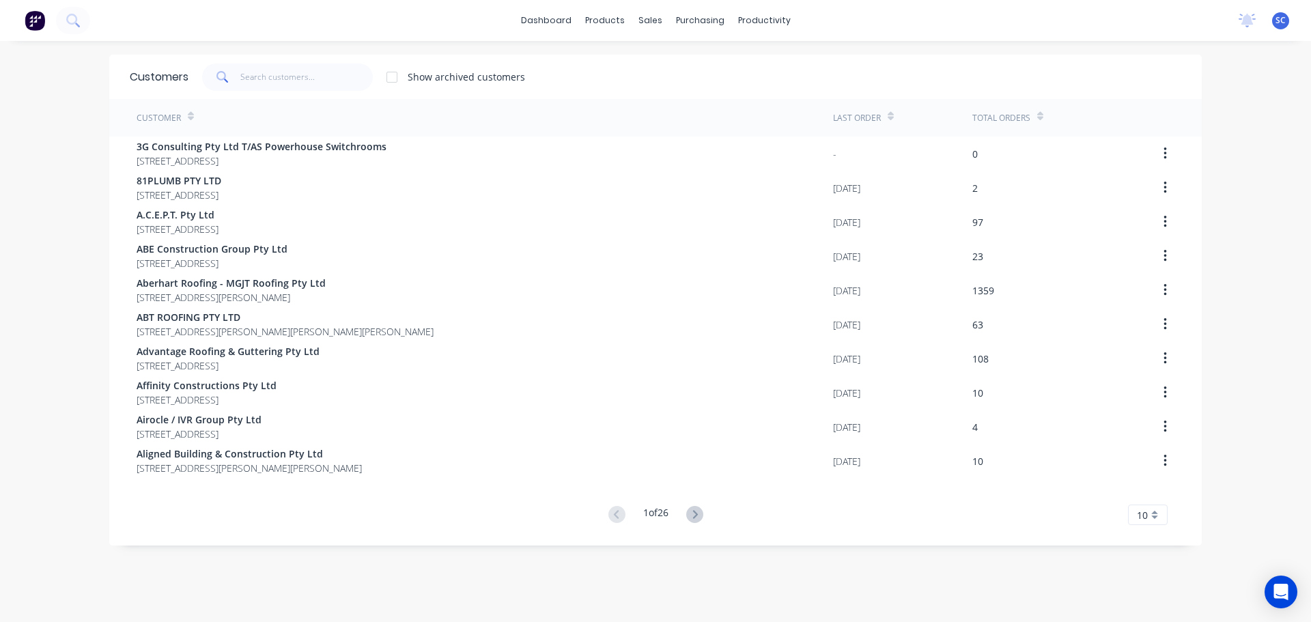
click at [316, 60] on div "Customers Show archived customers" at bounding box center [655, 77] width 1092 height 44
click at [252, 81] on input "text" at bounding box center [306, 76] width 133 height 27
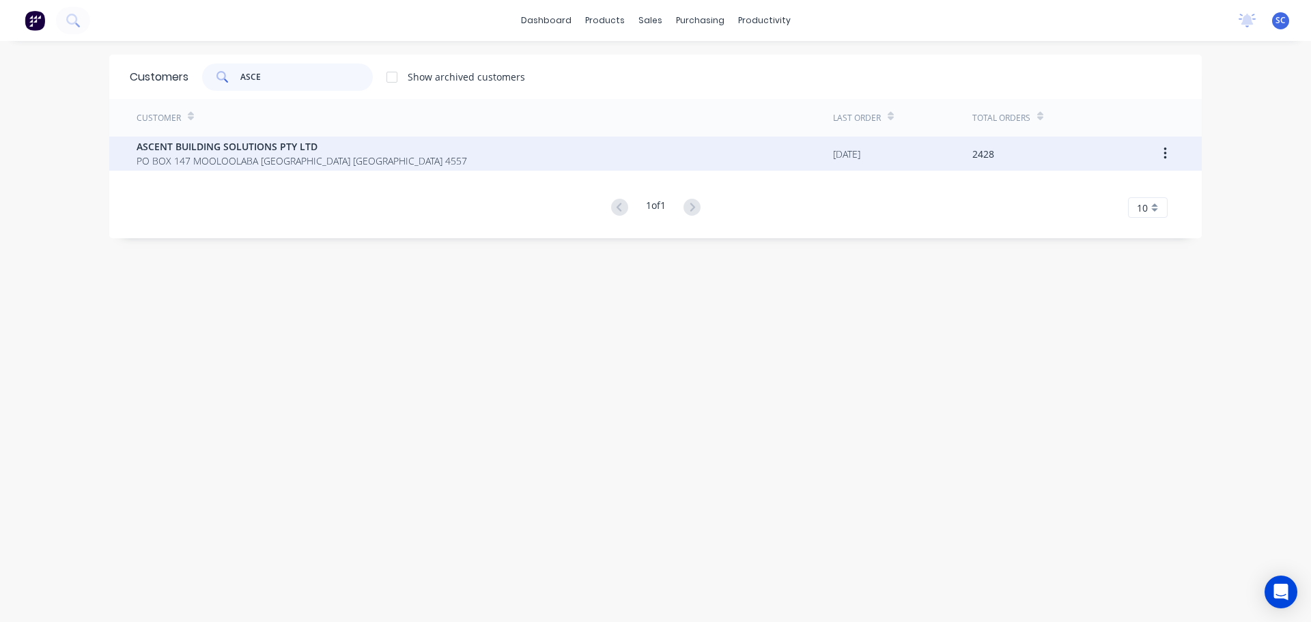
type input "ASCE"
click at [173, 157] on span "PO BOX 147 MOOLOOLABA [GEOGRAPHIC_DATA] [GEOGRAPHIC_DATA] 4557" at bounding box center [302, 161] width 330 height 14
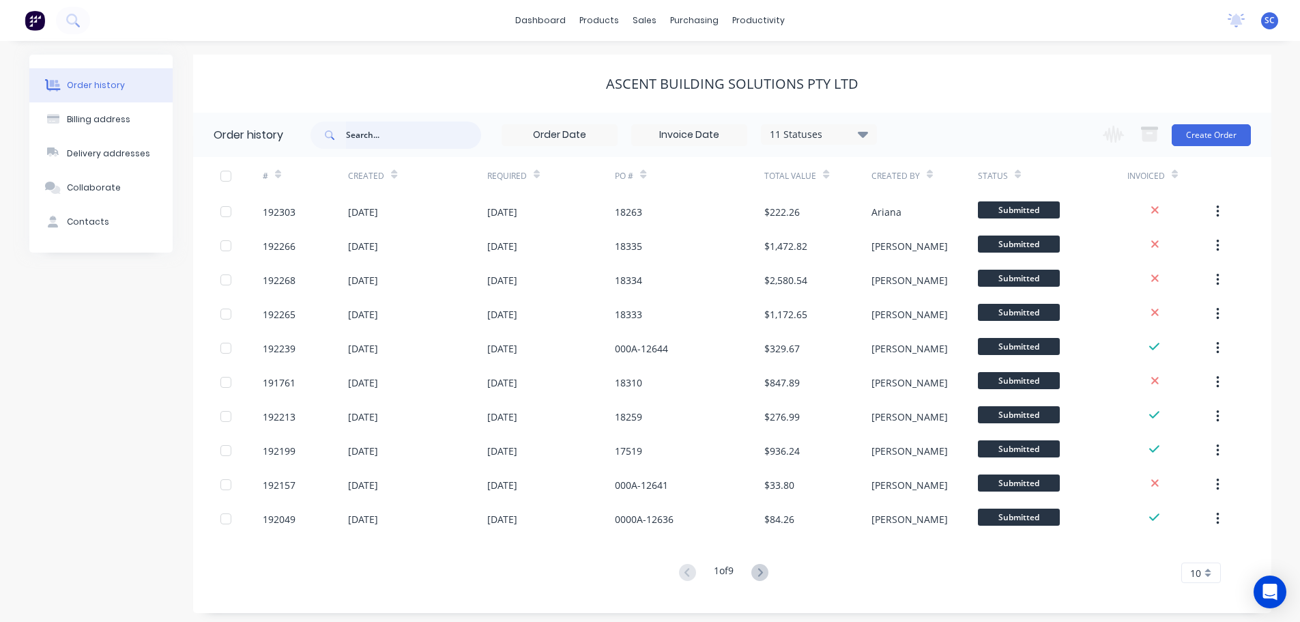
click at [362, 137] on input "text" at bounding box center [413, 135] width 135 height 27
type input "16314"
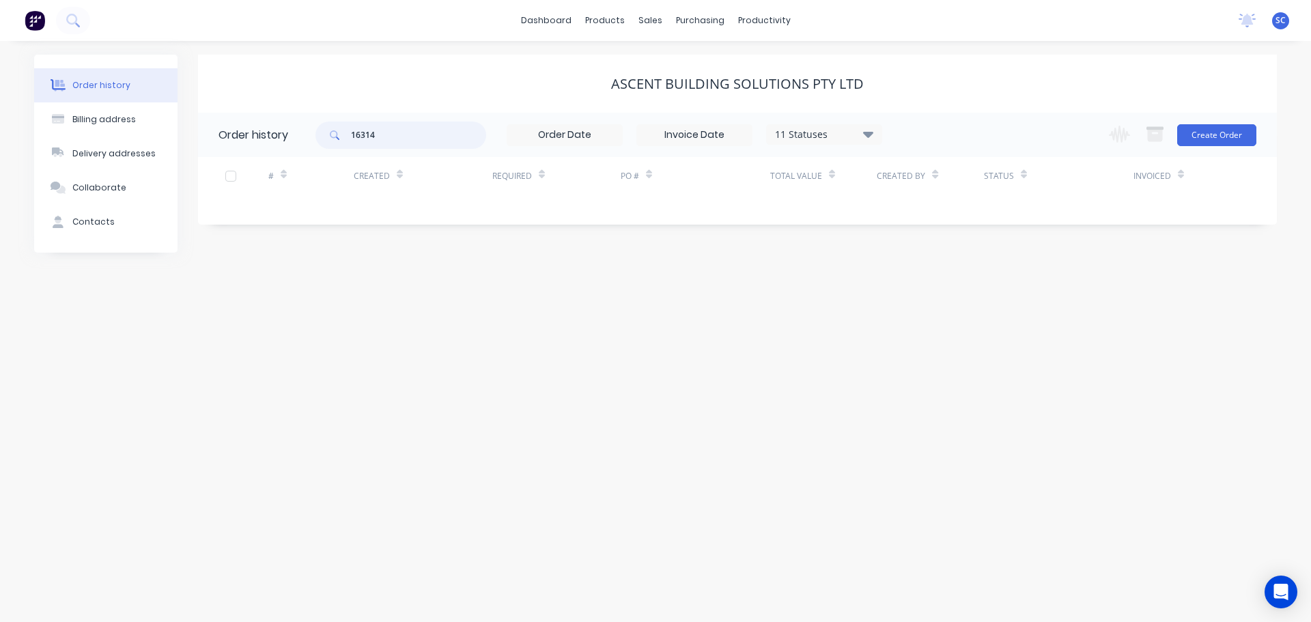
drag, startPoint x: 351, startPoint y: 132, endPoint x: 311, endPoint y: 128, distance: 40.5
click at [311, 129] on header "Order history 16314 11 Statuses Invoice Status Invoiced Not Invoiced Partial Or…" at bounding box center [737, 135] width 1079 height 44
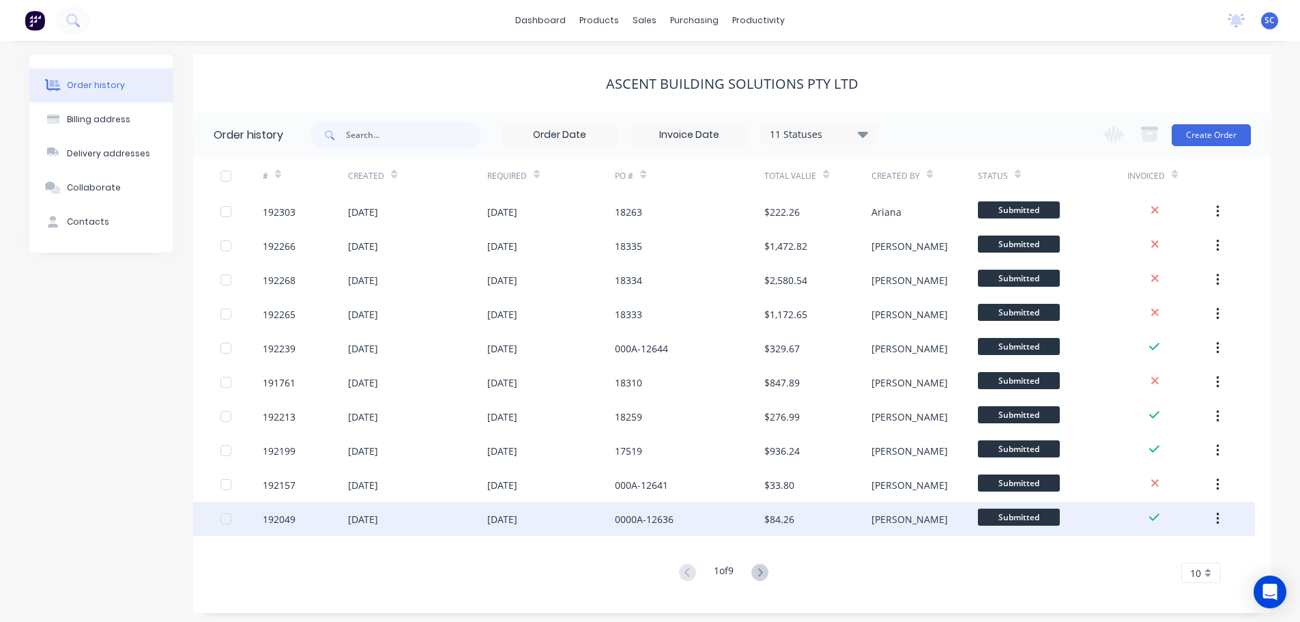
click at [621, 526] on div "0000A-12636" at bounding box center [690, 519] width 150 height 34
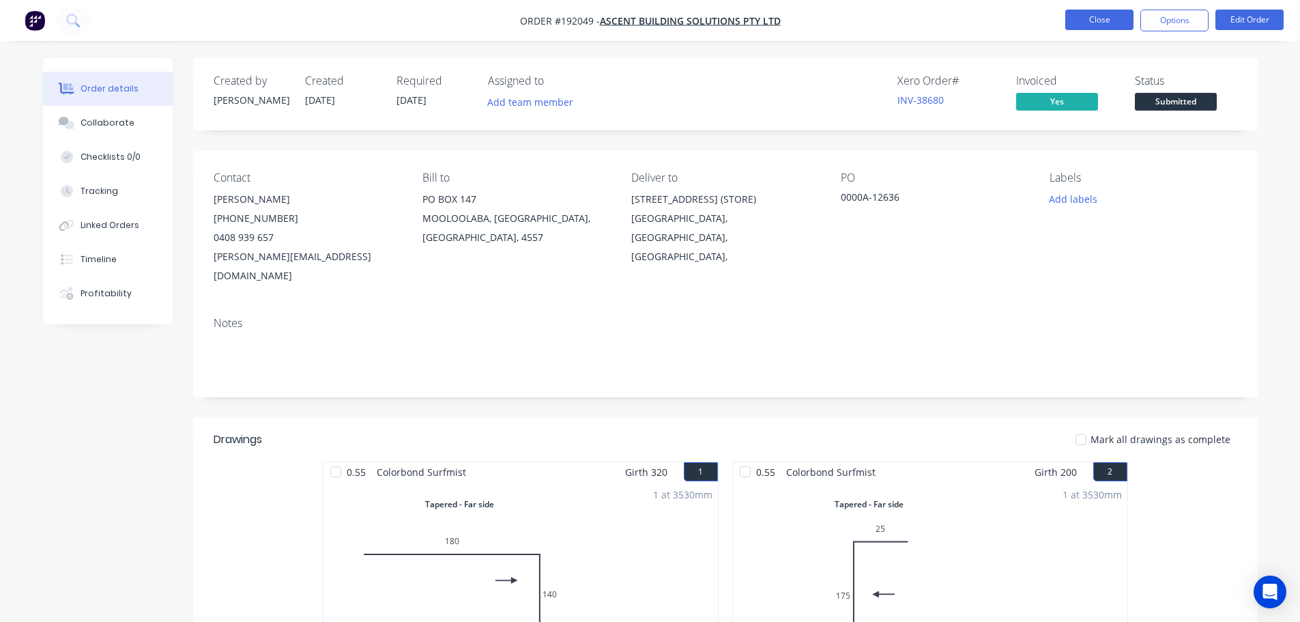
click at [1103, 14] on button "Close" at bounding box center [1100, 20] width 68 height 20
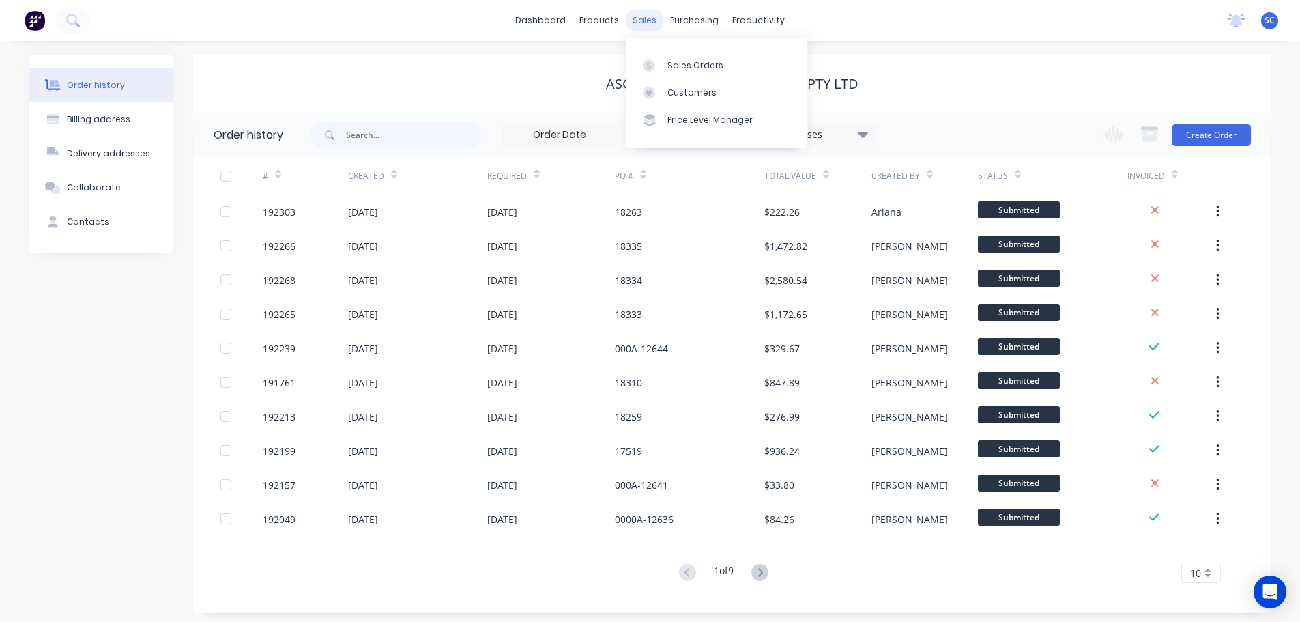
click at [644, 18] on div "sales" at bounding box center [645, 20] width 38 height 20
click at [692, 87] on div "Customers" at bounding box center [692, 93] width 49 height 12
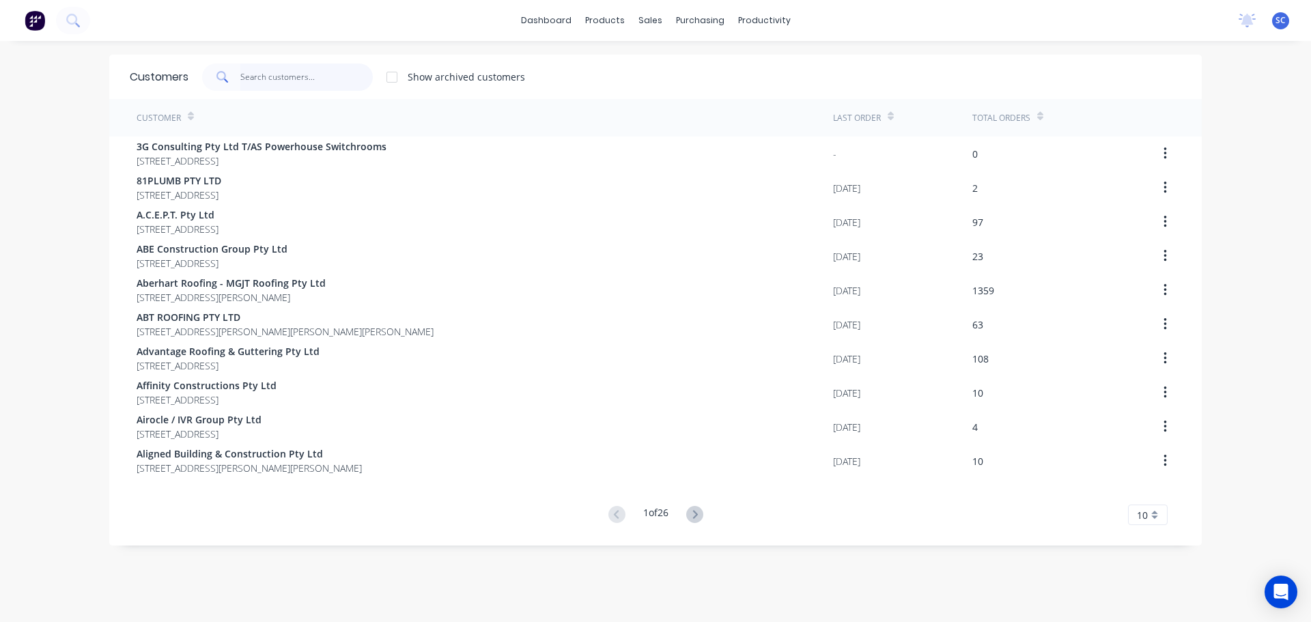
click at [277, 79] on input "text" at bounding box center [306, 76] width 133 height 27
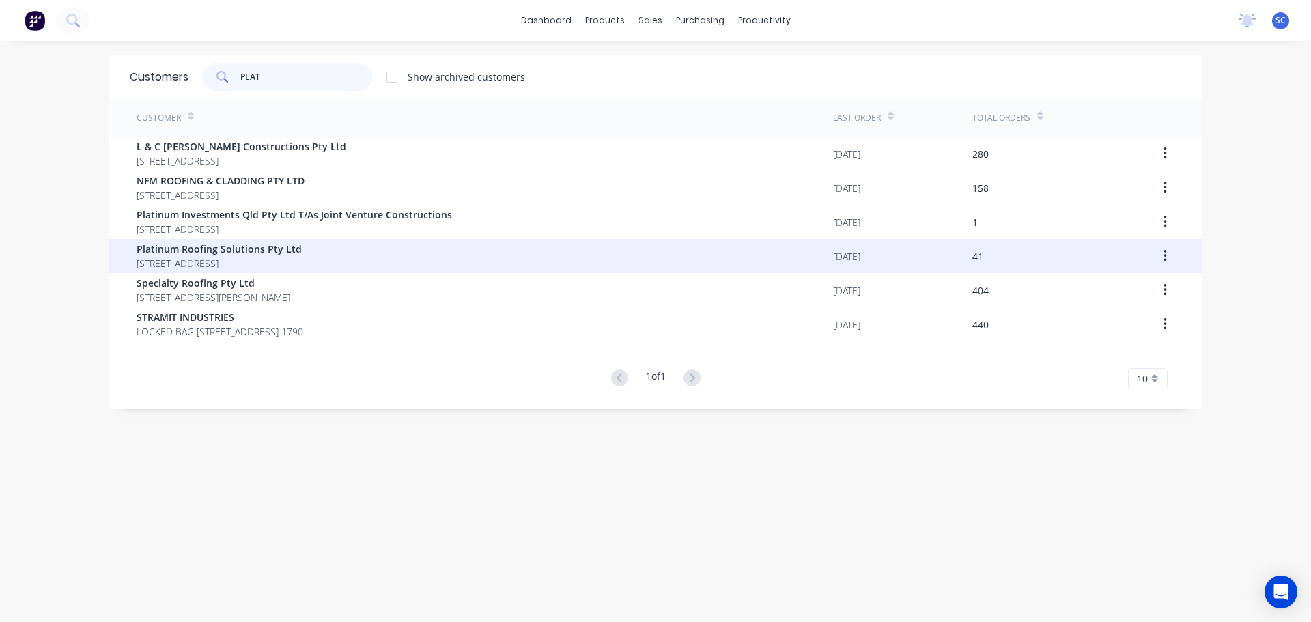
type input "PLAT"
click at [197, 251] on span "Platinum Roofing Solutions Pty Ltd" at bounding box center [219, 249] width 165 height 14
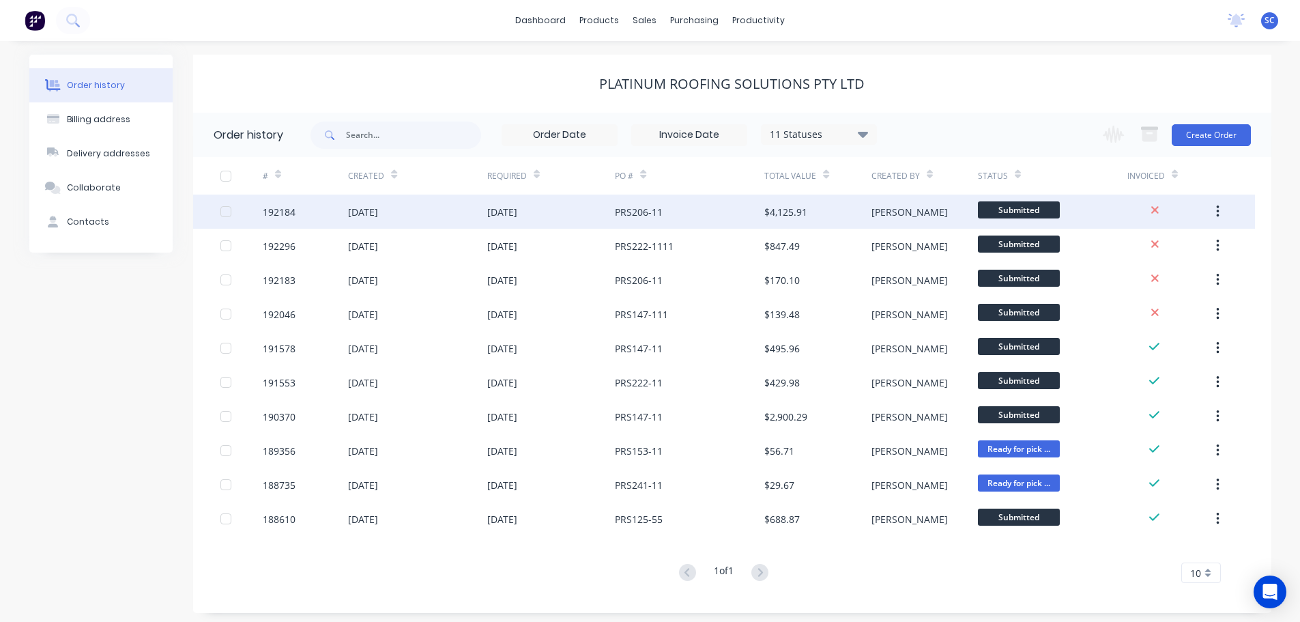
click at [481, 213] on div "[DATE]" at bounding box center [417, 212] width 139 height 34
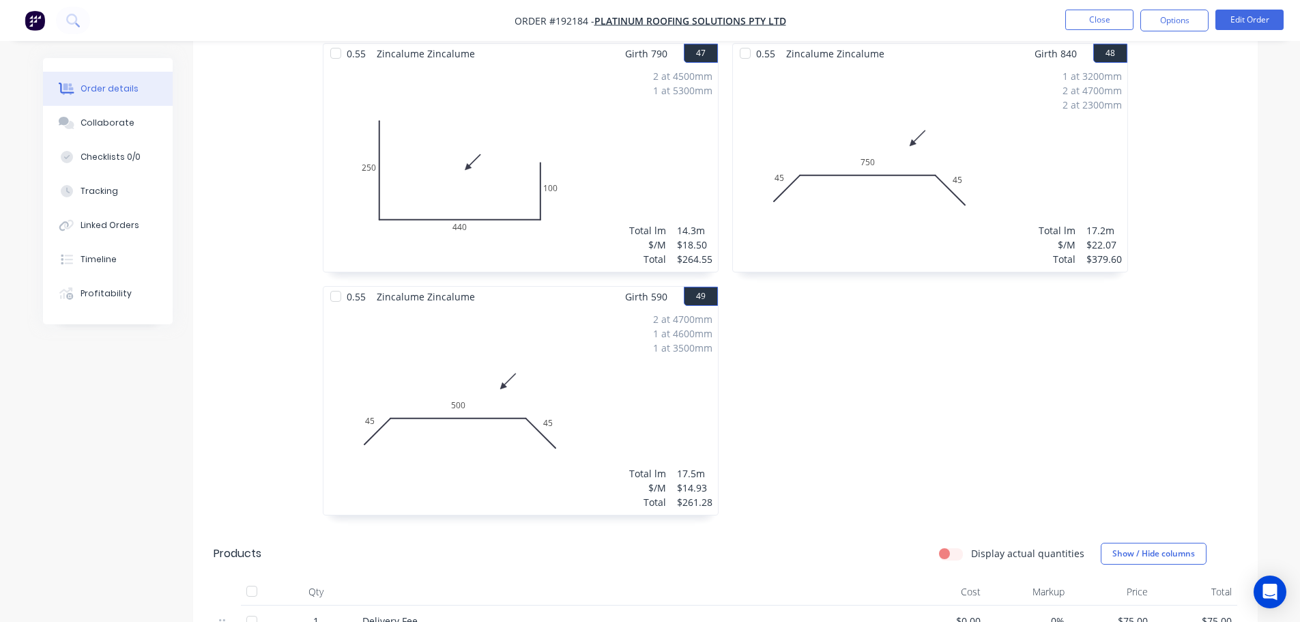
scroll to position [5994, 0]
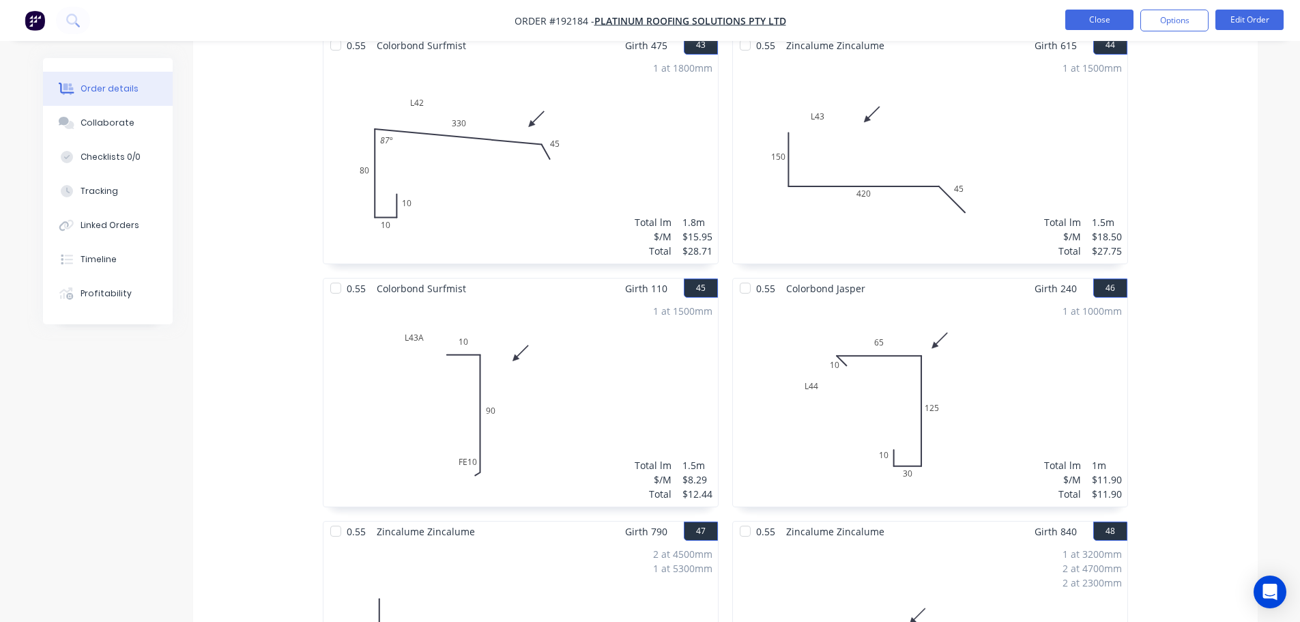
click at [1103, 10] on button "Close" at bounding box center [1100, 20] width 68 height 20
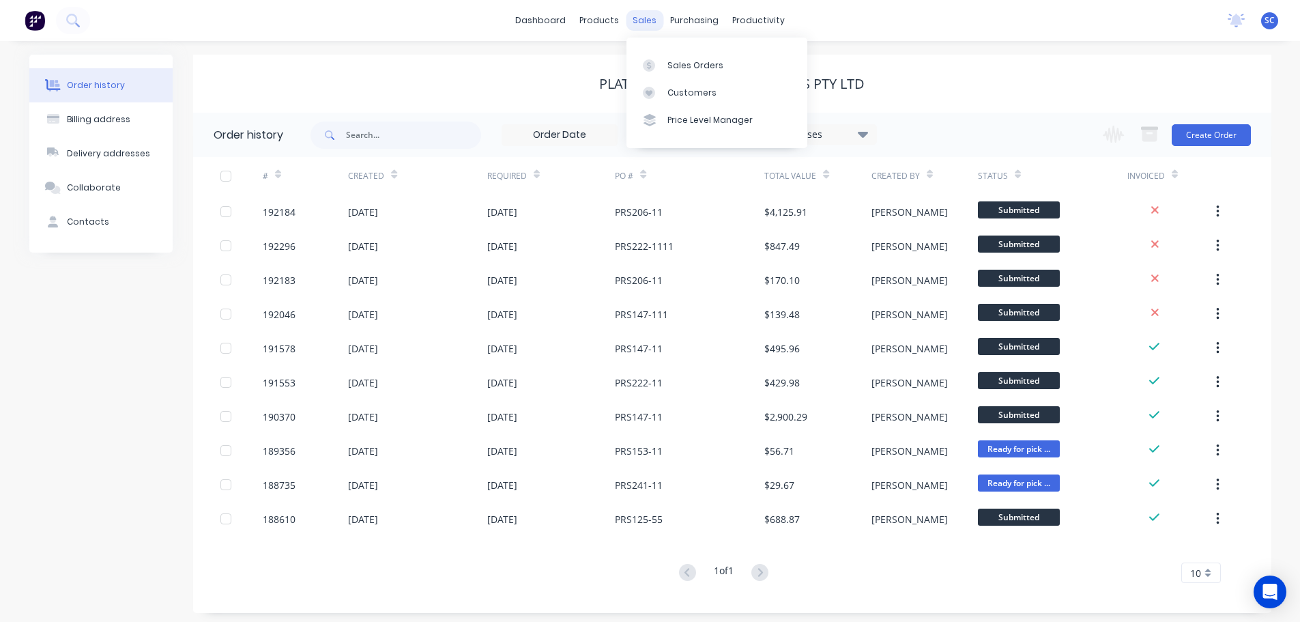
click at [651, 18] on div "sales" at bounding box center [645, 20] width 38 height 20
click at [680, 61] on div "Sales Orders" at bounding box center [696, 65] width 56 height 12
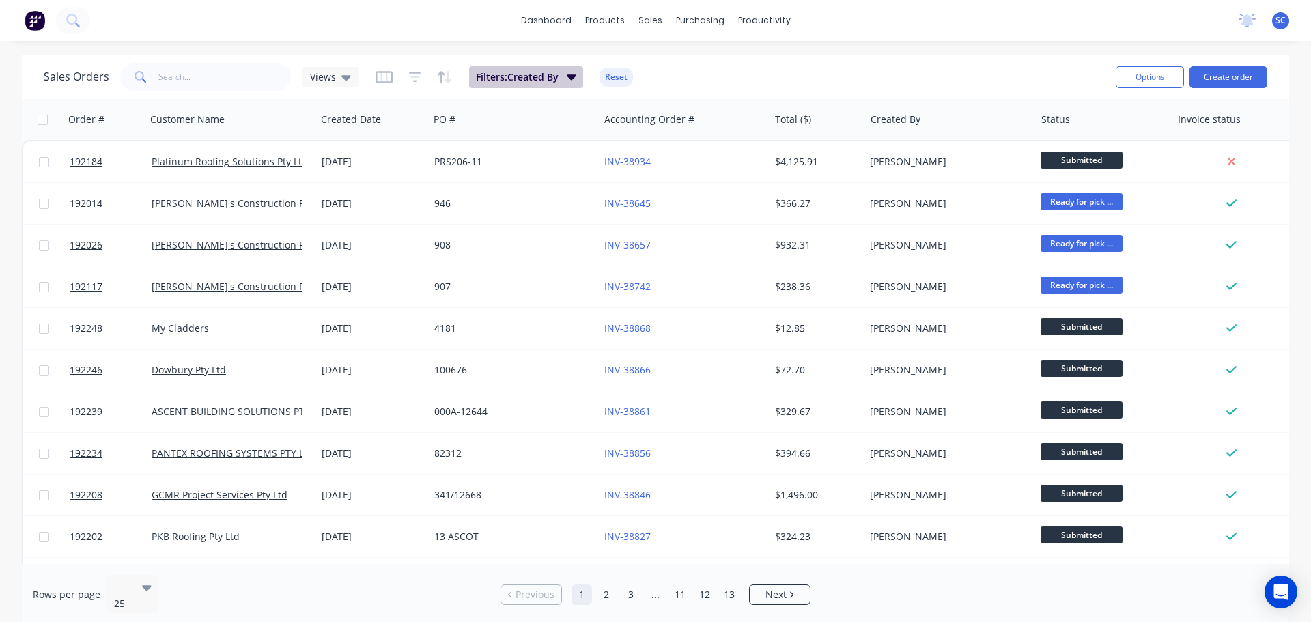
click at [569, 74] on icon "button" at bounding box center [572, 76] width 10 height 15
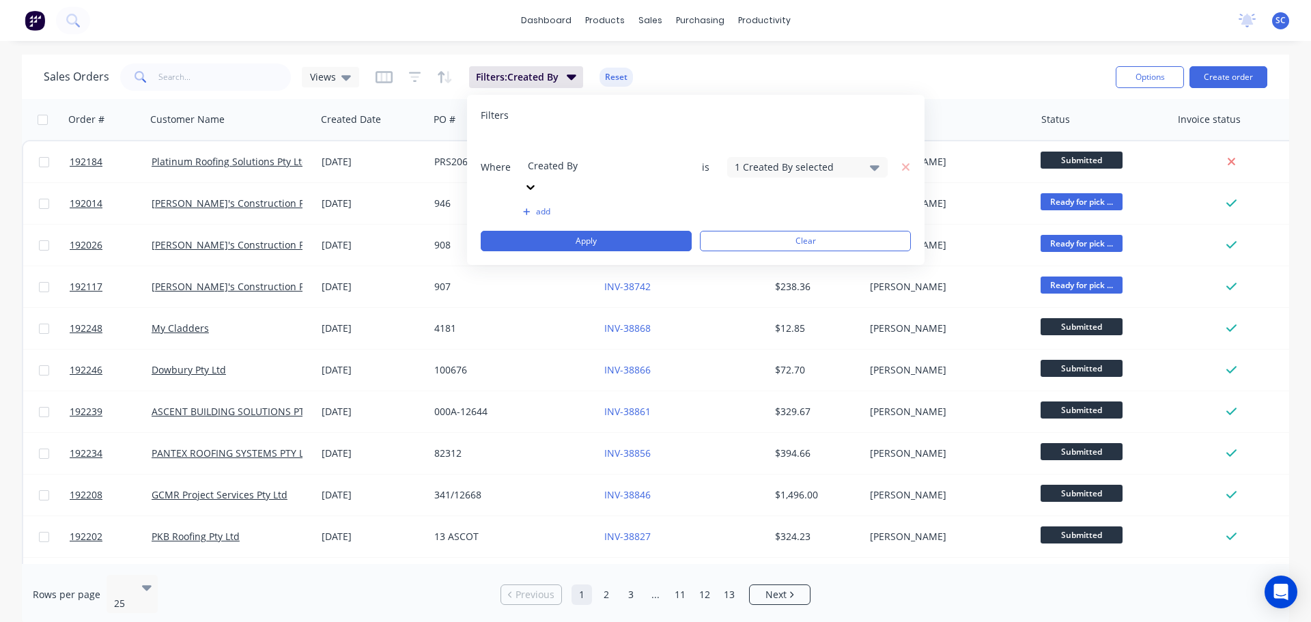
click at [543, 206] on button "add" at bounding box center [603, 211] width 160 height 11
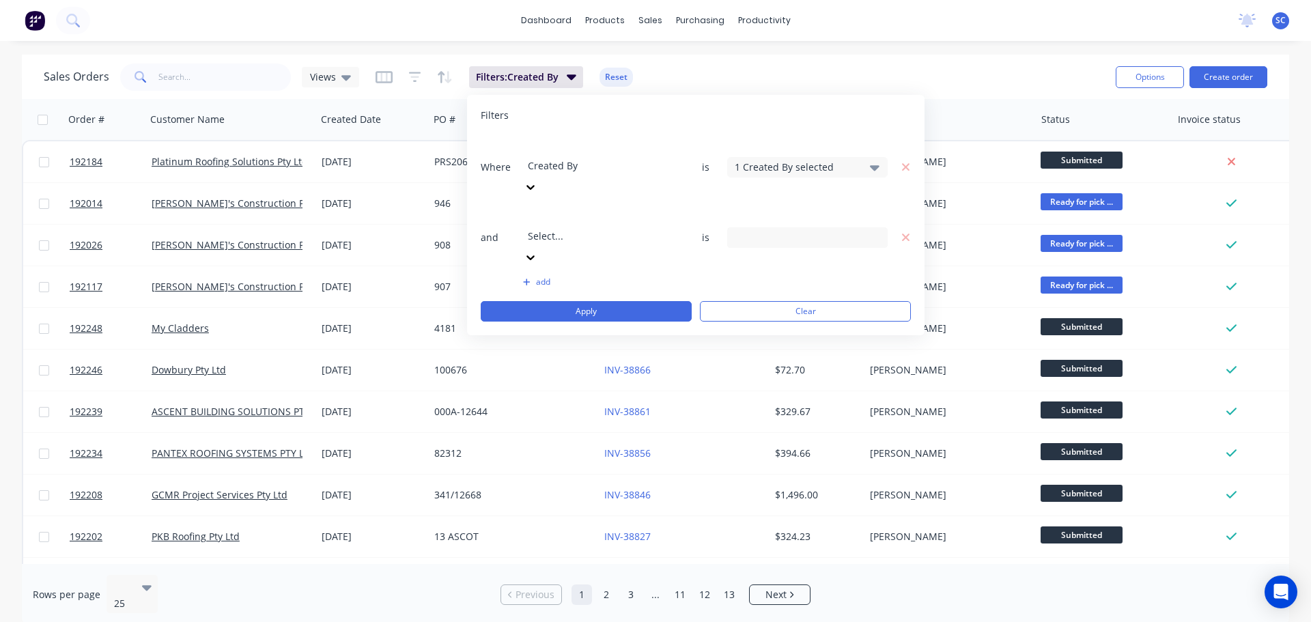
click at [535, 255] on icon at bounding box center [530, 257] width 8 height 5
click at [777, 227] on input at bounding box center [807, 237] width 159 height 20
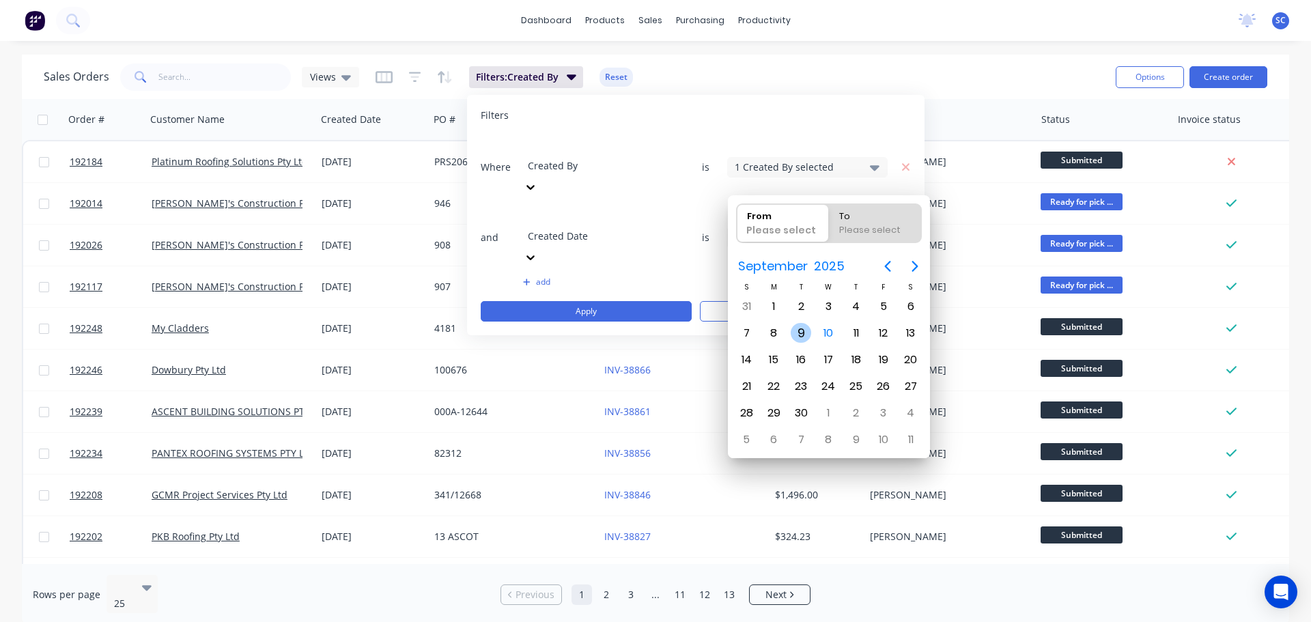
click at [804, 332] on div "9" at bounding box center [801, 333] width 20 height 20
type input "[DATE]"
radio input "false"
radio input "true"
click at [803, 332] on div "9" at bounding box center [801, 333] width 20 height 20
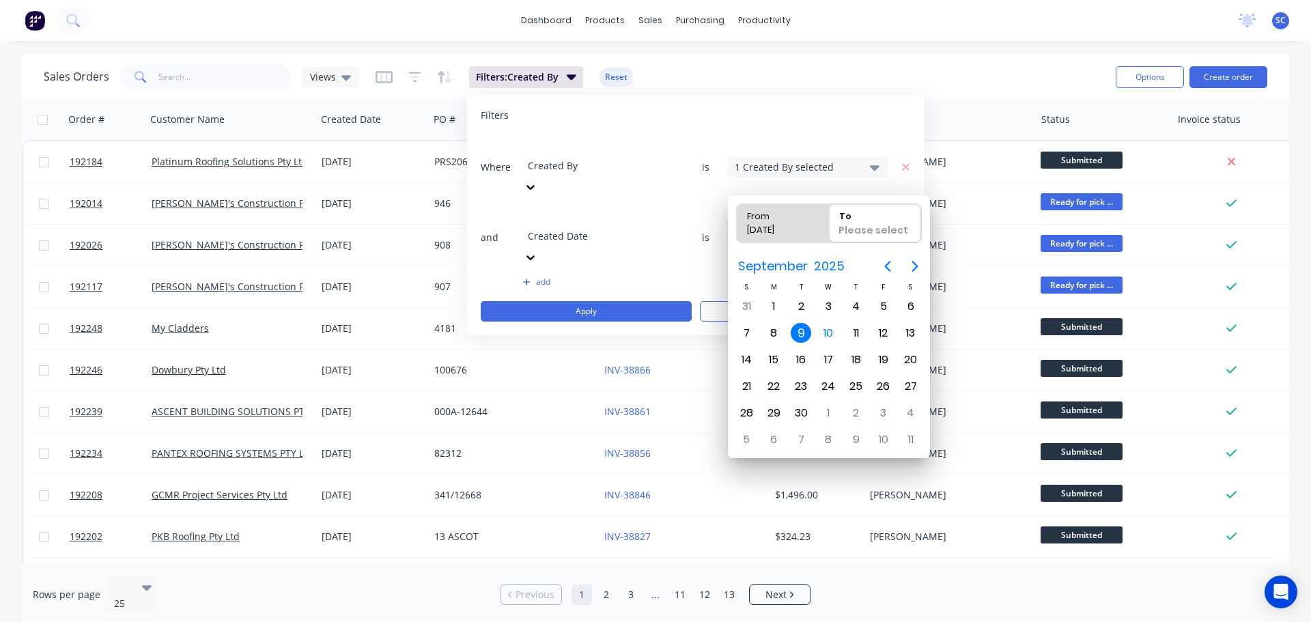
type input "09/09/25 - 09/09/25"
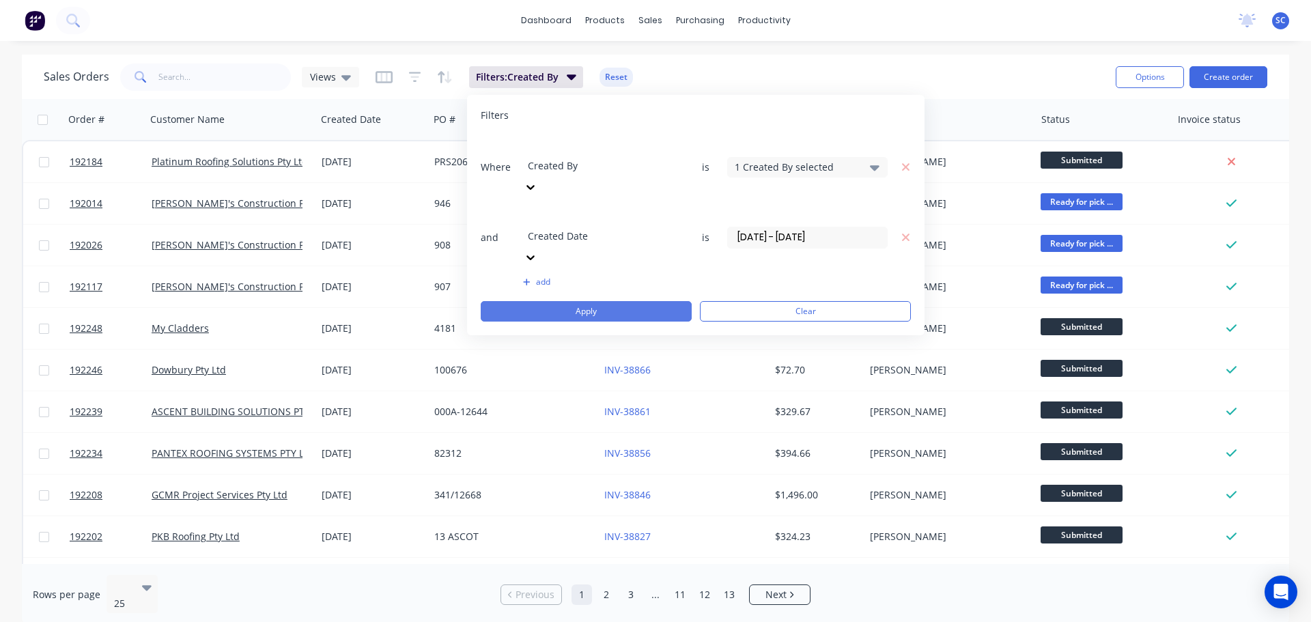
click at [605, 301] on button "Apply" at bounding box center [586, 311] width 211 height 20
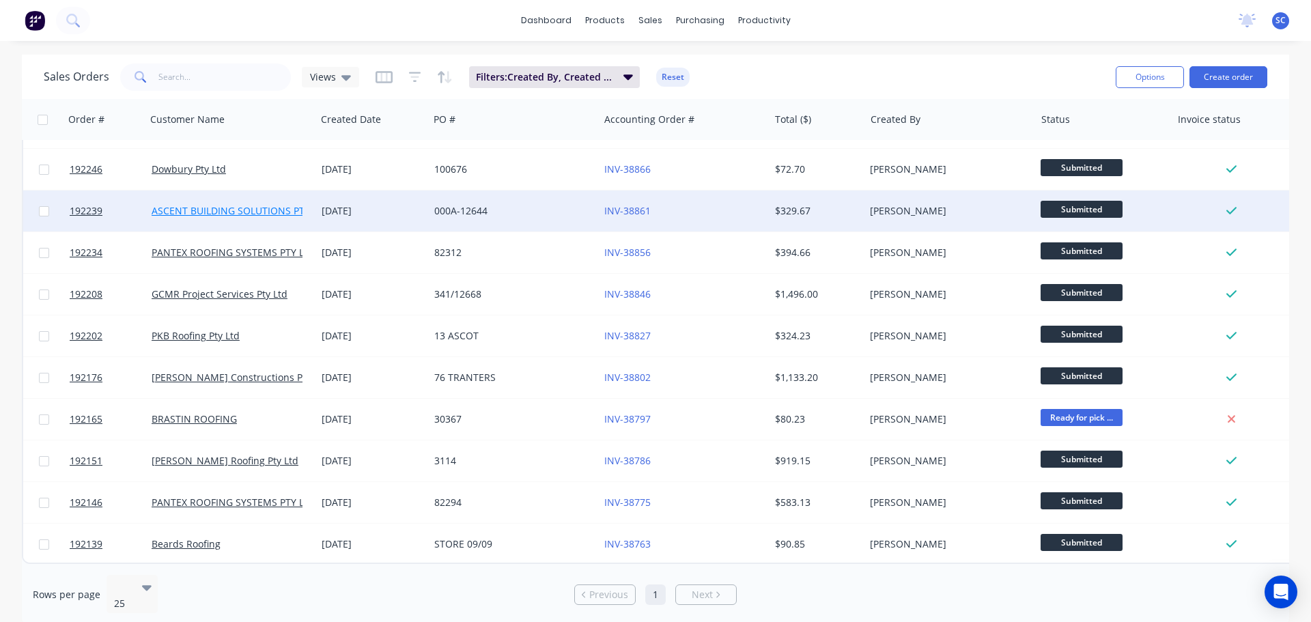
scroll to position [83, 0]
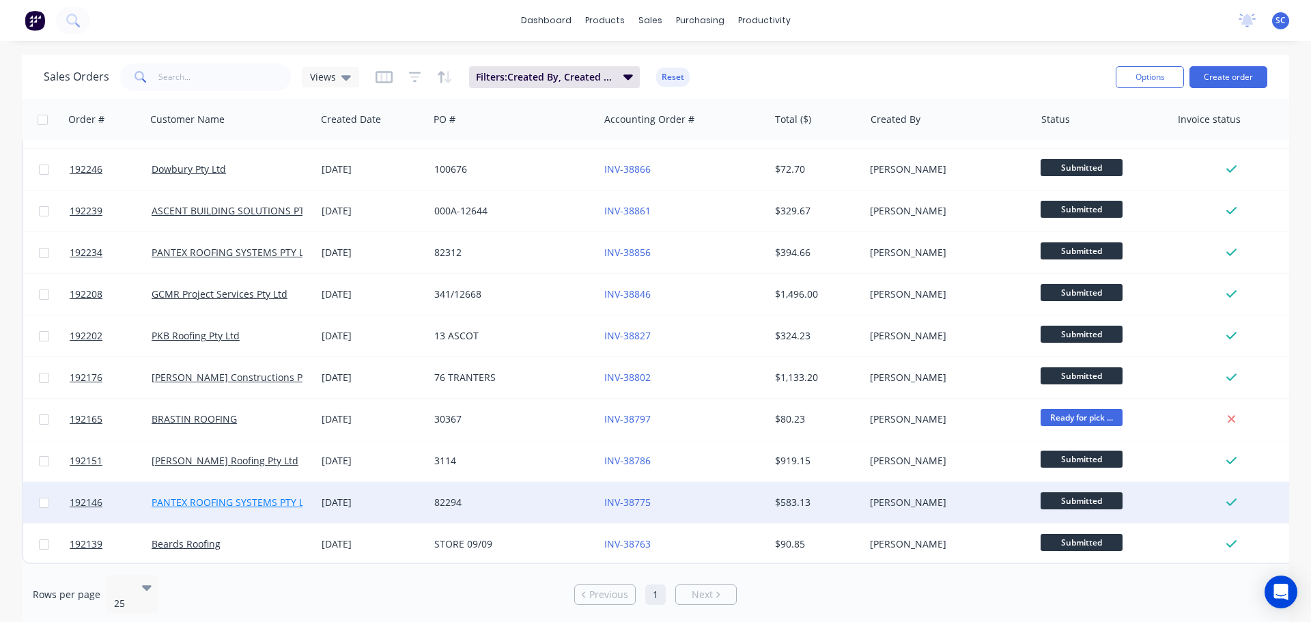
click at [221, 496] on link "PANTEX ROOFING SYSTEMS PTY LTD" at bounding box center [234, 502] width 165 height 13
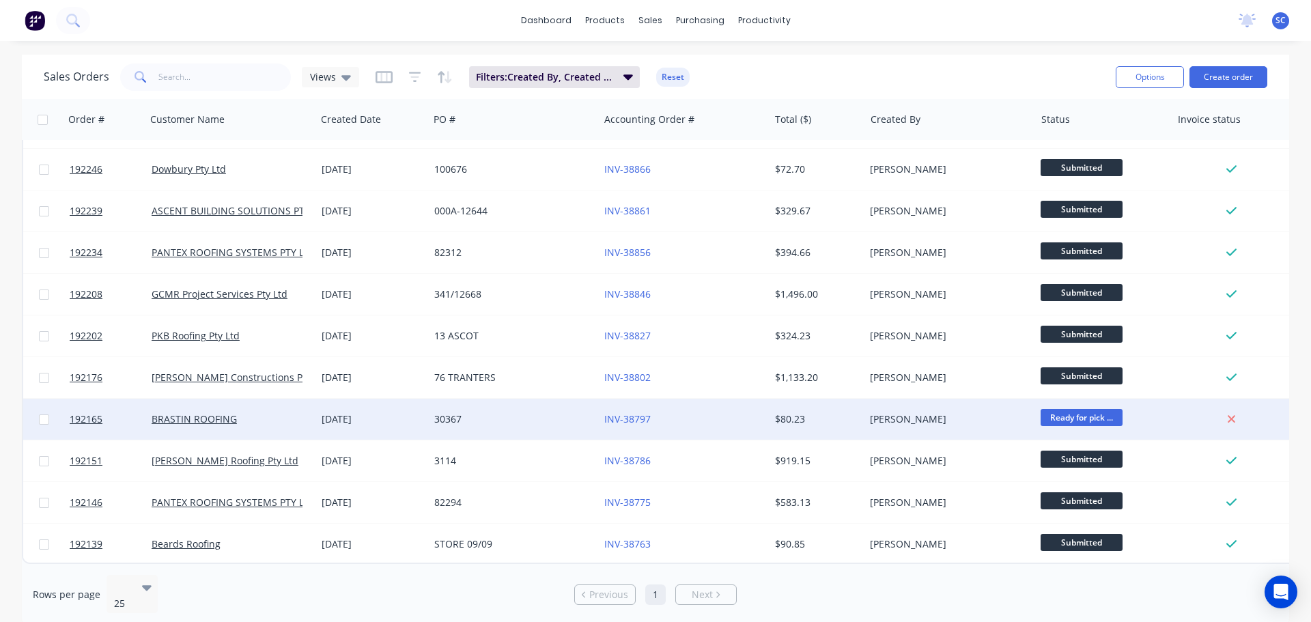
scroll to position [83, 0]
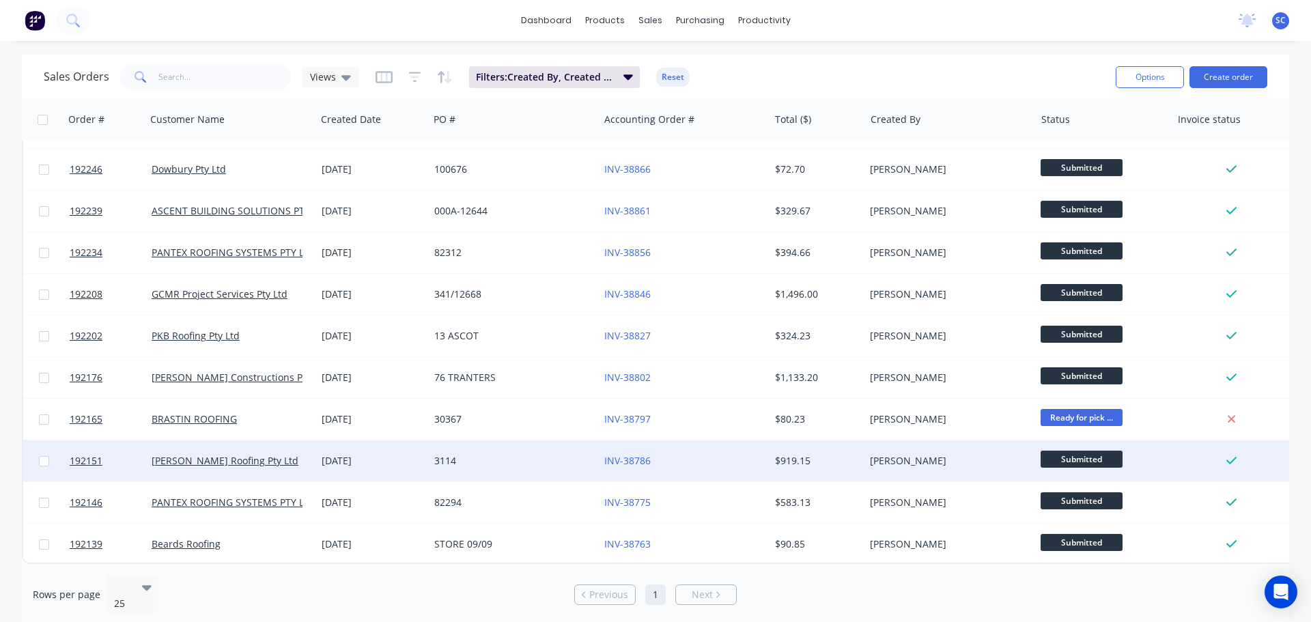
click at [530, 455] on div "3114" at bounding box center [510, 461] width 152 height 14
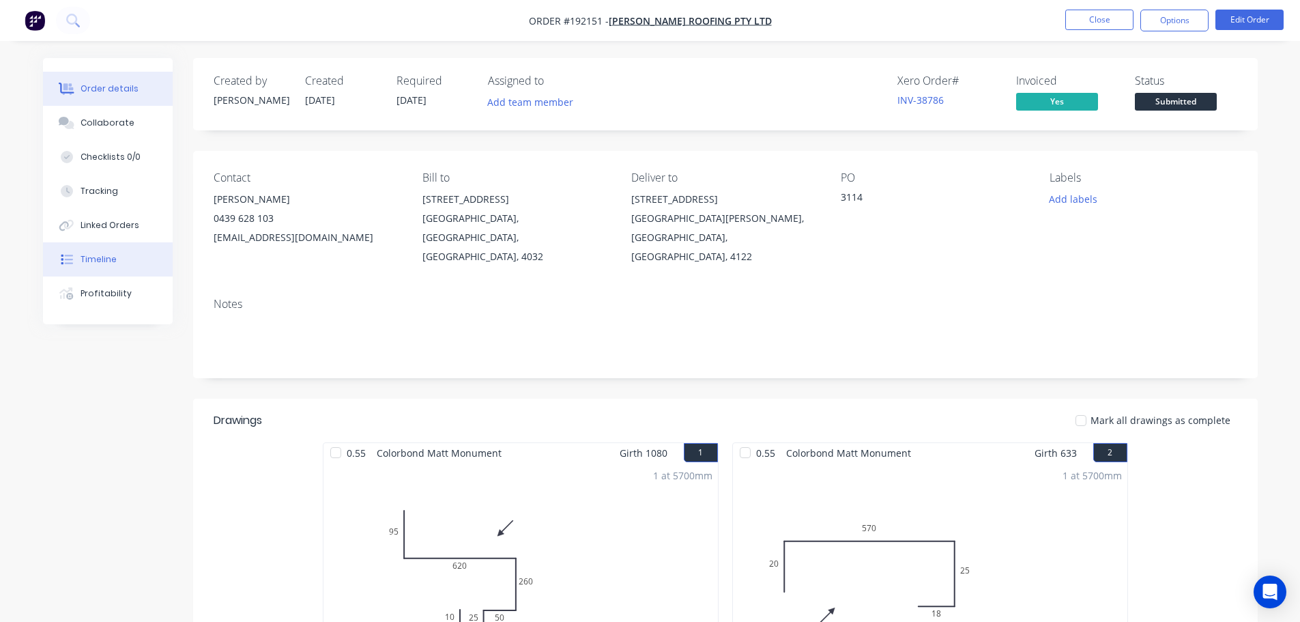
click at [97, 255] on div "Timeline" at bounding box center [99, 259] width 36 height 12
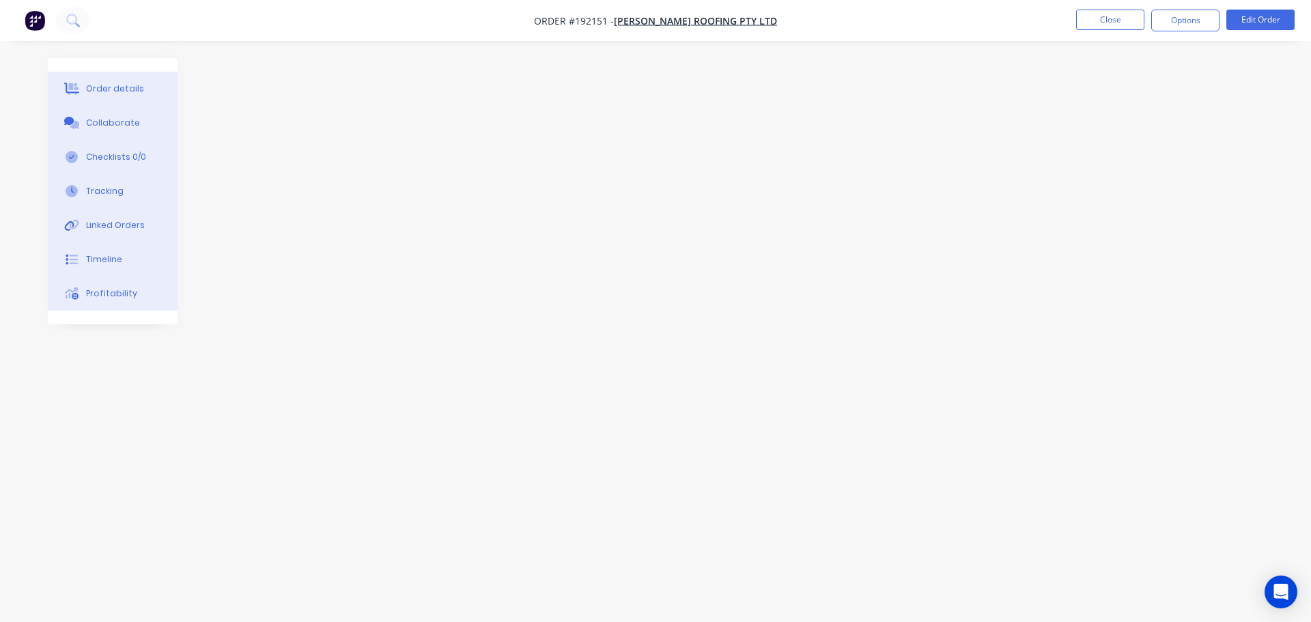
drag, startPoint x: 106, startPoint y: 83, endPoint x: 114, endPoint y: 84, distance: 7.6
click at [106, 84] on div "Order details" at bounding box center [115, 89] width 58 height 12
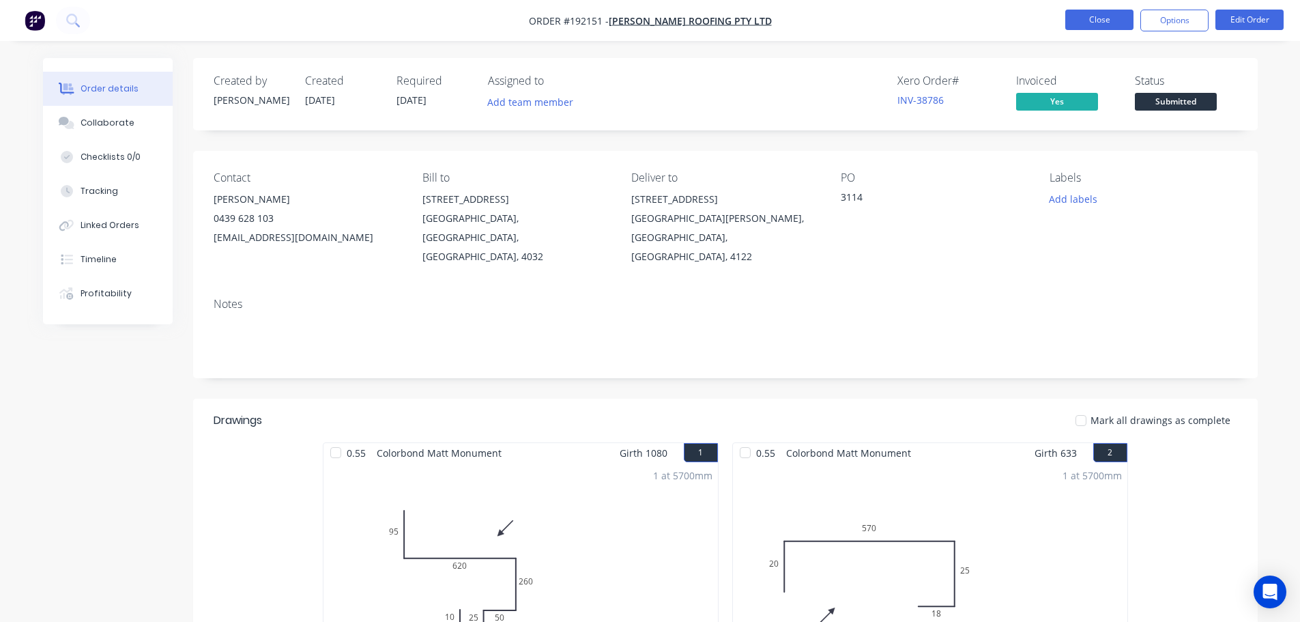
click at [1092, 13] on button "Close" at bounding box center [1100, 20] width 68 height 20
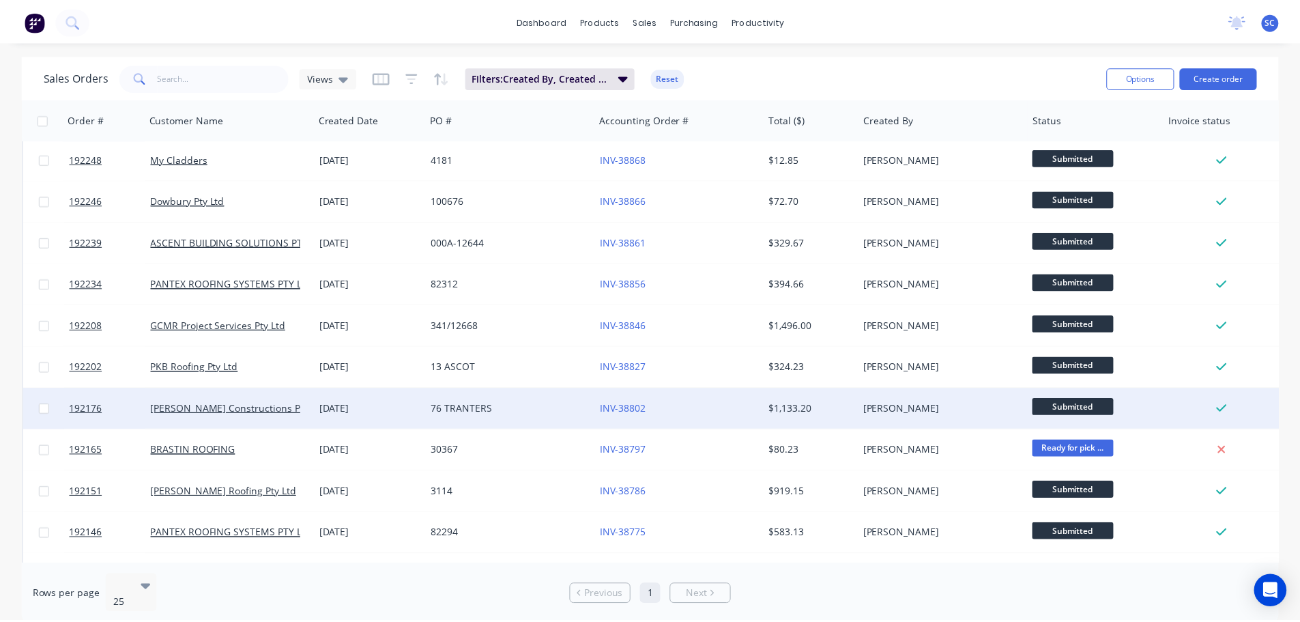
scroll to position [68, 0]
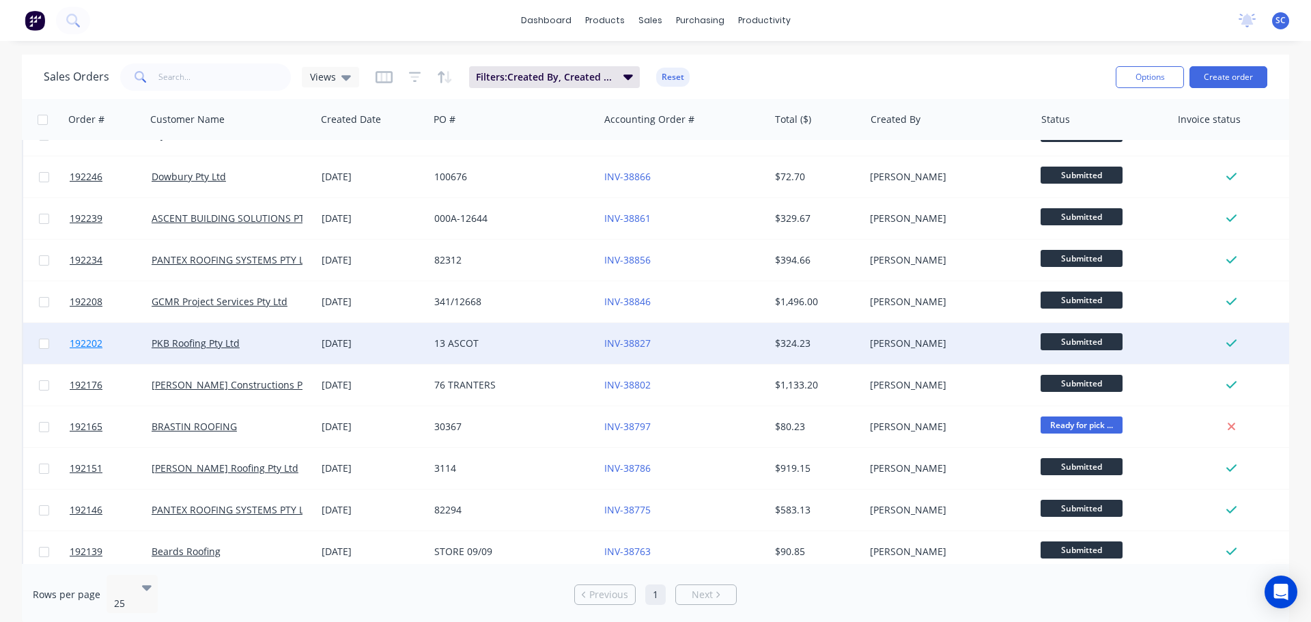
click at [130, 343] on link "192202" at bounding box center [111, 343] width 82 height 41
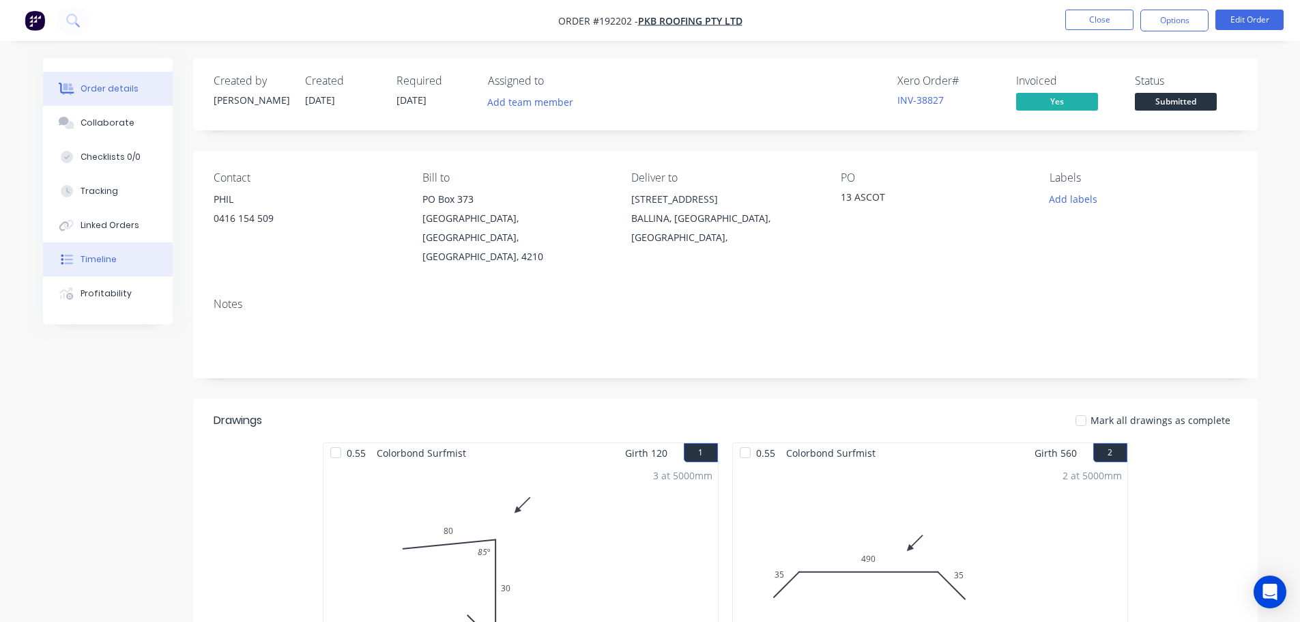
click at [100, 255] on div "Timeline" at bounding box center [99, 259] width 36 height 12
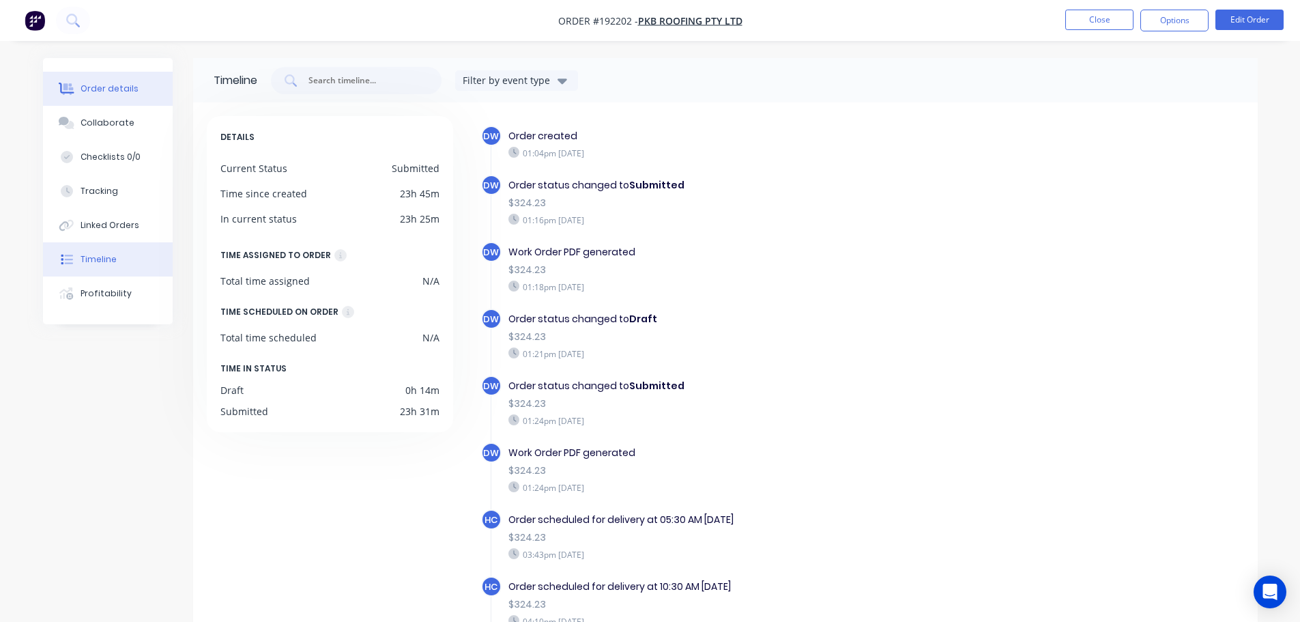
click at [120, 88] on div "Order details" at bounding box center [110, 89] width 58 height 12
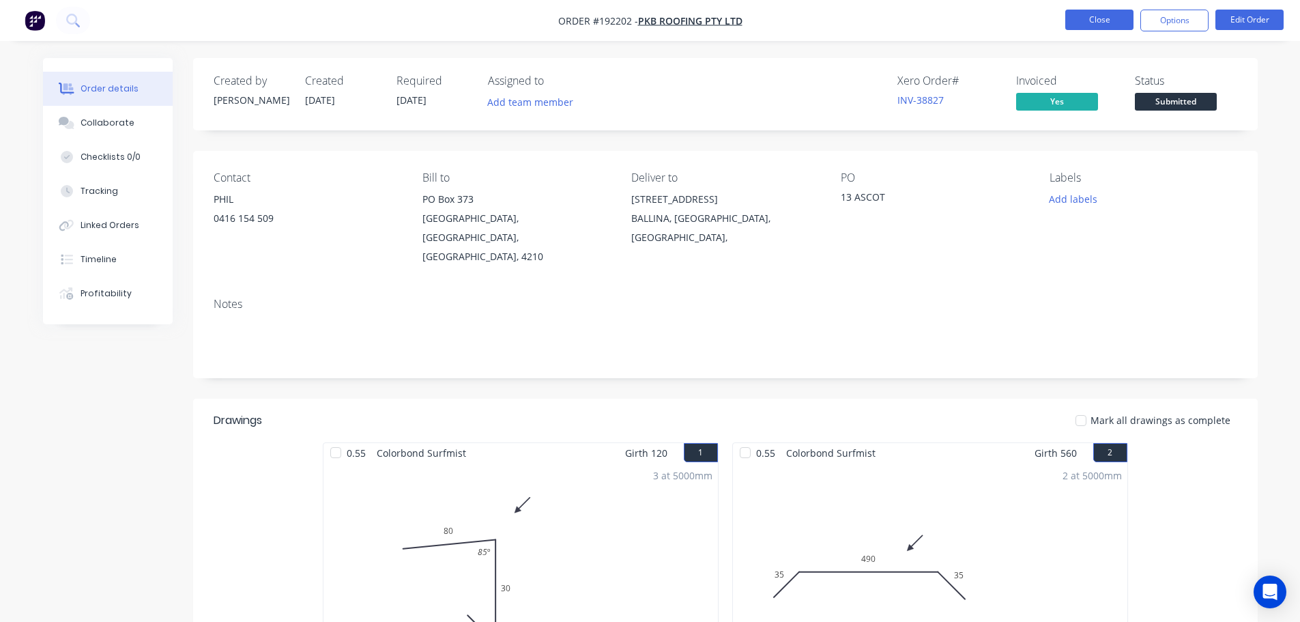
click at [1103, 23] on button "Close" at bounding box center [1100, 20] width 68 height 20
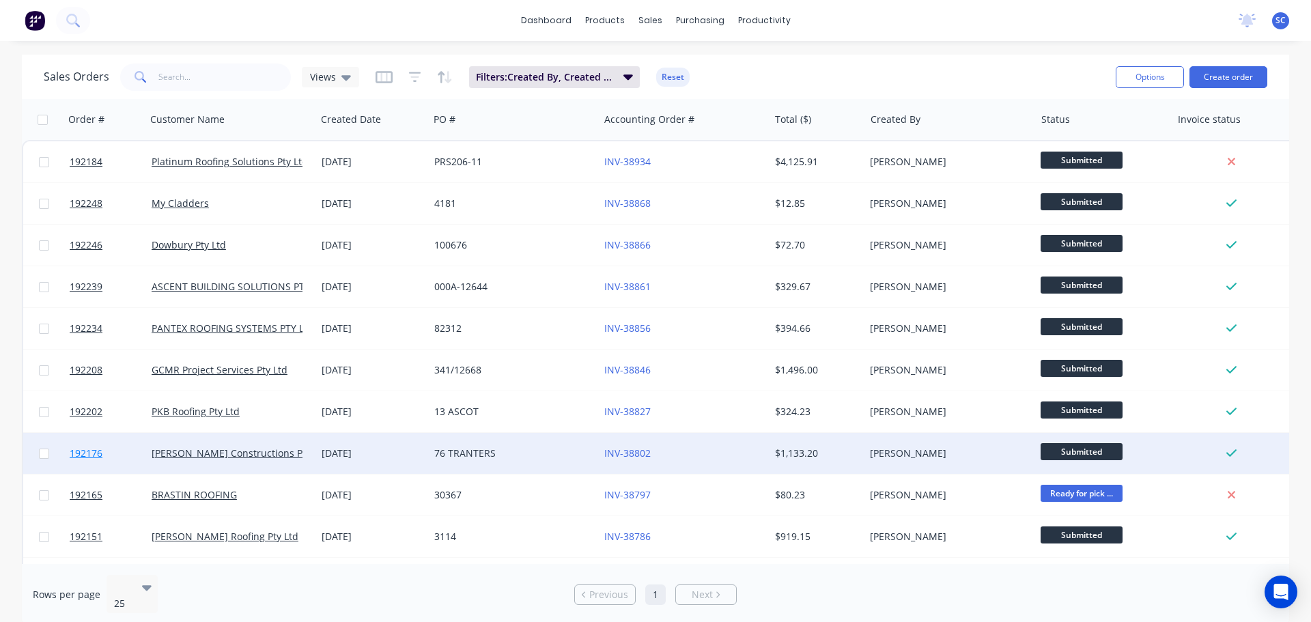
click at [132, 454] on link "192176" at bounding box center [111, 453] width 82 height 41
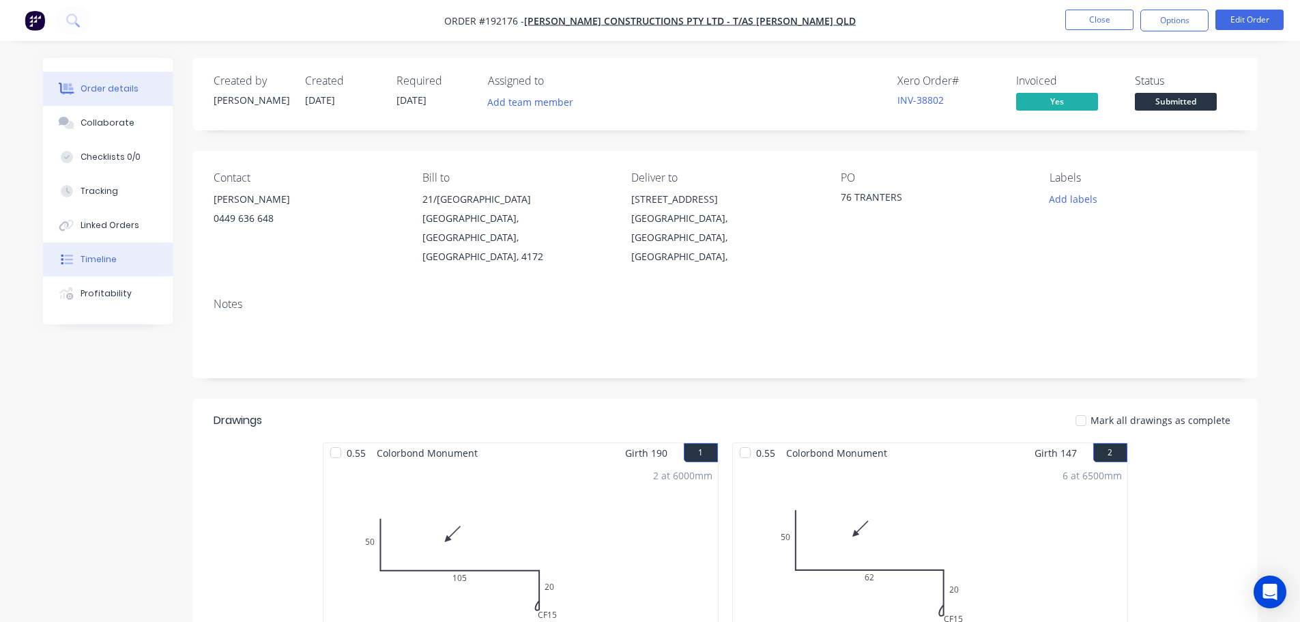
click at [97, 263] on div "Timeline" at bounding box center [99, 259] width 36 height 12
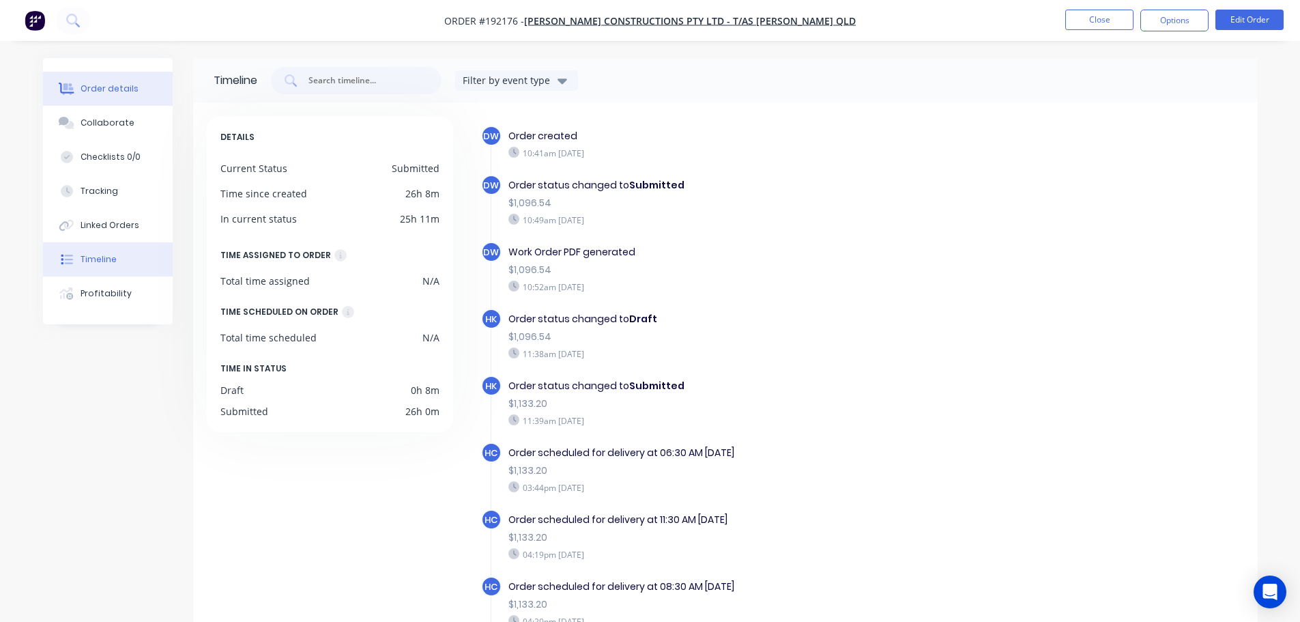
click at [117, 86] on div "Order details" at bounding box center [110, 89] width 58 height 12
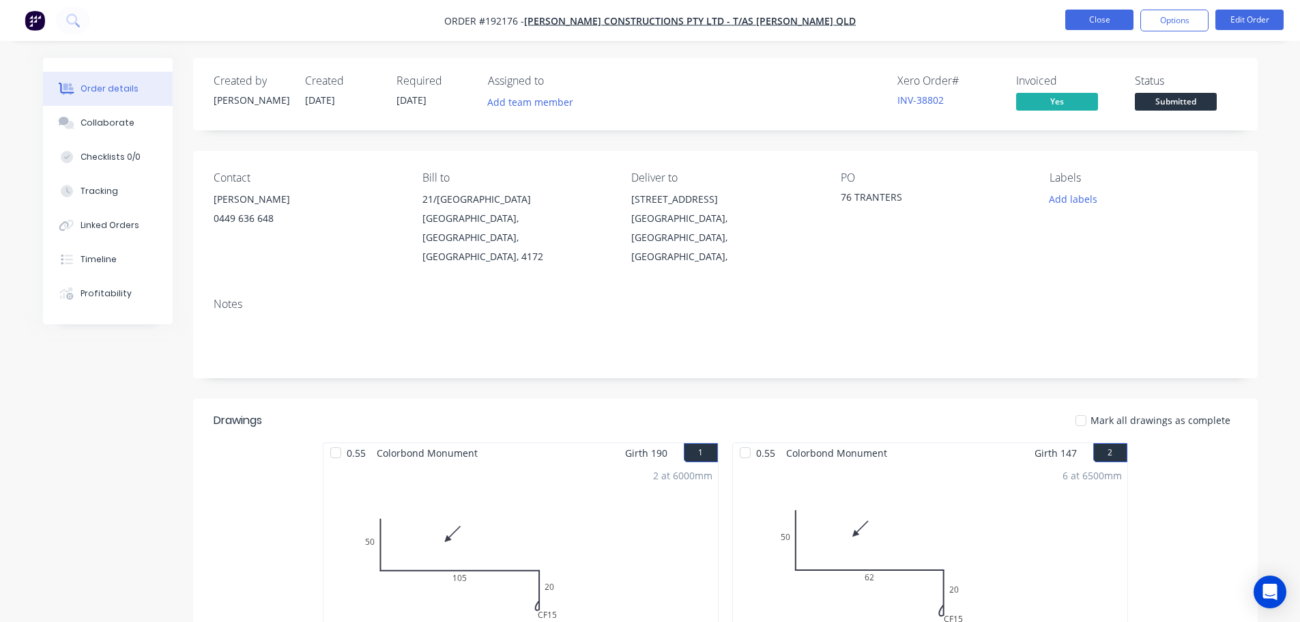
click at [1087, 19] on button "Close" at bounding box center [1100, 20] width 68 height 20
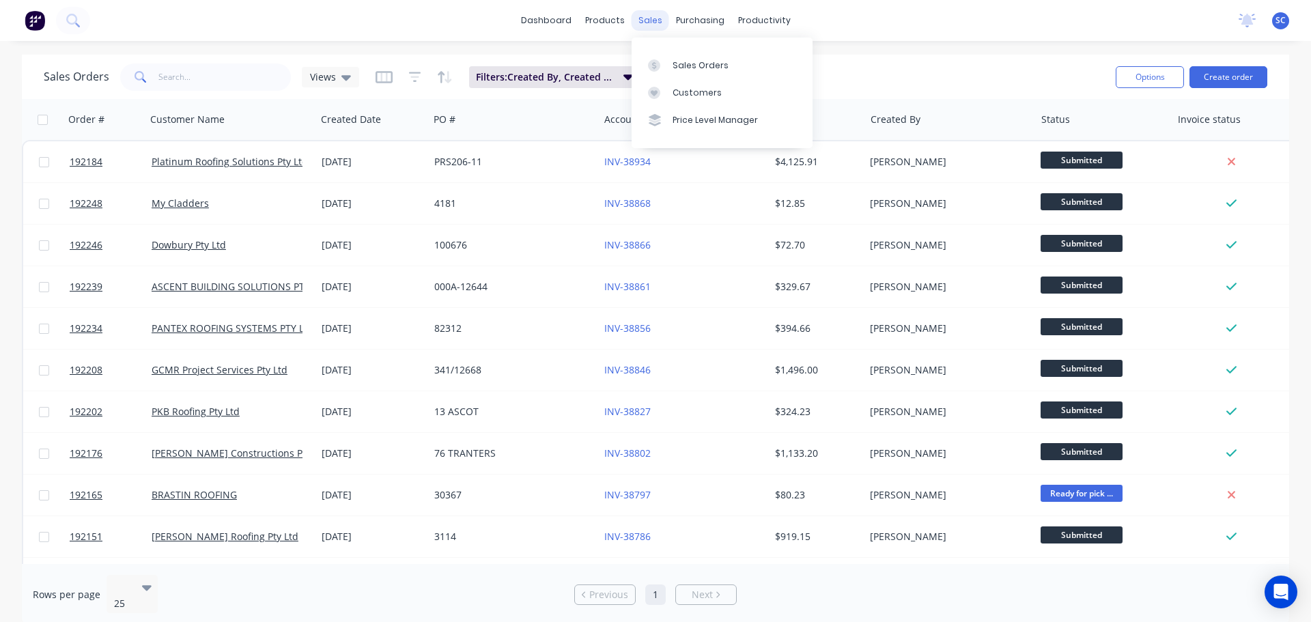
click at [647, 14] on div "sales" at bounding box center [650, 20] width 38 height 20
click at [705, 92] on div "Customers" at bounding box center [696, 93] width 49 height 12
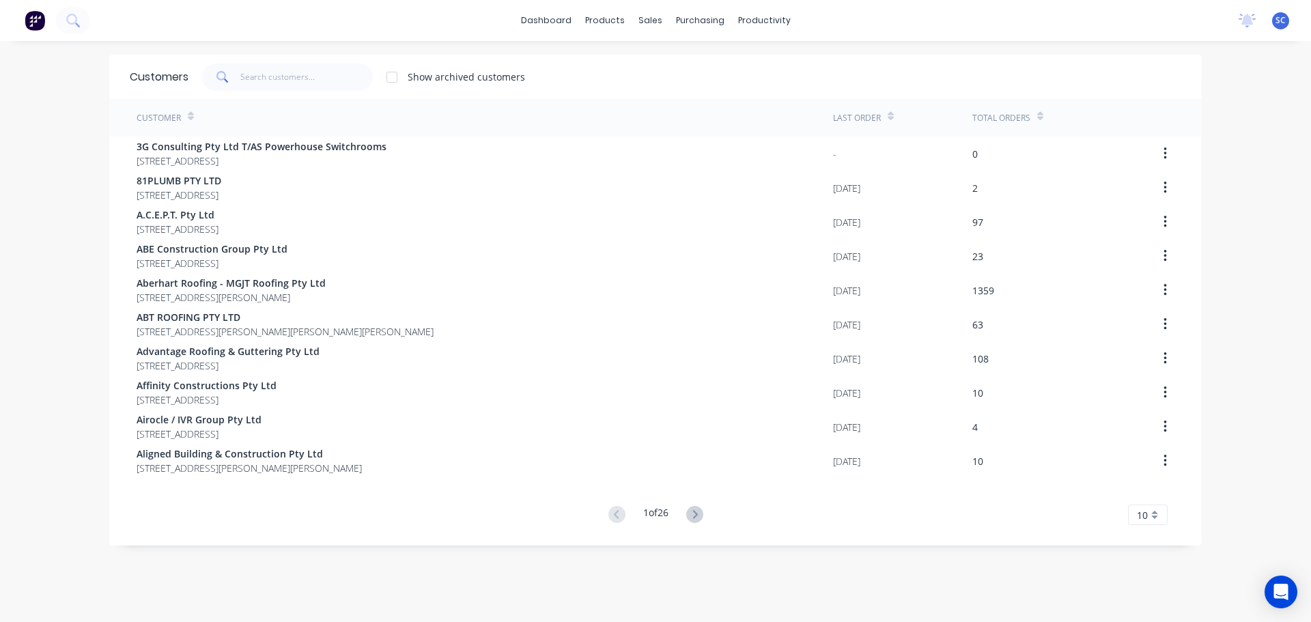
click at [680, 509] on div "1 of 26" at bounding box center [655, 515] width 103 height 20
click at [692, 509] on icon at bounding box center [694, 514] width 17 height 17
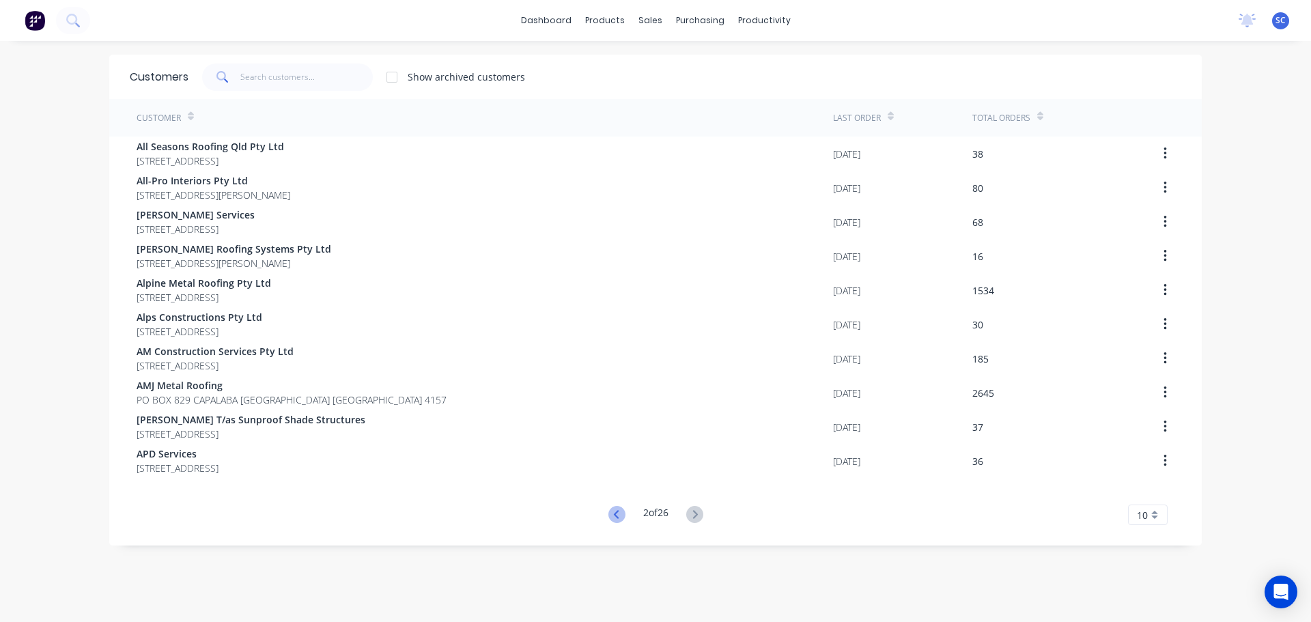
click at [608, 513] on icon at bounding box center [616, 514] width 17 height 17
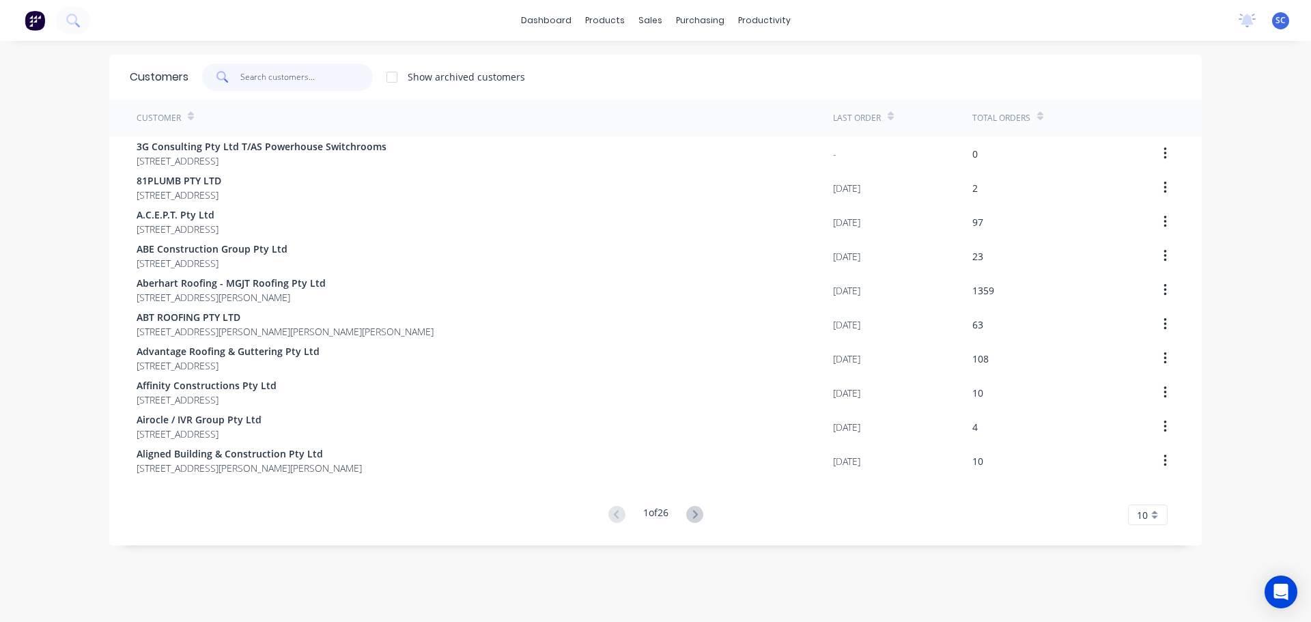
click at [248, 74] on input "text" at bounding box center [306, 76] width 133 height 27
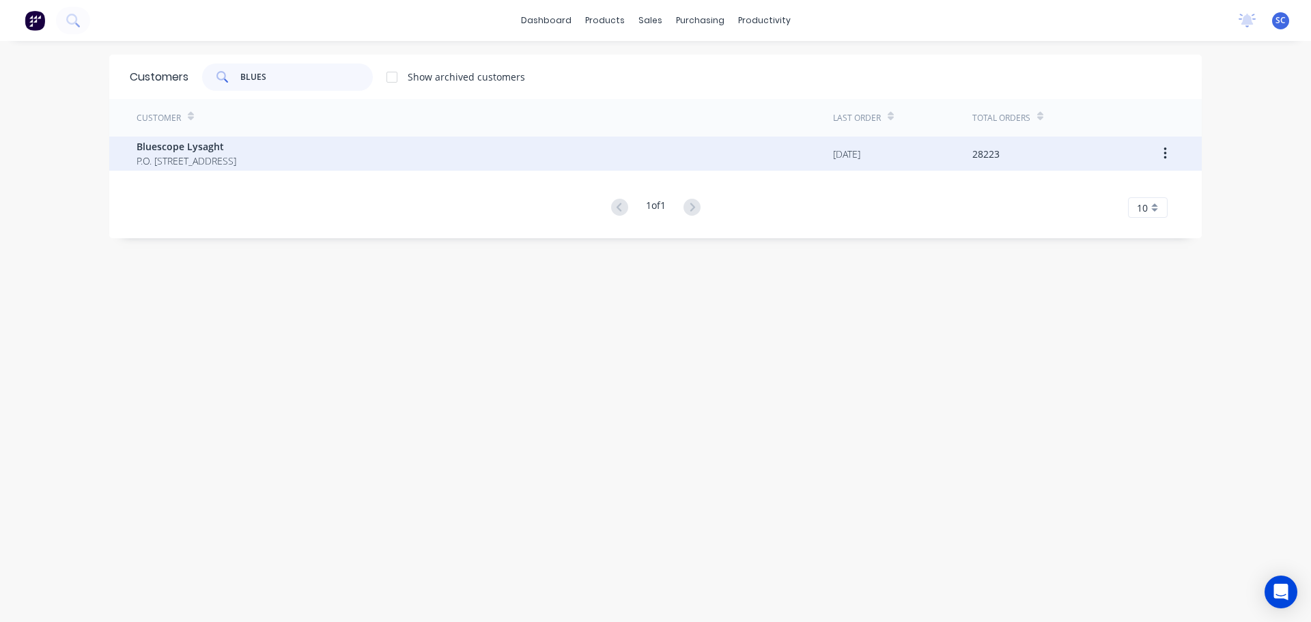
type input "BLUES"
click at [178, 156] on span "P.O. Box 144 Archerfield Australia 4108" at bounding box center [187, 161] width 100 height 14
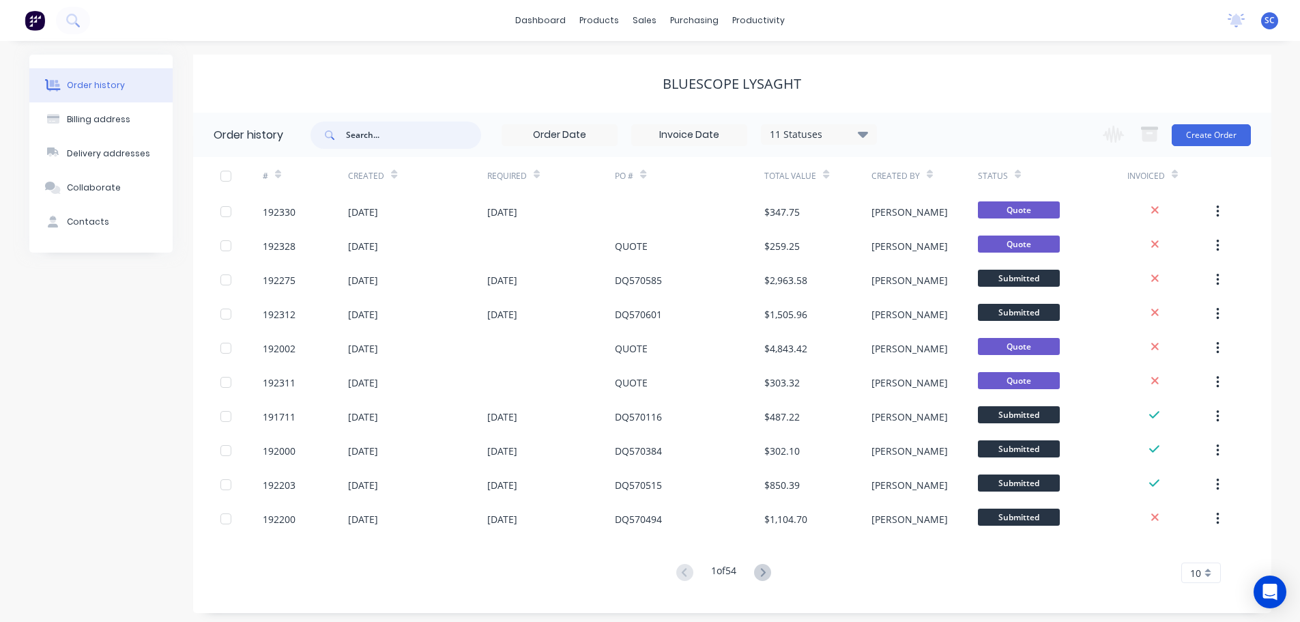
click at [347, 126] on input "text" at bounding box center [413, 135] width 135 height 27
type input "5706"
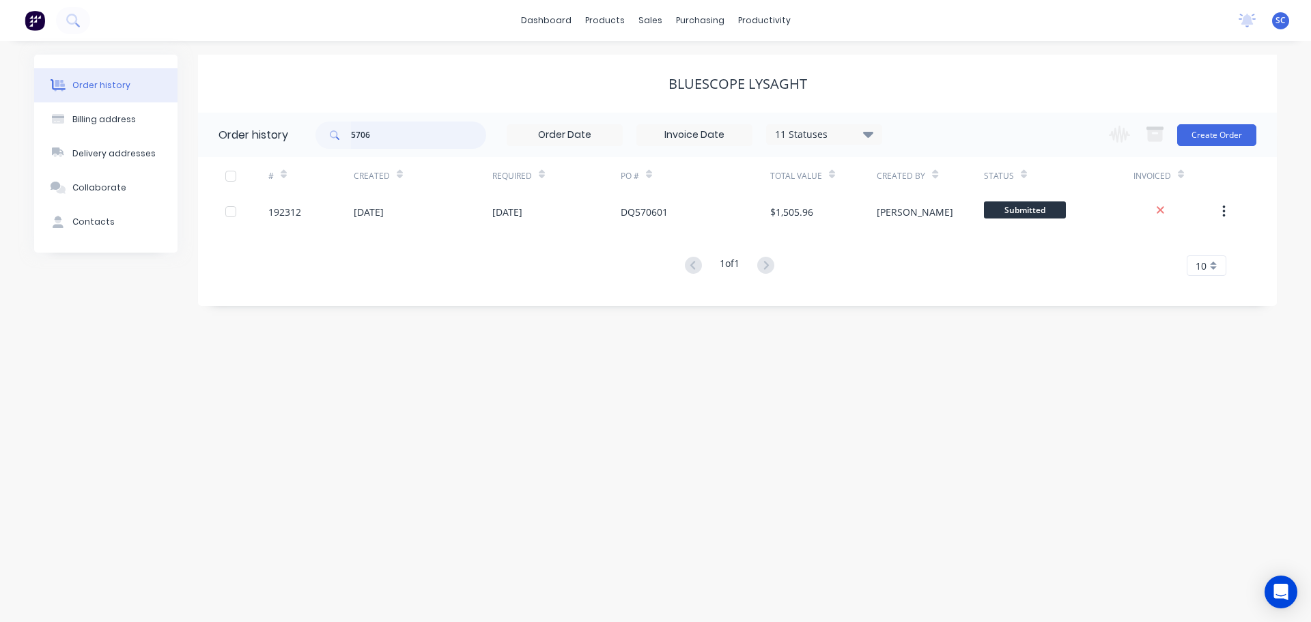
click at [396, 137] on input "5706" at bounding box center [418, 135] width 135 height 27
type input "570601"
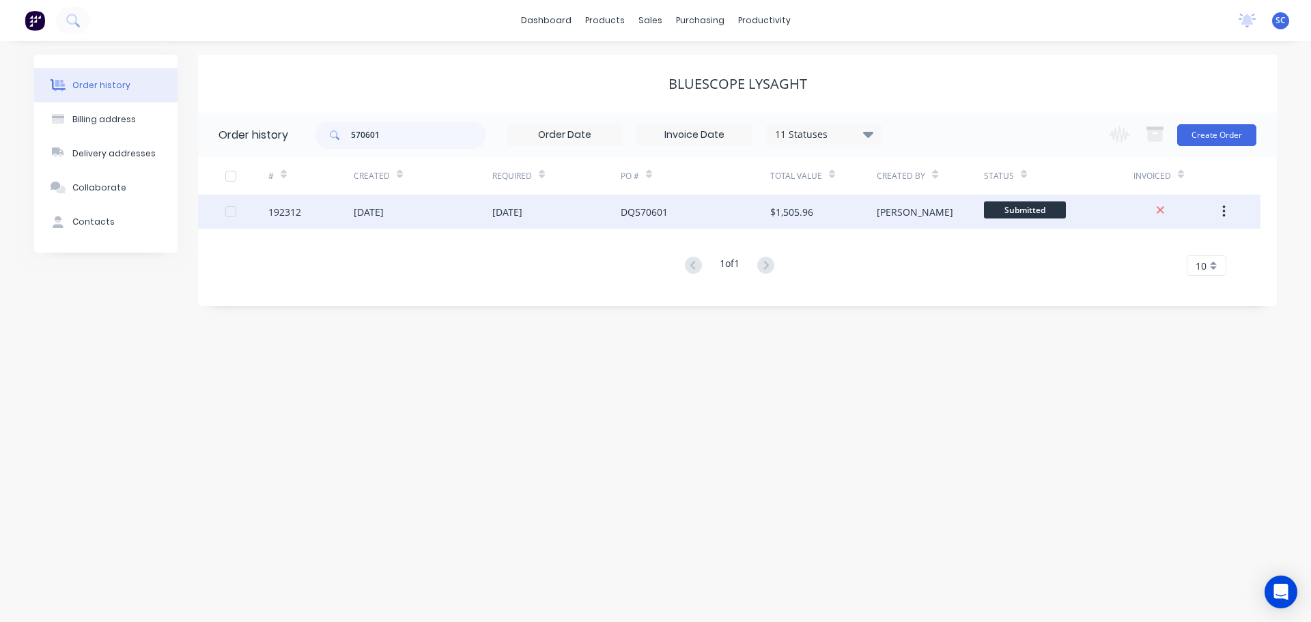
click at [522, 211] on div "[DATE]" at bounding box center [507, 212] width 30 height 14
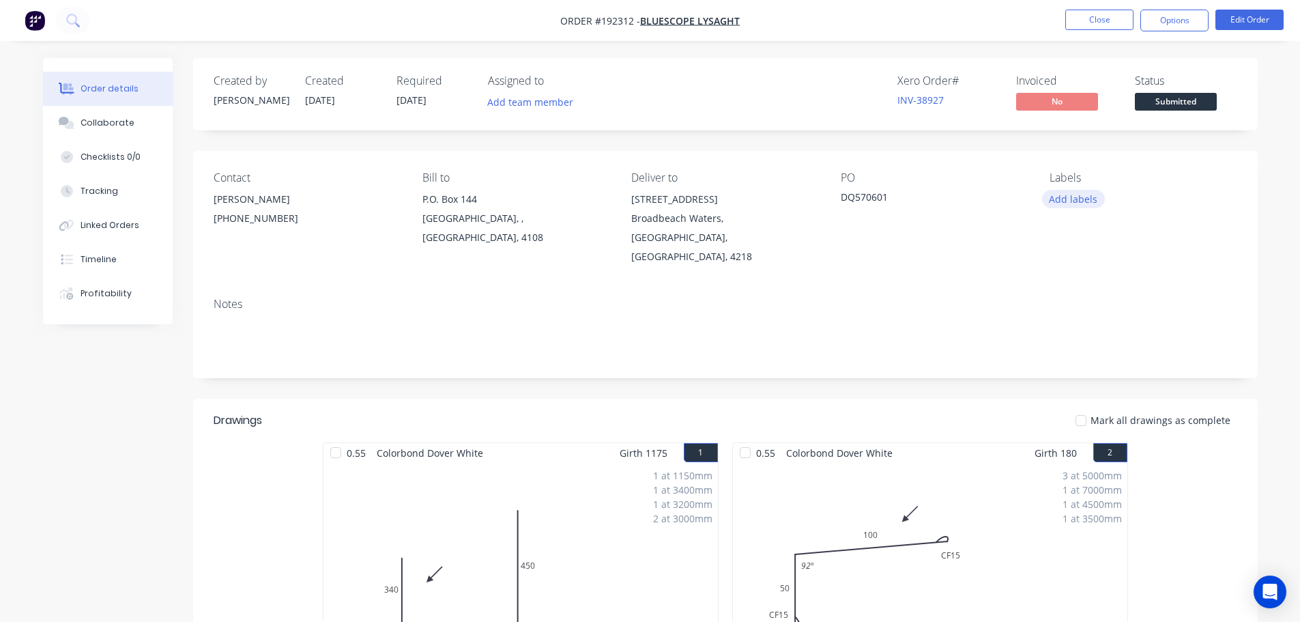
click at [1067, 195] on button "Add labels" at bounding box center [1073, 199] width 63 height 18
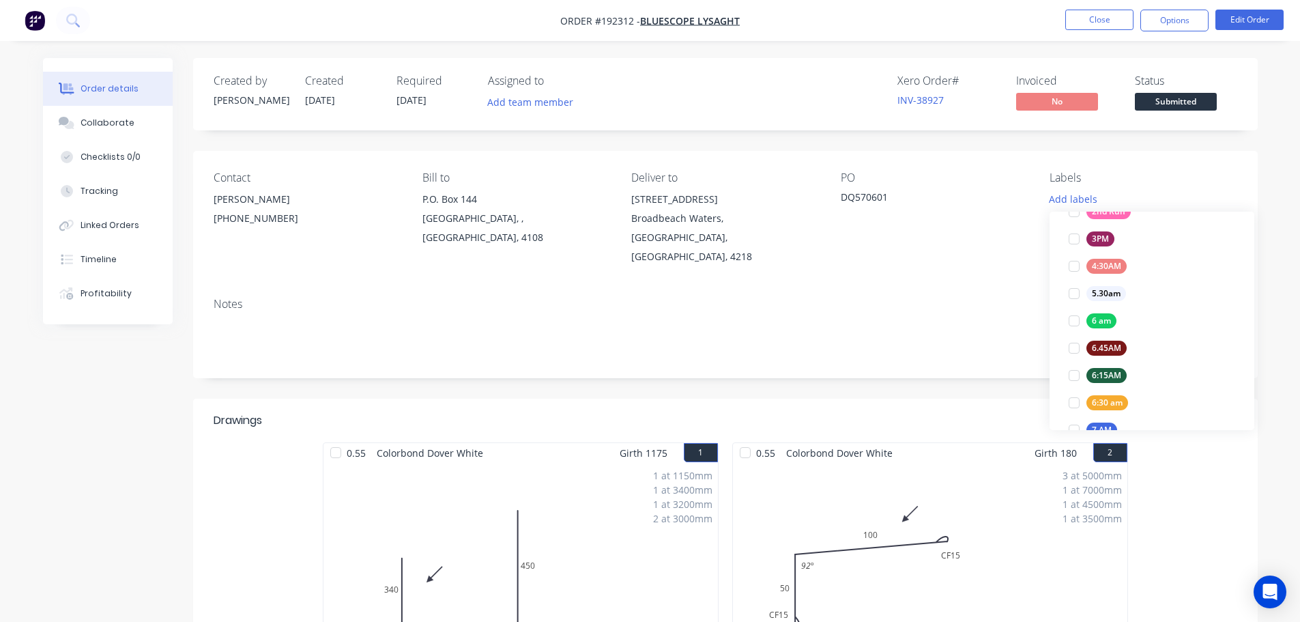
scroll to position [382, 0]
click at [1076, 238] on div at bounding box center [1074, 238] width 27 height 27
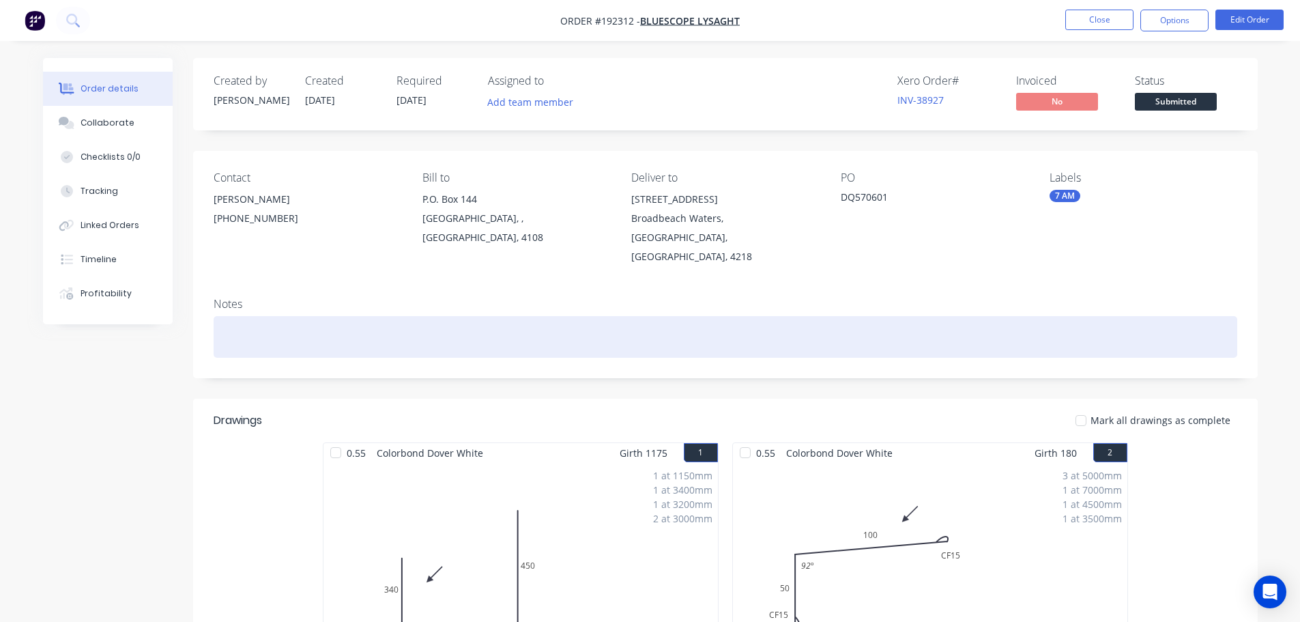
click at [877, 316] on div at bounding box center [726, 337] width 1024 height 42
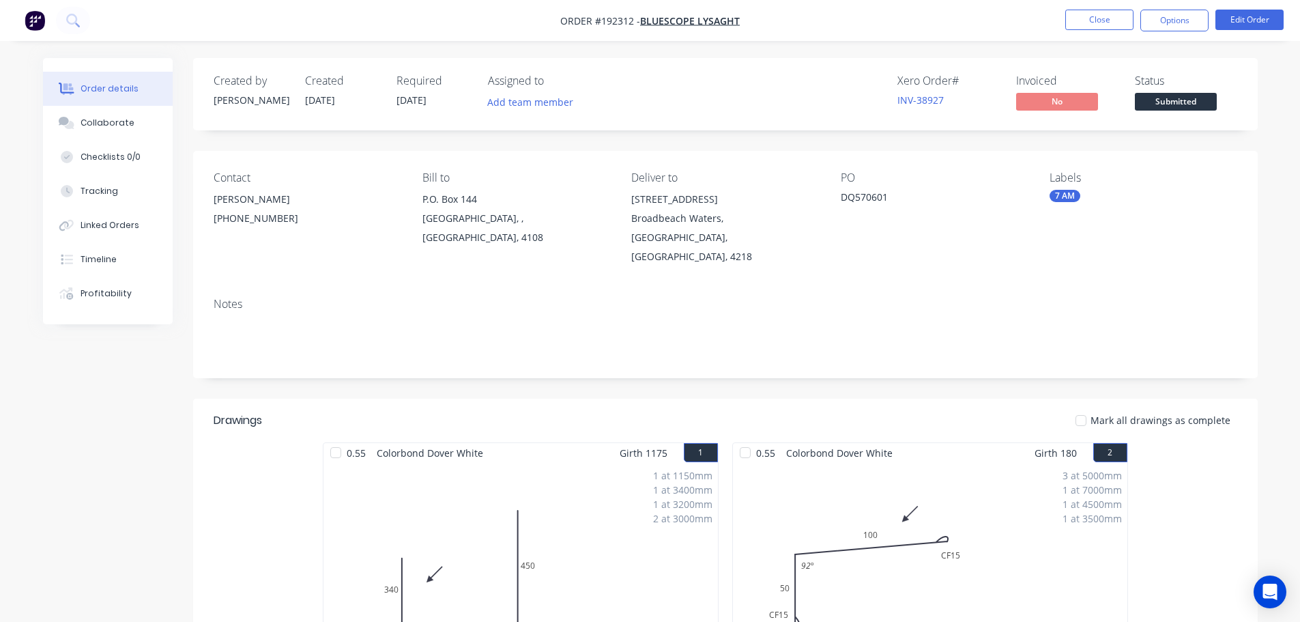
click at [1113, 8] on nav "Order #192312 - Bluescope Lysaght Close Options Edit Order" at bounding box center [650, 20] width 1300 height 41
click at [1112, 18] on button "Close" at bounding box center [1100, 20] width 68 height 20
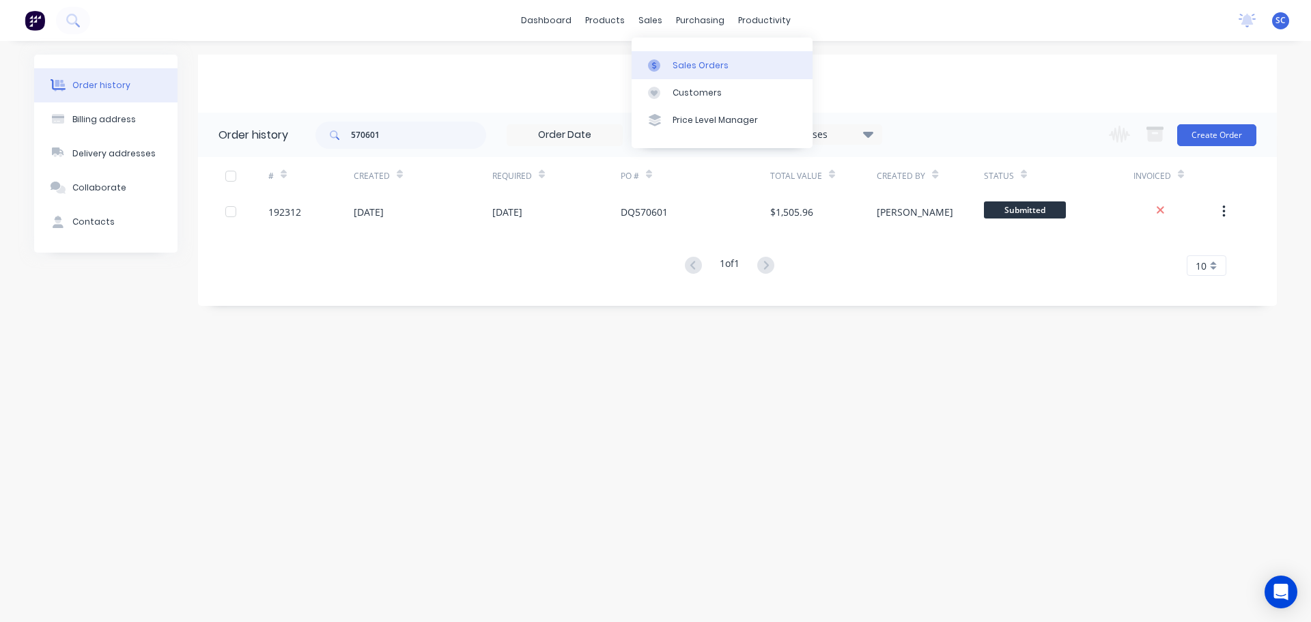
drag, startPoint x: 656, startPoint y: 18, endPoint x: 681, endPoint y: 61, distance: 48.9
click at [657, 18] on div "sales" at bounding box center [650, 20] width 38 height 20
click at [693, 92] on div "Customers" at bounding box center [696, 93] width 49 height 12
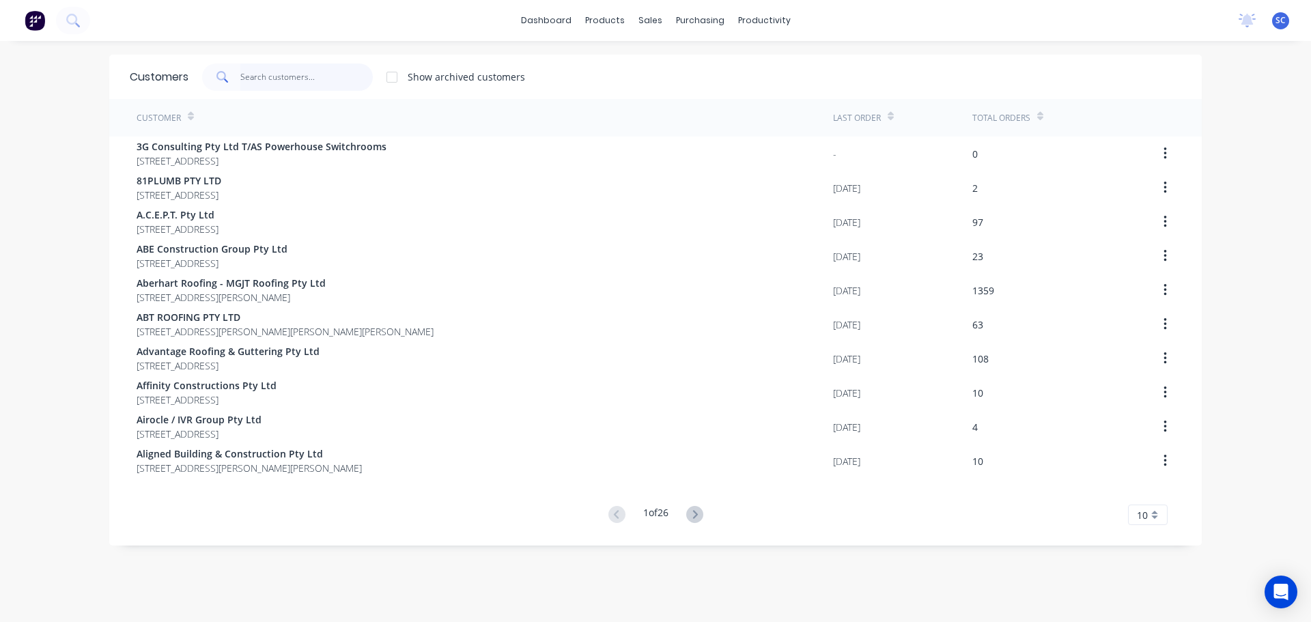
drag, startPoint x: 260, startPoint y: 72, endPoint x: 270, endPoint y: 72, distance: 10.3
click at [264, 72] on input "text" at bounding box center [306, 76] width 133 height 27
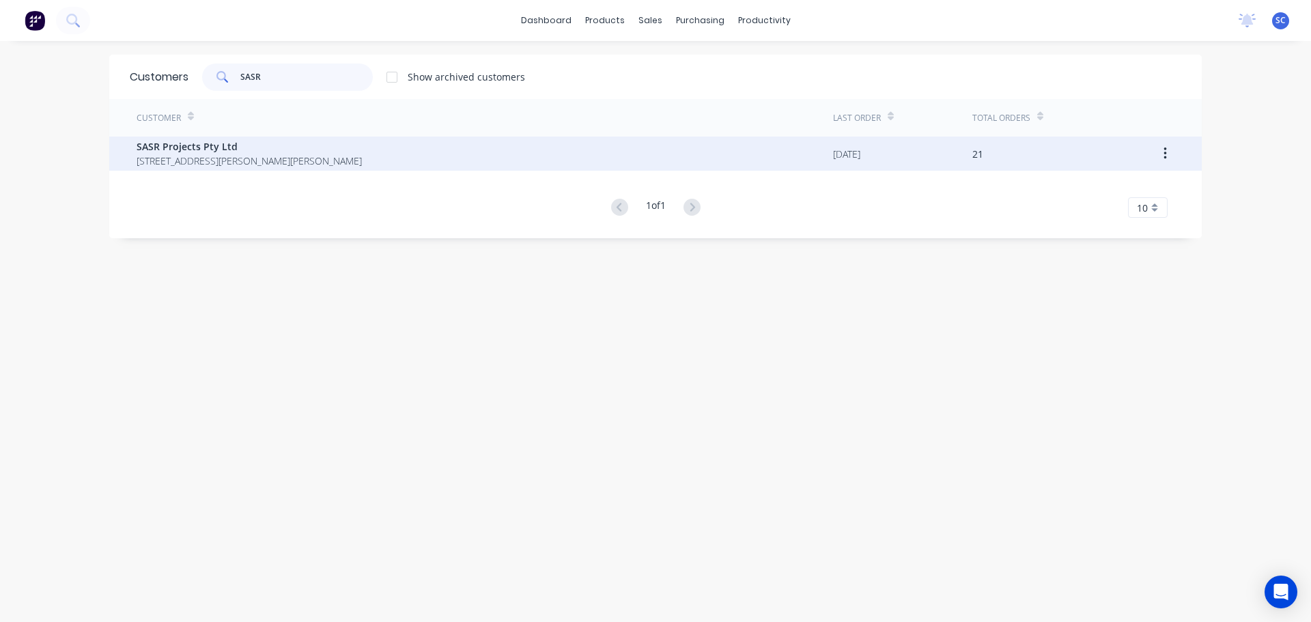
type input "SASR"
click at [182, 168] on div "SASR Projects Pty Ltd 2994 LOGAN ROAD UNIT 14A UNDERWOOD Queensland Australia 4…" at bounding box center [485, 154] width 696 height 34
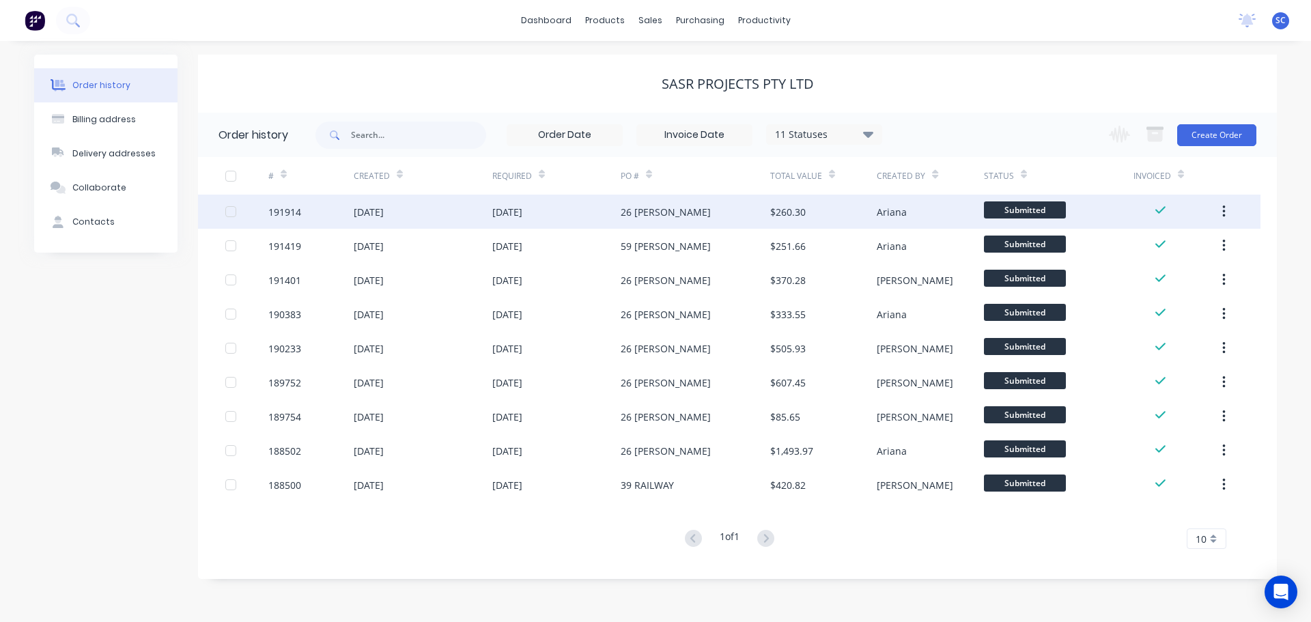
click at [474, 213] on div "05 Sep 2025" at bounding box center [423, 212] width 139 height 34
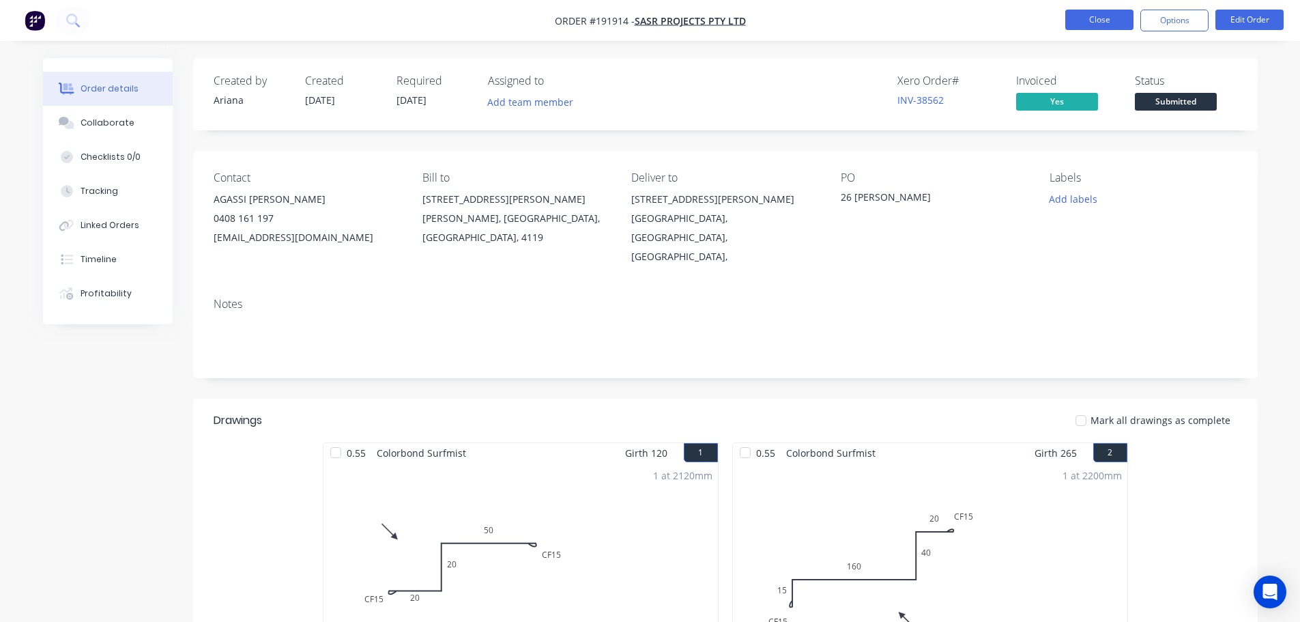
click at [1098, 18] on button "Close" at bounding box center [1100, 20] width 68 height 20
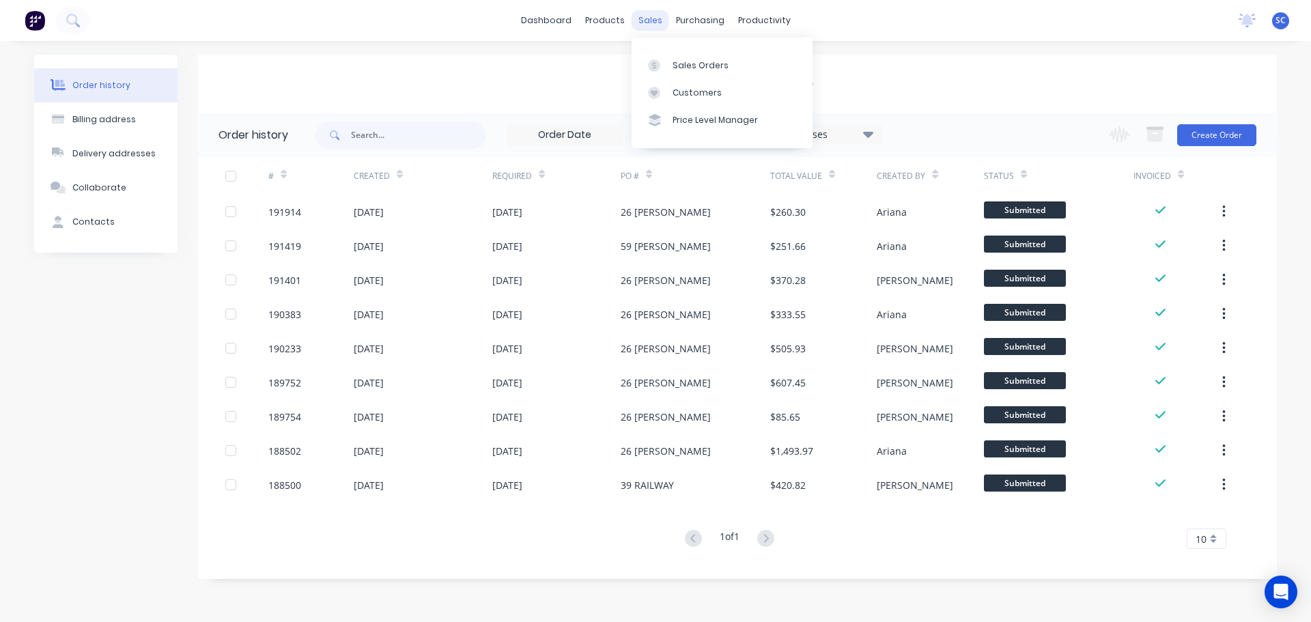
click at [644, 19] on div "sales" at bounding box center [650, 20] width 38 height 20
click at [711, 87] on div "Customers" at bounding box center [696, 93] width 49 height 12
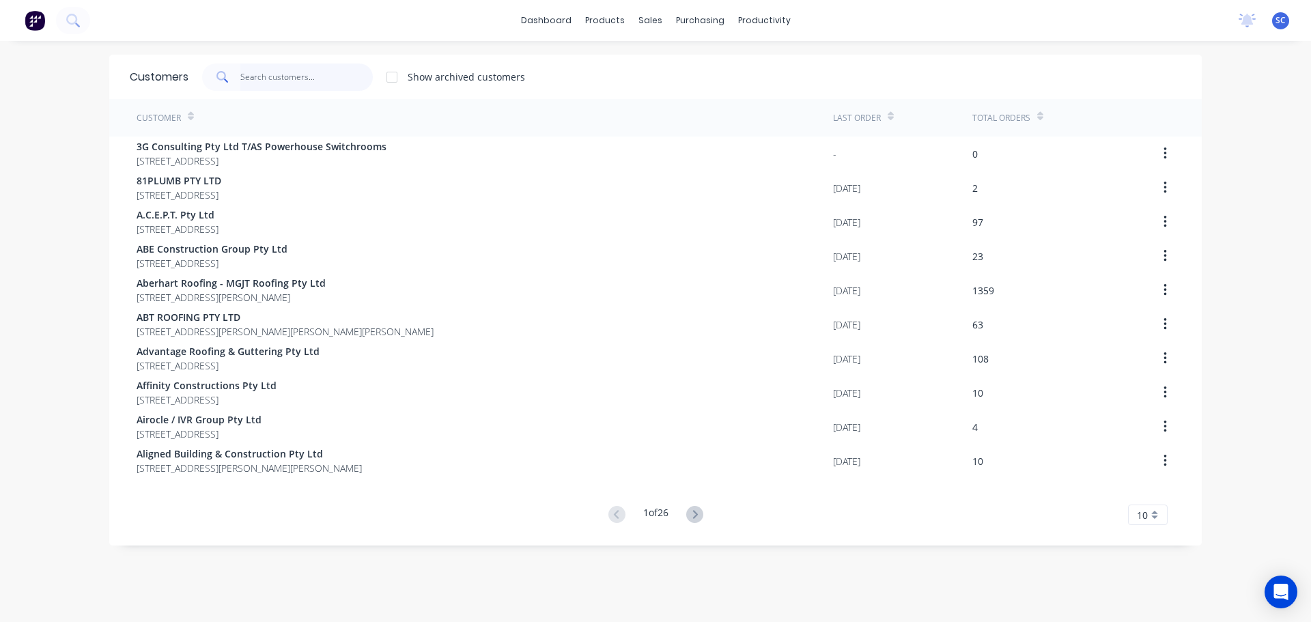
drag, startPoint x: 267, startPoint y: 69, endPoint x: 256, endPoint y: 69, distance: 10.9
click at [266, 68] on input "text" at bounding box center [306, 76] width 133 height 27
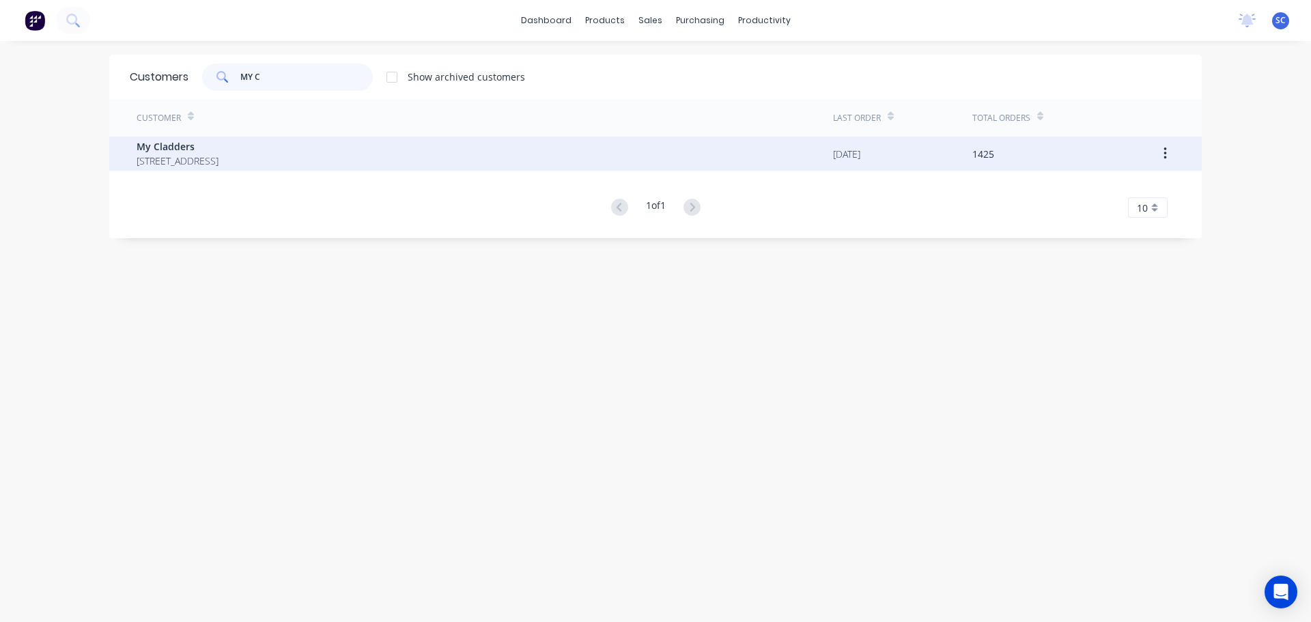
type input "MY C"
click at [198, 153] on span "My Cladders" at bounding box center [178, 146] width 82 height 14
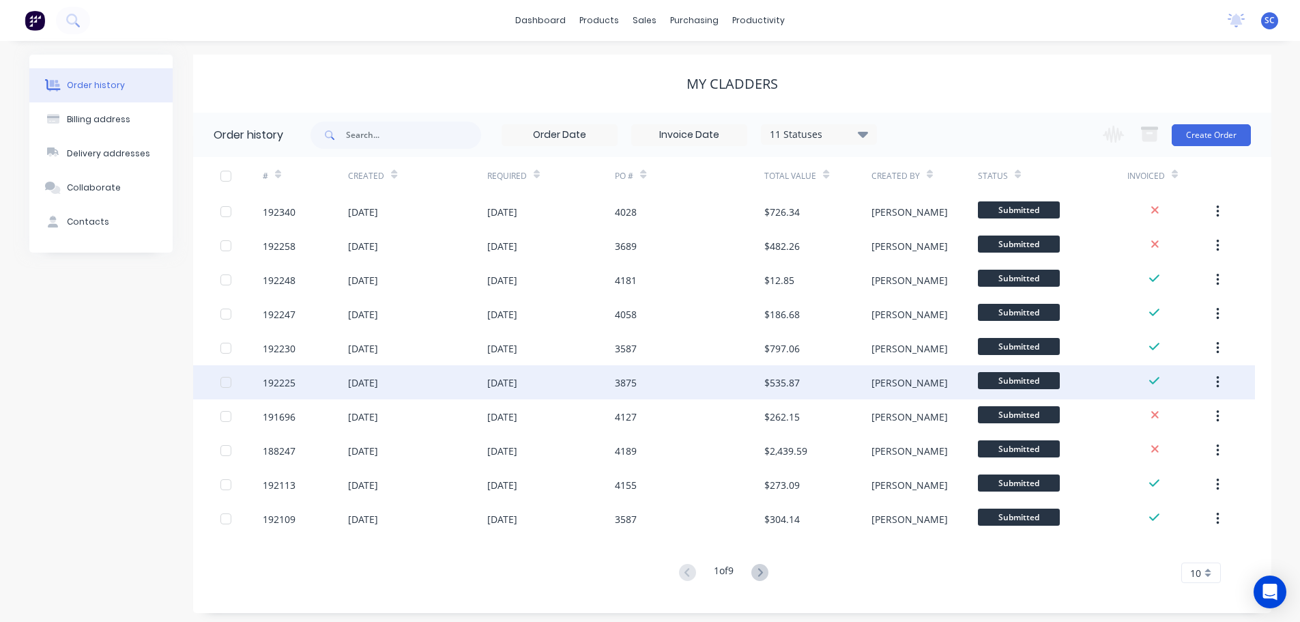
click at [517, 384] on div "[DATE]" at bounding box center [502, 382] width 30 height 14
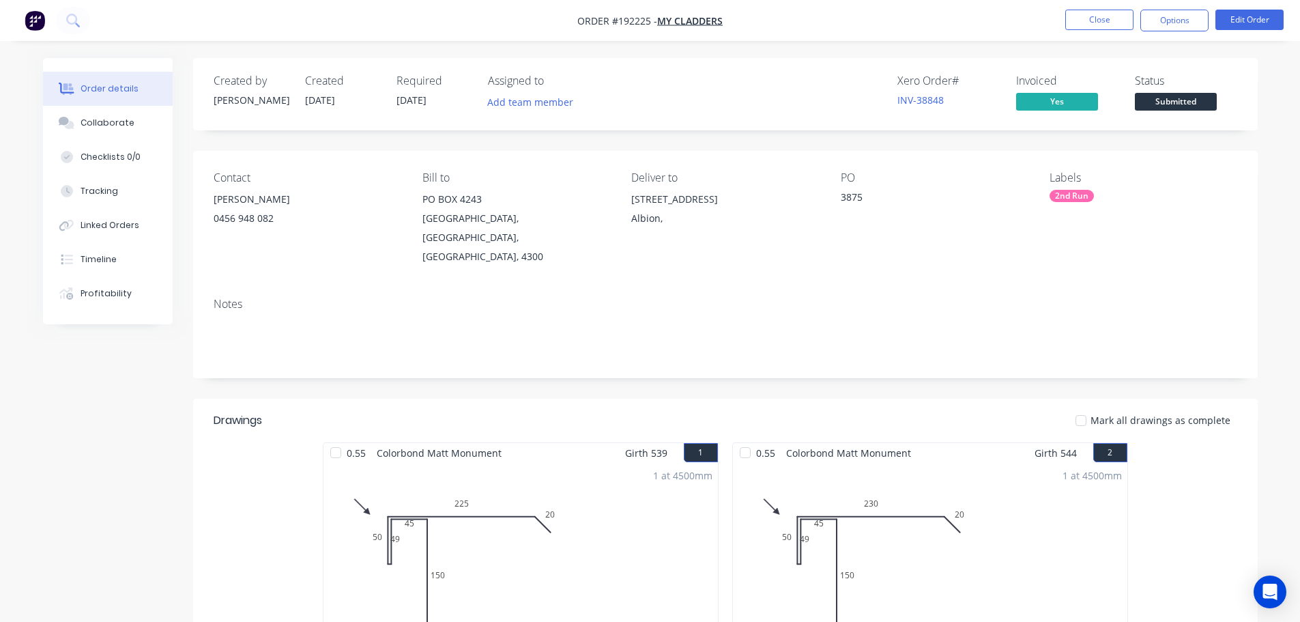
click at [1099, 6] on nav "Order #192225 - My Cladders Close Options Edit Order" at bounding box center [650, 20] width 1300 height 41
click at [1096, 22] on button "Close" at bounding box center [1100, 20] width 68 height 20
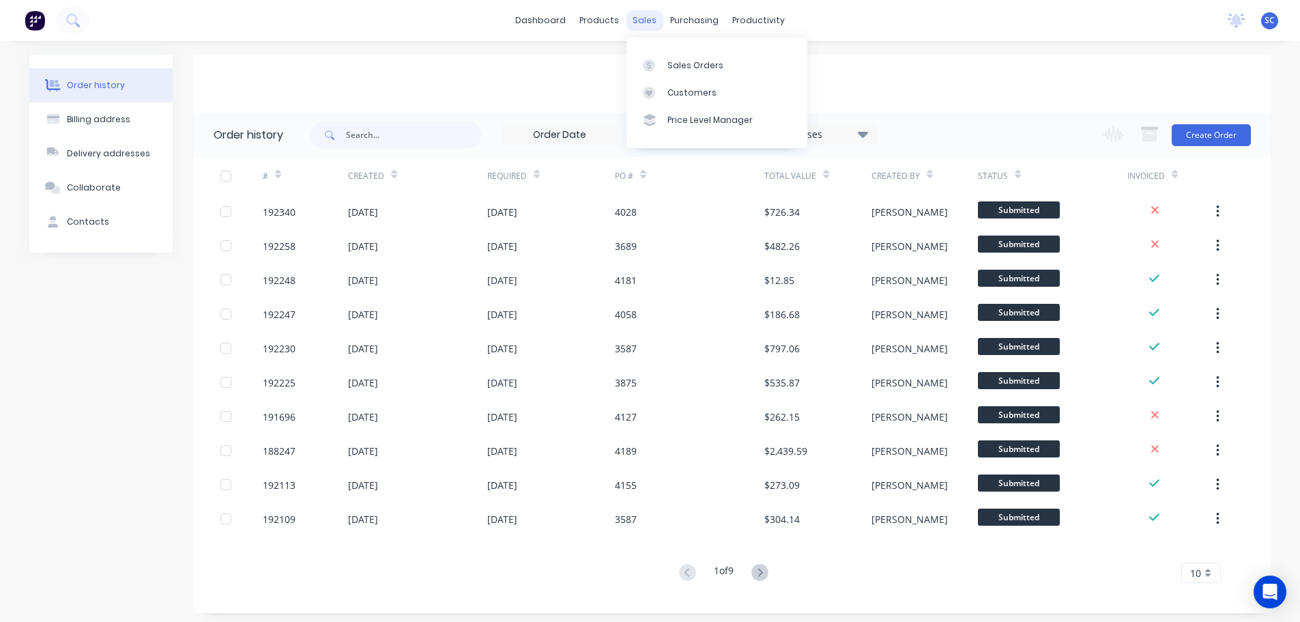
click at [645, 14] on div "sales" at bounding box center [645, 20] width 38 height 20
click at [717, 89] on link "Customers" at bounding box center [717, 92] width 181 height 27
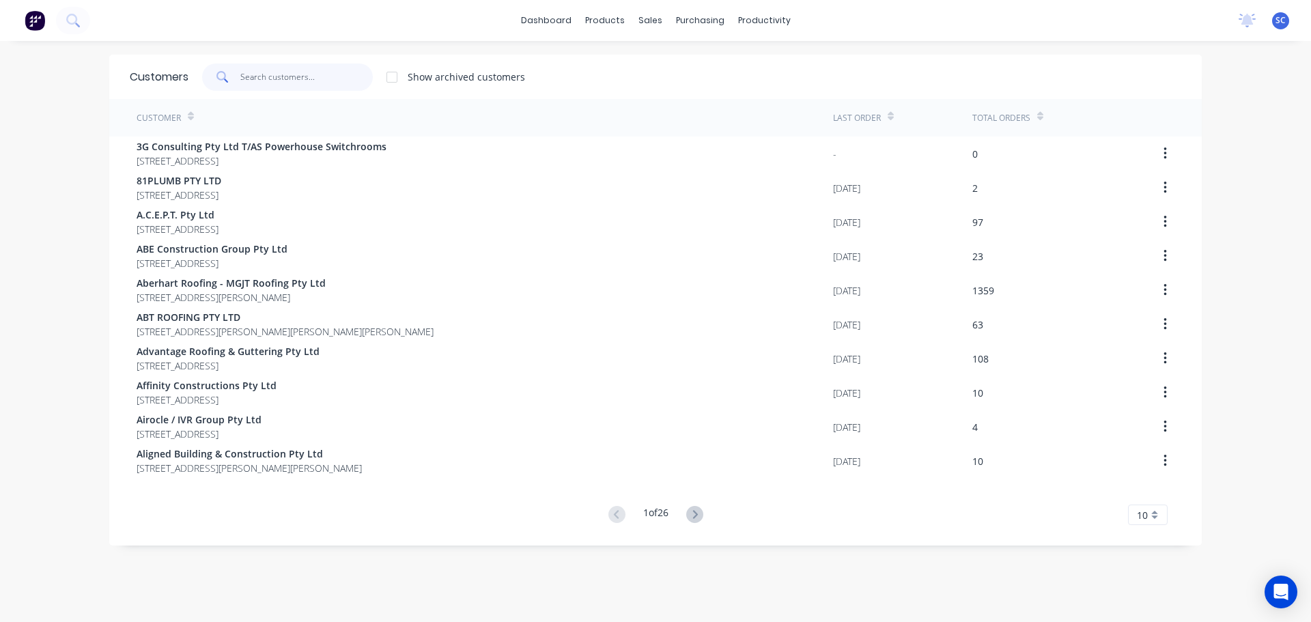
drag, startPoint x: 240, startPoint y: 65, endPoint x: 258, endPoint y: 70, distance: 19.0
click at [240, 65] on input "text" at bounding box center [306, 76] width 133 height 27
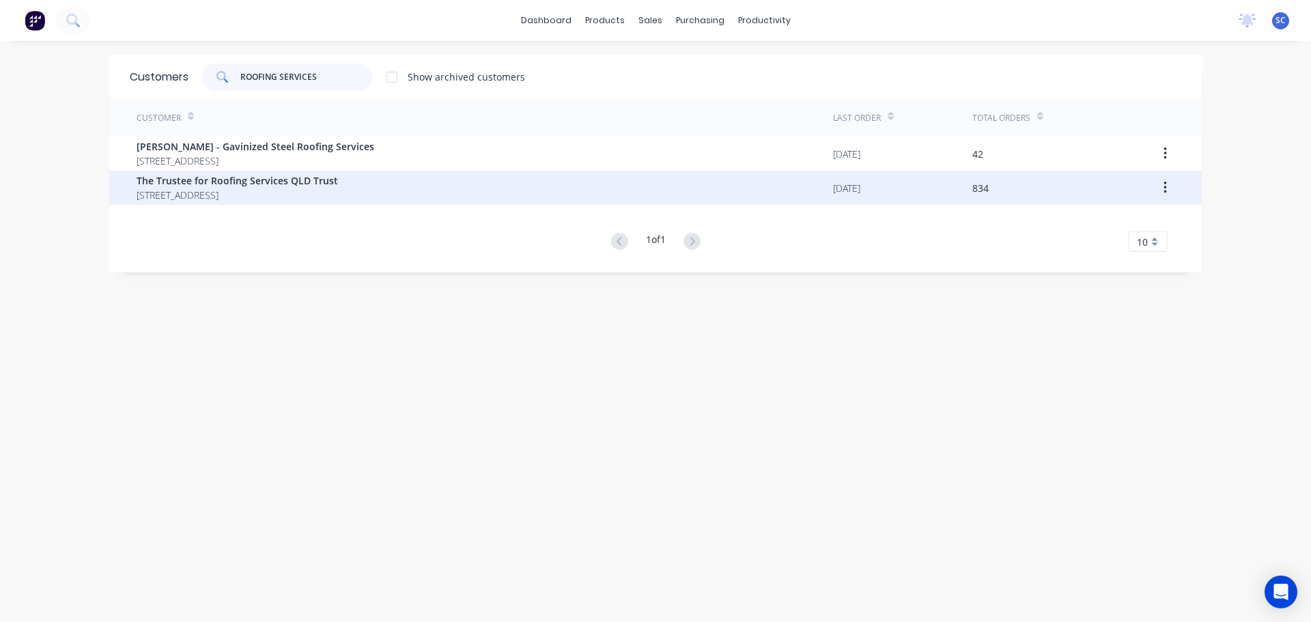
type input "ROOFING SERVICES"
click at [227, 189] on span "PO BOX 1510 Runaway Bay Queensland Australia 4216" at bounding box center [237, 195] width 201 height 14
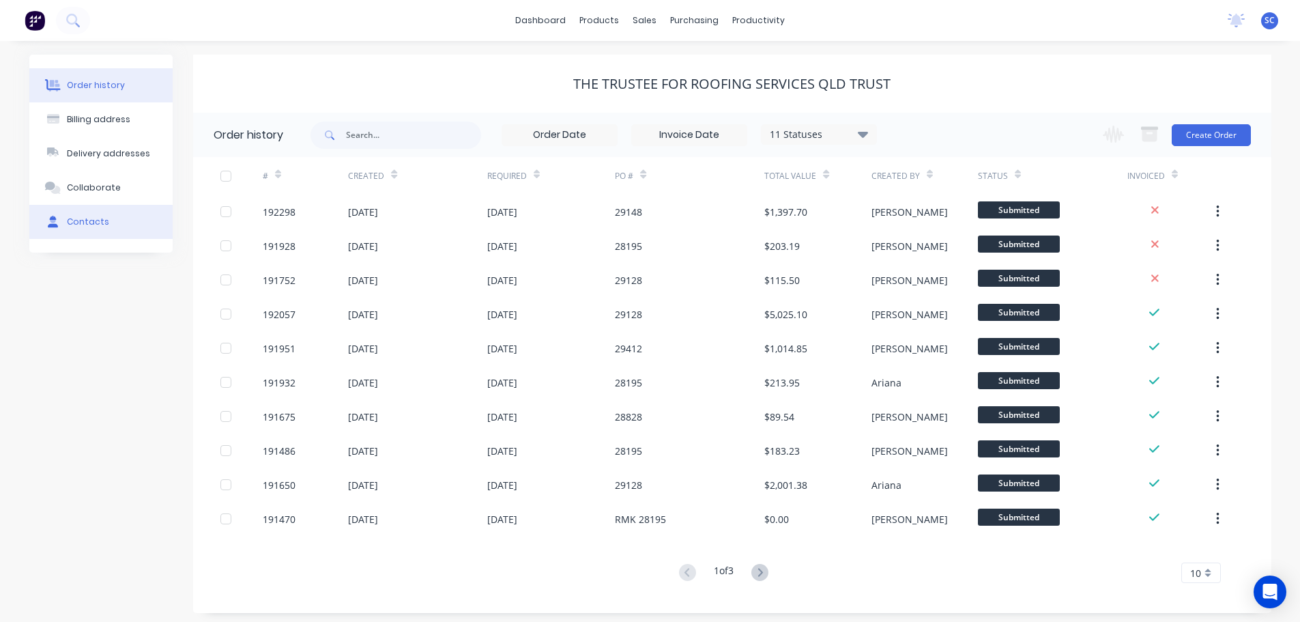
click at [106, 224] on button "Contacts" at bounding box center [100, 222] width 143 height 34
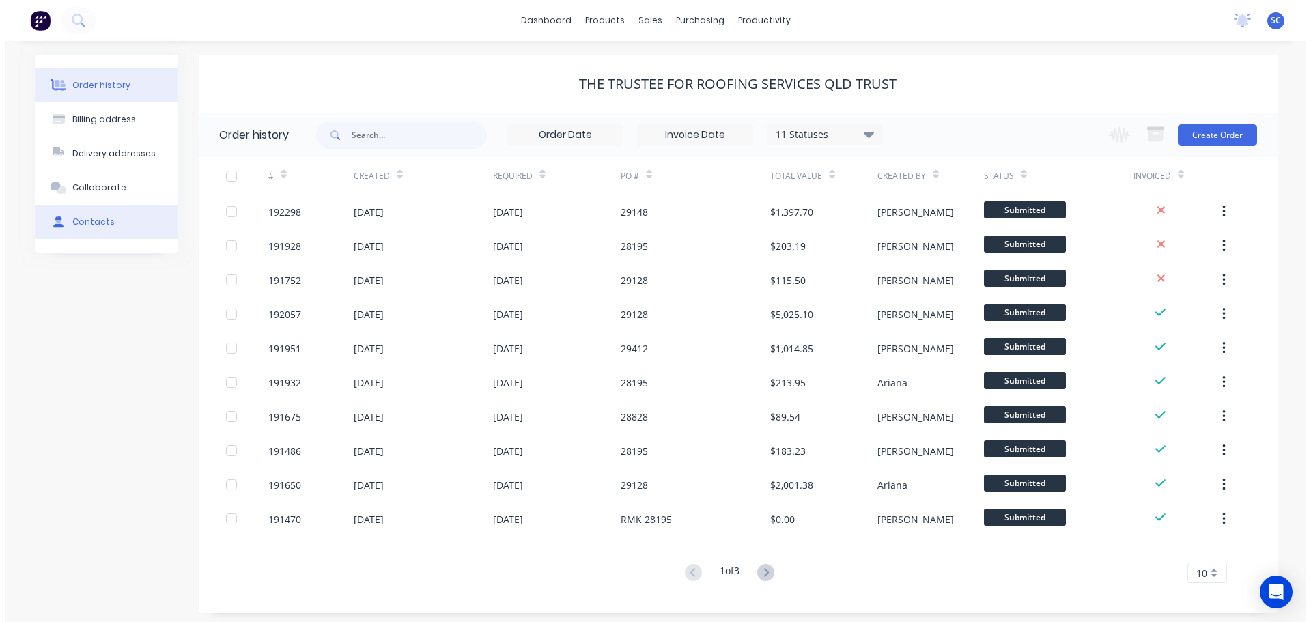
select select "AU"
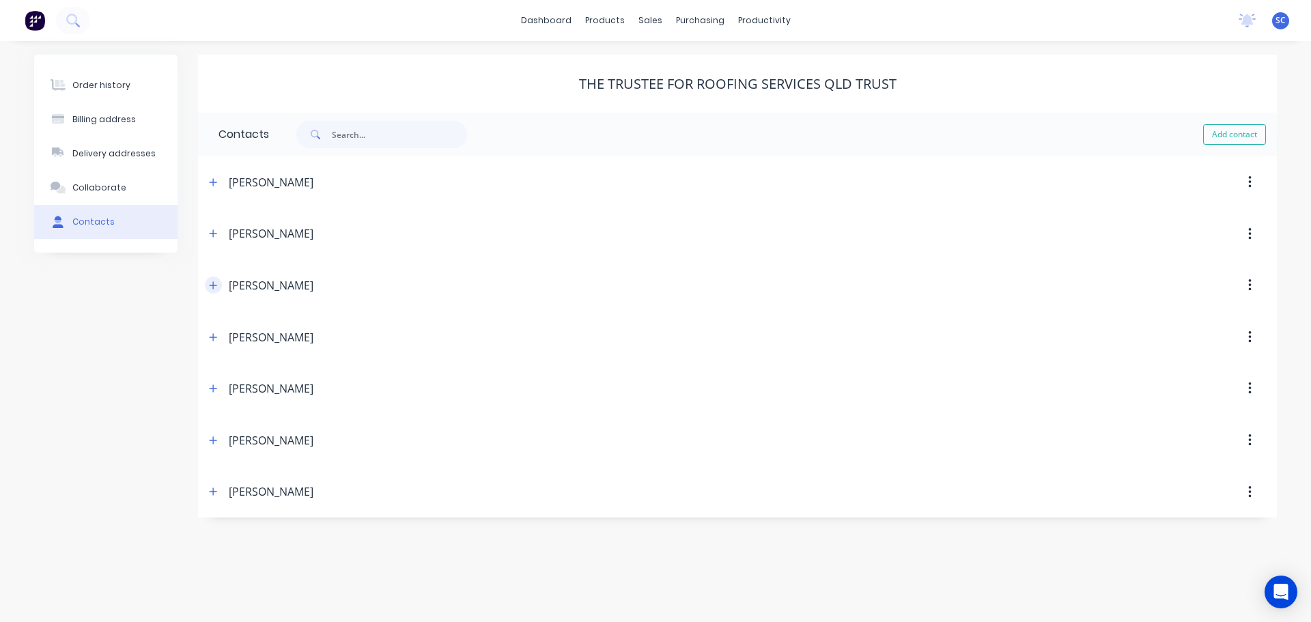
click at [214, 282] on icon "button" at bounding box center [214, 285] width 8 height 8
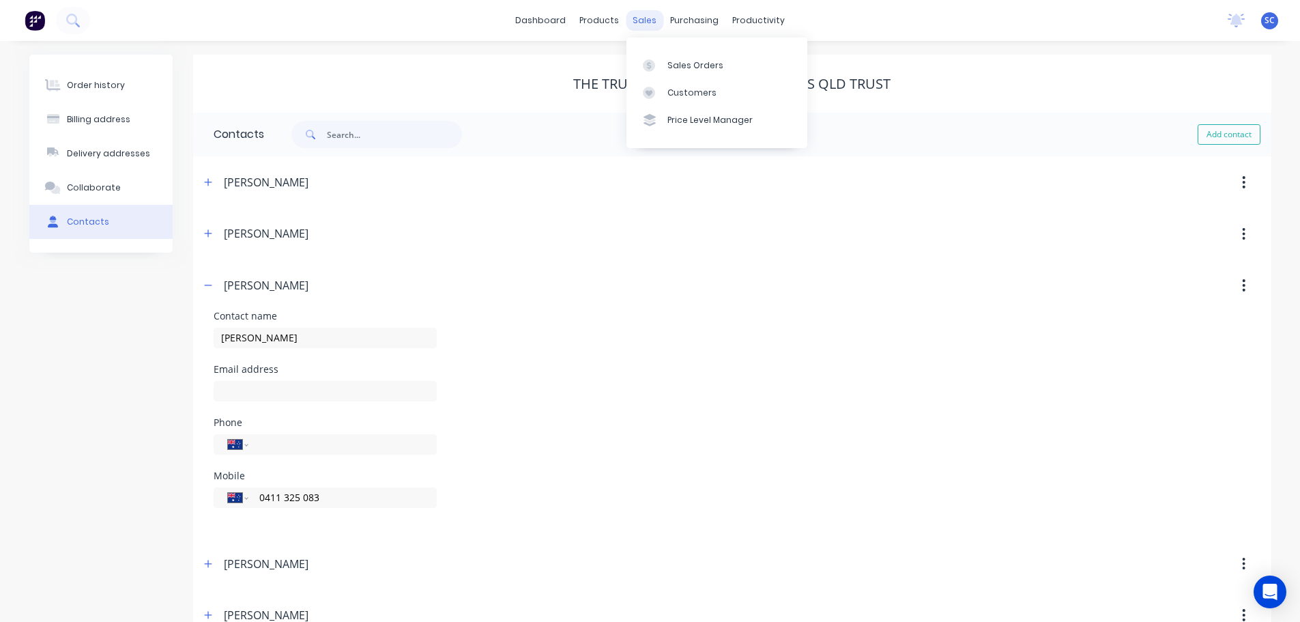
click at [643, 20] on div "sales" at bounding box center [645, 20] width 38 height 20
click at [674, 94] on div "Customers" at bounding box center [692, 93] width 49 height 12
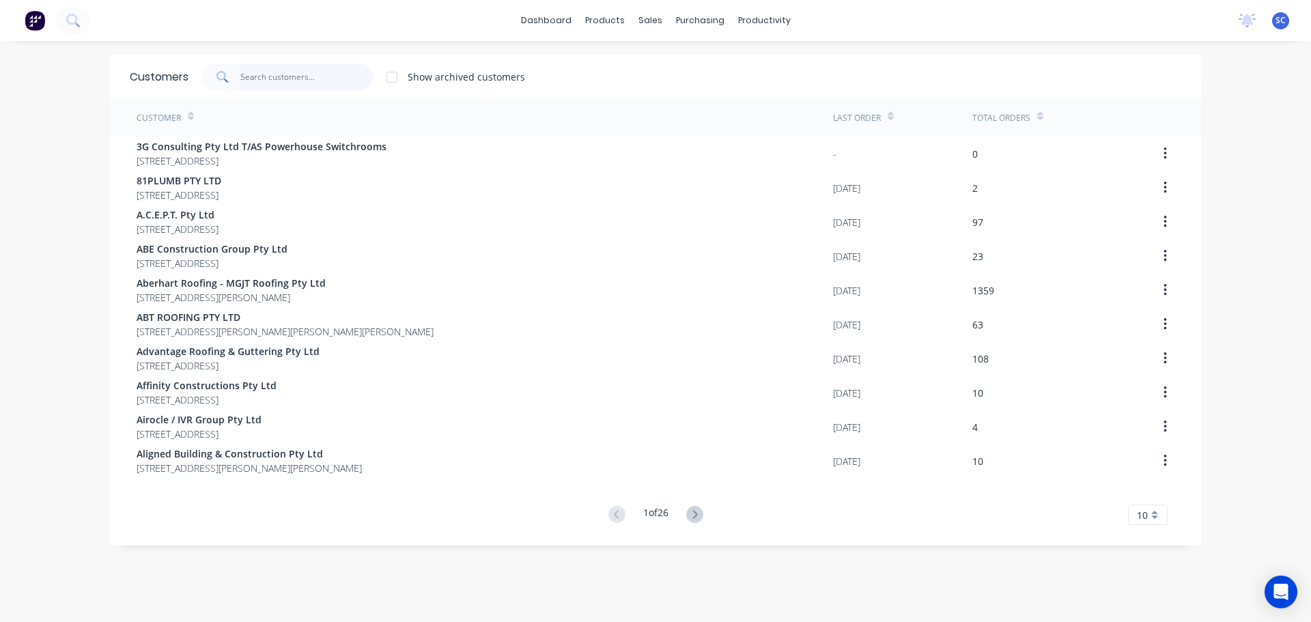
click at [286, 71] on input "text" at bounding box center [306, 76] width 133 height 27
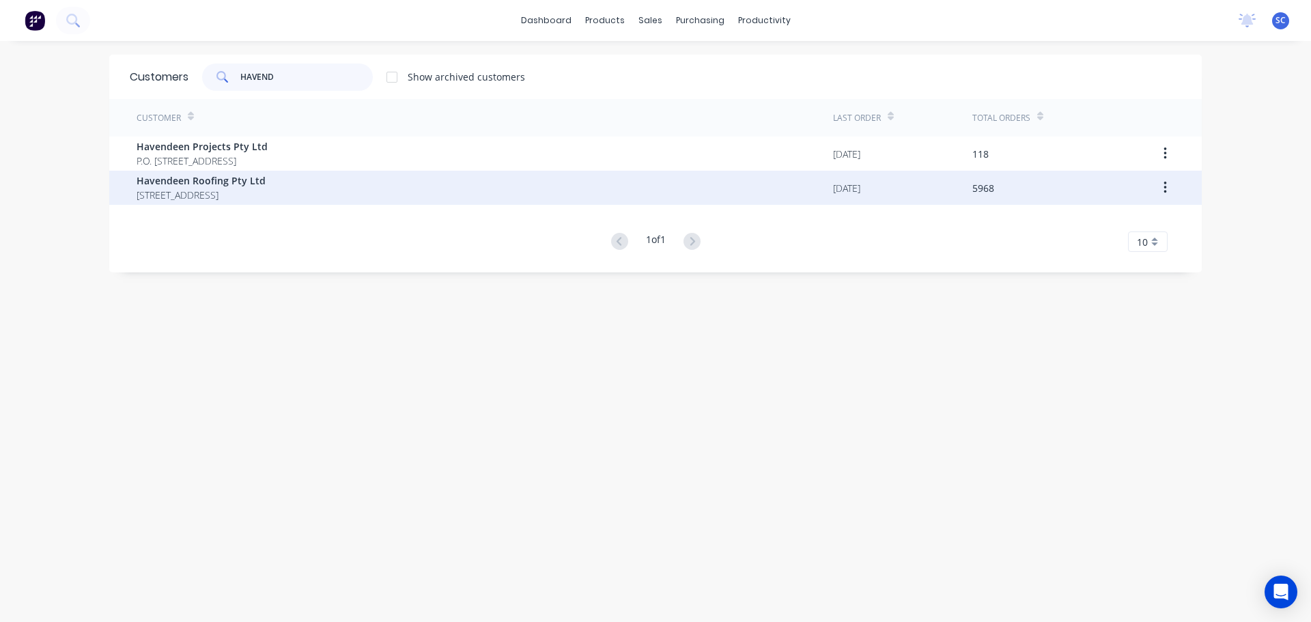
type input "HAVEND"
click at [180, 184] on span "Havendeen Roofing Pty Ltd" at bounding box center [201, 180] width 129 height 14
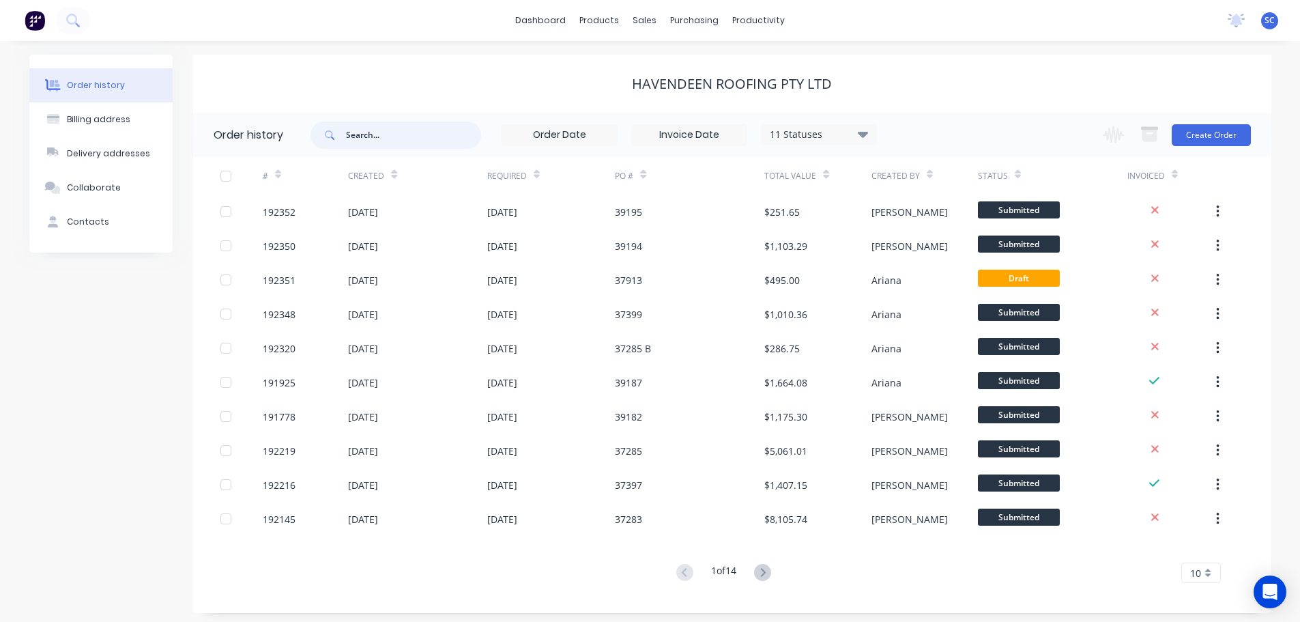
click at [362, 129] on input "text" at bounding box center [413, 135] width 135 height 27
type input "38550"
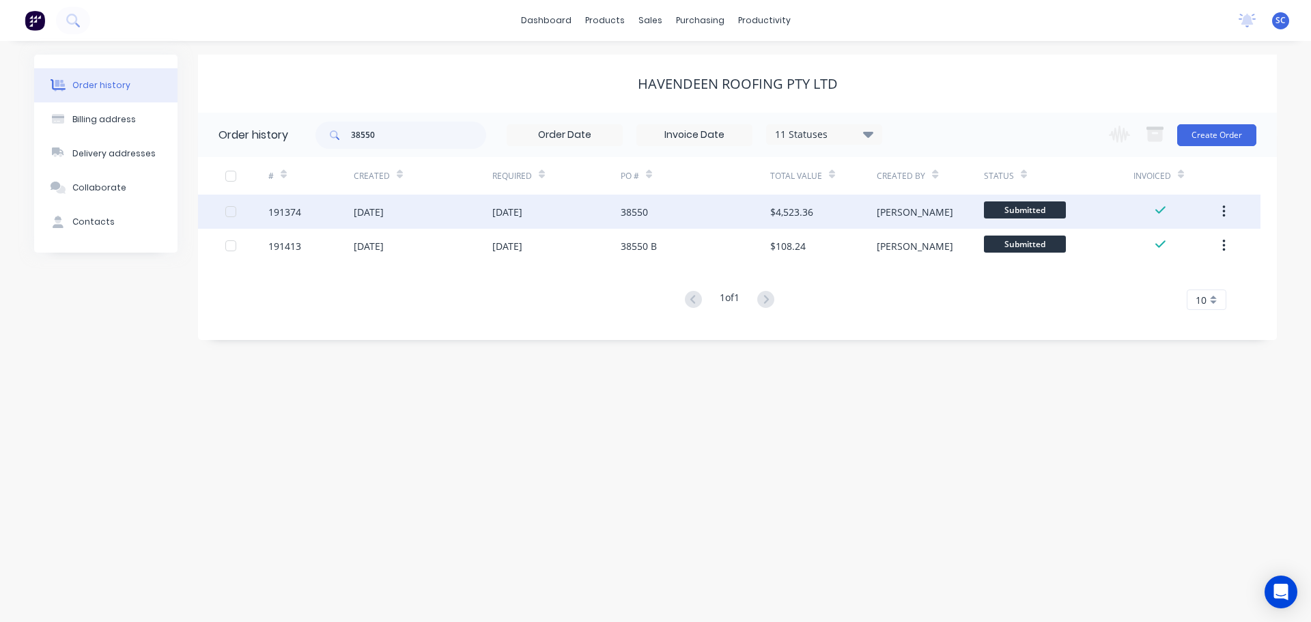
click at [445, 214] on div "01 Sep 2025" at bounding box center [423, 212] width 139 height 34
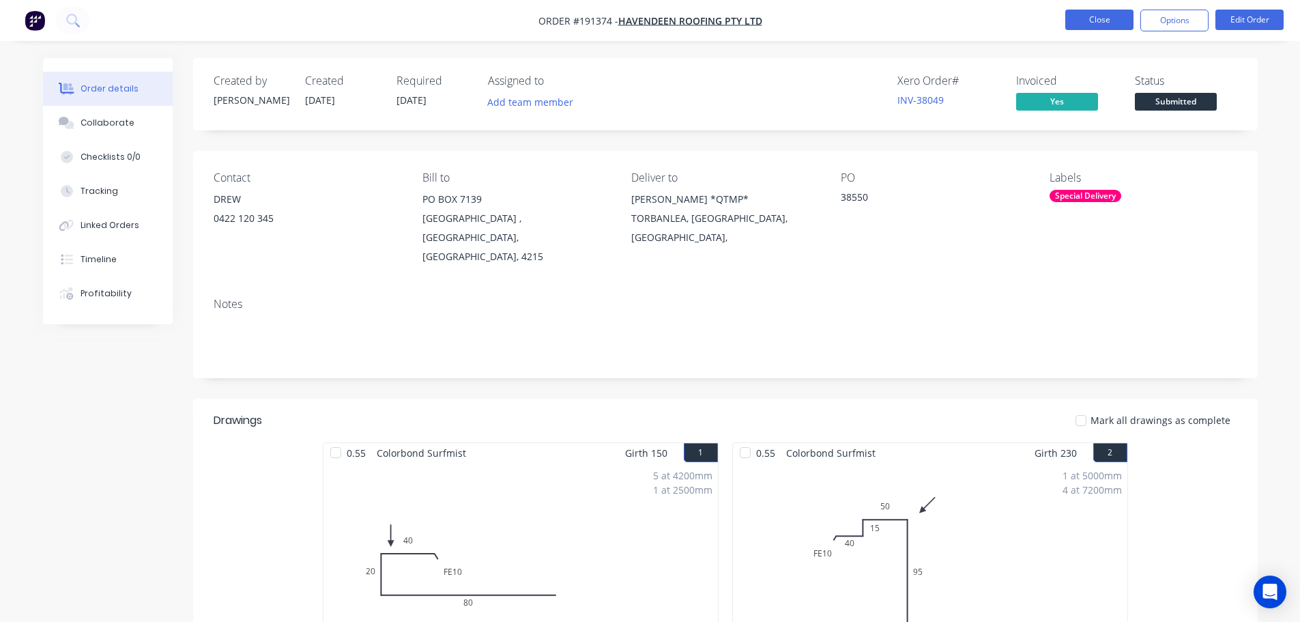
click at [1094, 13] on button "Close" at bounding box center [1100, 20] width 68 height 20
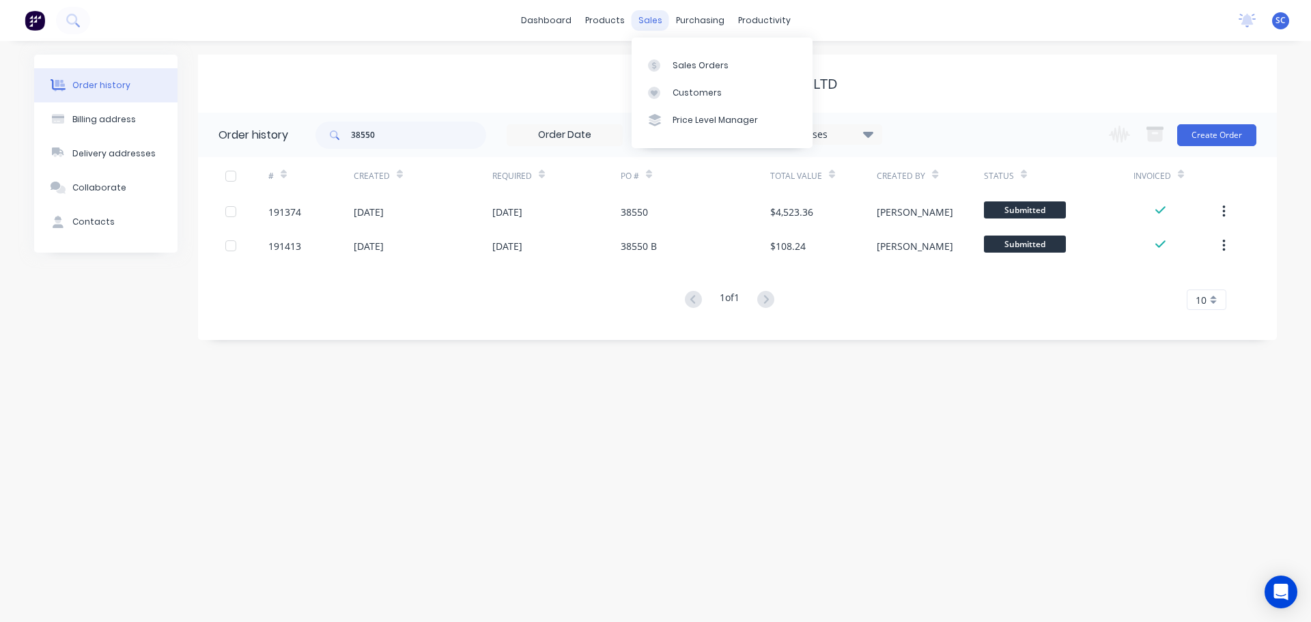
drag, startPoint x: 655, startPoint y: 19, endPoint x: 655, endPoint y: 30, distance: 10.9
click at [654, 19] on div "sales" at bounding box center [650, 20] width 38 height 20
click at [692, 85] on link "Customers" at bounding box center [721, 92] width 181 height 27
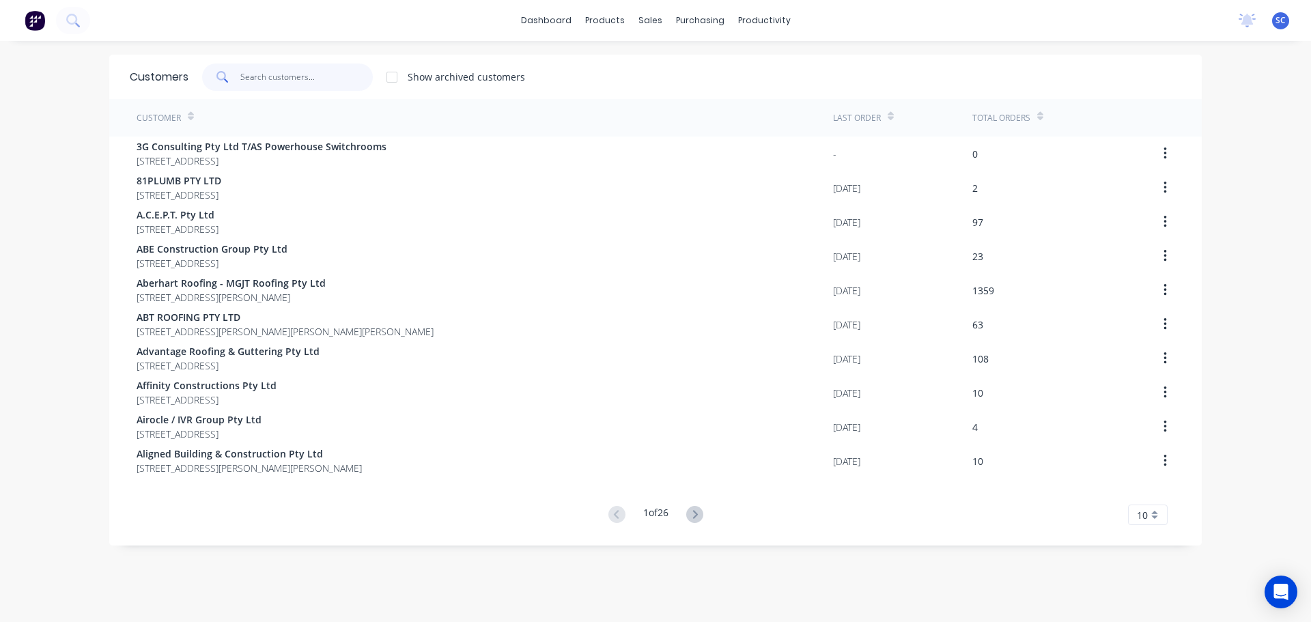
click at [271, 72] on input "text" at bounding box center [306, 76] width 133 height 27
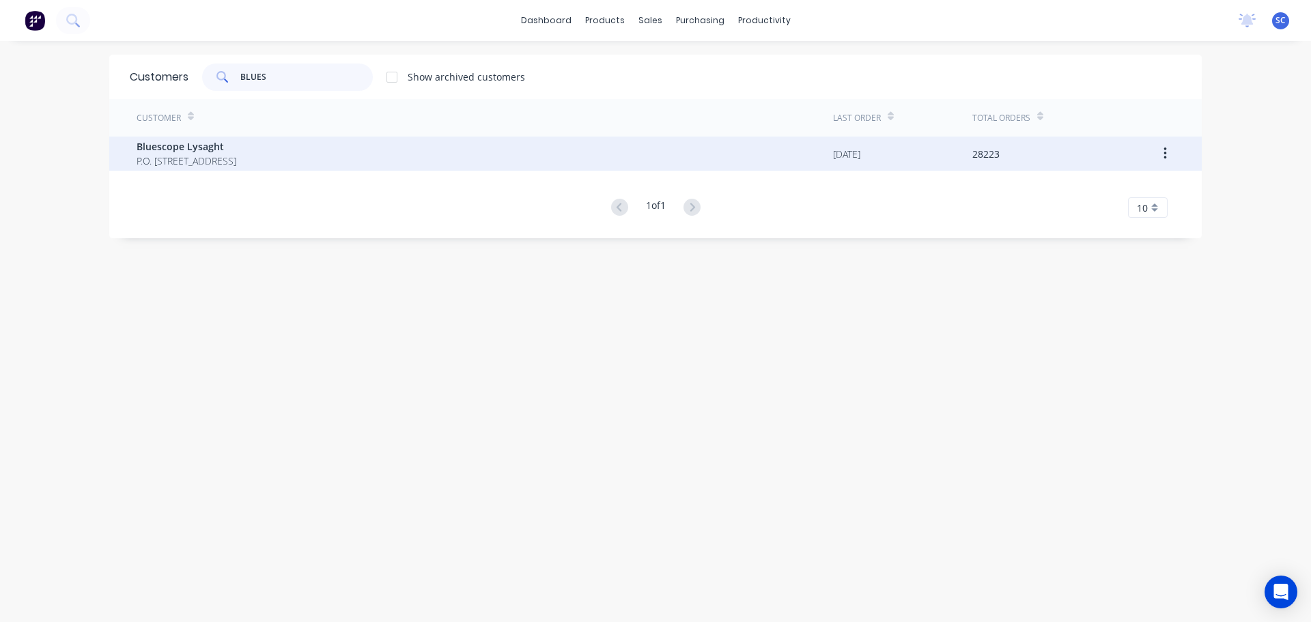
type input "BLUES"
click at [199, 155] on span "P.O. Box 144 Archerfield Australia 4108" at bounding box center [187, 161] width 100 height 14
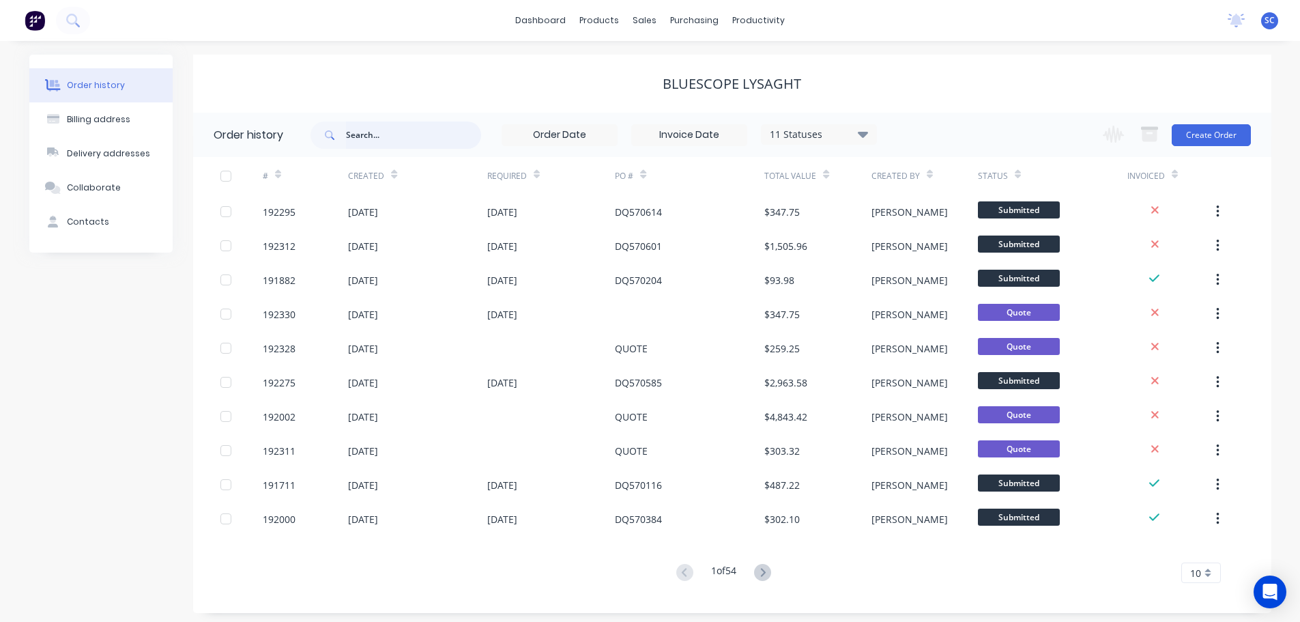
click at [390, 141] on input "text" at bounding box center [413, 135] width 135 height 27
type input "192150"
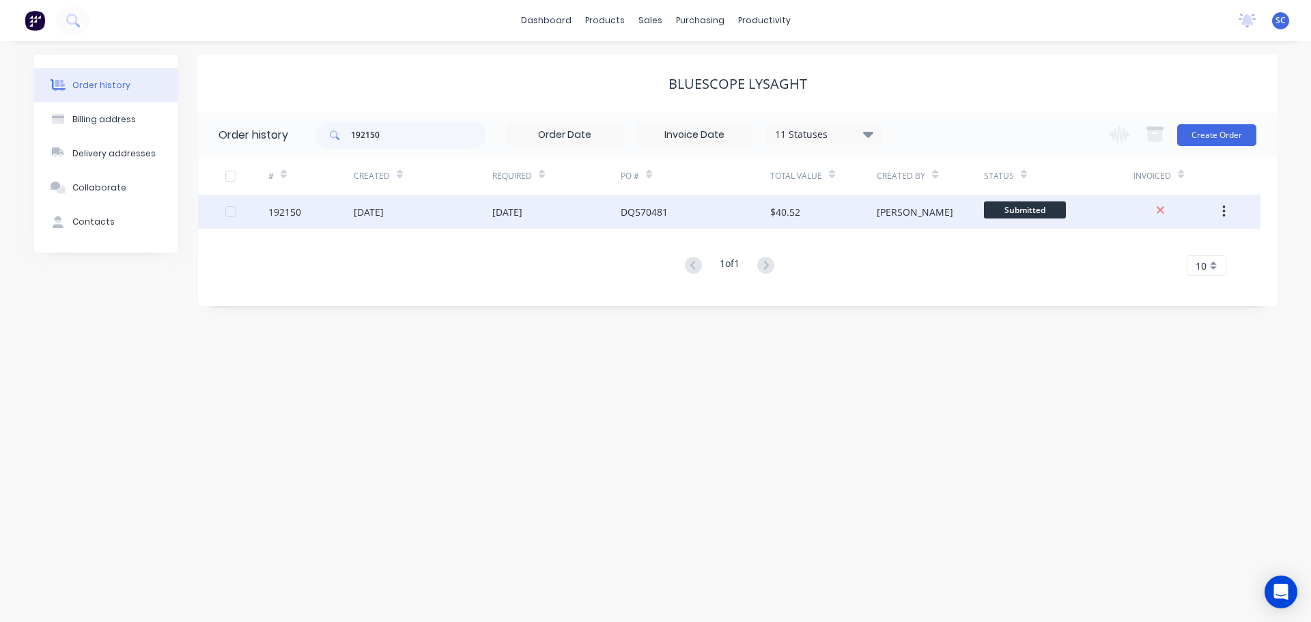
click at [645, 214] on div "DQ570481" at bounding box center [644, 212] width 47 height 14
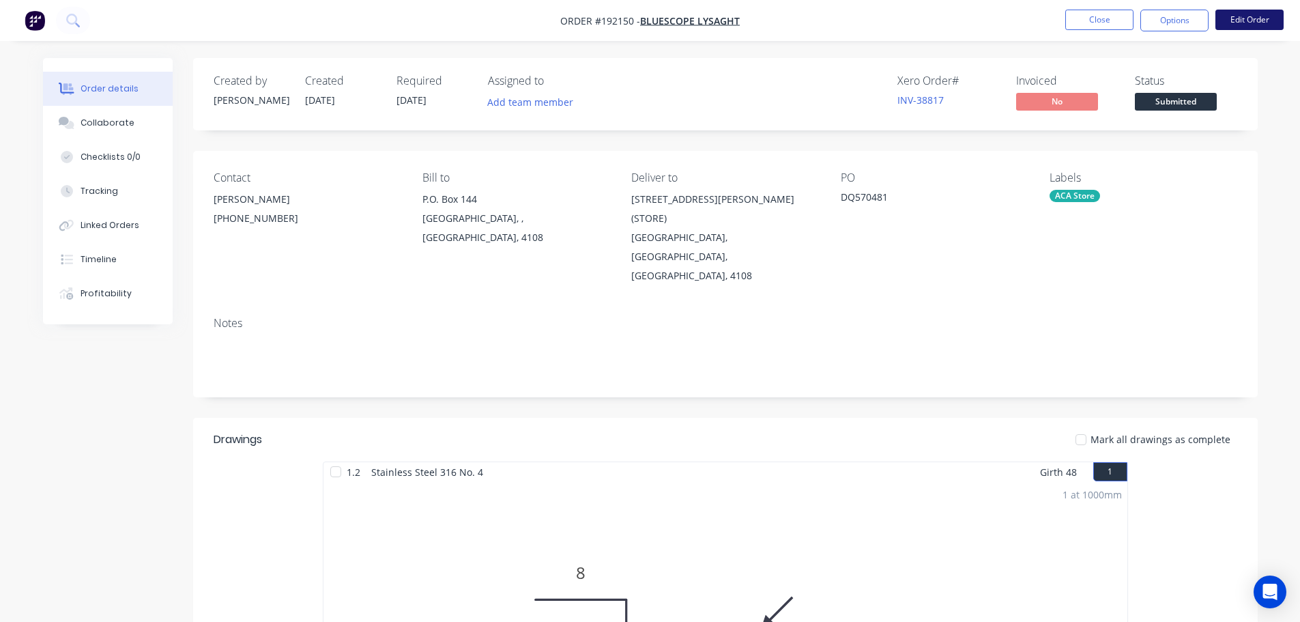
click at [1249, 16] on button "Edit Order" at bounding box center [1250, 20] width 68 height 20
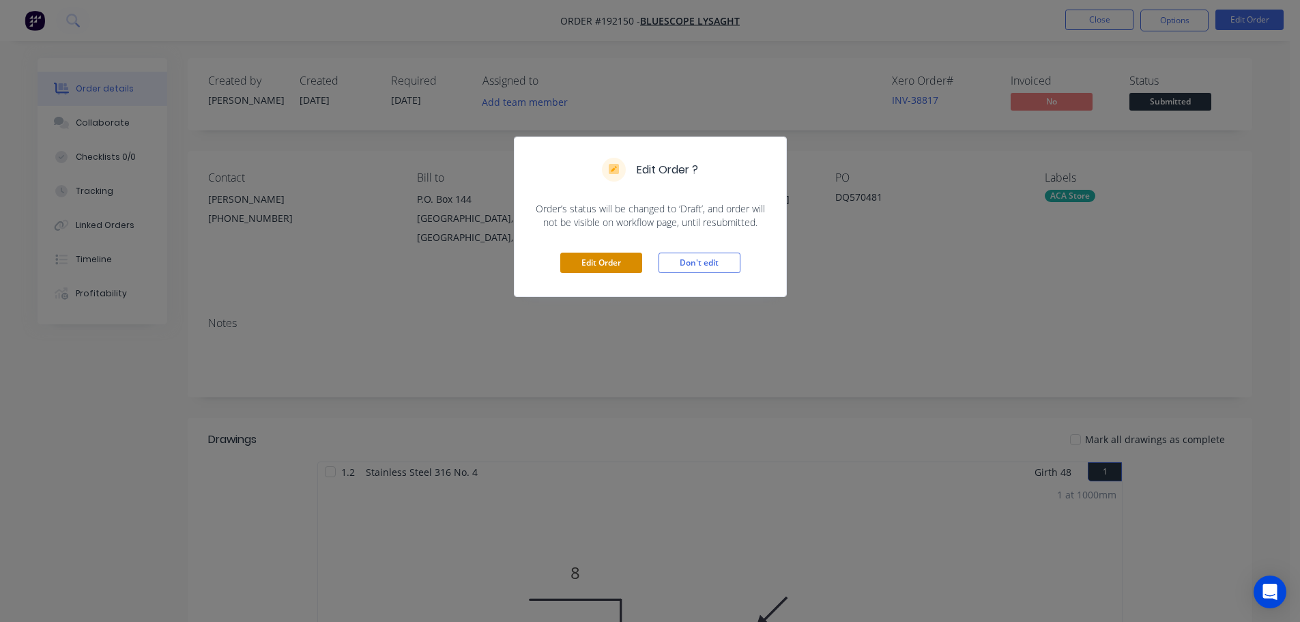
click at [598, 261] on button "Edit Order" at bounding box center [601, 263] width 82 height 20
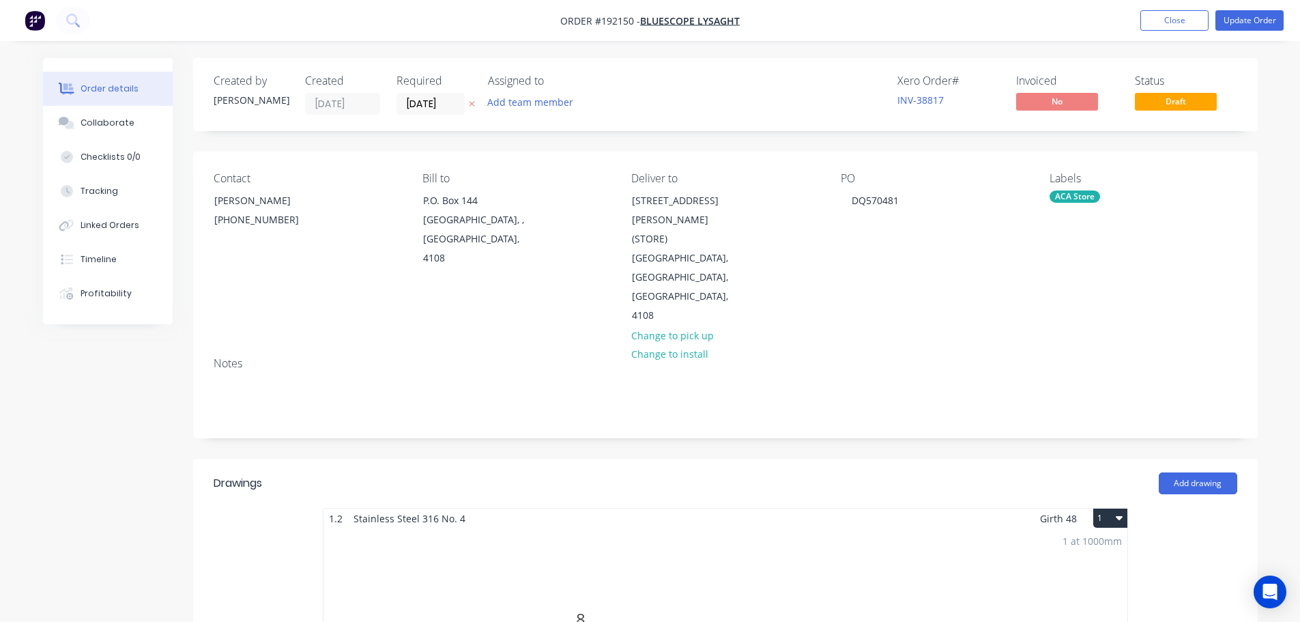
click at [472, 102] on icon "button" at bounding box center [472, 104] width 6 height 8
click at [1244, 16] on button "Update Order" at bounding box center [1250, 20] width 68 height 20
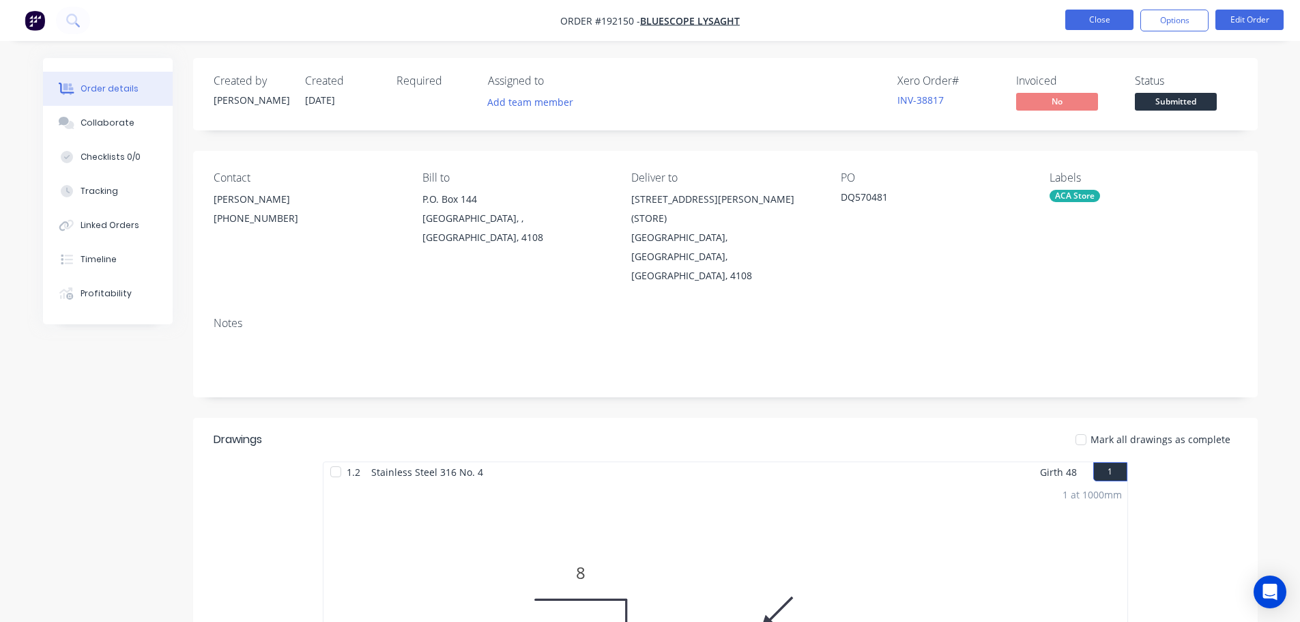
click at [1111, 17] on button "Close" at bounding box center [1100, 20] width 68 height 20
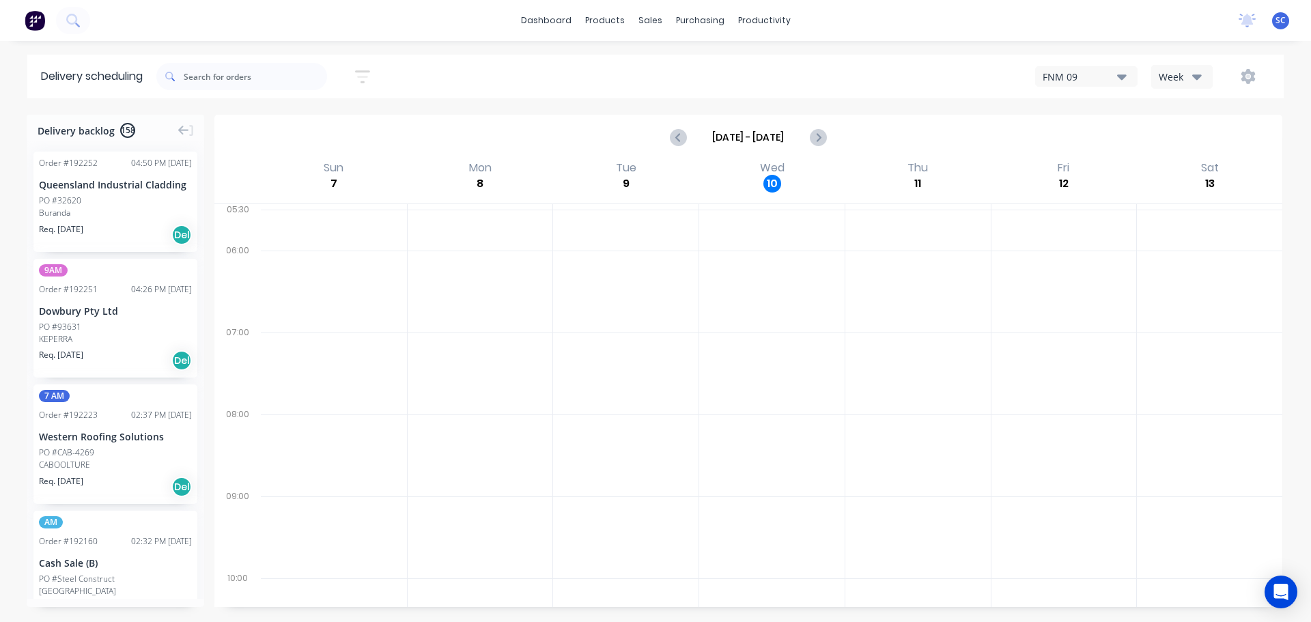
click at [367, 72] on icon "button" at bounding box center [362, 76] width 15 height 17
click at [270, 85] on input "text" at bounding box center [255, 76] width 143 height 27
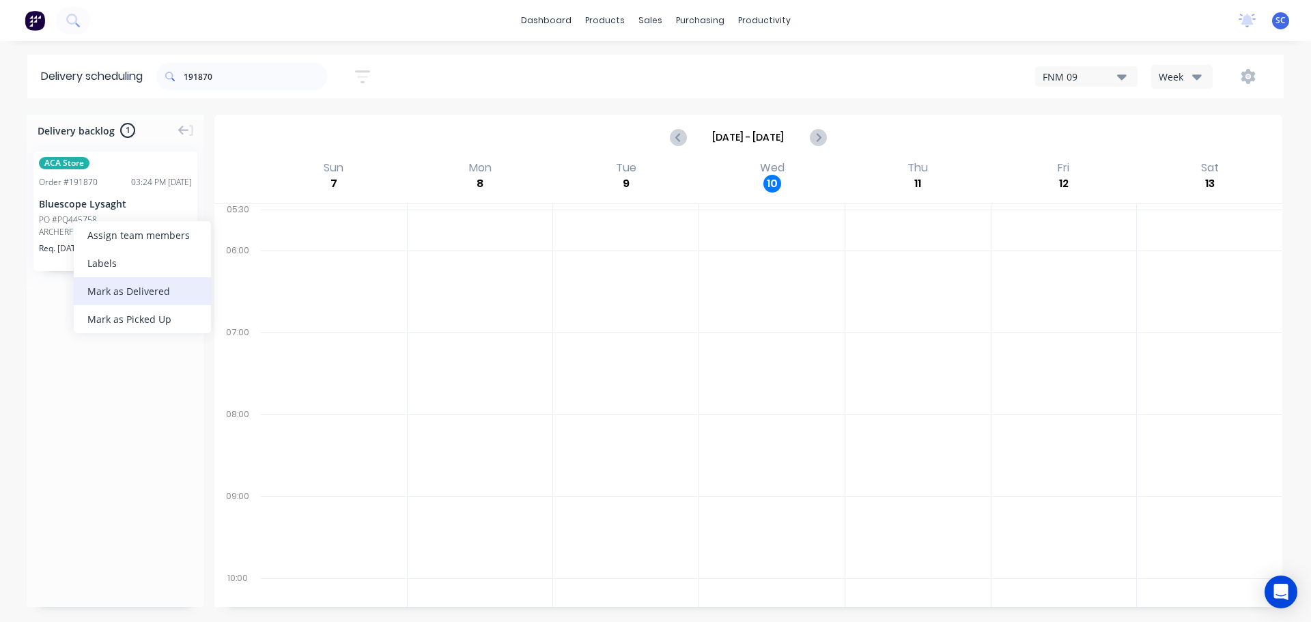
click at [124, 287] on div "Mark as Delivered" at bounding box center [142, 291] width 137 height 28
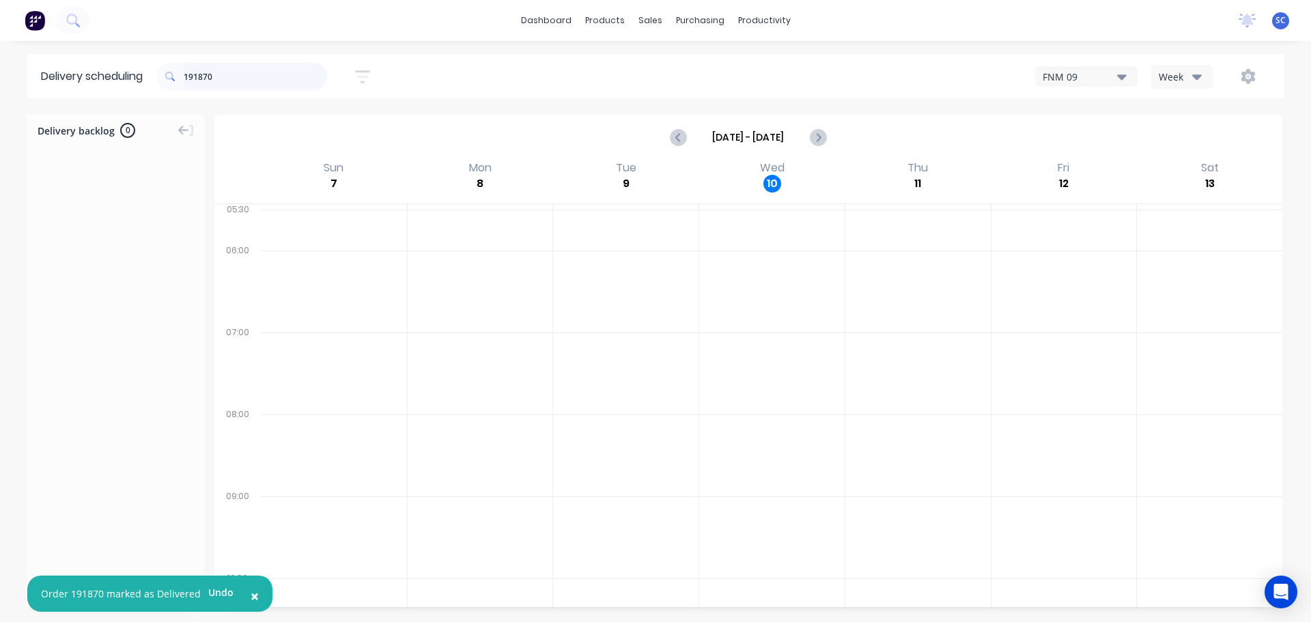
click at [216, 79] on input "191870" at bounding box center [255, 76] width 143 height 27
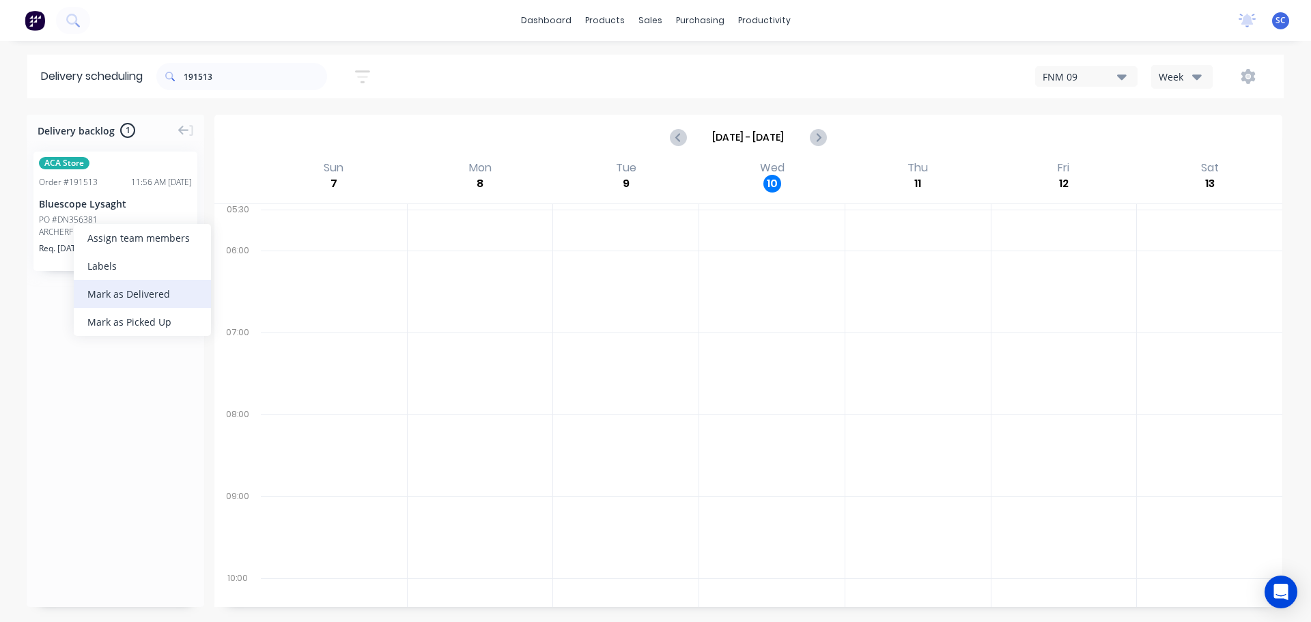
click at [115, 292] on div "Mark as Delivered" at bounding box center [142, 294] width 137 height 28
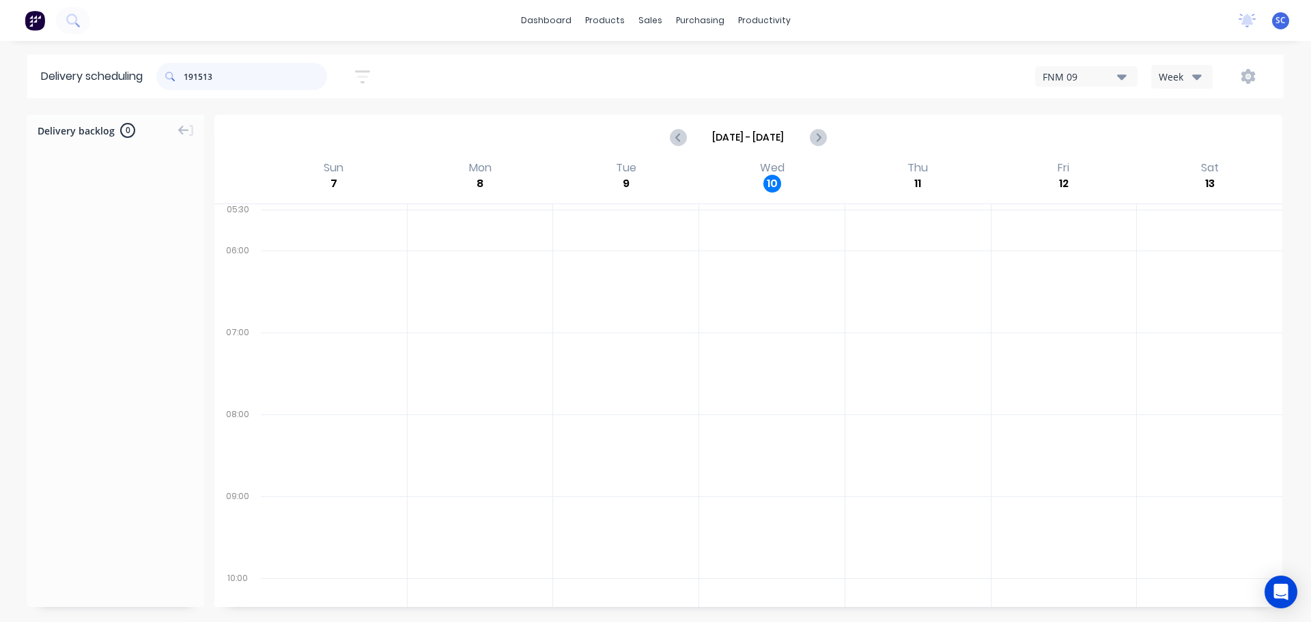
click at [242, 80] on input "191513" at bounding box center [255, 76] width 143 height 27
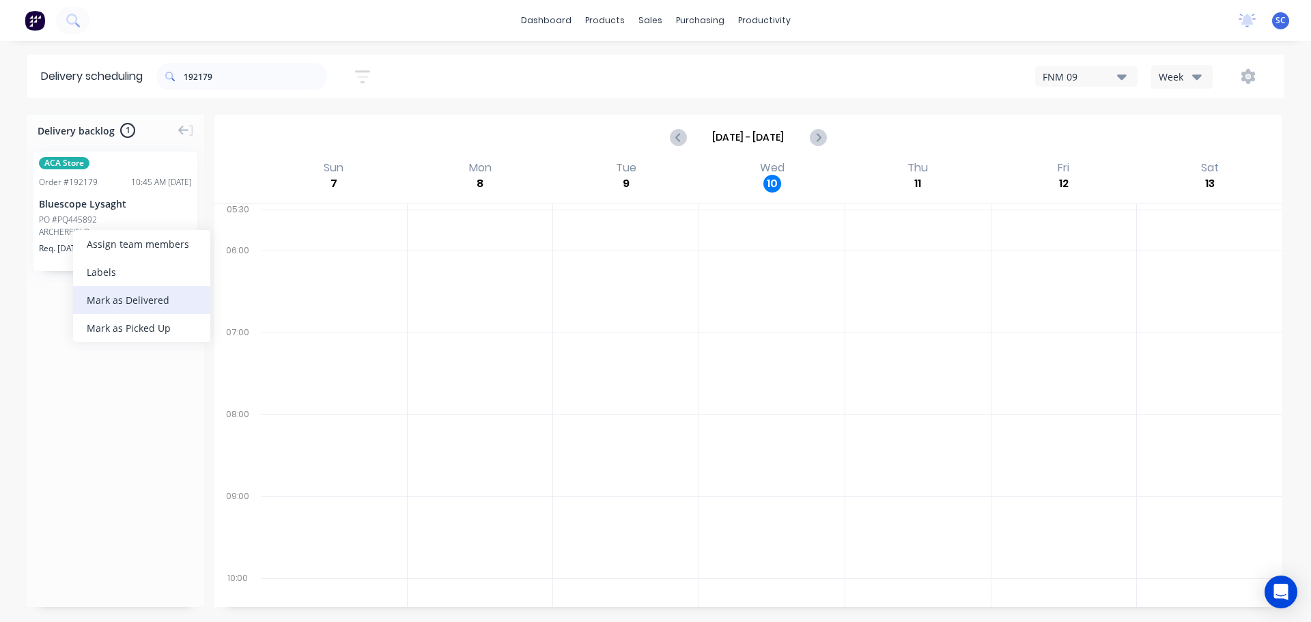
click at [117, 302] on div "Mark as Delivered" at bounding box center [141, 300] width 137 height 28
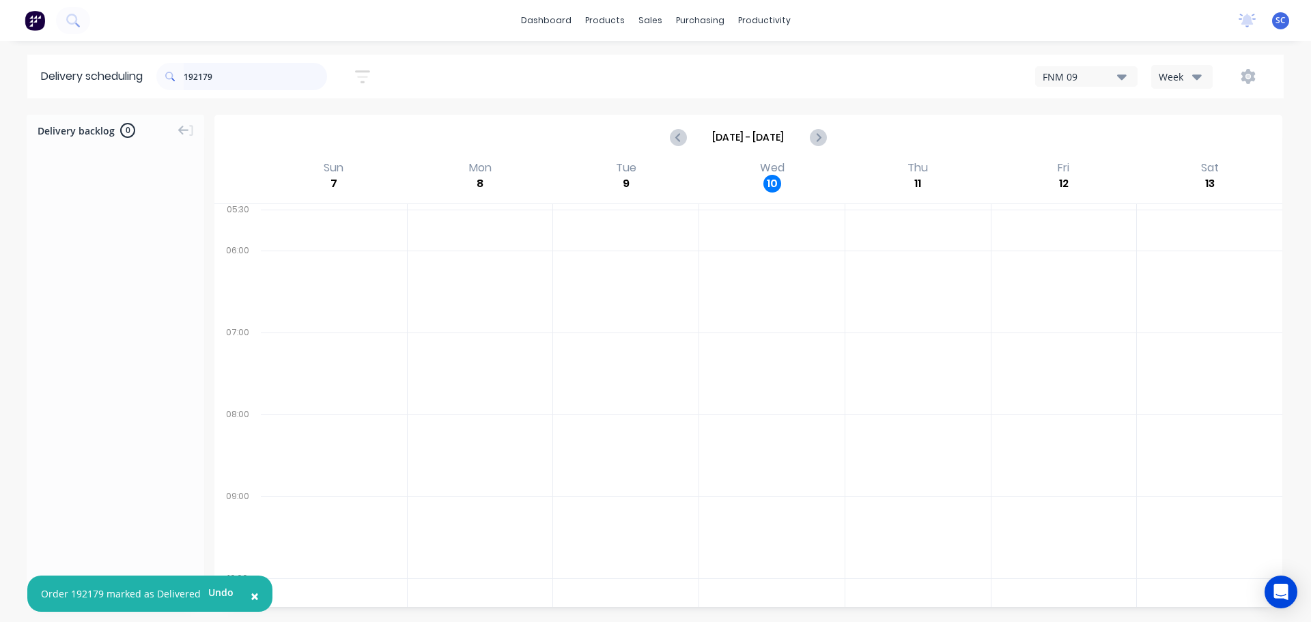
click at [225, 68] on input "192179" at bounding box center [255, 76] width 143 height 27
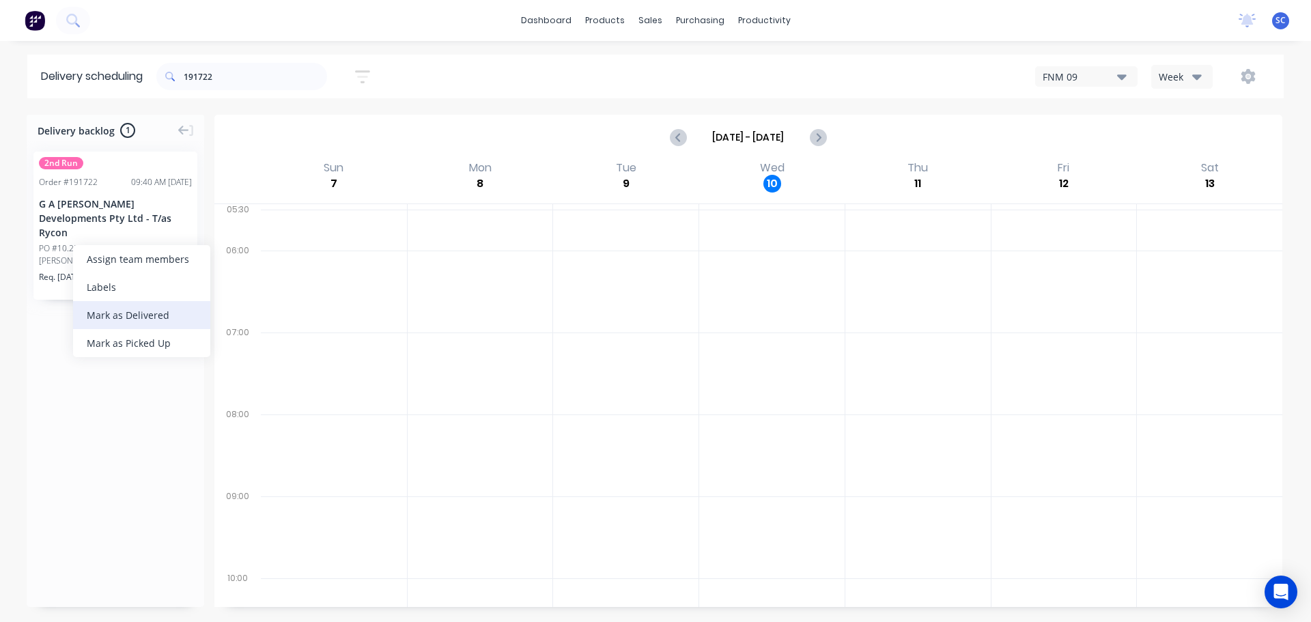
click at [115, 311] on div "Mark as Delivered" at bounding box center [141, 315] width 137 height 28
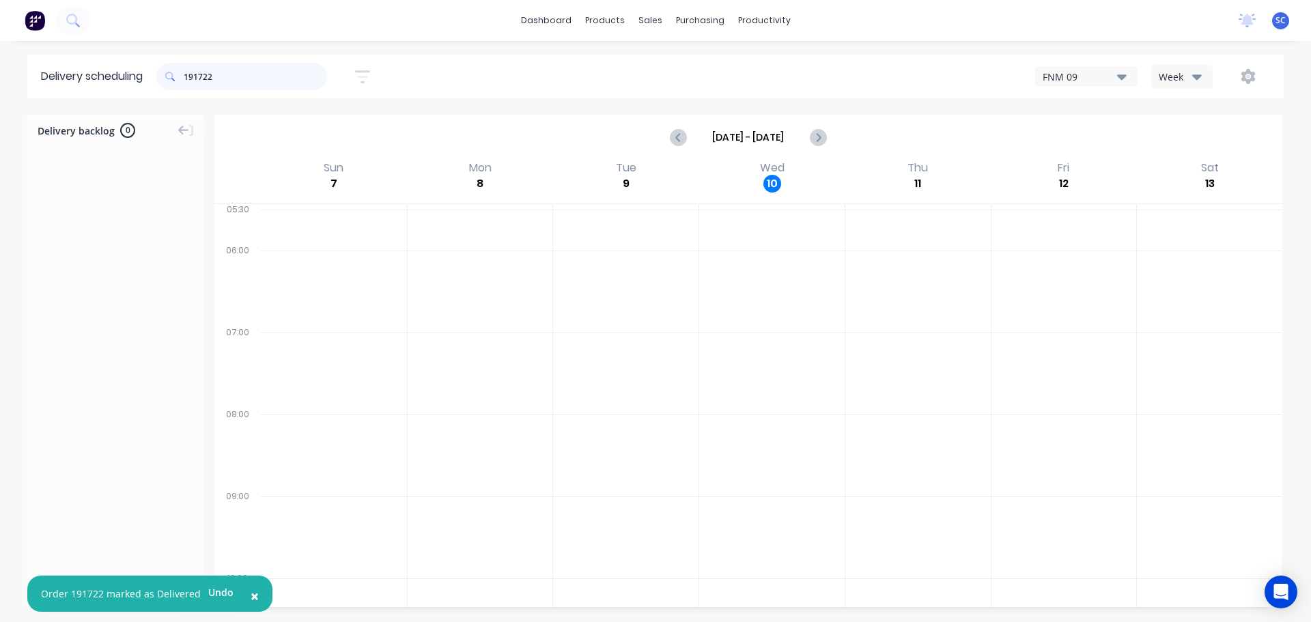
click at [224, 72] on input "191722" at bounding box center [255, 76] width 143 height 27
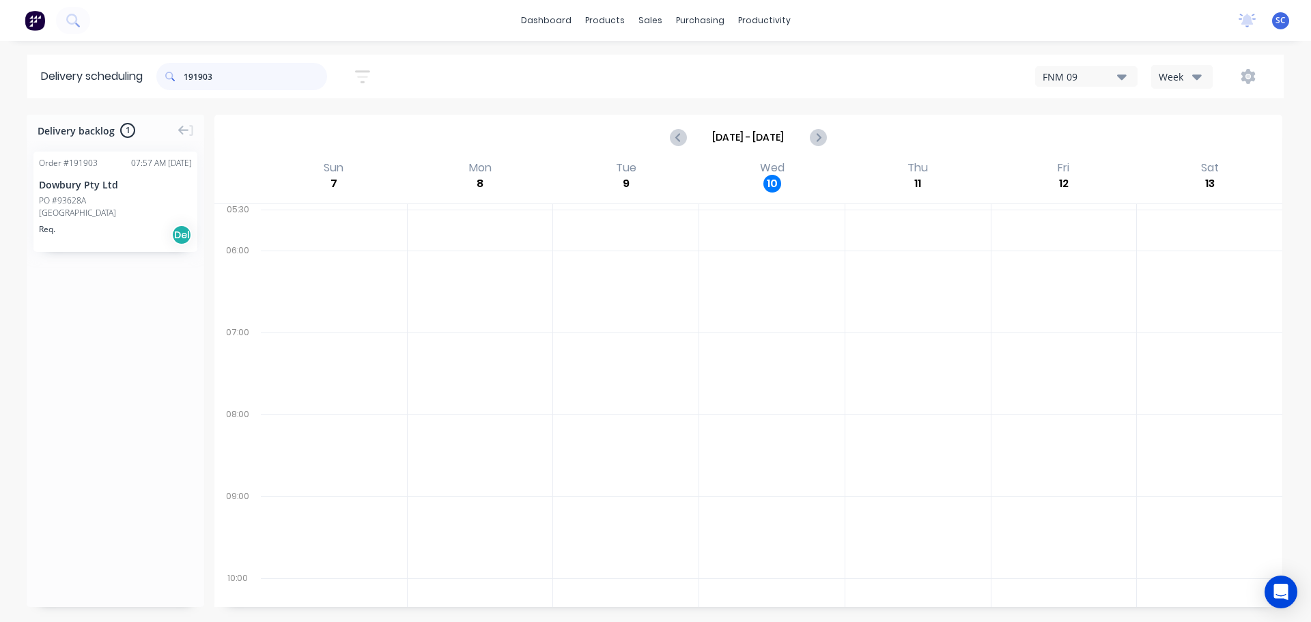
type input "191903"
click at [123, 260] on div "Mark as Delivered" at bounding box center [144, 265] width 137 height 28
drag, startPoint x: 236, startPoint y: 83, endPoint x: 160, endPoint y: 81, distance: 75.8
click at [160, 81] on header "Delivery scheduling 191903 Sort by Most recent Created date Required date Order…" at bounding box center [655, 77] width 1256 height 44
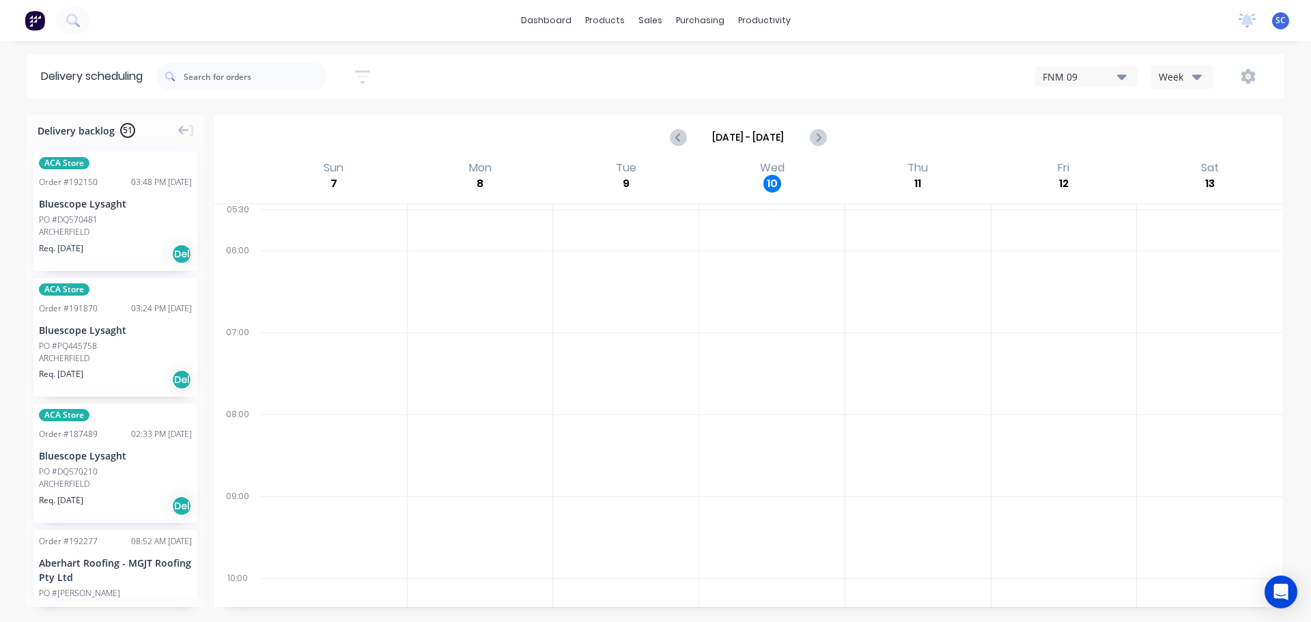
click at [370, 70] on icon "button" at bounding box center [362, 76] width 15 height 17
click at [311, 134] on input "[DATE] - [DATE]" at bounding box center [299, 128] width 127 height 20
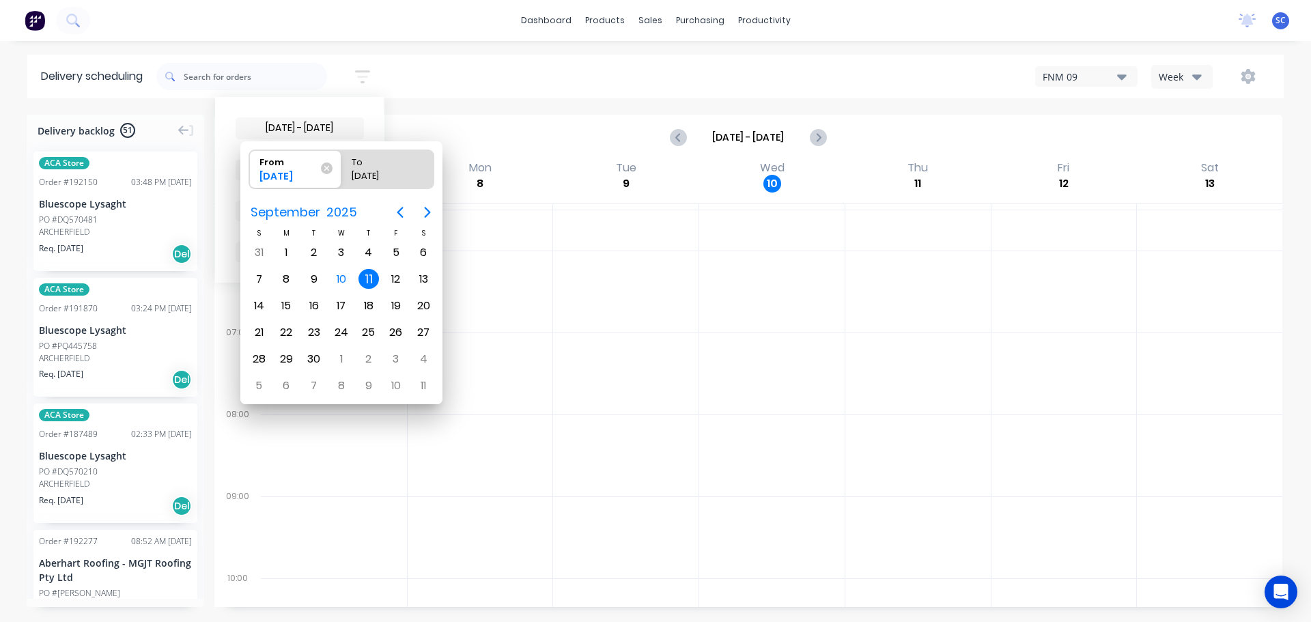
click at [368, 283] on div "11" at bounding box center [368, 279] width 20 height 20
radio input "false"
radio input "true"
click at [368, 283] on div "11" at bounding box center [368, 279] width 20 height 20
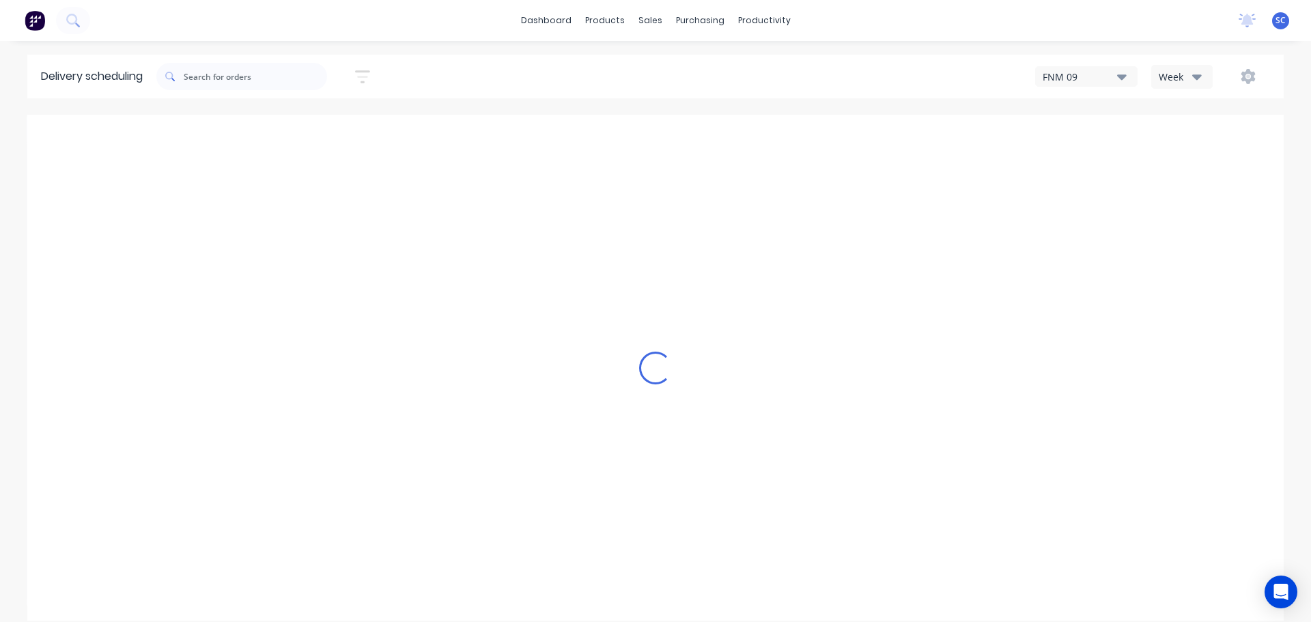
click at [369, 77] on icon "button" at bounding box center [362, 76] width 15 height 17
click at [322, 171] on span "Sort by Suburb" at bounding box center [288, 169] width 89 height 14
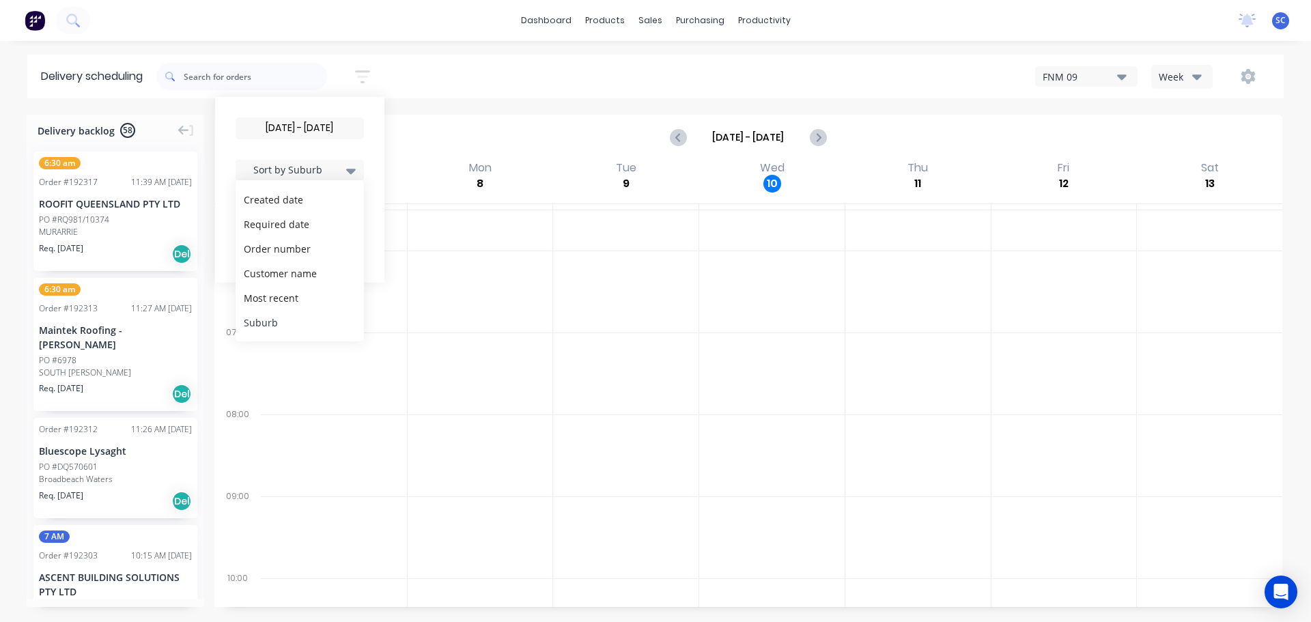
drag, startPoint x: 302, startPoint y: 322, endPoint x: 328, endPoint y: 326, distance: 25.7
click at [303, 322] on div "Suburb" at bounding box center [300, 322] width 128 height 25
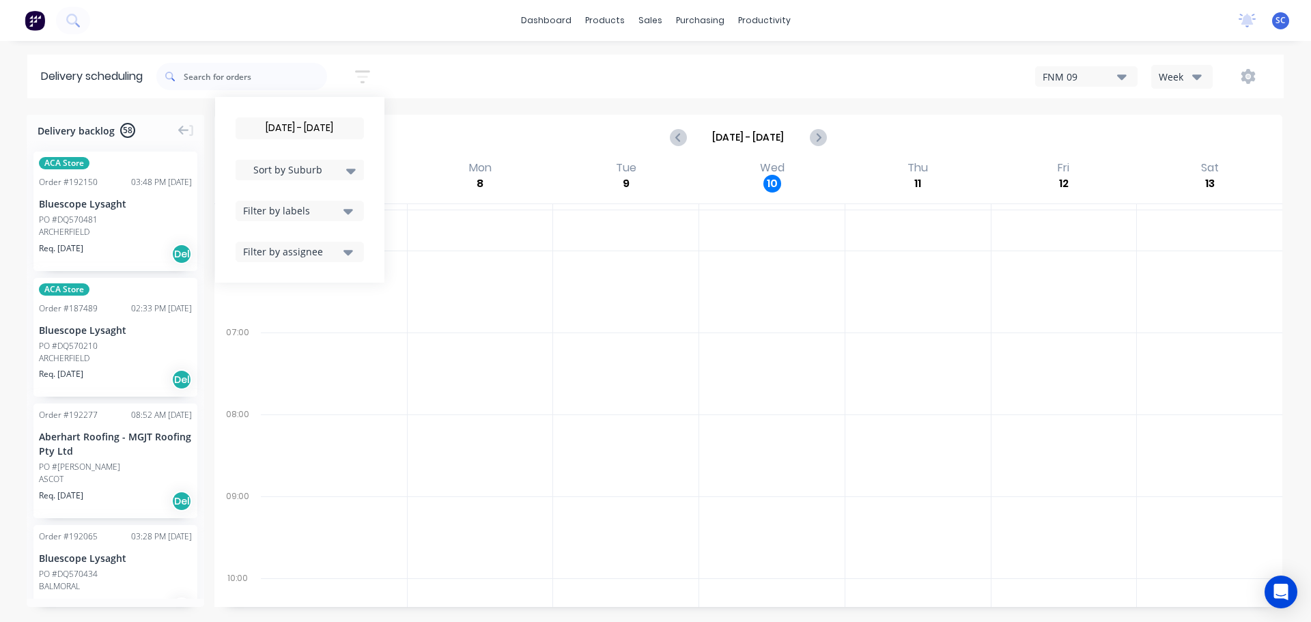
drag, startPoint x: 461, startPoint y: 385, endPoint x: 281, endPoint y: 380, distance: 180.3
click at [460, 386] on div at bounding box center [480, 373] width 145 height 82
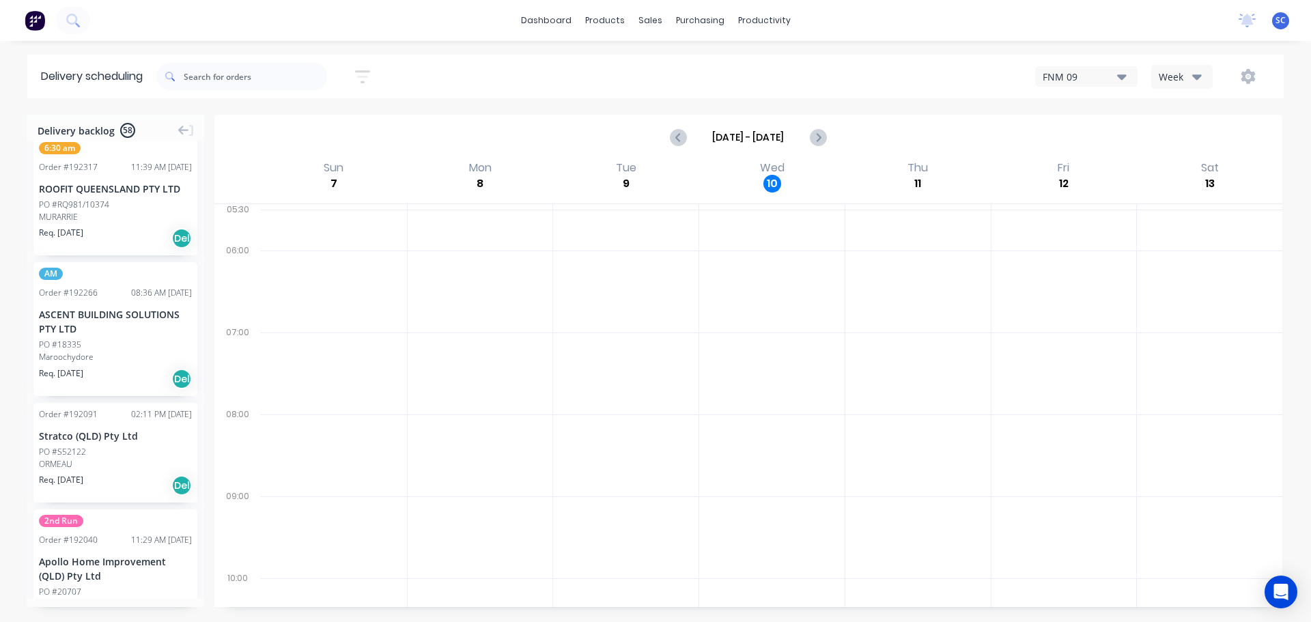
scroll to position [2662, 0]
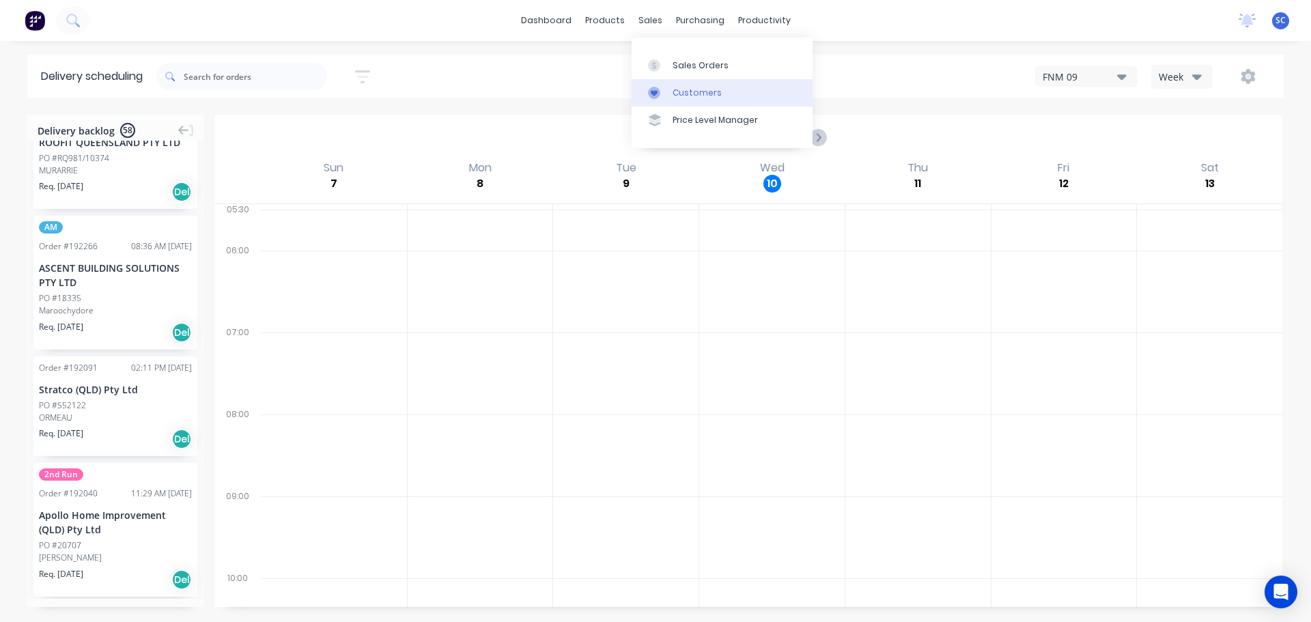
click at [666, 89] on div at bounding box center [658, 93] width 20 height 12
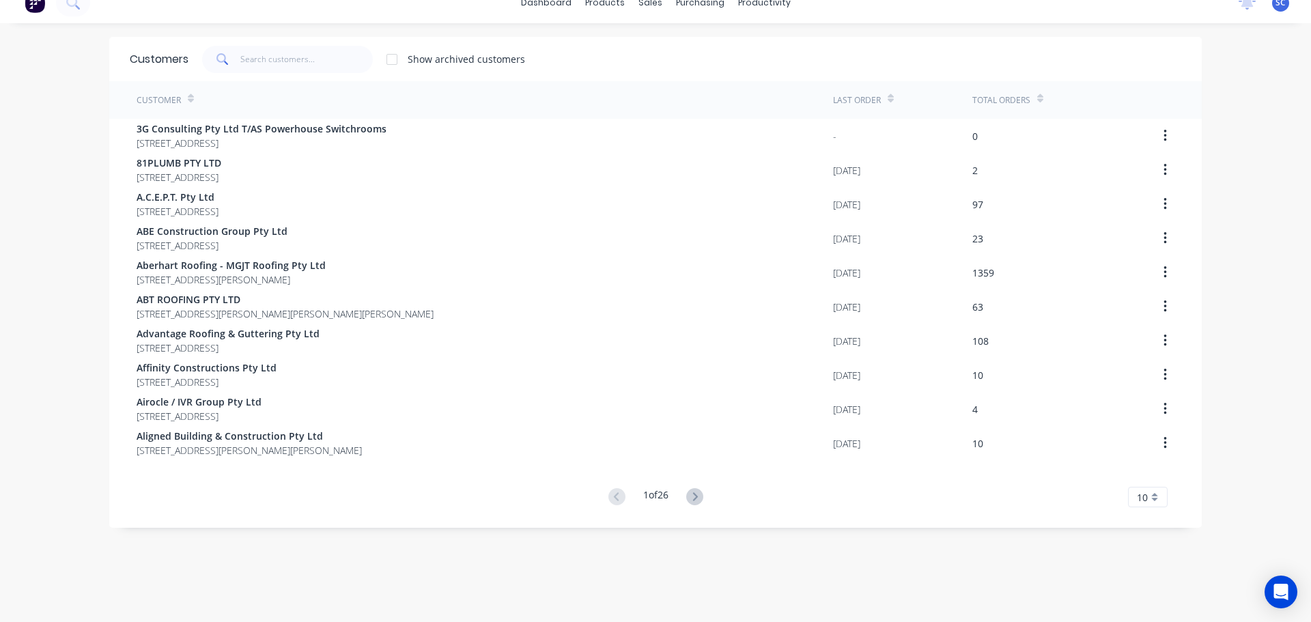
scroll to position [27, 0]
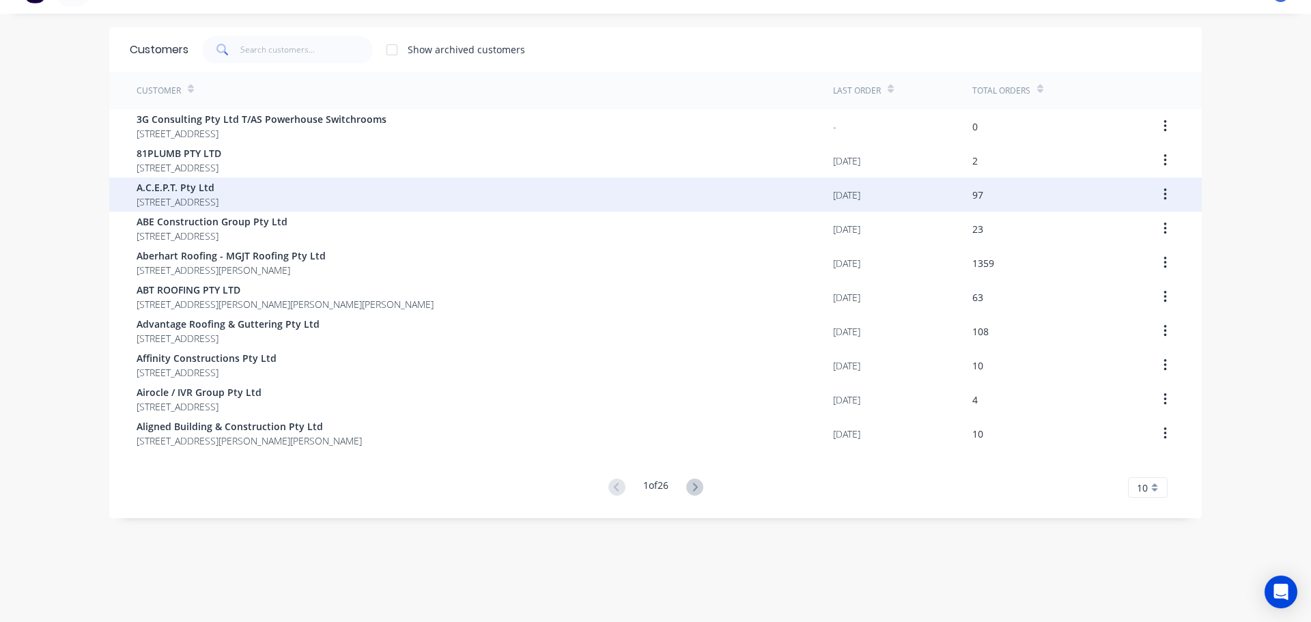
click at [573, 190] on div "A.C.E.P.T. Pty Ltd PO Box 325 The Gap Queensland Australia 4061" at bounding box center [485, 194] width 696 height 34
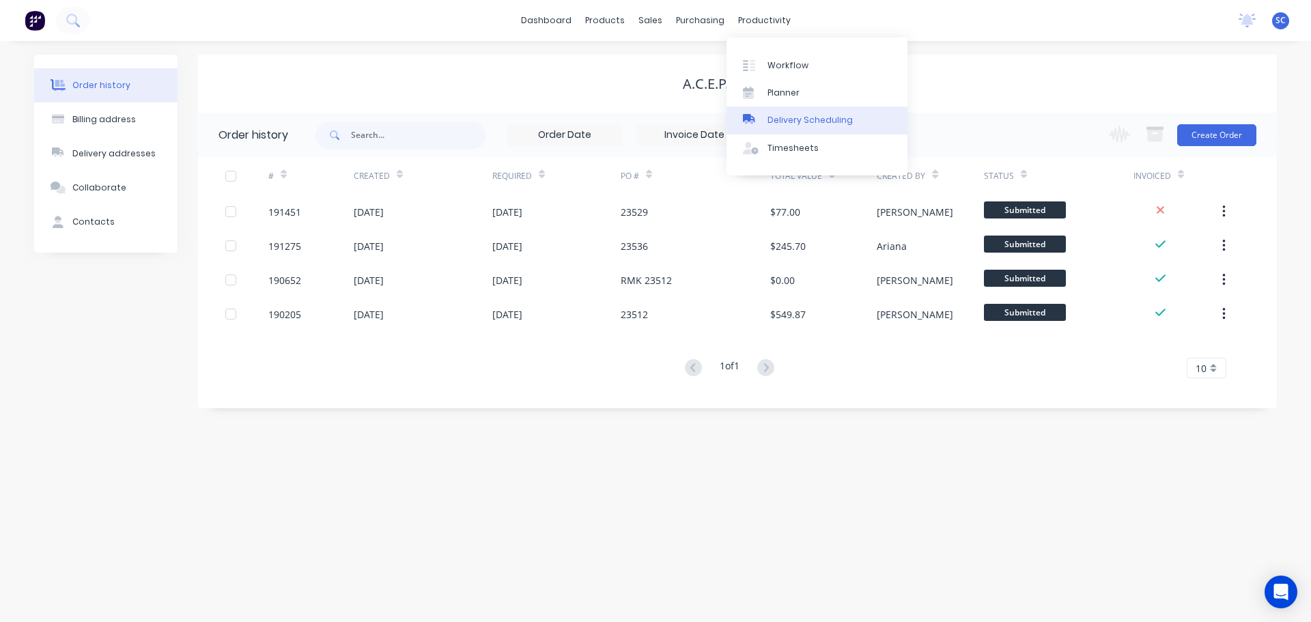
click at [778, 119] on div "Delivery Scheduling" at bounding box center [809, 120] width 85 height 12
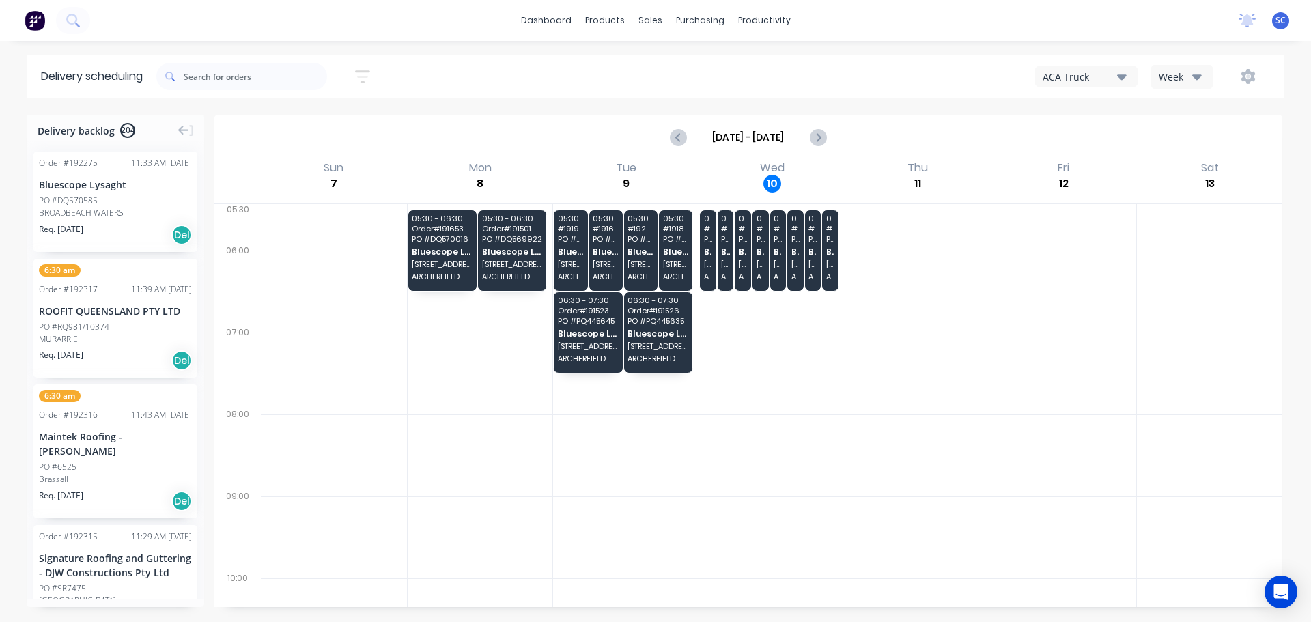
click at [526, 76] on div "Sort by Suburb Created date Required date Order number Customer name Most recen…" at bounding box center [719, 76] width 1127 height 38
click at [1119, 75] on icon "button" at bounding box center [1122, 76] width 10 height 5
click at [1094, 128] on div "FNM 09" at bounding box center [1103, 124] width 135 height 27
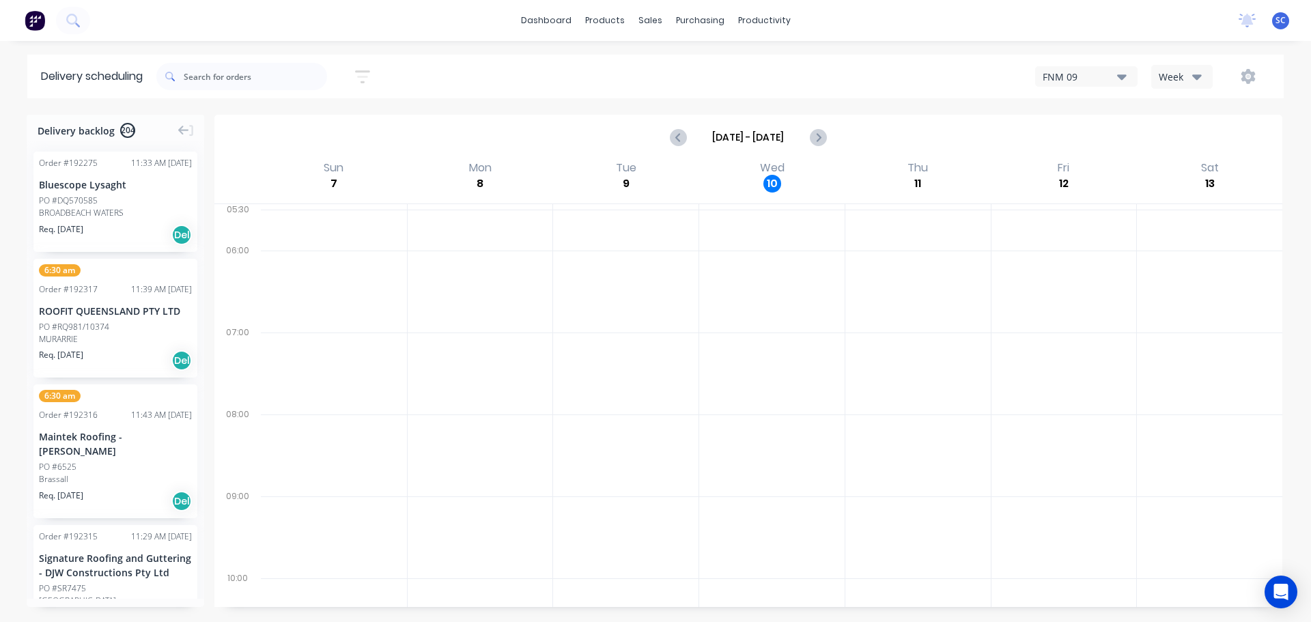
click at [370, 76] on icon "button" at bounding box center [362, 76] width 15 height 17
click at [325, 130] on input at bounding box center [299, 128] width 127 height 20
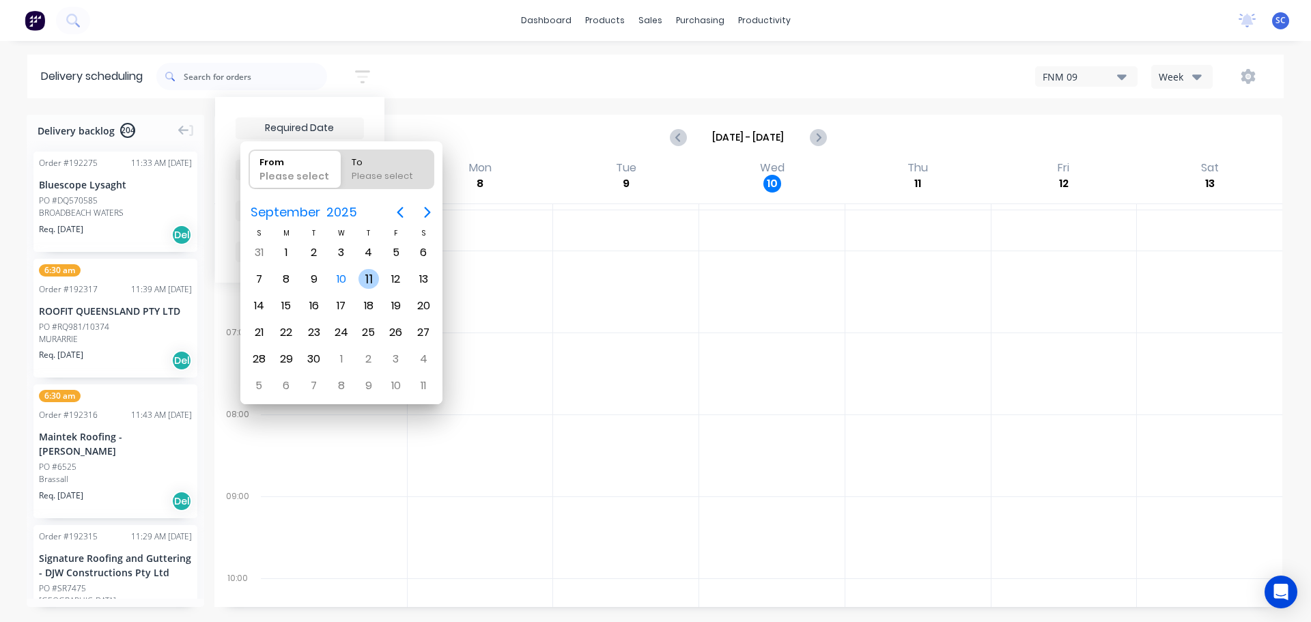
click at [368, 281] on div "11" at bounding box center [368, 279] width 20 height 20
type input "[DATE]"
radio input "false"
radio input "true"
click at [369, 282] on div "11" at bounding box center [368, 279] width 20 height 20
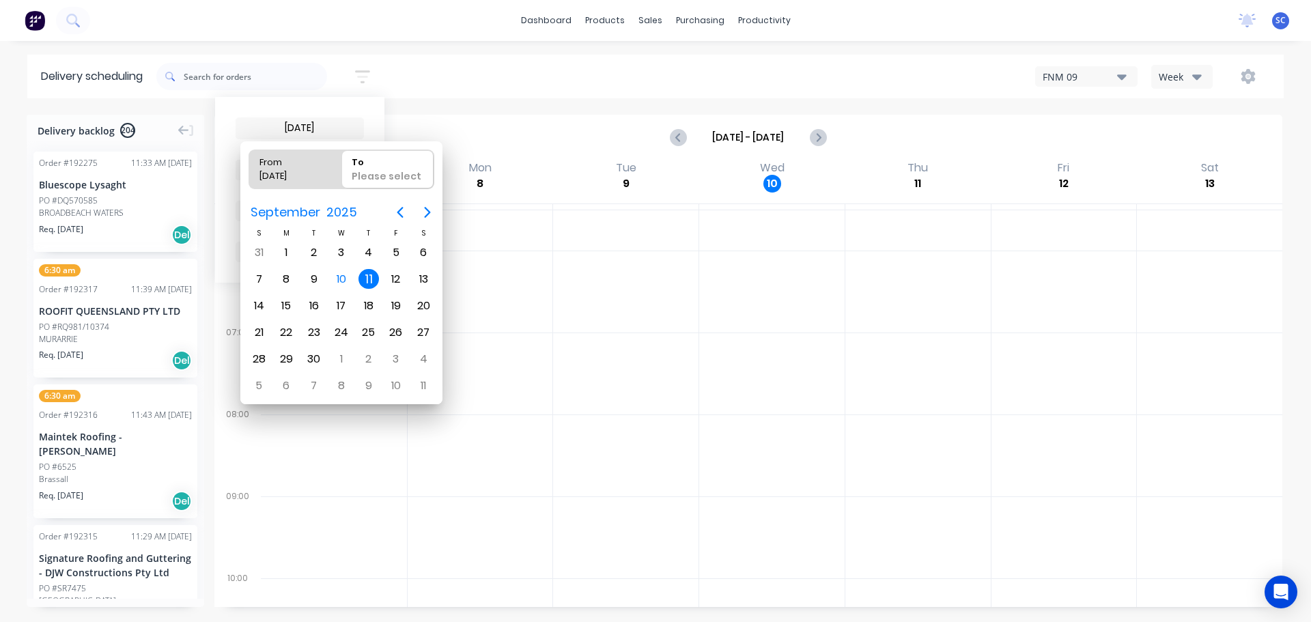
type input "[DATE] - [DATE]"
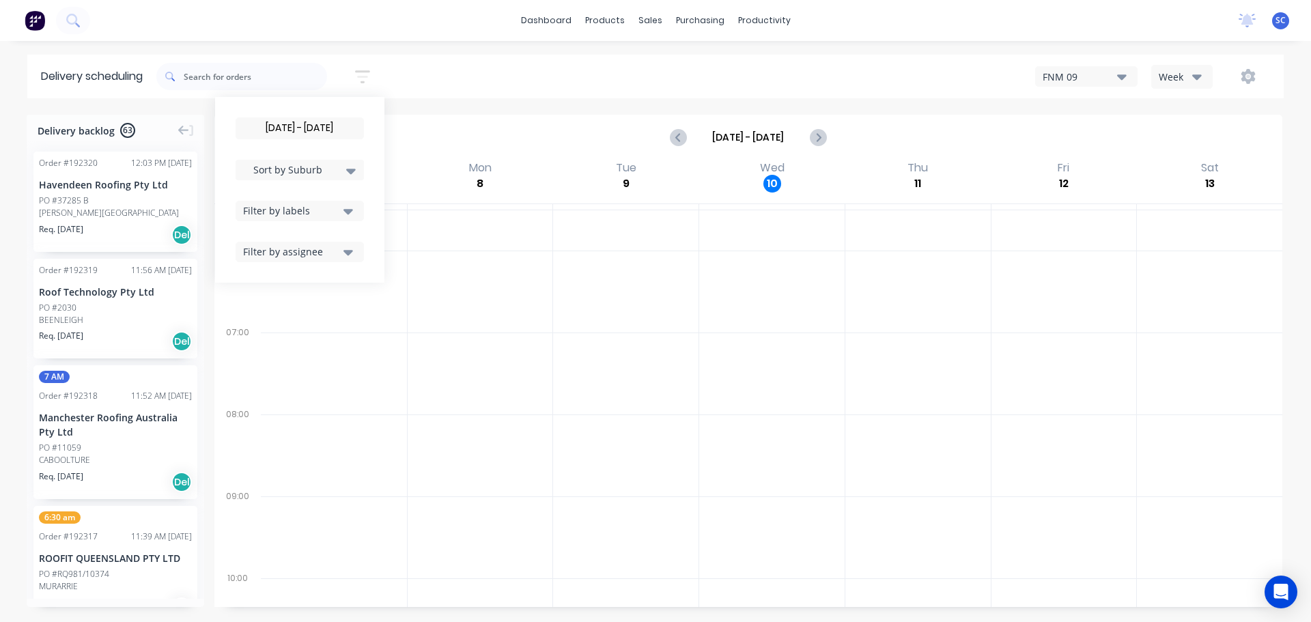
click at [355, 169] on icon at bounding box center [351, 171] width 10 height 5
click at [296, 320] on div "Suburb" at bounding box center [300, 322] width 128 height 25
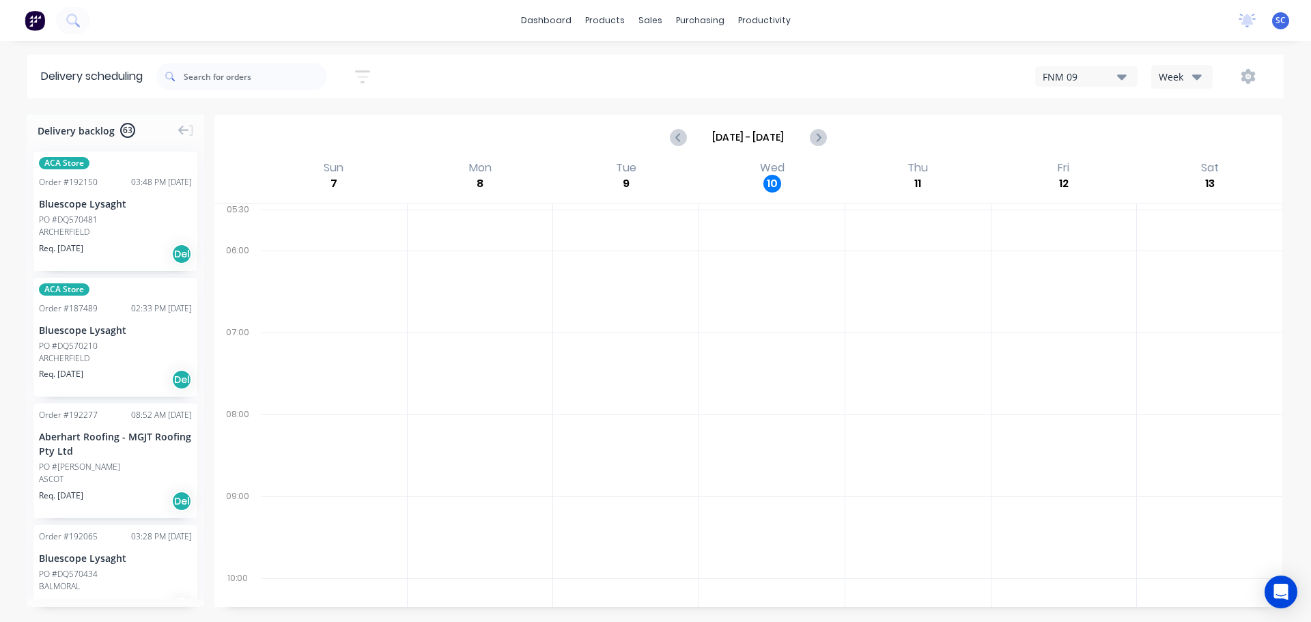
drag, startPoint x: 445, startPoint y: 76, endPoint x: 407, endPoint y: 152, distance: 84.9
click at [446, 76] on div "11/09/25 - 11/09/25 Sort by Suburb Created date Required date Order number Cust…" at bounding box center [719, 76] width 1127 height 38
click at [369, 82] on icon "button" at bounding box center [362, 76] width 15 height 17
click at [353, 212] on icon "button" at bounding box center [348, 210] width 10 height 15
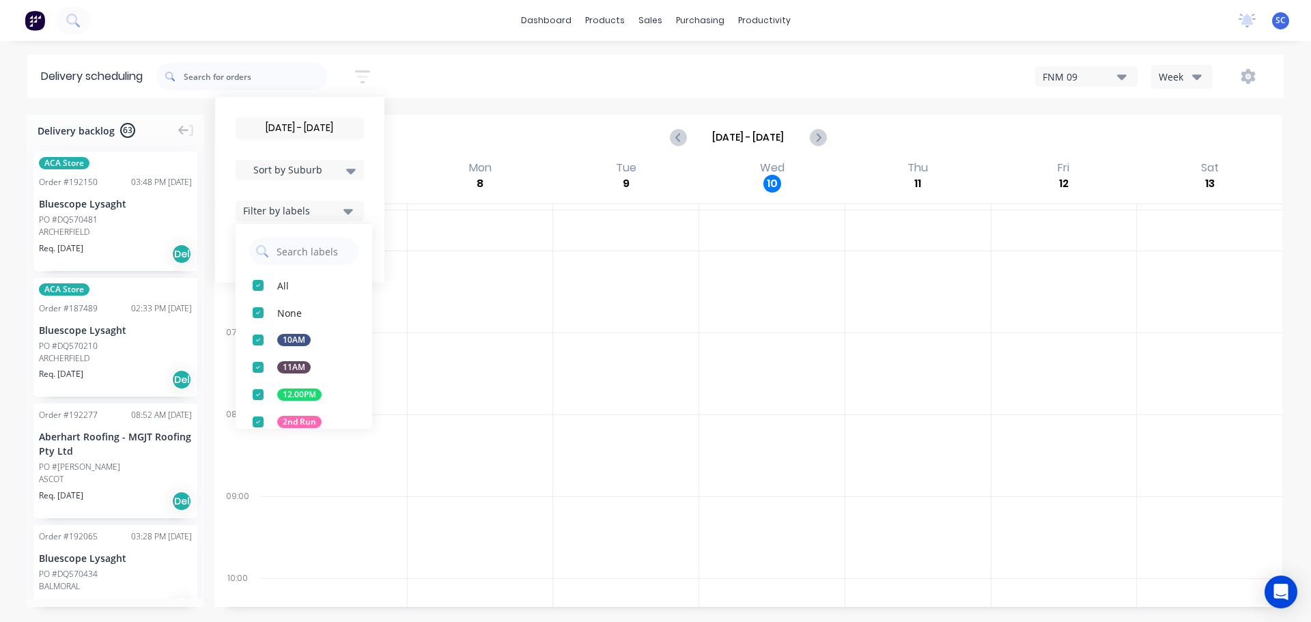
drag, startPoint x: 266, startPoint y: 420, endPoint x: 297, endPoint y: 425, distance: 31.9
click at [266, 421] on div "button" at bounding box center [257, 421] width 27 height 27
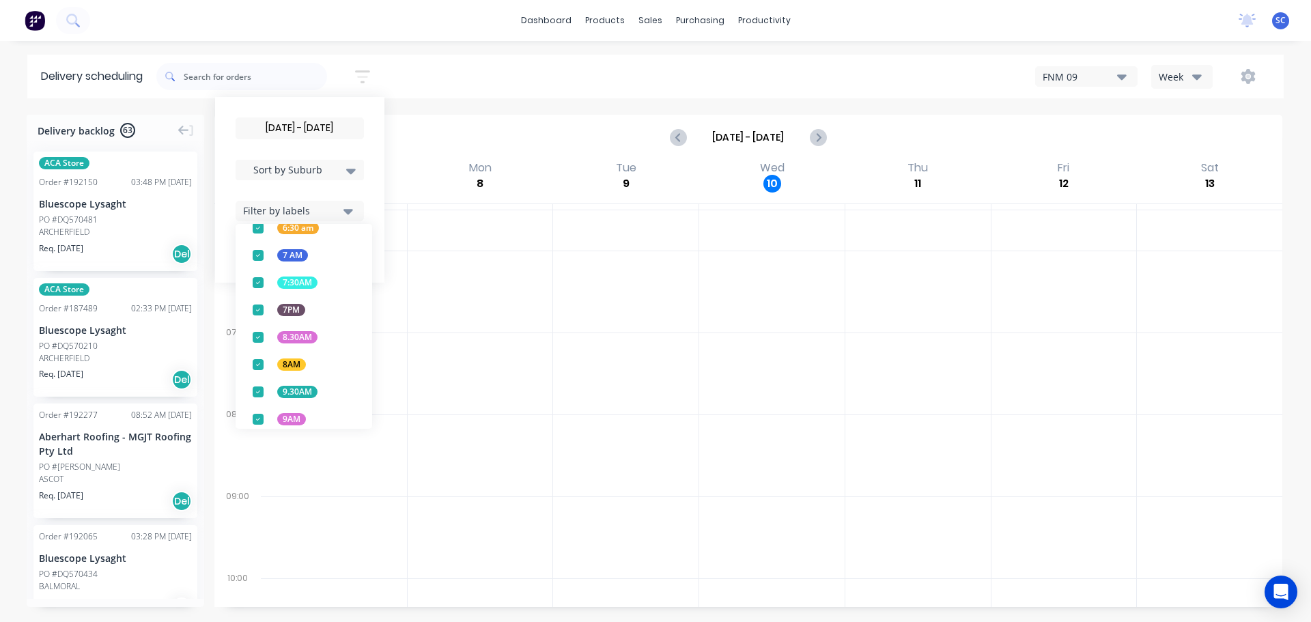
scroll to position [537, 0]
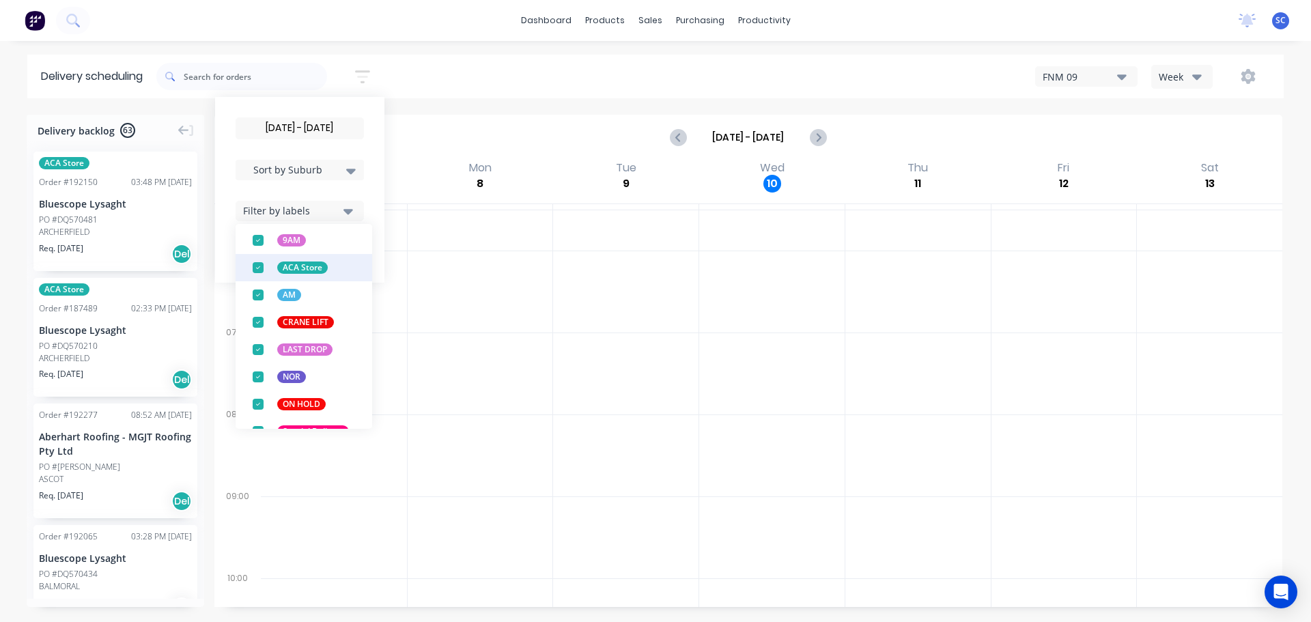
click at [261, 265] on div "button" at bounding box center [257, 267] width 27 height 27
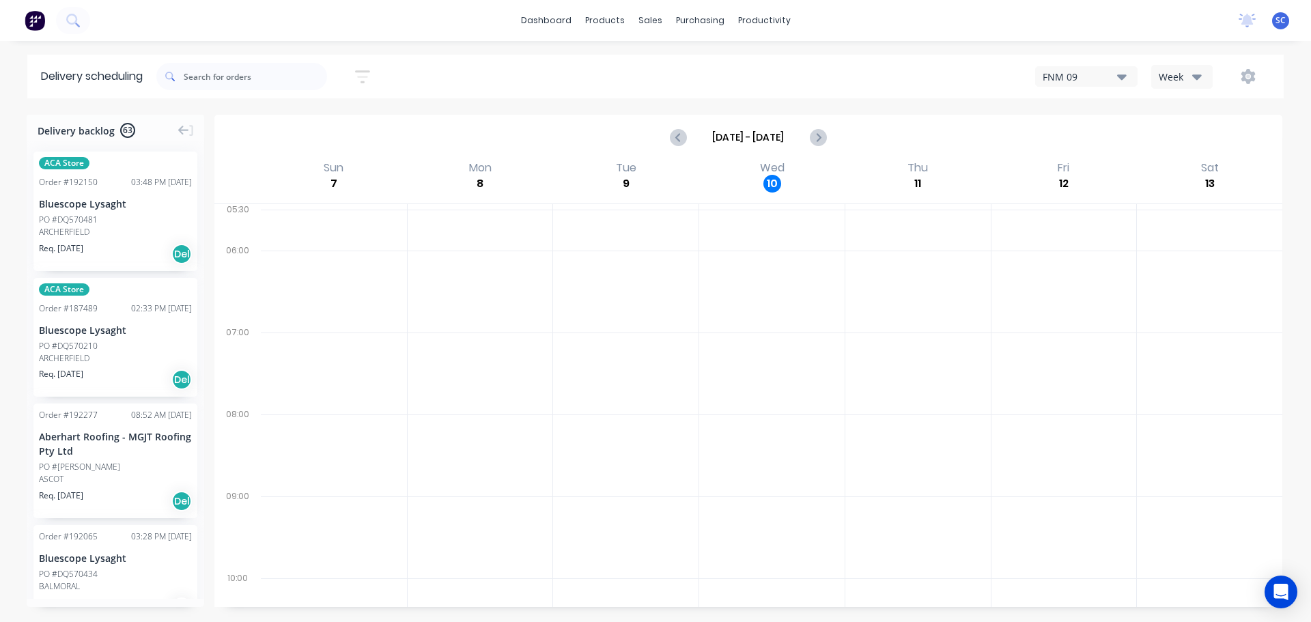
drag, startPoint x: 476, startPoint y: 72, endPoint x: 483, endPoint y: 71, distance: 7.5
click at [476, 71] on div "11/09/25 - 11/09/25 Sort by Suburb Created date Required date Order number Cust…" at bounding box center [719, 76] width 1127 height 38
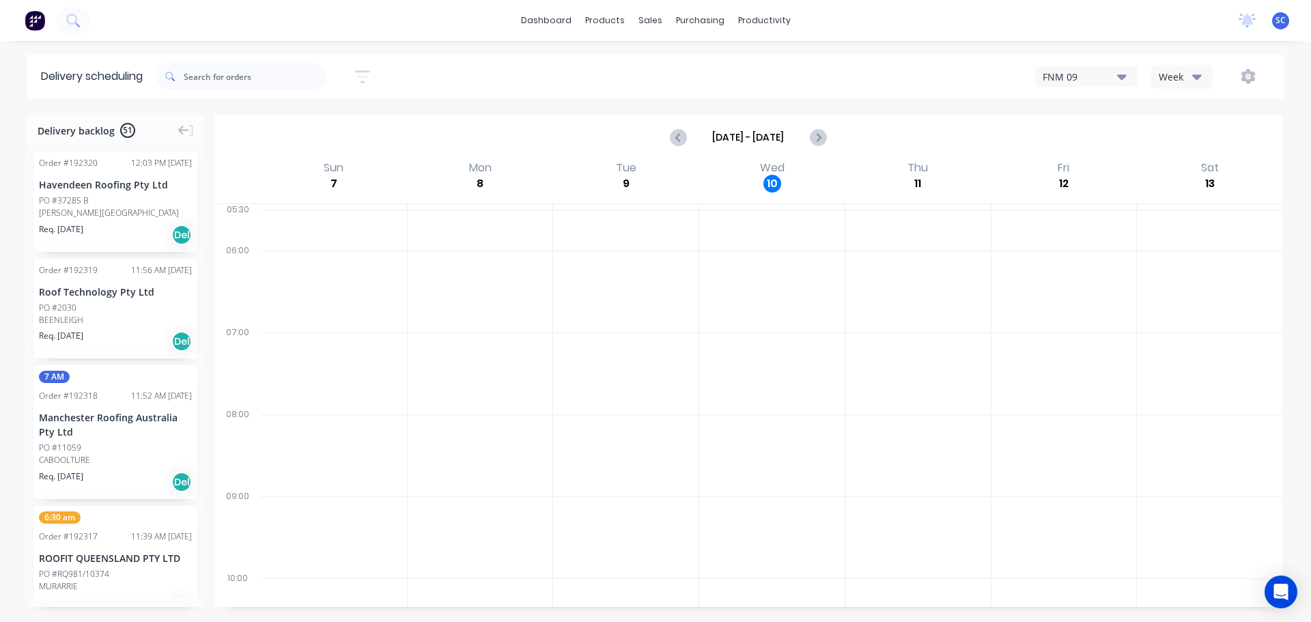
click at [366, 70] on icon "button" at bounding box center [362, 76] width 15 height 17
click at [285, 210] on div "Filter by labels" at bounding box center [291, 210] width 96 height 14
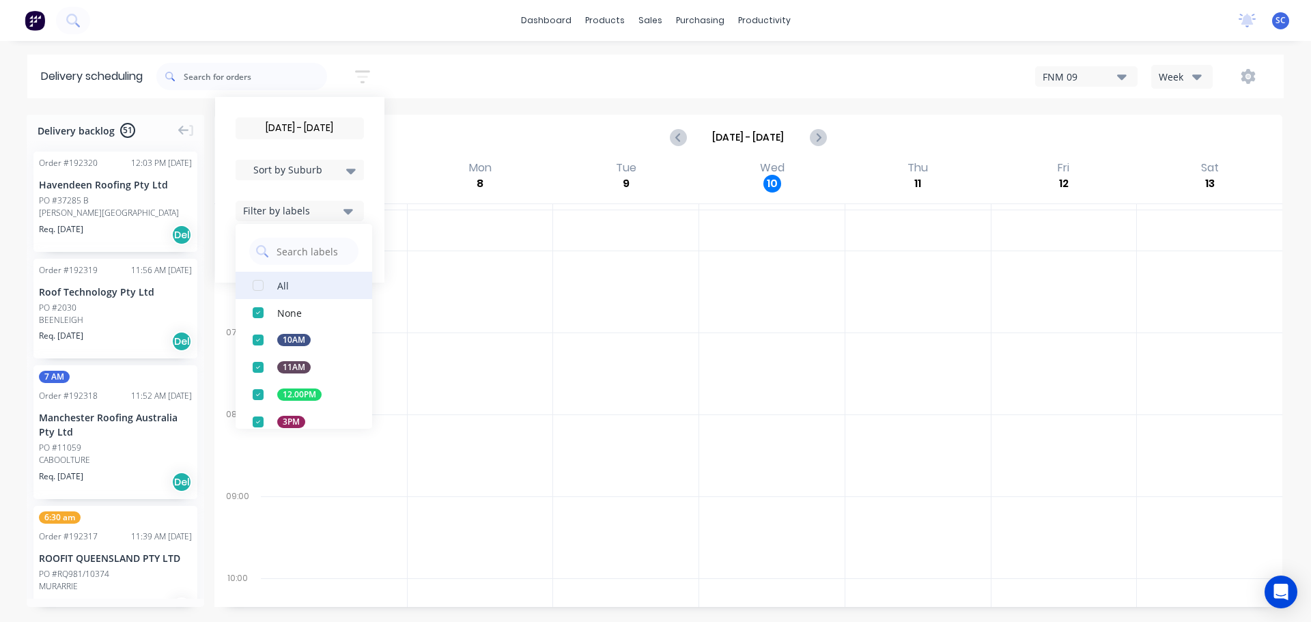
click at [259, 283] on div "button" at bounding box center [257, 285] width 27 height 27
click at [439, 65] on div "11/09/25 - 11/09/25 Sort by Suburb Created date Required date Order number Cust…" at bounding box center [719, 76] width 1127 height 38
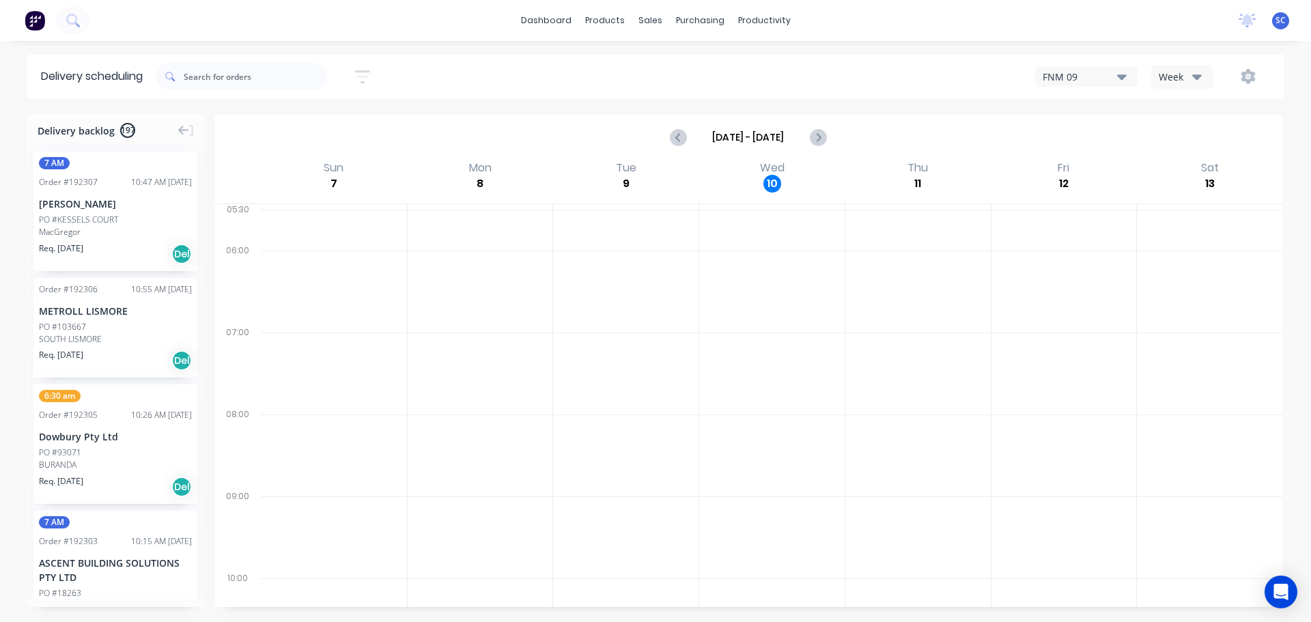
click at [368, 74] on icon "button" at bounding box center [362, 76] width 15 height 17
click at [494, 81] on div "Sort by Most recent Created date Required date Order number Customer name Most …" at bounding box center [719, 76] width 1127 height 38
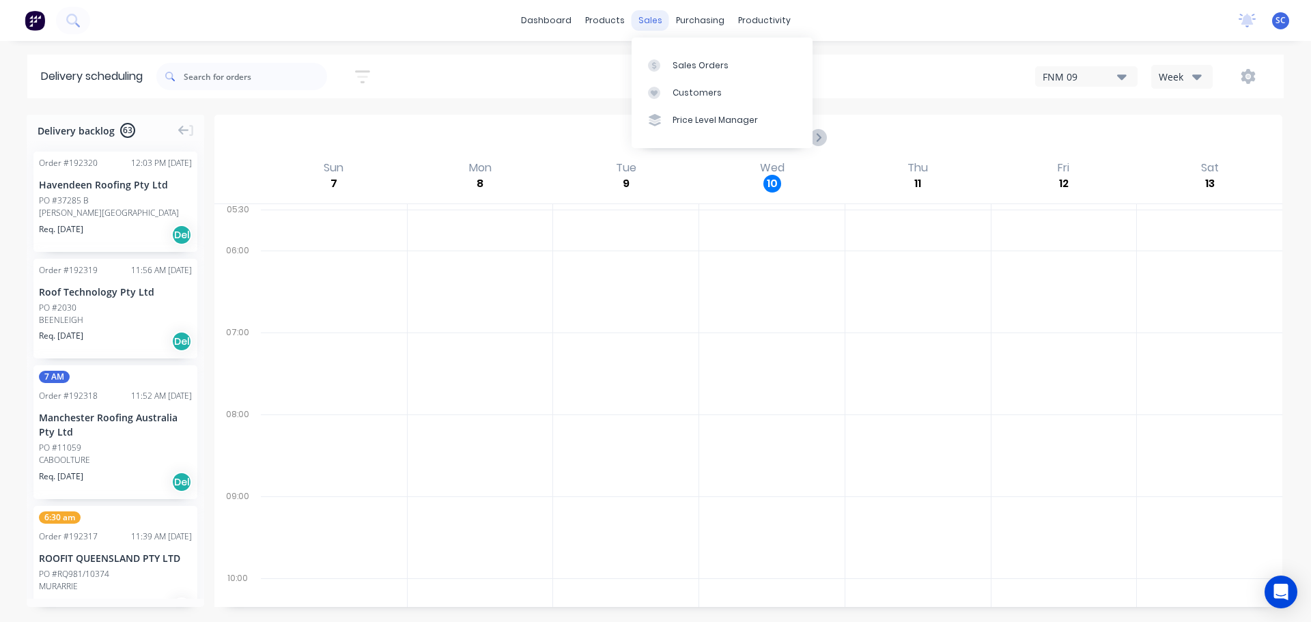
click at [664, 25] on div "sales" at bounding box center [650, 20] width 38 height 20
click at [693, 84] on link "Customers" at bounding box center [721, 92] width 181 height 27
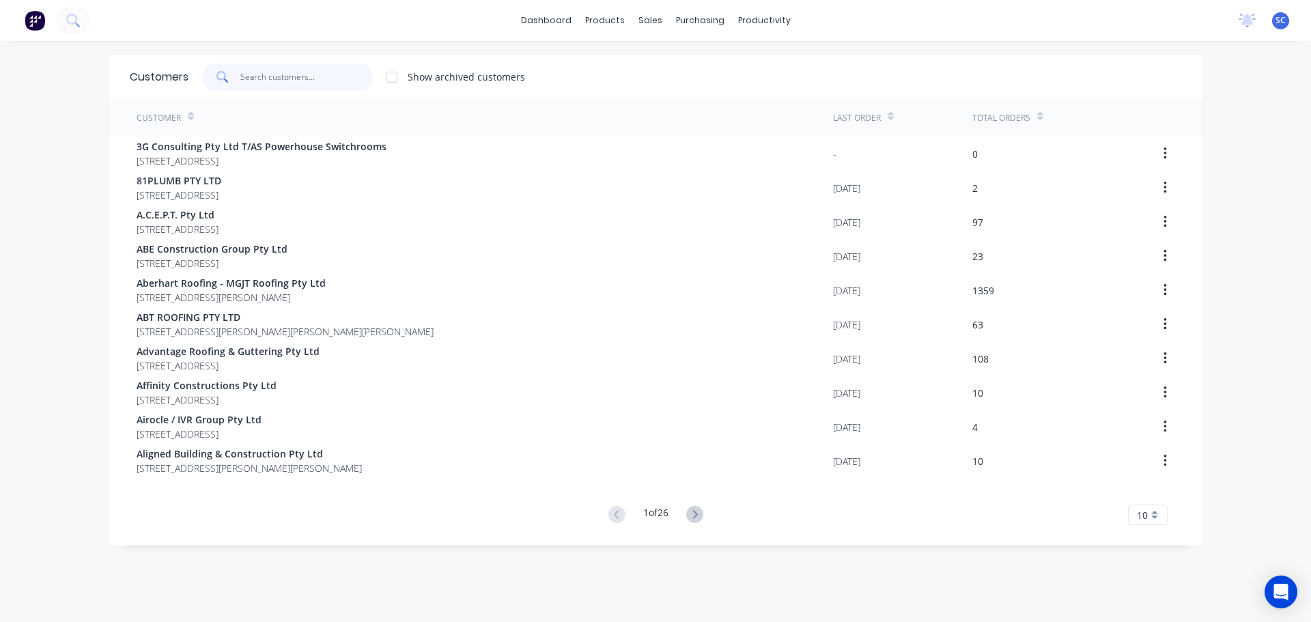
click at [253, 80] on input "text" at bounding box center [306, 76] width 133 height 27
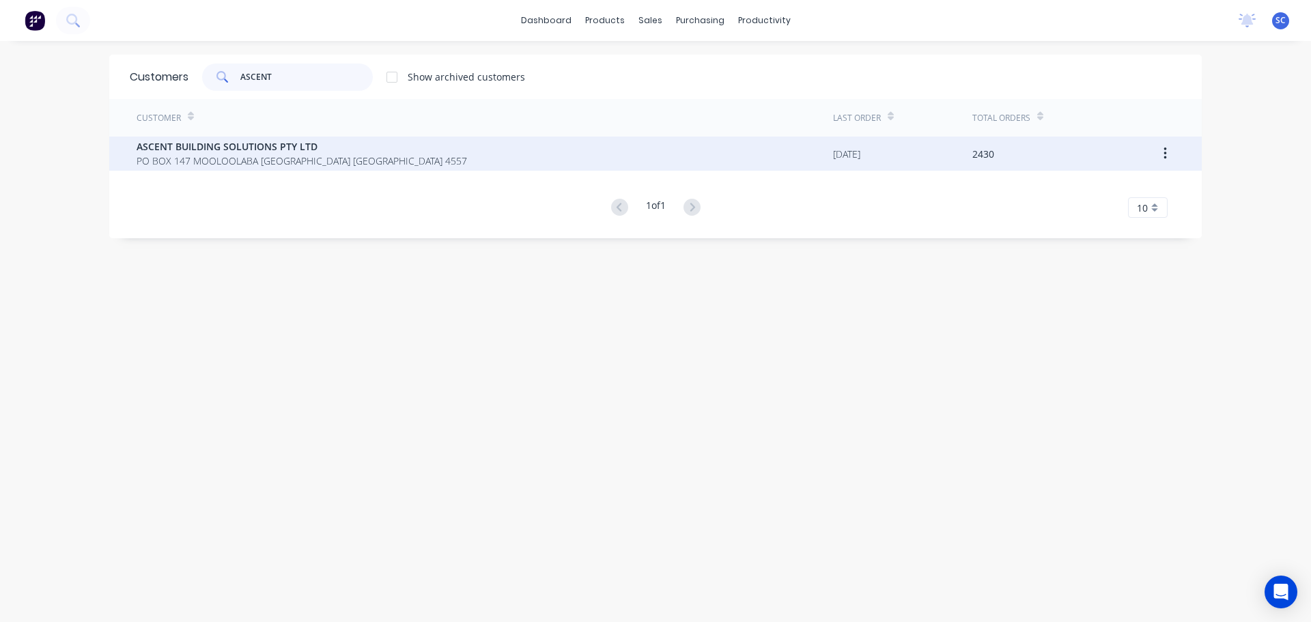
type input "ASCENT"
click at [194, 150] on span "ASCENT BUILDING SOLUTIONS PTY LTD" at bounding box center [302, 146] width 330 height 14
